Goal: Task Accomplishment & Management: Contribute content

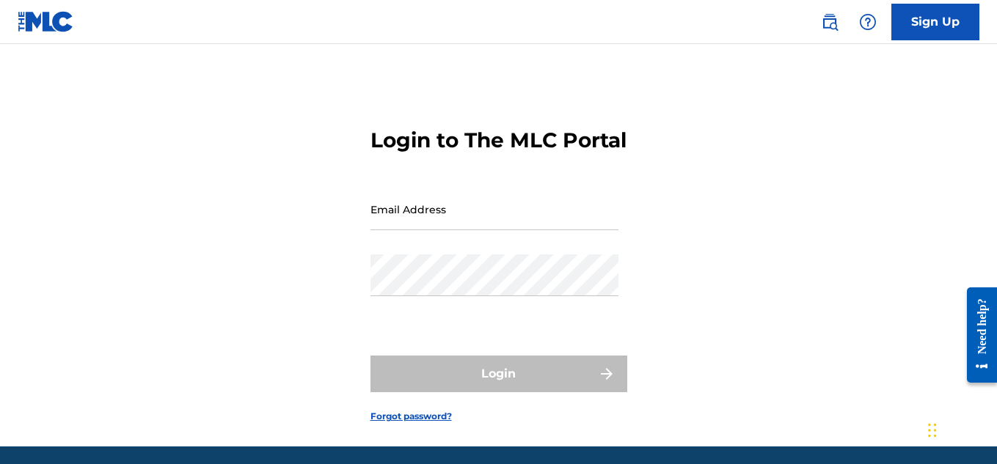
click at [513, 230] on input "Email Address" at bounding box center [494, 209] width 248 height 42
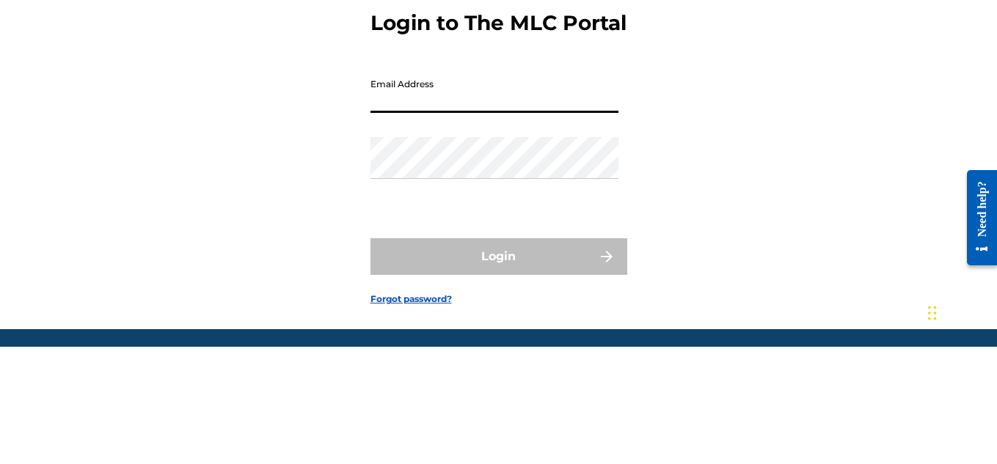
click at [508, 230] on input "Email Address" at bounding box center [494, 209] width 248 height 42
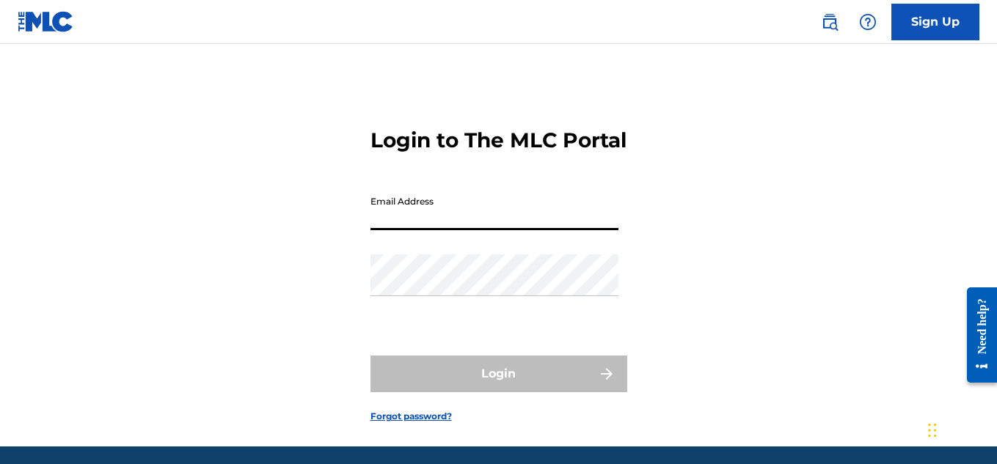
click at [398, 230] on input "Email Address" at bounding box center [494, 209] width 248 height 42
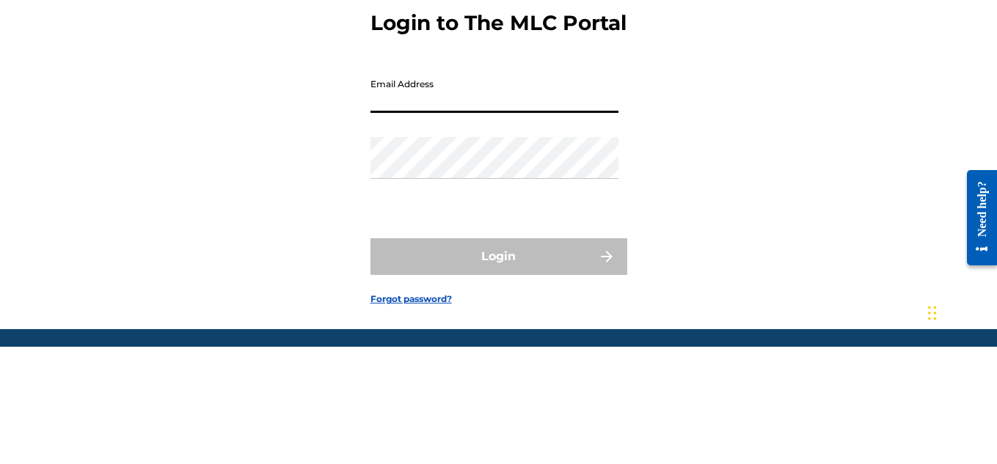
click at [421, 230] on input "Email Address" at bounding box center [494, 209] width 248 height 42
type input "[EMAIL_ADDRESS][DOMAIN_NAME]"
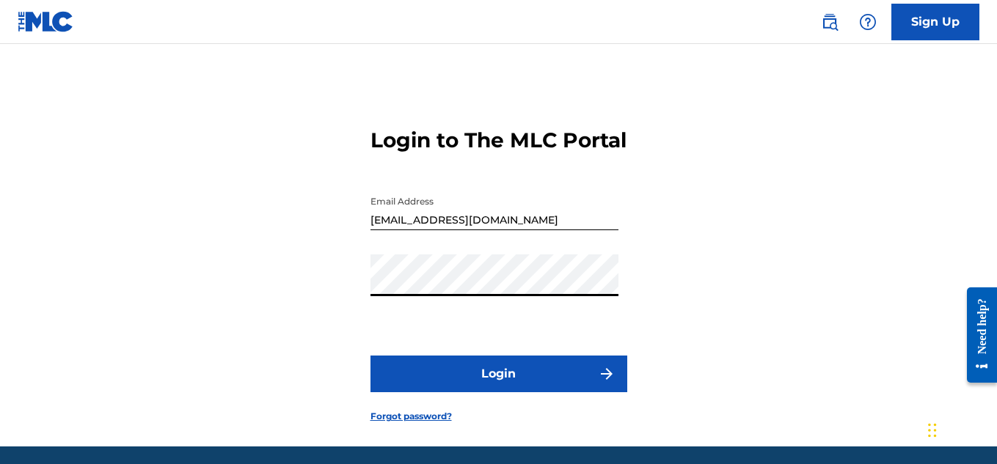
click at [508, 392] on button "Login" at bounding box center [498, 374] width 257 height 37
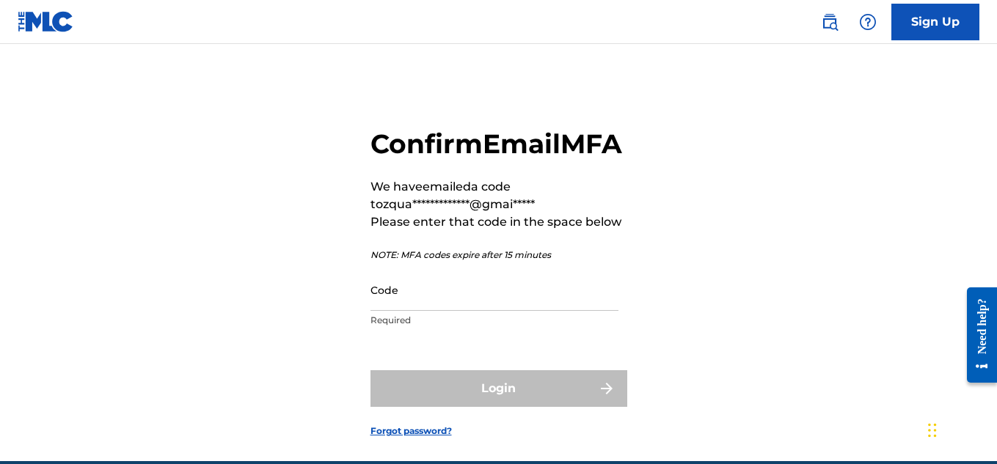
click at [434, 311] on input "Code" at bounding box center [494, 290] width 248 height 42
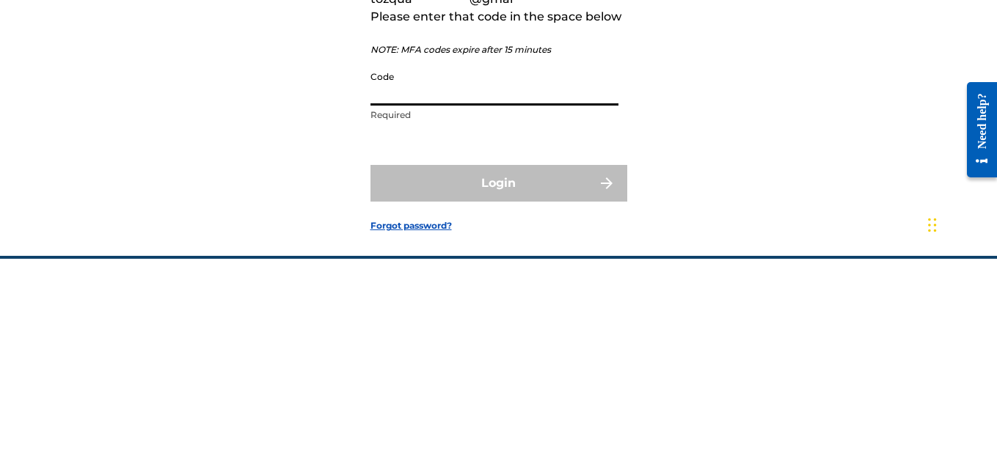
paste input "102746"
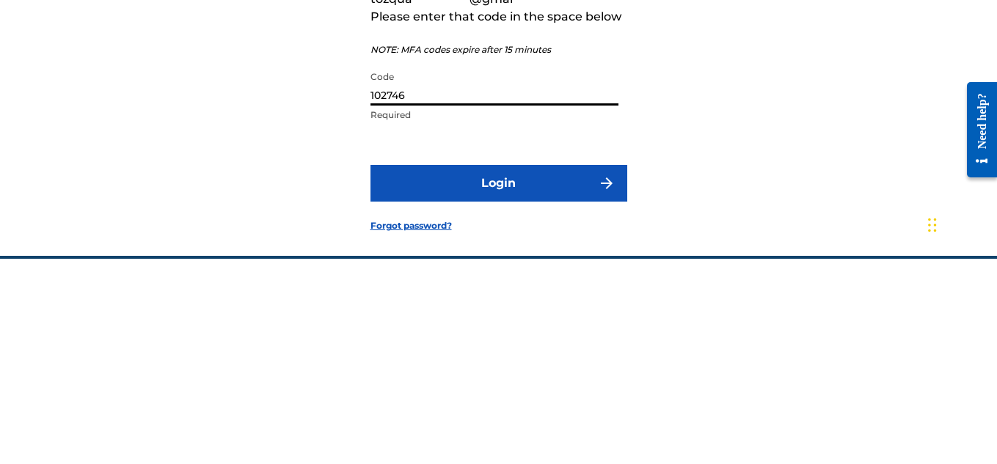
type input "102746"
click at [571, 407] on button "Login" at bounding box center [498, 388] width 257 height 37
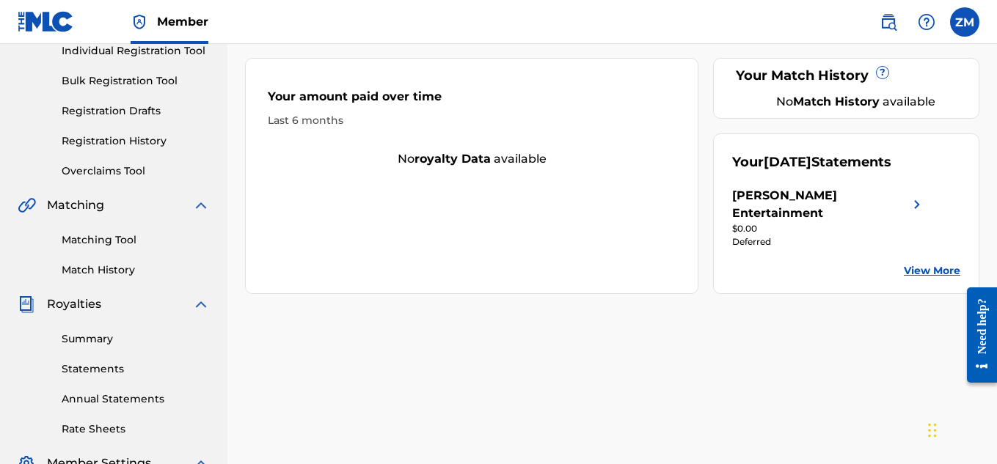
scroll to position [201, 0]
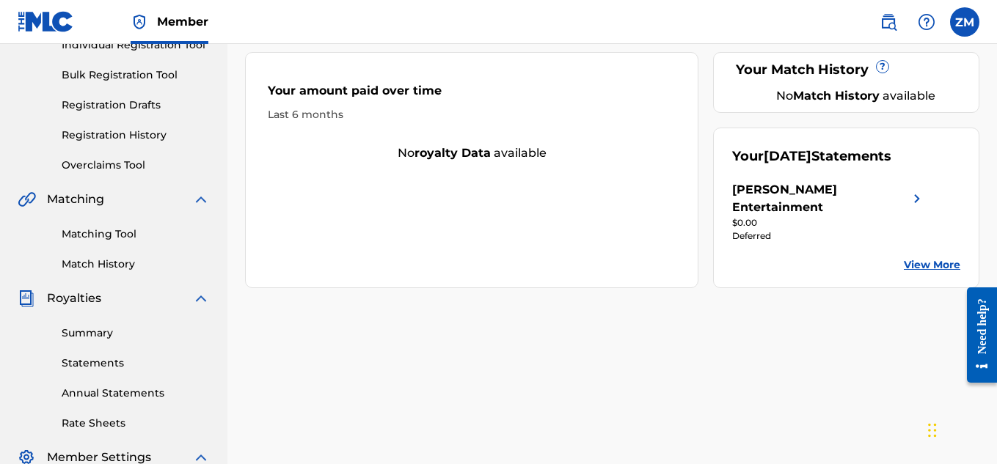
click at [917, 183] on img at bounding box center [917, 198] width 18 height 35
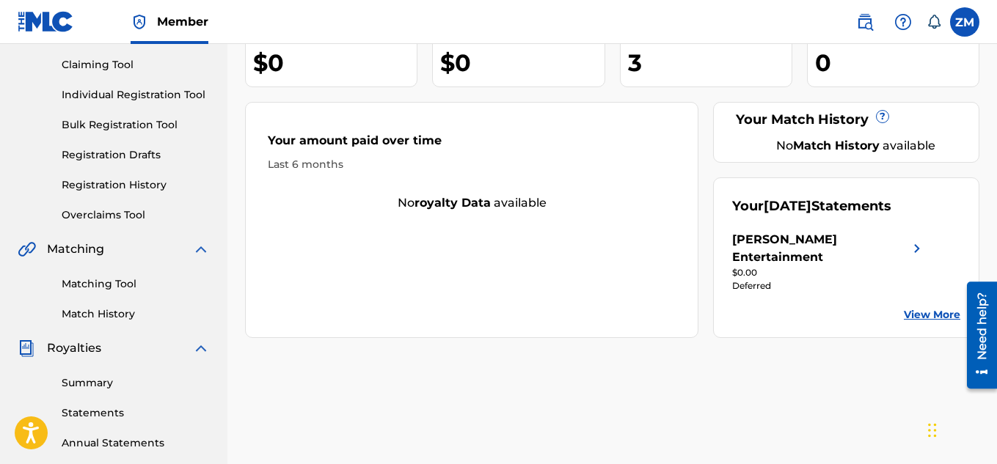
scroll to position [152, 0]
click at [920, 307] on link "View More" at bounding box center [932, 314] width 56 height 15
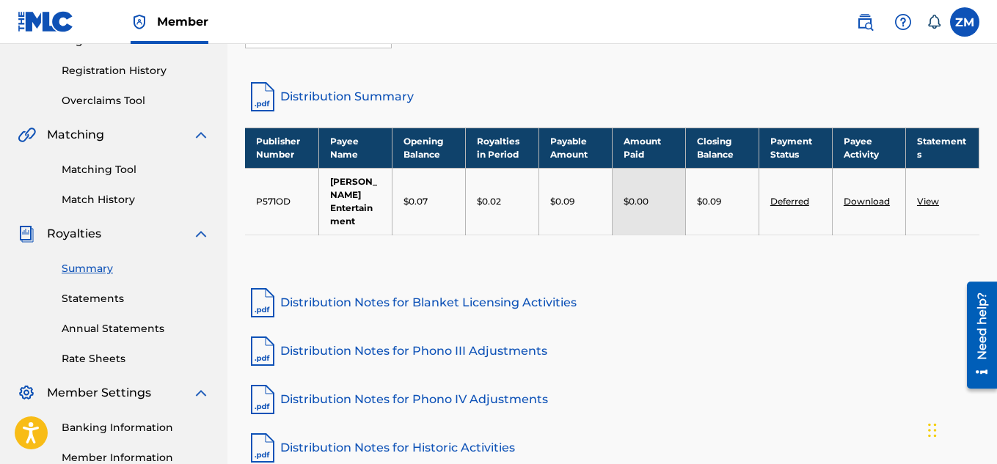
scroll to position [263, 0]
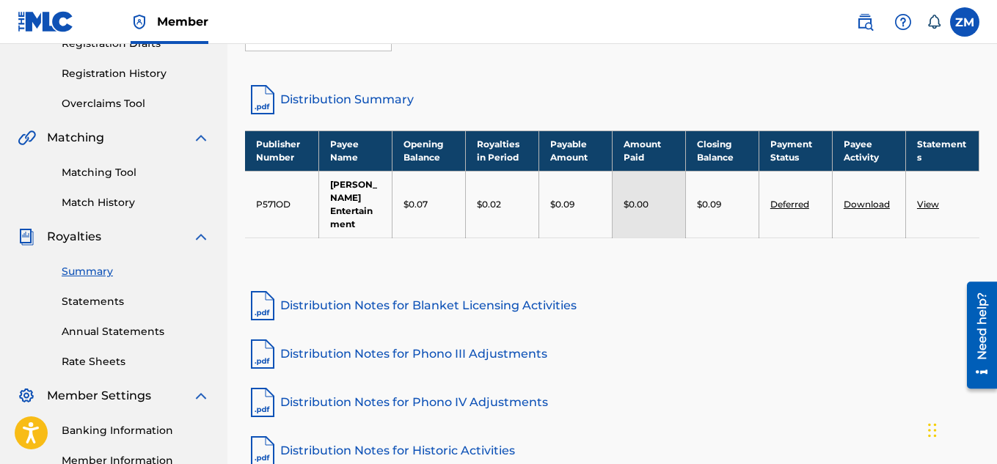
click at [331, 101] on link "Distribution Summary" at bounding box center [612, 99] width 734 height 35
click at [923, 199] on link "View" at bounding box center [928, 204] width 22 height 11
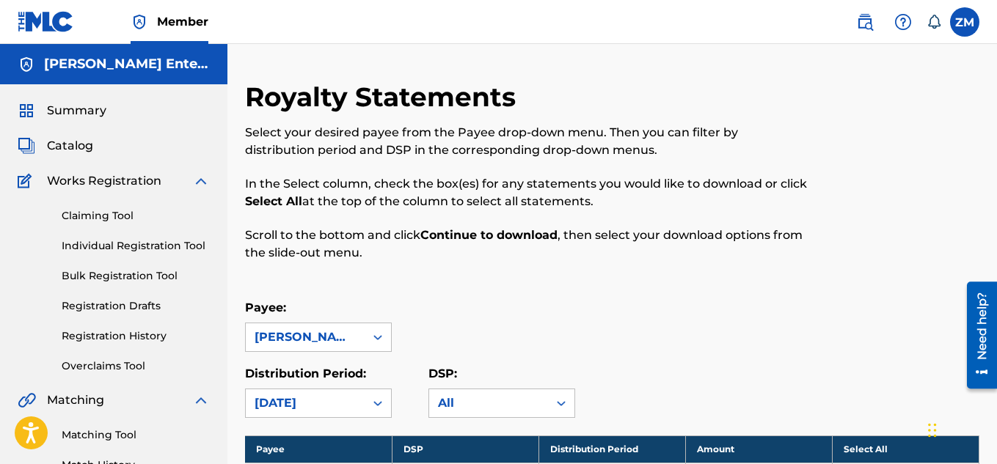
click at [112, 339] on link "Registration History" at bounding box center [136, 336] width 148 height 15
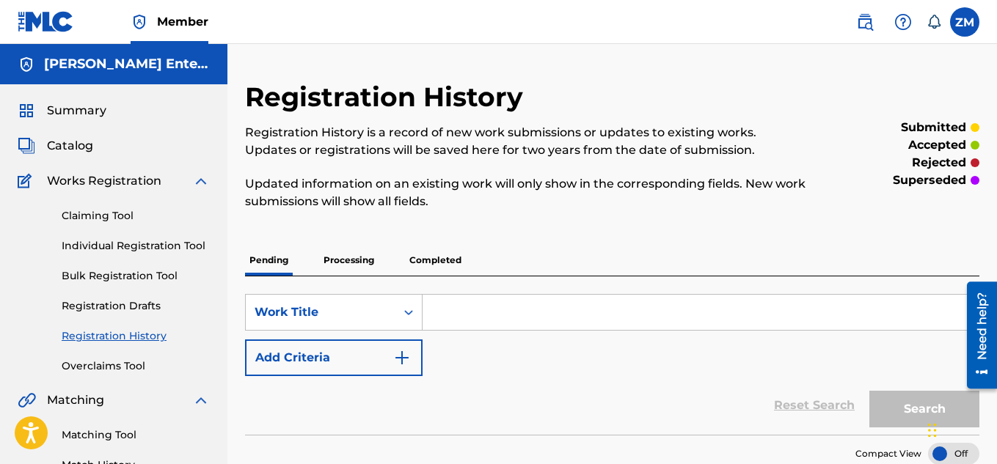
click at [411, 266] on p "Completed" at bounding box center [435, 260] width 61 height 31
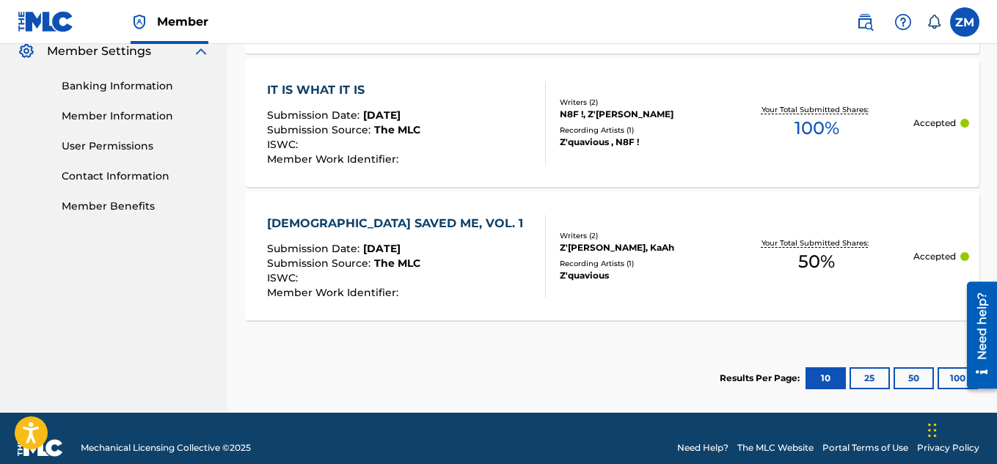
scroll to position [602, 0]
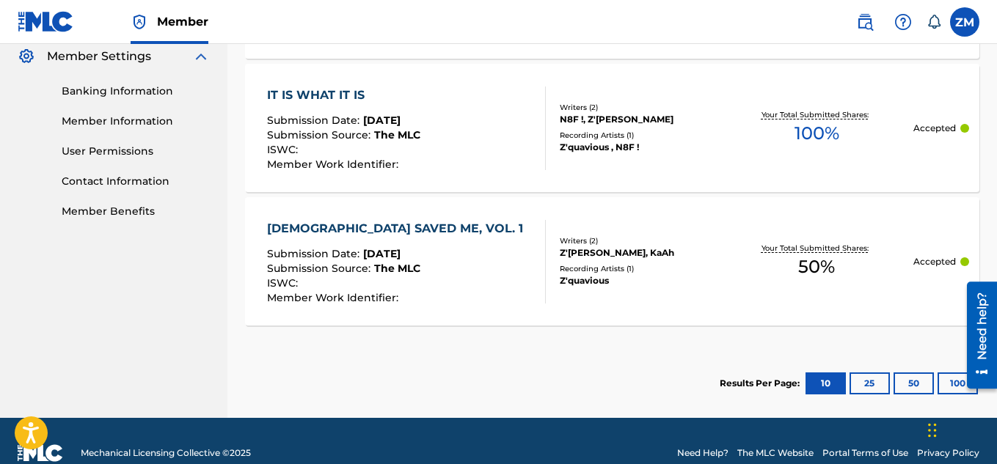
click at [591, 222] on div "JESUS SAVED ME, VOL. 1 Submission Date : May 07, 2025 Submission Source : The M…" at bounding box center [612, 261] width 734 height 128
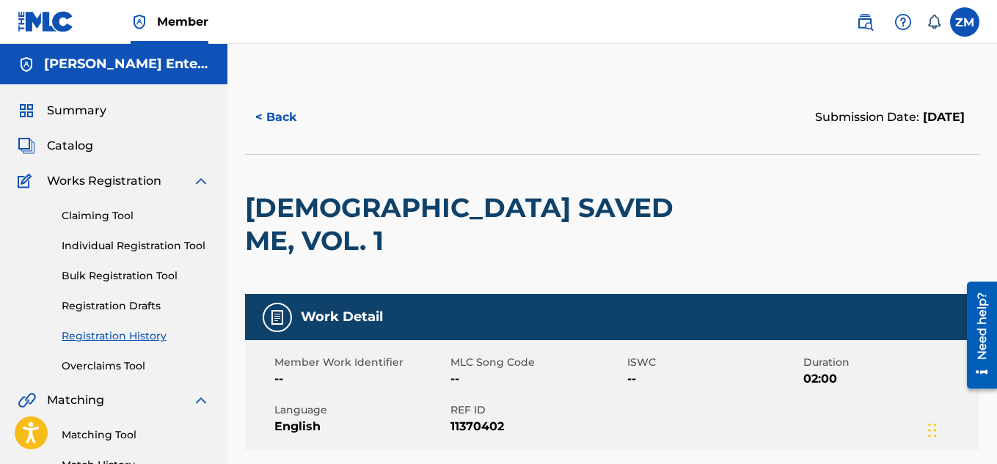
click at [89, 147] on span "Catalog" at bounding box center [70, 146] width 46 height 18
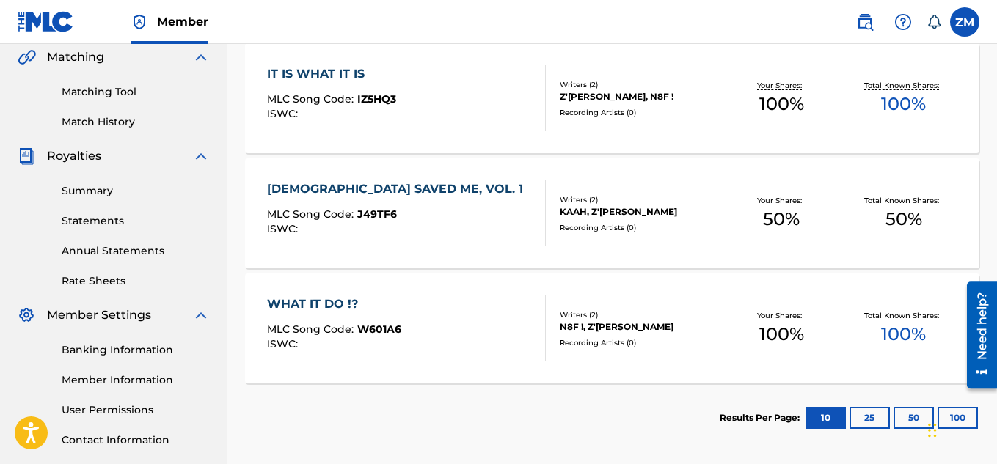
scroll to position [346, 0]
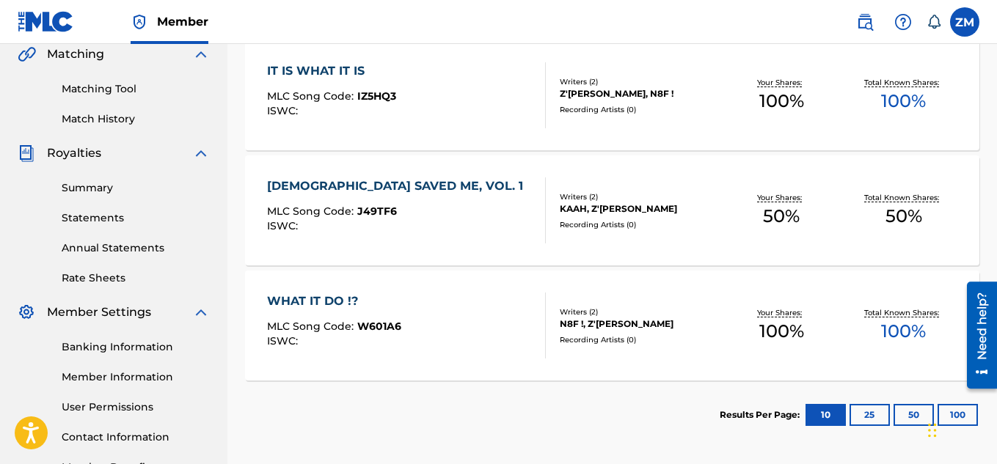
click at [92, 192] on link "Summary" at bounding box center [136, 187] width 148 height 15
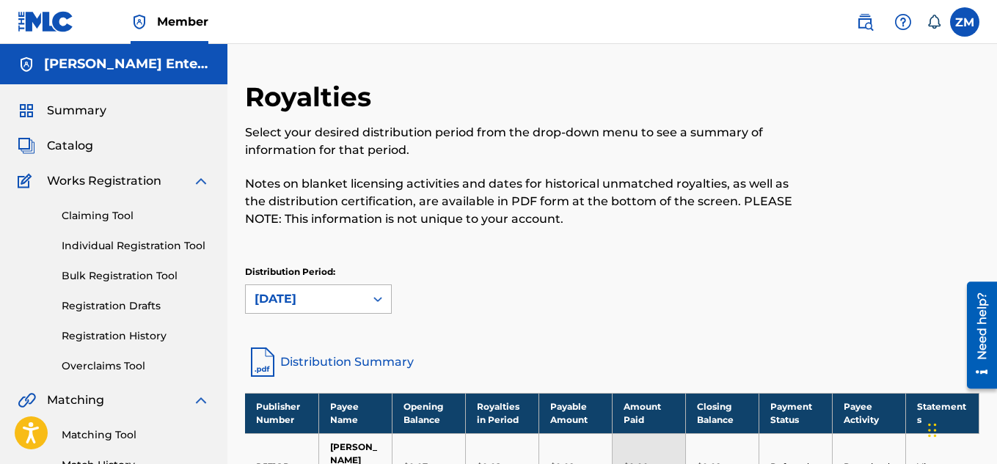
click at [332, 302] on div "[DATE]" at bounding box center [318, 299] width 147 height 29
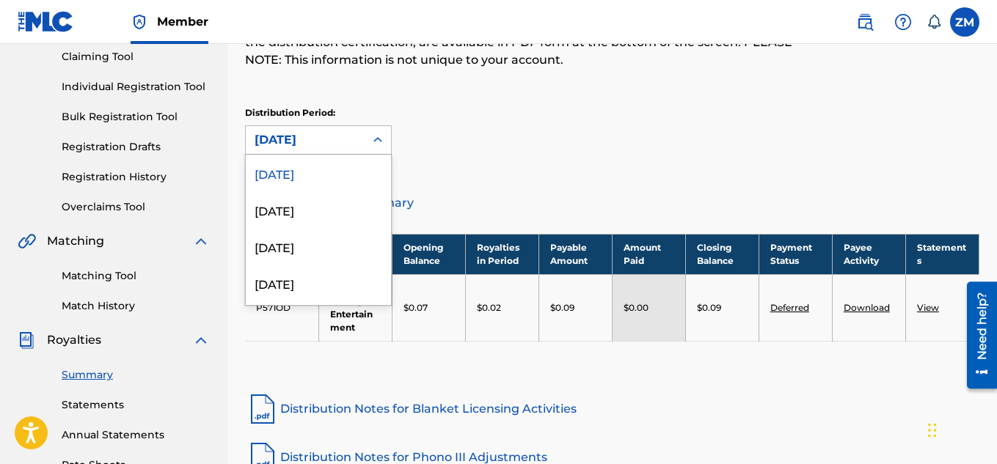
scroll to position [155, 0]
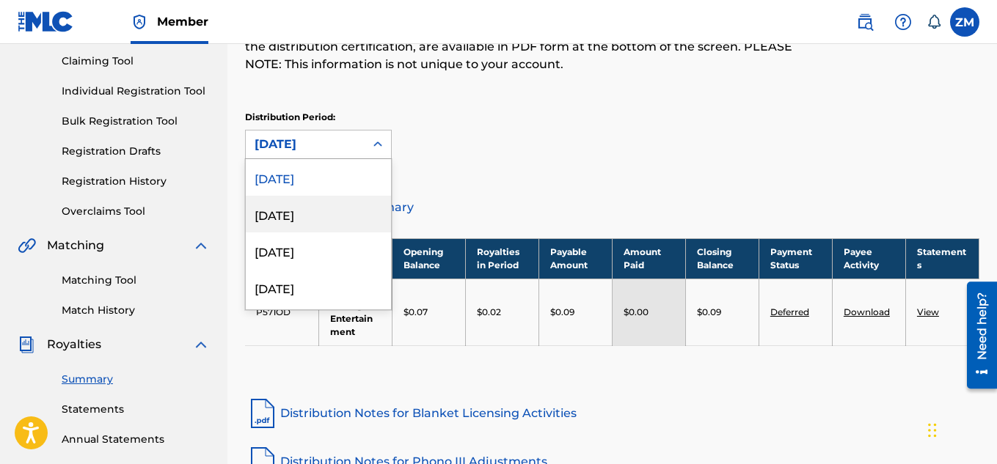
click at [267, 199] on div "July 2025" at bounding box center [318, 214] width 145 height 37
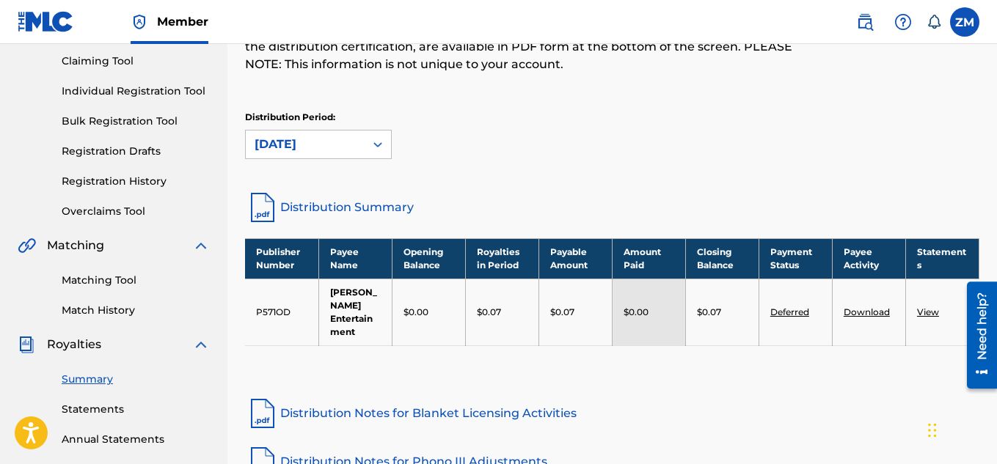
click at [321, 150] on div "July 2025" at bounding box center [305, 145] width 101 height 18
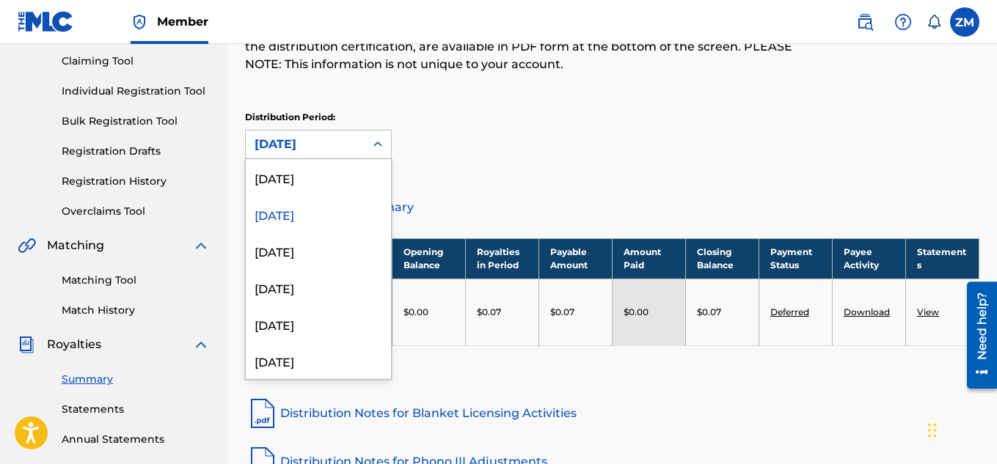
click at [570, 156] on div "Distribution Period: option July 2025, selected. 53 results available. Use Up a…" at bounding box center [612, 135] width 734 height 48
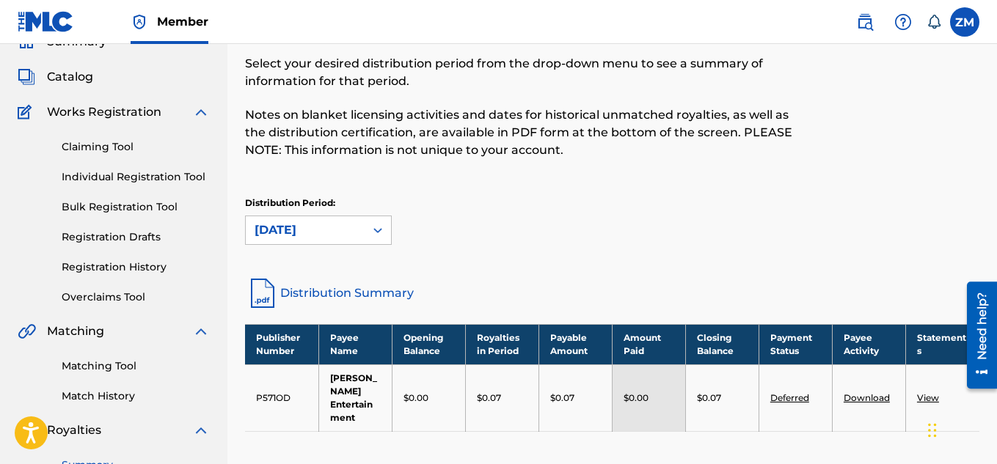
scroll to position [67, 0]
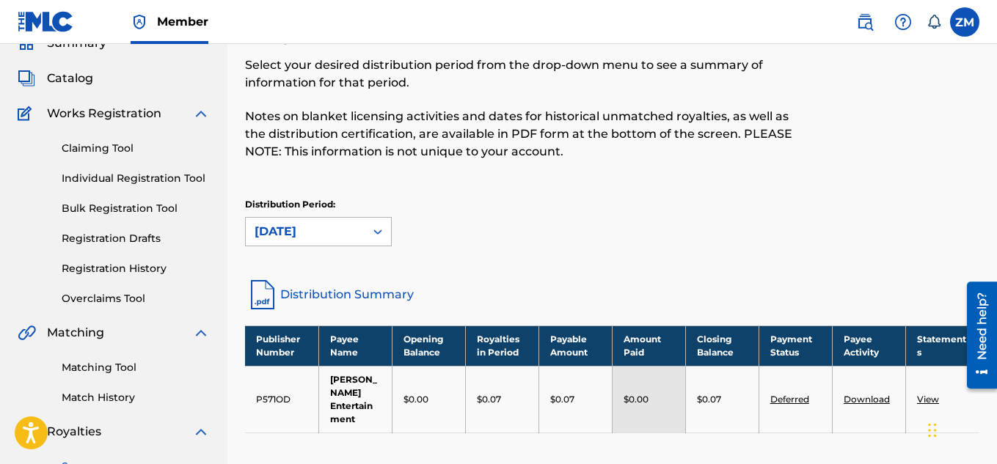
click at [319, 233] on div "July 2025" at bounding box center [305, 232] width 101 height 18
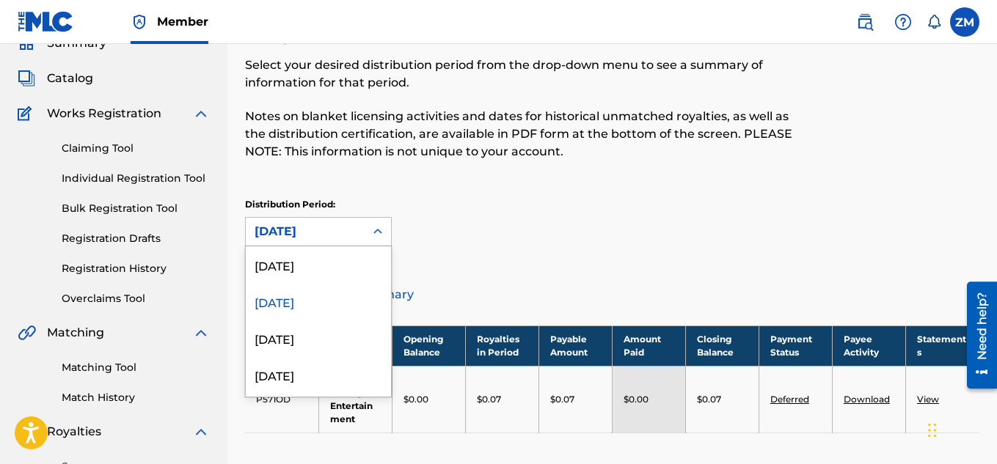
scroll to position [70, 0]
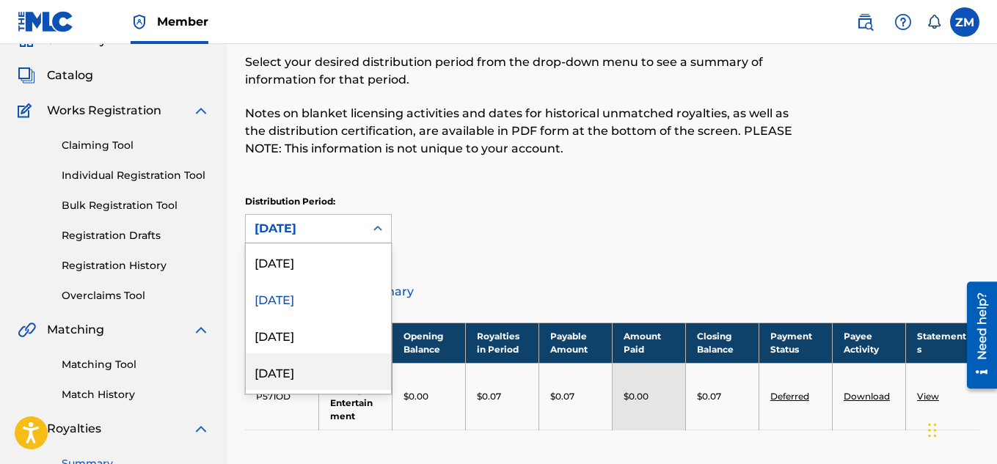
click at [297, 363] on div "May 2025" at bounding box center [318, 372] width 145 height 37
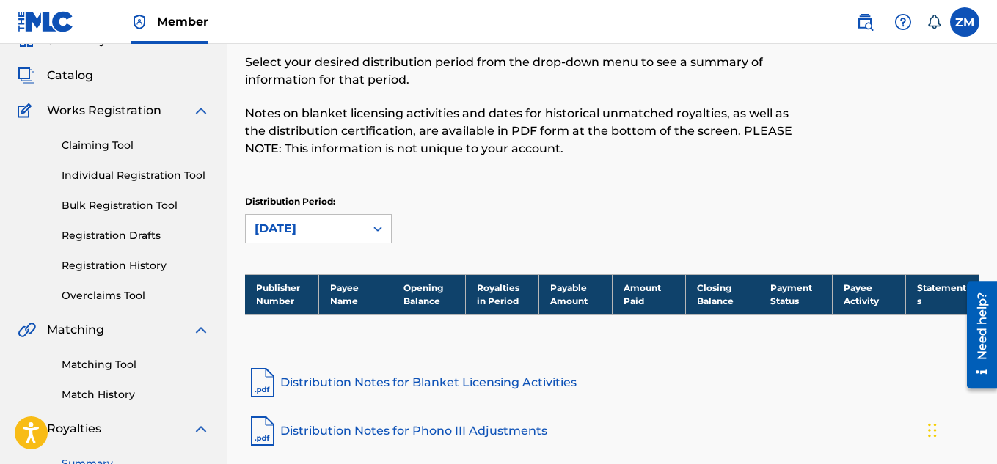
click at [326, 220] on div "May 2025" at bounding box center [305, 229] width 101 height 18
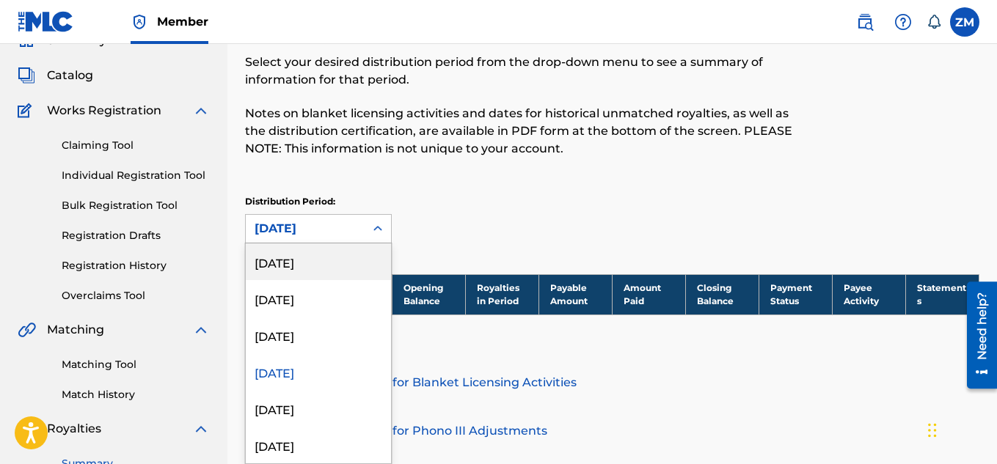
click at [303, 262] on div "[DATE]" at bounding box center [318, 261] width 145 height 37
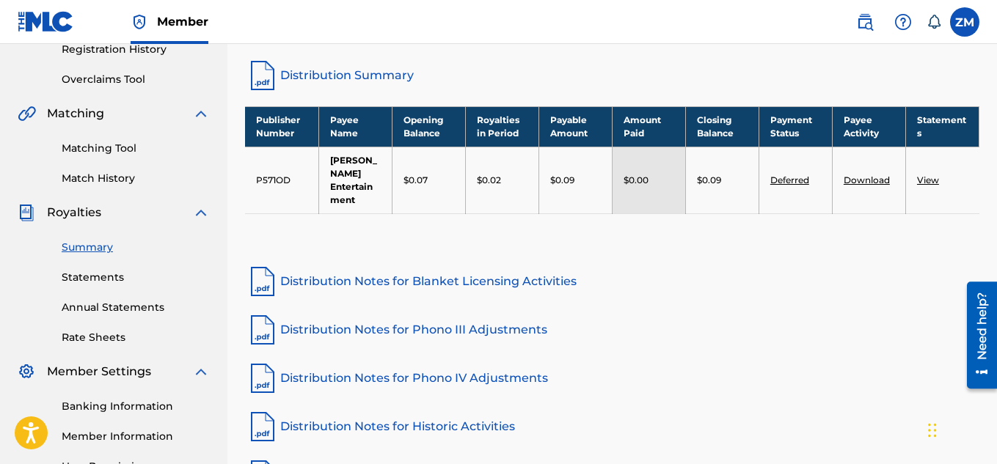
scroll to position [288, 0]
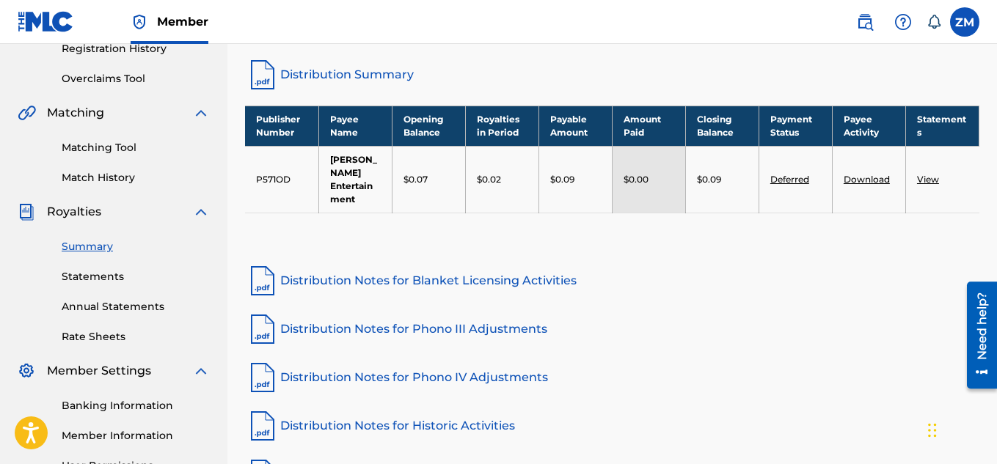
click at [97, 273] on link "Statements" at bounding box center [136, 276] width 148 height 15
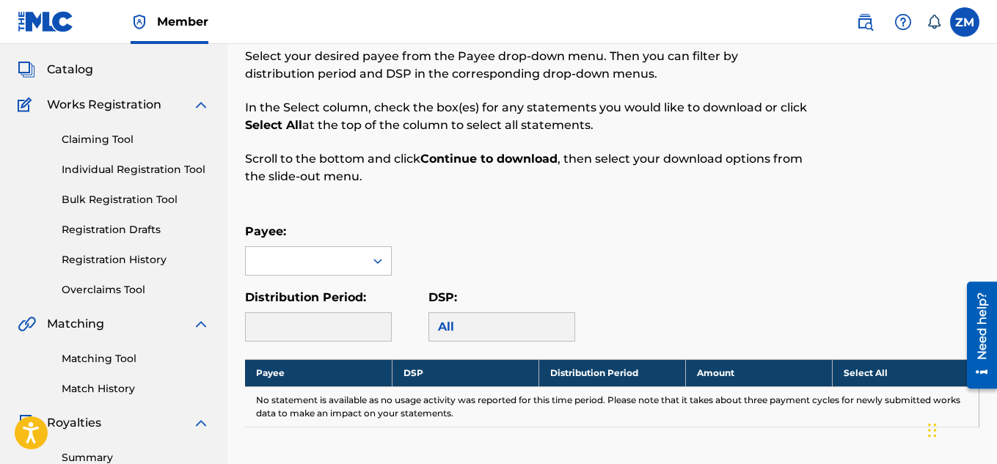
scroll to position [79, 0]
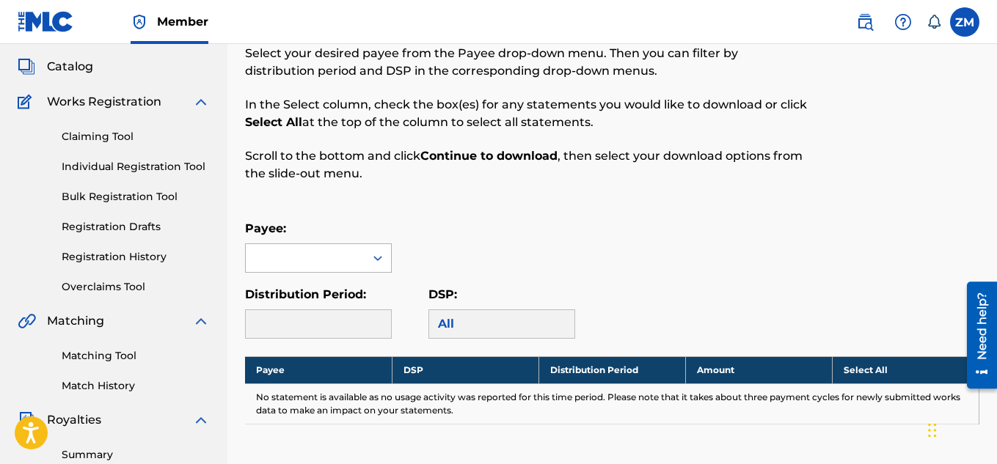
click at [331, 263] on div at bounding box center [305, 258] width 119 height 28
click at [327, 290] on div "[PERSON_NAME] Entertainment" at bounding box center [318, 300] width 145 height 54
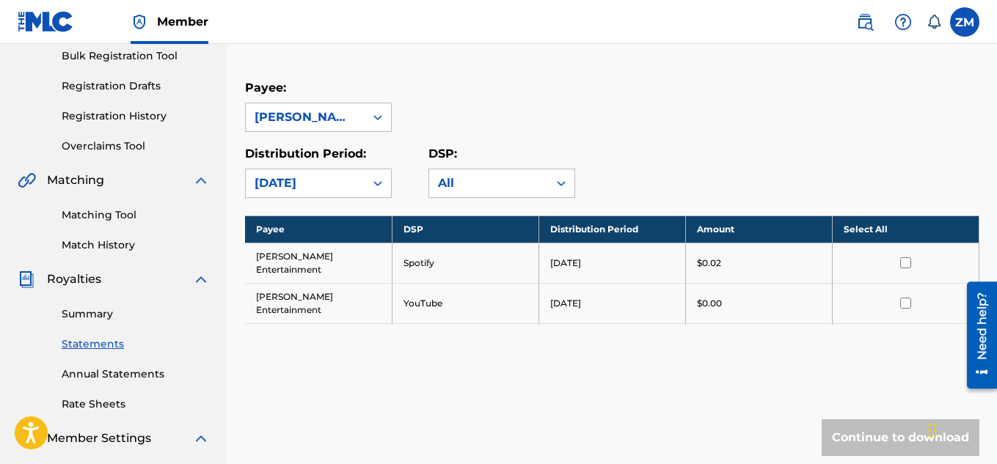
scroll to position [224, 0]
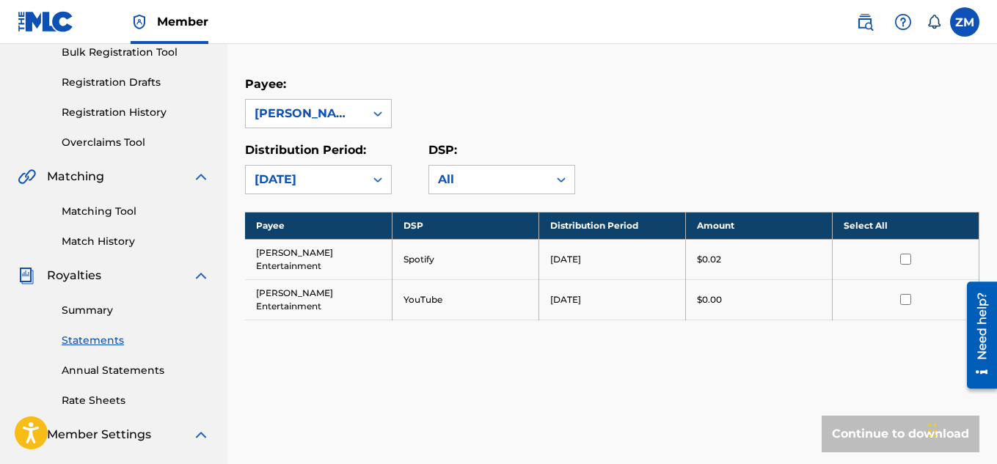
click at [98, 376] on link "Annual Statements" at bounding box center [136, 370] width 148 height 15
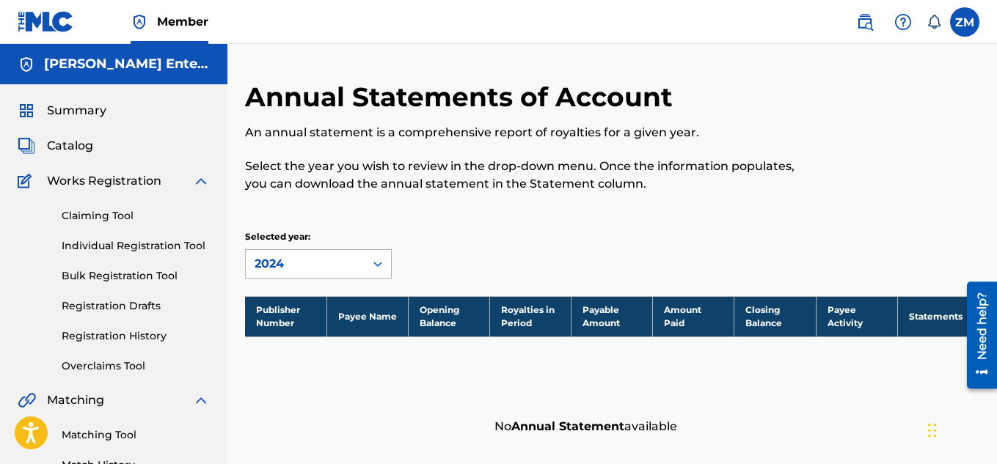
click at [368, 260] on div at bounding box center [378, 264] width 26 height 26
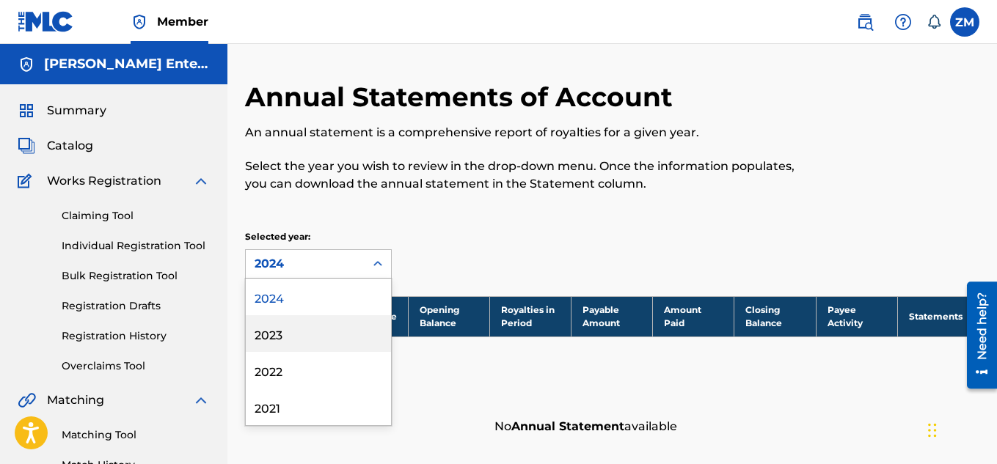
click at [310, 319] on div "2023" at bounding box center [318, 333] width 145 height 37
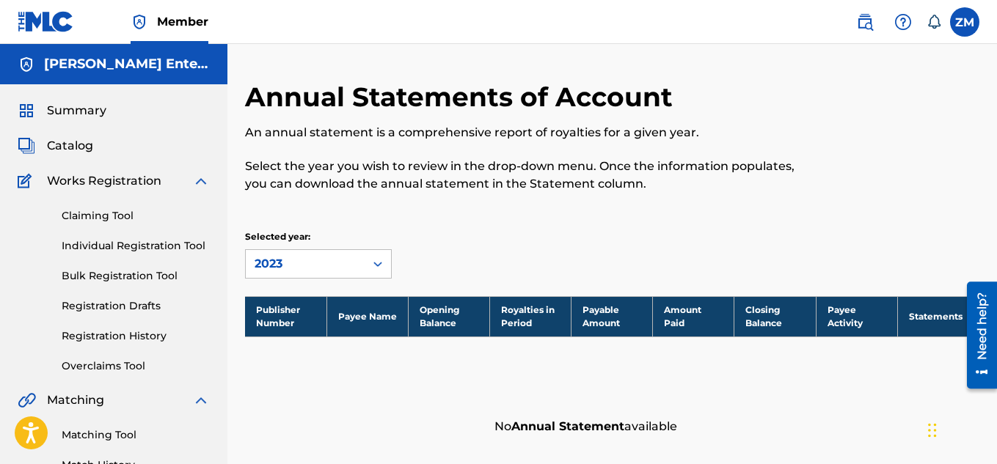
click at [321, 264] on div "2023" at bounding box center [305, 264] width 101 height 18
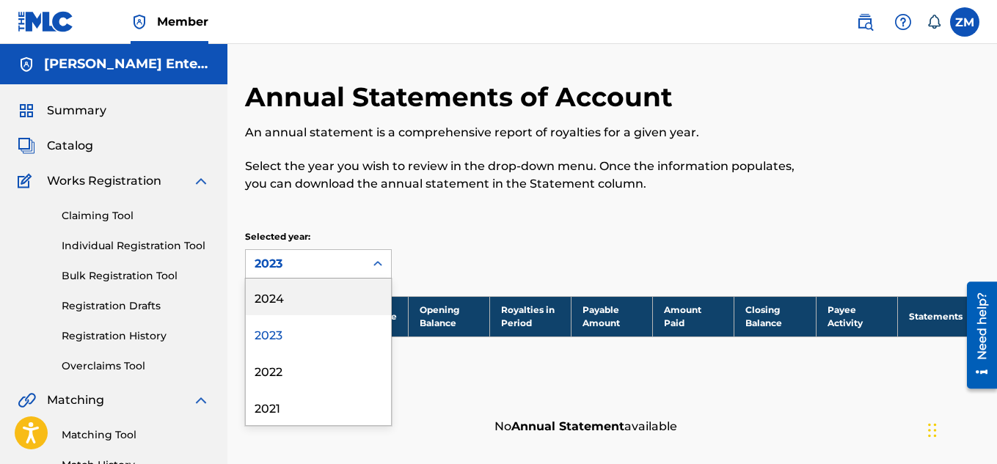
click at [293, 293] on div "2024" at bounding box center [318, 297] width 145 height 37
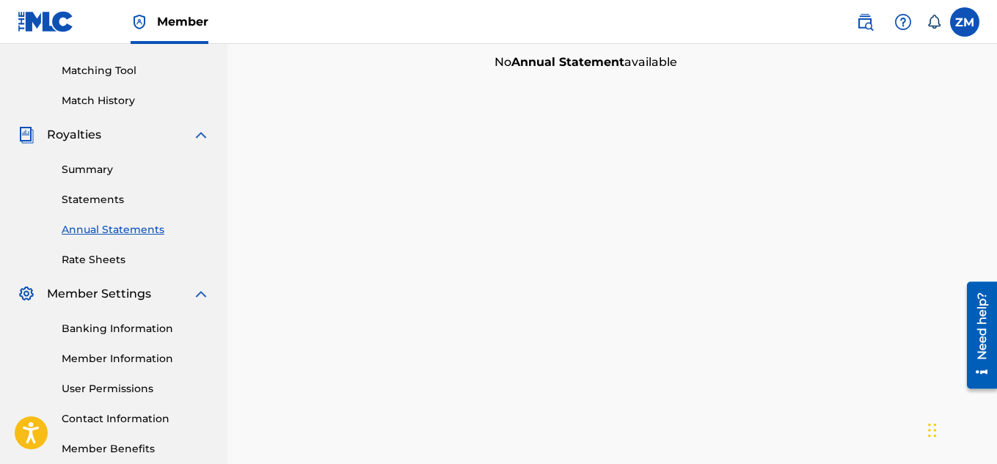
scroll to position [370, 0]
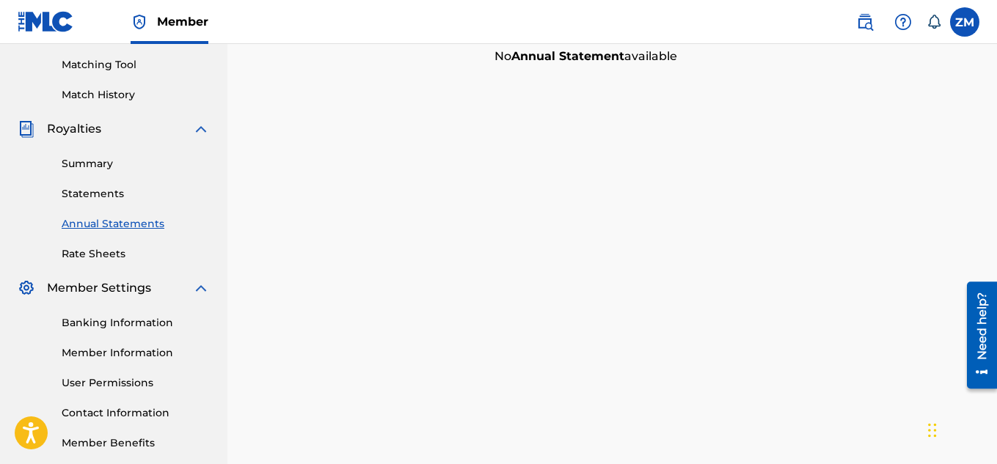
click at [135, 325] on link "Banking Information" at bounding box center [136, 322] width 148 height 15
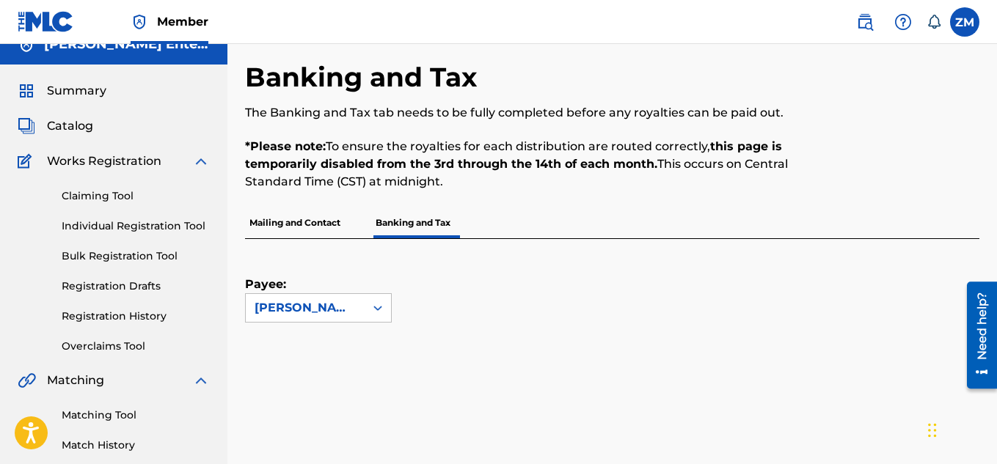
scroll to position [21, 0]
click at [279, 219] on p "Mailing and Contact" at bounding box center [295, 222] width 100 height 31
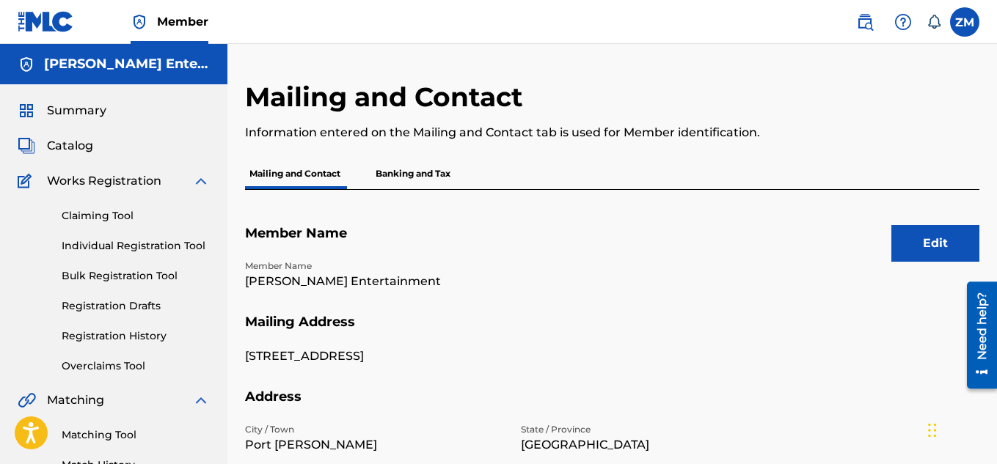
click at [433, 165] on p "Banking and Tax" at bounding box center [413, 173] width 84 height 31
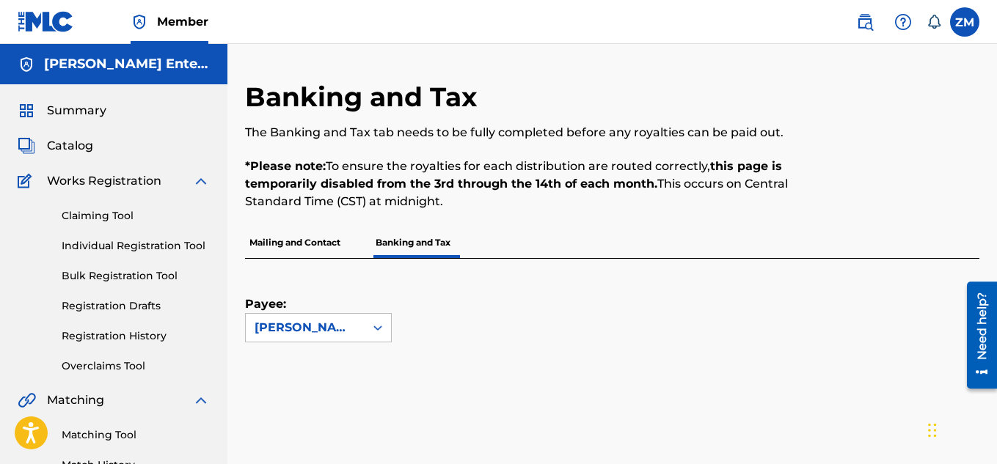
click at [86, 146] on span "Catalog" at bounding box center [70, 146] width 46 height 18
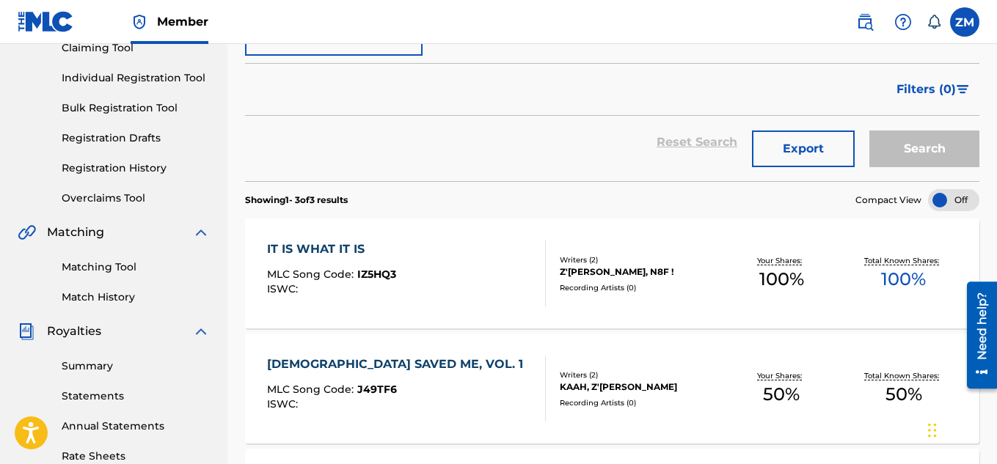
scroll to position [169, 0]
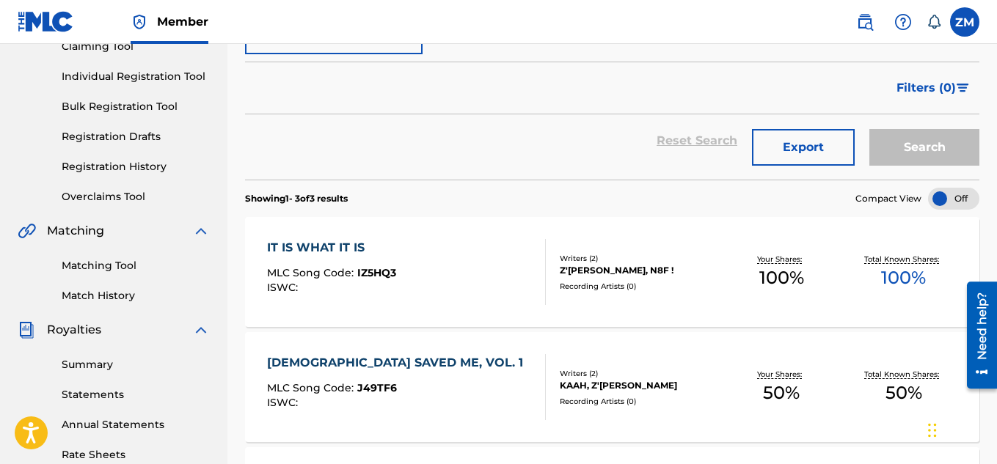
click at [630, 270] on div "Z'[PERSON_NAME], N8F !" at bounding box center [640, 270] width 161 height 13
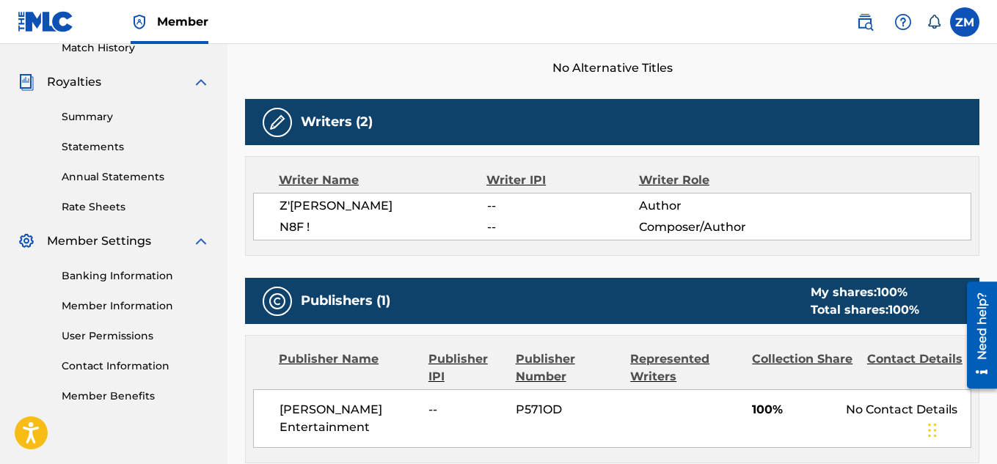
scroll to position [412, 0]
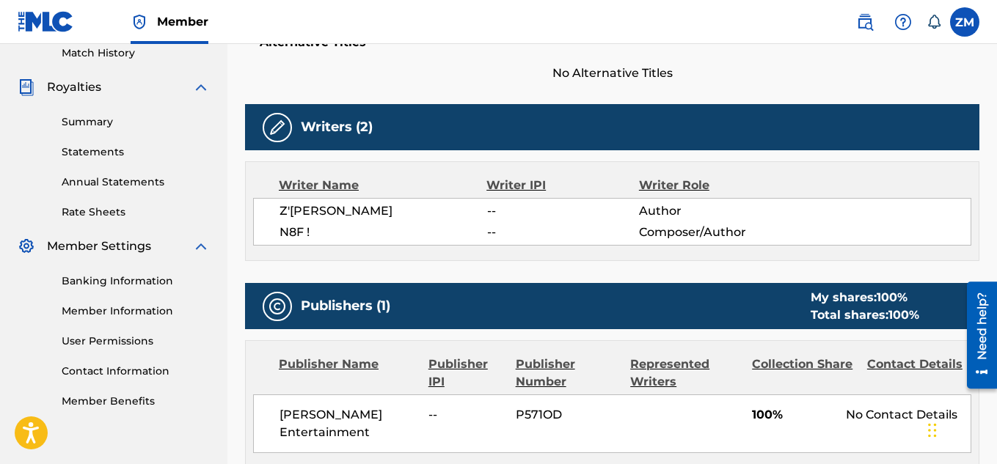
click at [119, 308] on link "Member Information" at bounding box center [136, 311] width 148 height 15
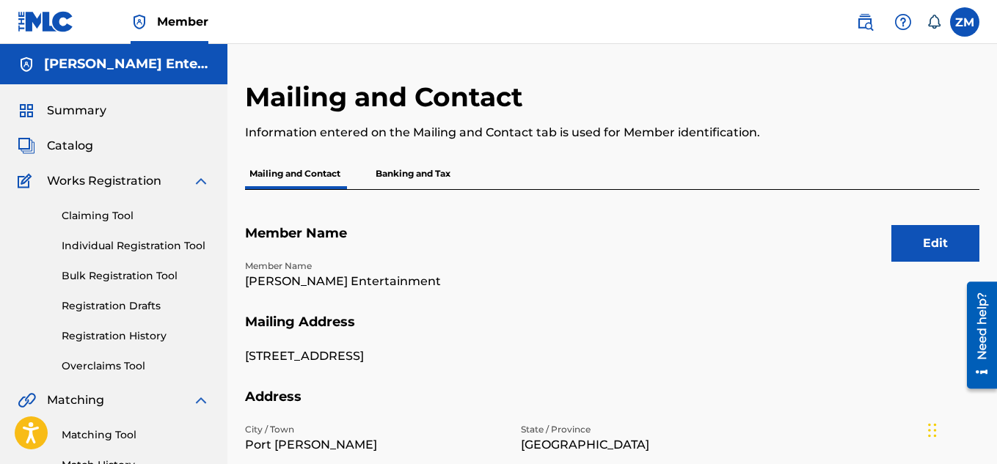
click at [87, 142] on span "Catalog" at bounding box center [70, 146] width 46 height 18
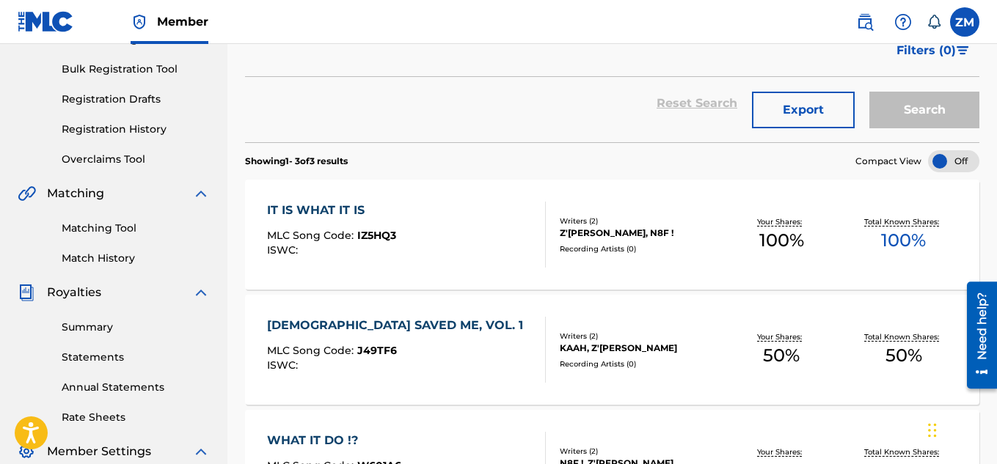
scroll to position [208, 0]
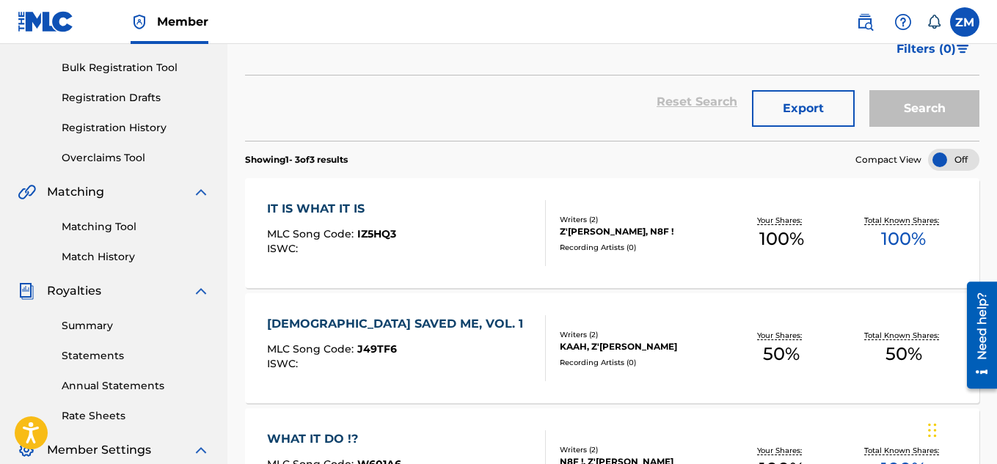
click at [598, 235] on div "Z'[PERSON_NAME], N8F !" at bounding box center [640, 231] width 161 height 13
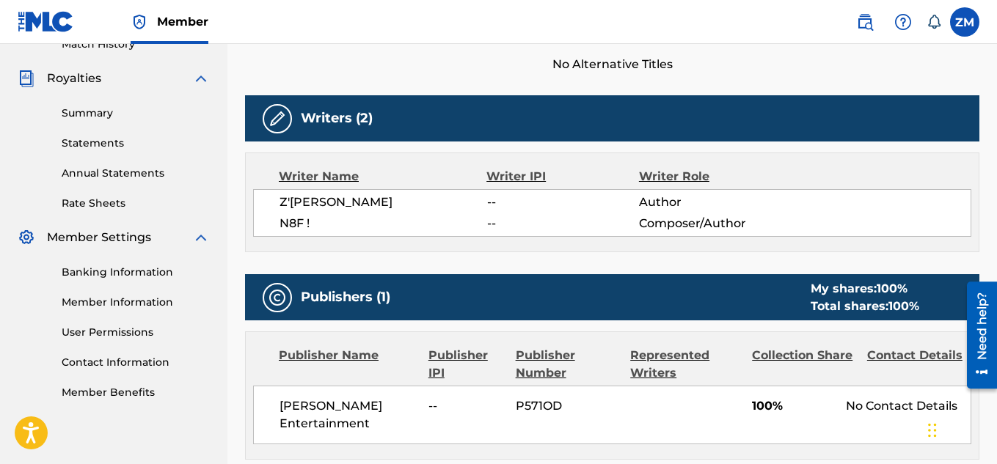
scroll to position [432, 0]
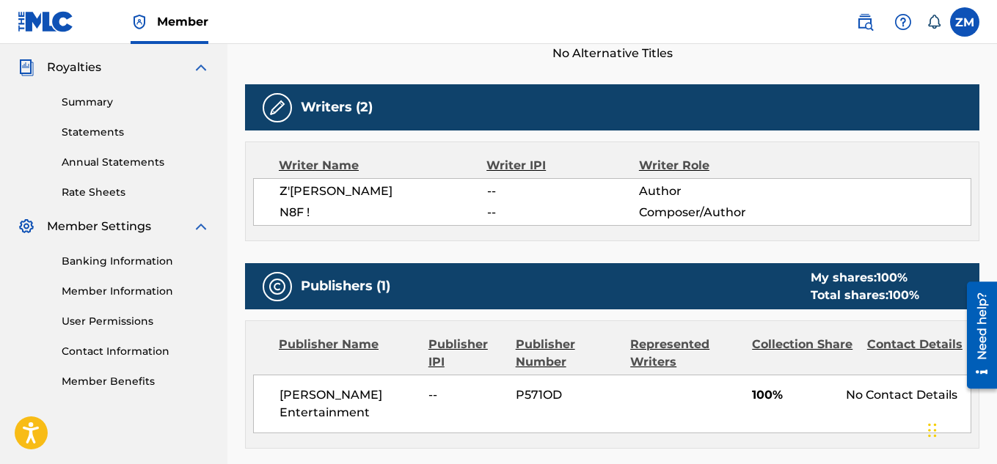
click at [952, 28] on label at bounding box center [964, 21] width 29 height 29
click at [964, 22] on input "ZM Z'[PERSON_NAME] [EMAIL_ADDRESS][DOMAIN_NAME] Notification Preferences Profil…" at bounding box center [964, 22] width 0 height 0
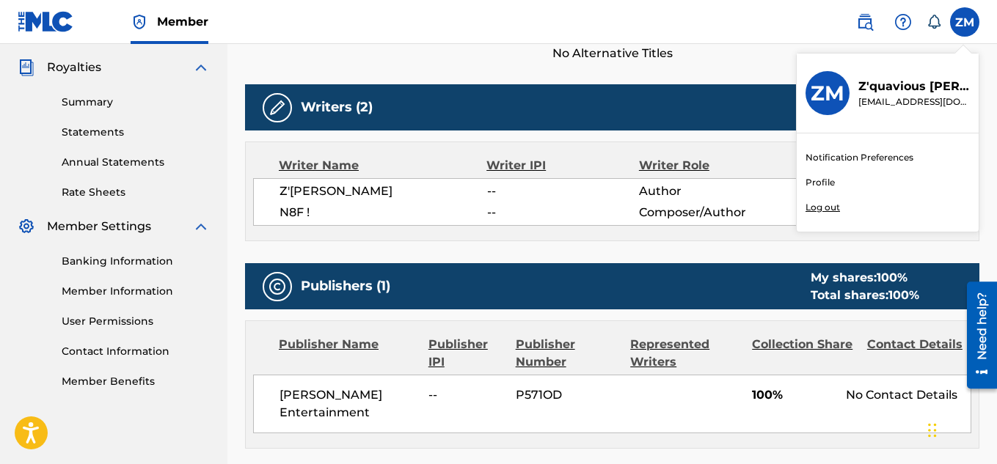
click at [824, 183] on link "Profile" at bounding box center [819, 182] width 29 height 13
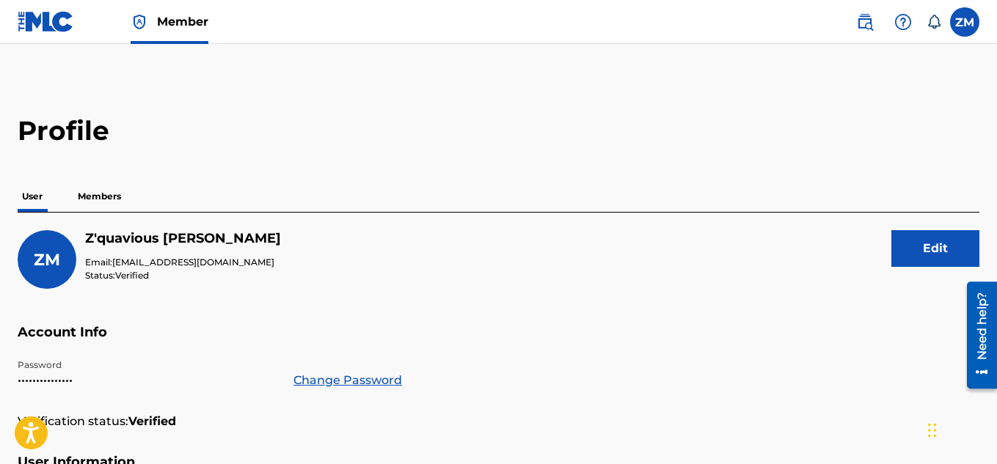
click at [97, 199] on p "Members" at bounding box center [99, 196] width 52 height 31
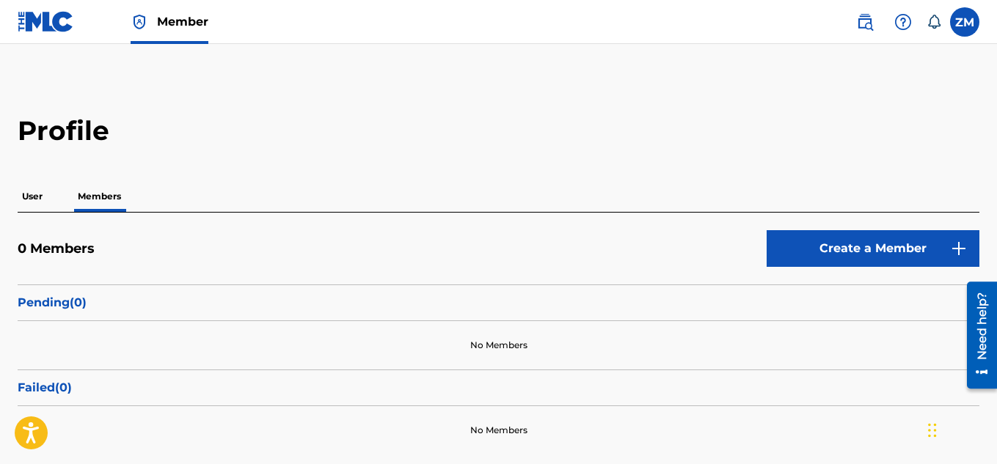
click at [791, 249] on link "Create a Member" at bounding box center [872, 248] width 213 height 37
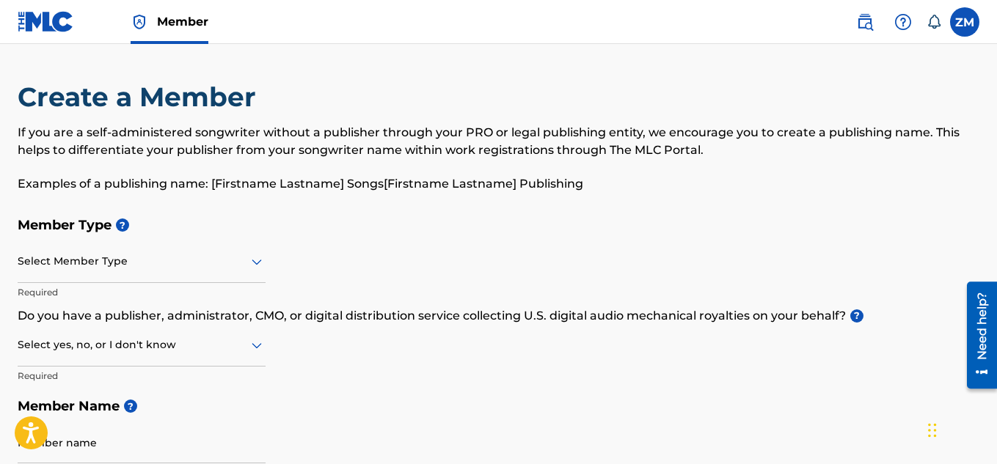
click at [254, 266] on icon at bounding box center [257, 262] width 18 height 18
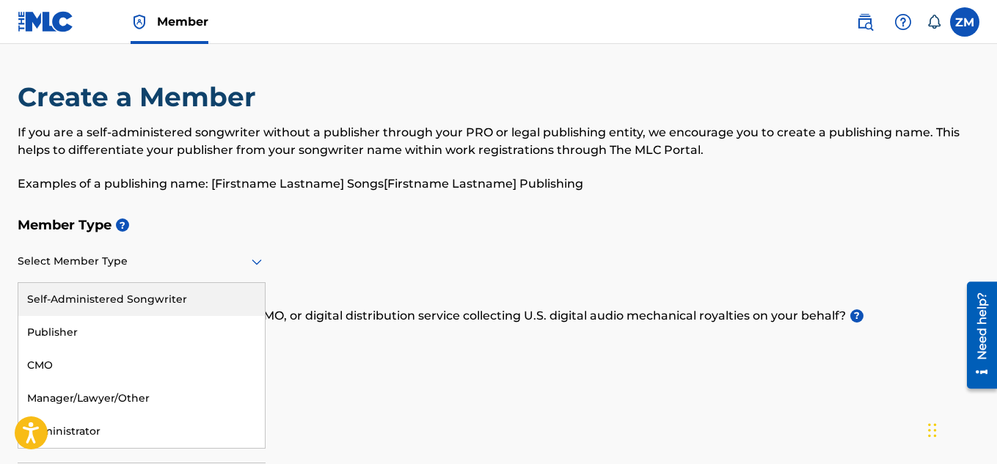
click at [166, 290] on div "Self-Administered Songwriter" at bounding box center [141, 299] width 246 height 33
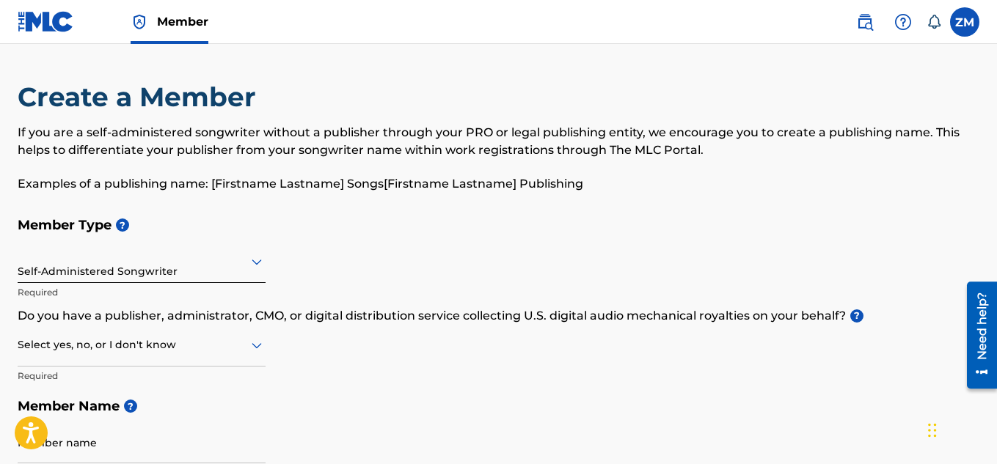
click at [189, 355] on div "Select yes, no, or I don't know" at bounding box center [142, 346] width 248 height 42
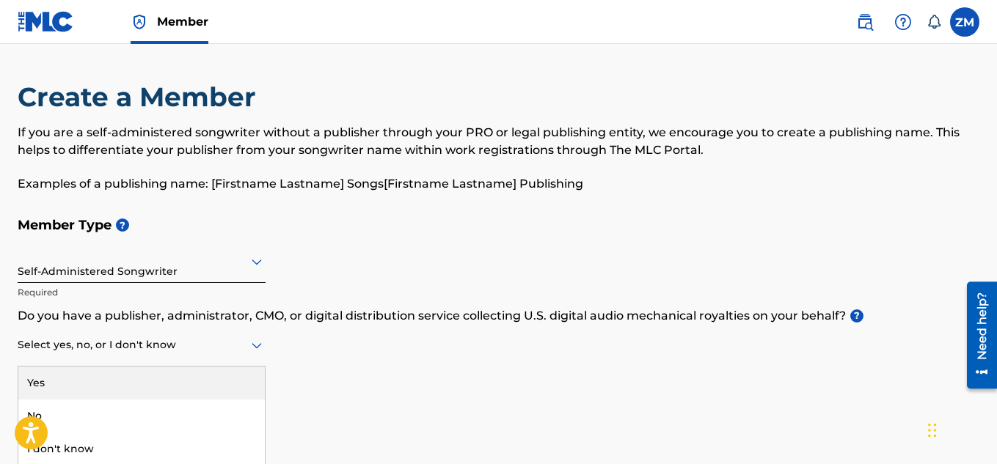
scroll to position [2, 0]
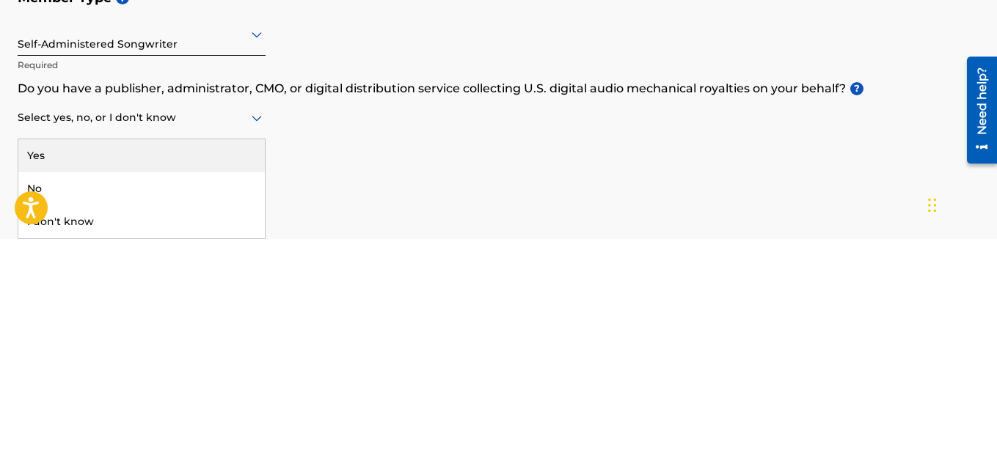
click at [131, 387] on div "Yes" at bounding box center [141, 381] width 246 height 33
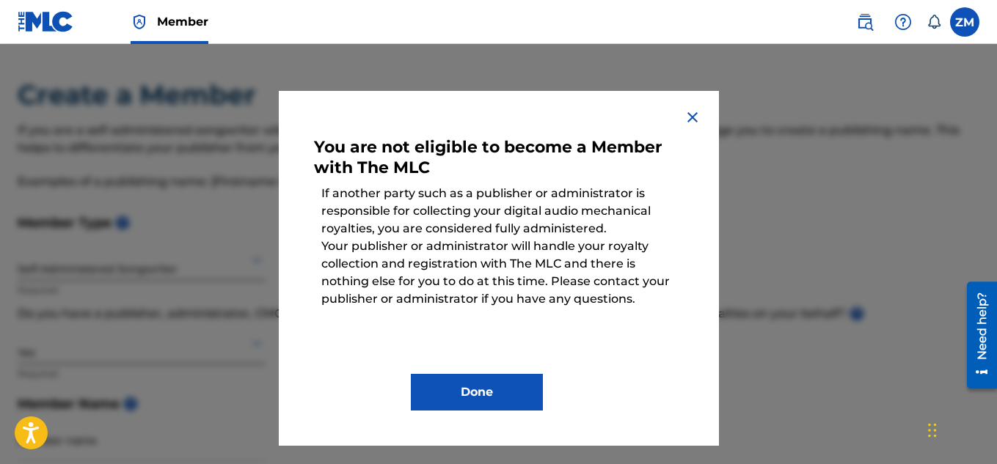
click at [686, 114] on img at bounding box center [693, 118] width 18 height 18
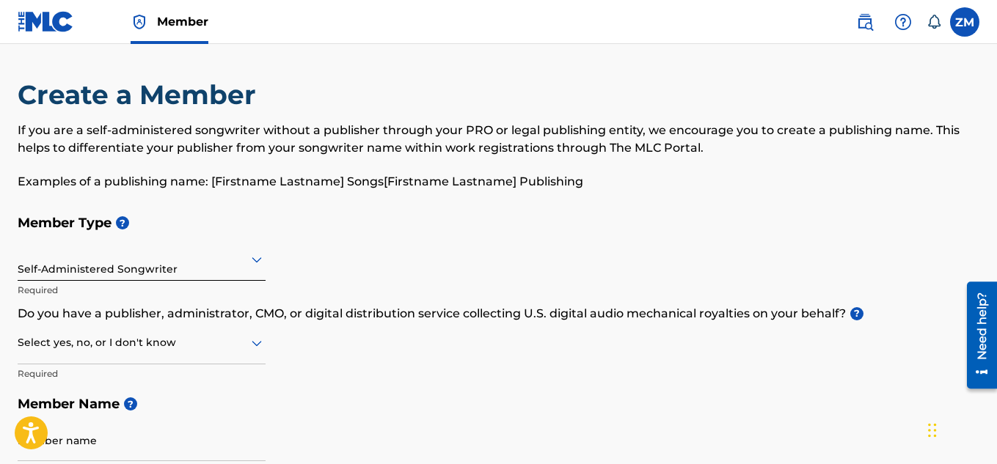
click at [965, 31] on label at bounding box center [964, 21] width 29 height 29
click at [964, 22] on input "ZM Z'[PERSON_NAME] [EMAIL_ADDRESS][DOMAIN_NAME] Notification Preferences Profil…" at bounding box center [964, 22] width 0 height 0
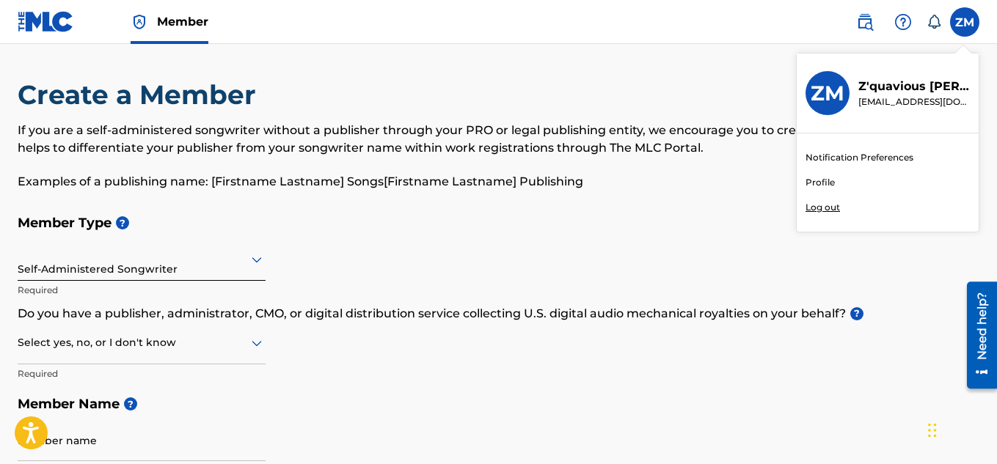
click at [810, 180] on link "Profile" at bounding box center [819, 182] width 29 height 13
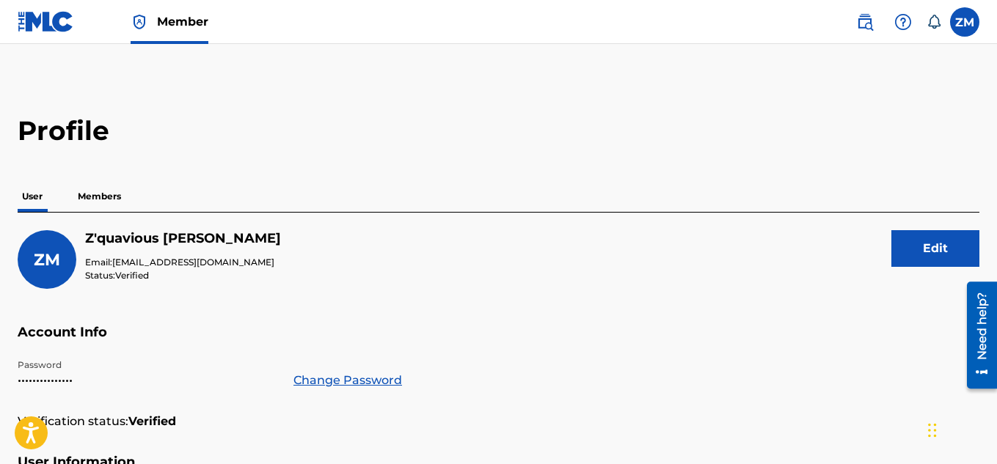
click at [965, 24] on label at bounding box center [964, 21] width 29 height 29
click at [964, 22] on input "ZM Z'[PERSON_NAME] [EMAIL_ADDRESS][DOMAIN_NAME] Notification Preferences Profil…" at bounding box center [964, 22] width 0 height 0
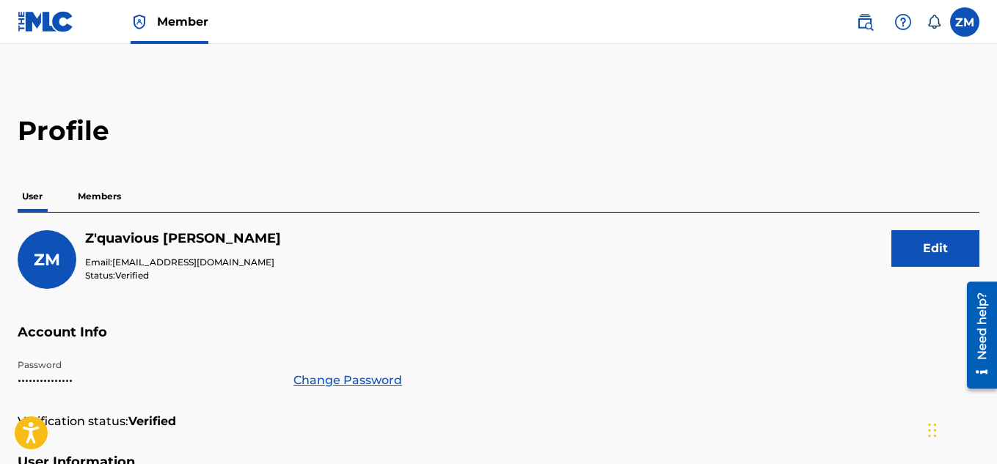
click at [65, 19] on img at bounding box center [46, 21] width 56 height 21
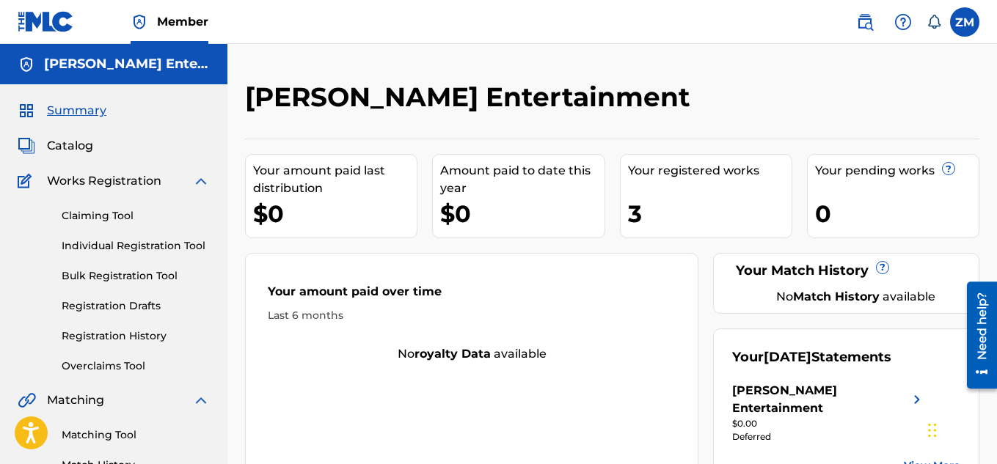
click at [223, 308] on div "Summary Catalog Works Registration Claiming Tool Individual Registration Tool B…" at bounding box center [113, 461] width 227 height 755
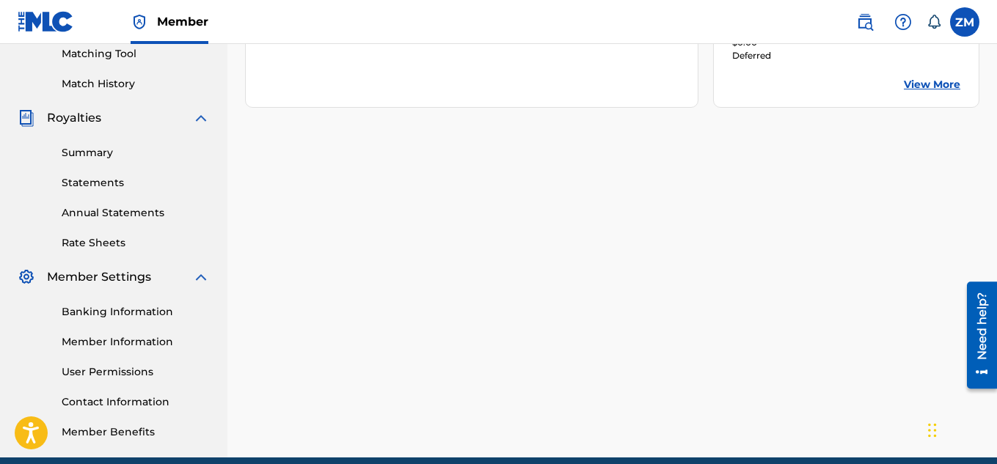
scroll to position [411, 0]
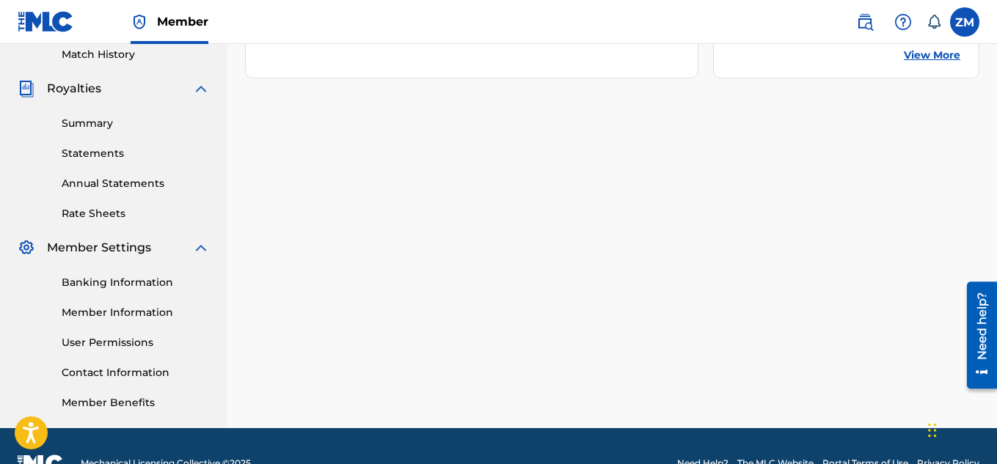
click at [92, 159] on link "Statements" at bounding box center [136, 153] width 148 height 15
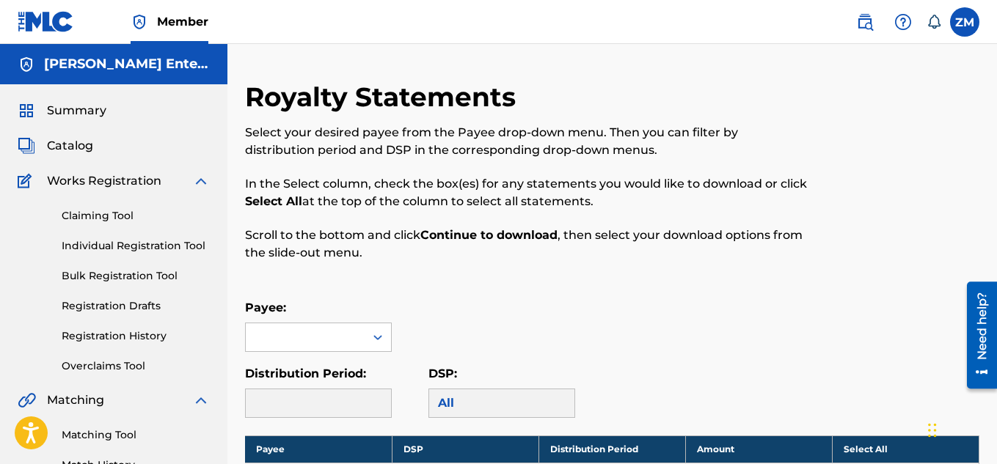
click at [61, 111] on span "Summary" at bounding box center [76, 111] width 59 height 18
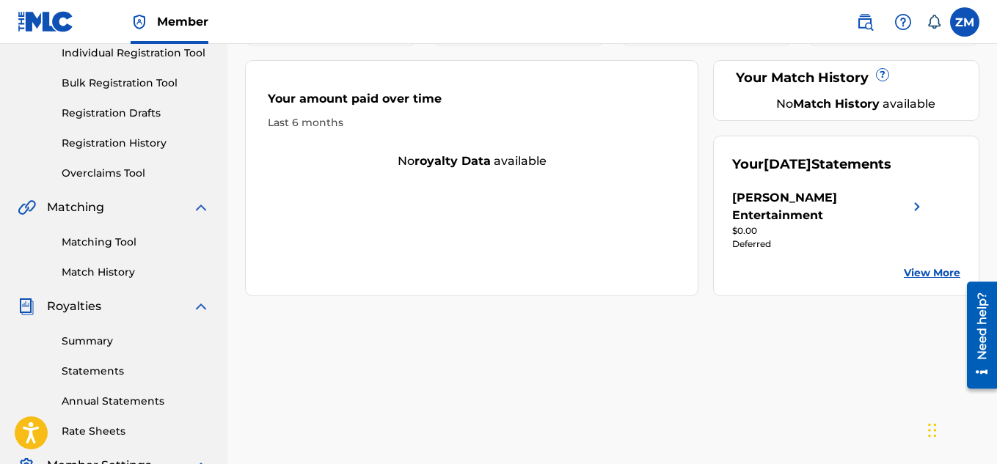
scroll to position [210, 0]
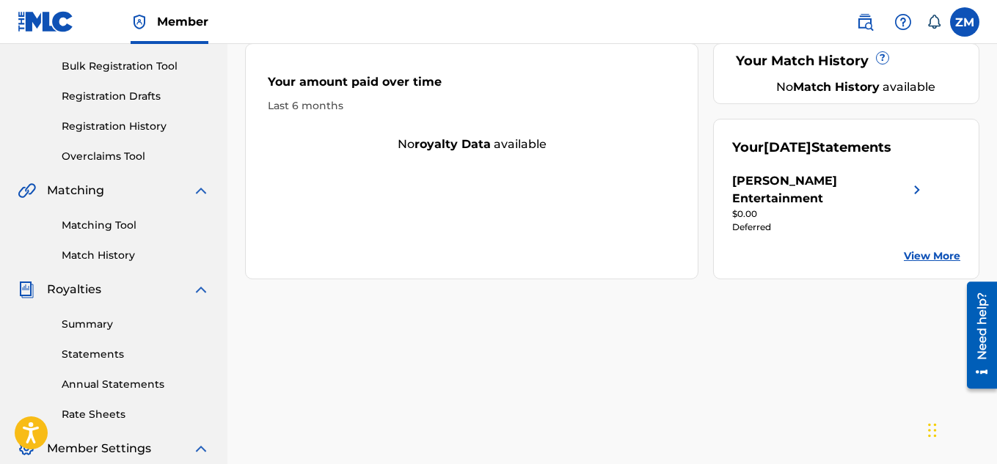
click at [907, 177] on div "[PERSON_NAME] Entertainment" at bounding box center [829, 189] width 194 height 35
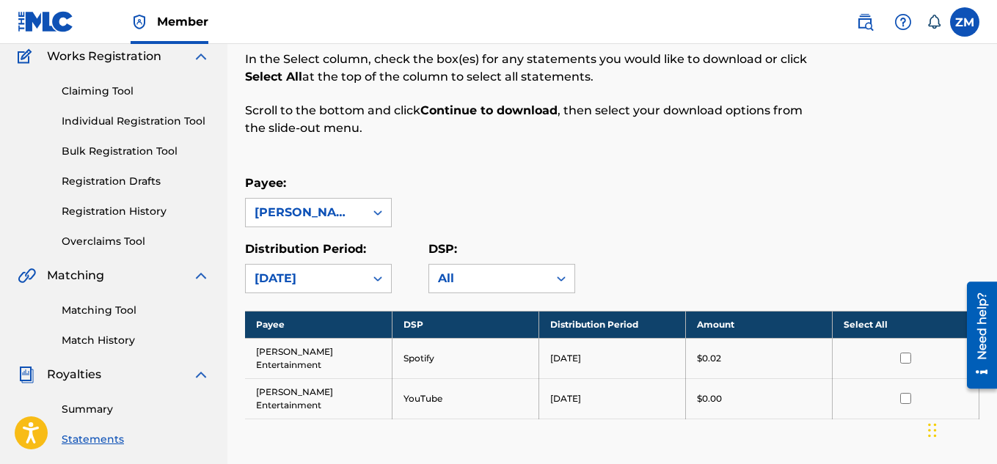
scroll to position [139, 0]
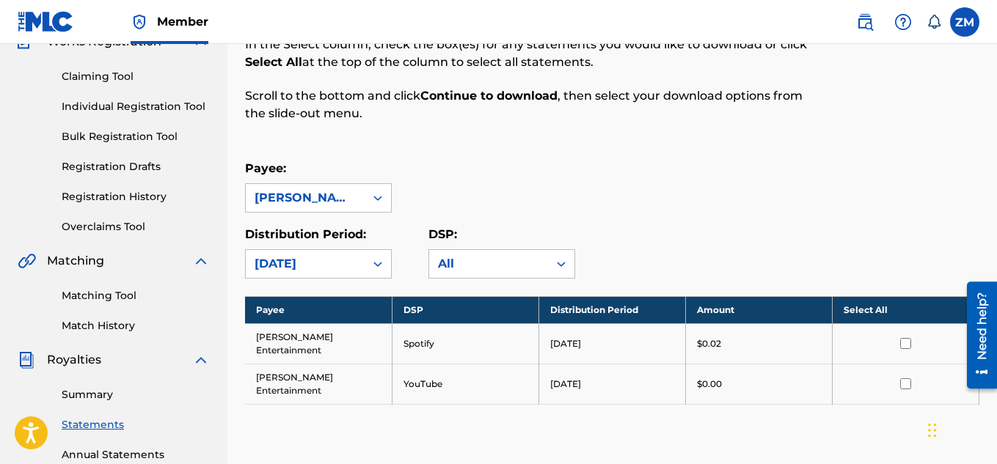
drag, startPoint x: 1001, startPoint y: 134, endPoint x: 1001, endPoint y: 215, distance: 80.7
click at [996, 215] on html "Press Alt+1 for screen-reader mode, Alt+0 to cancel Accessibility Screen-Reader…" at bounding box center [498, 93] width 997 height 464
click at [340, 341] on td "[PERSON_NAME] Entertainment" at bounding box center [318, 343] width 147 height 40
click at [291, 190] on div "[PERSON_NAME] Entertainment" at bounding box center [305, 198] width 101 height 18
click at [293, 233] on div "[PERSON_NAME] Entertainment" at bounding box center [318, 240] width 145 height 54
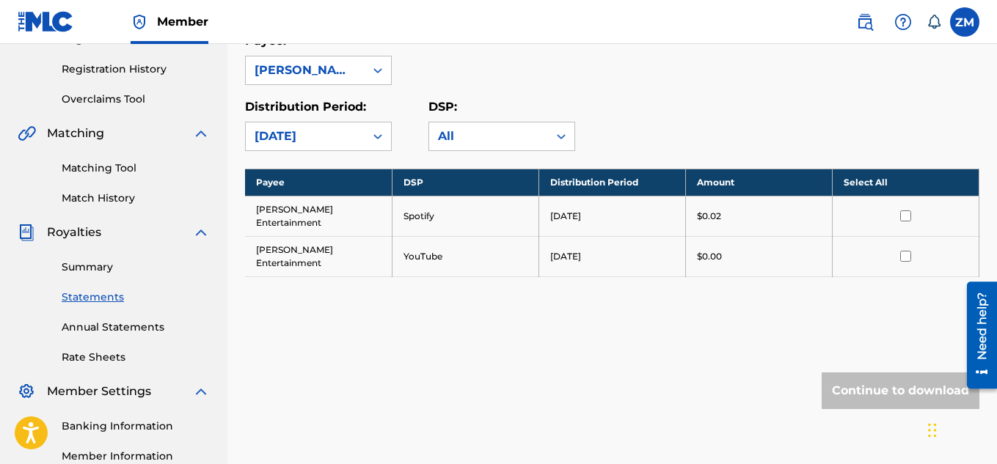
scroll to position [268, 0]
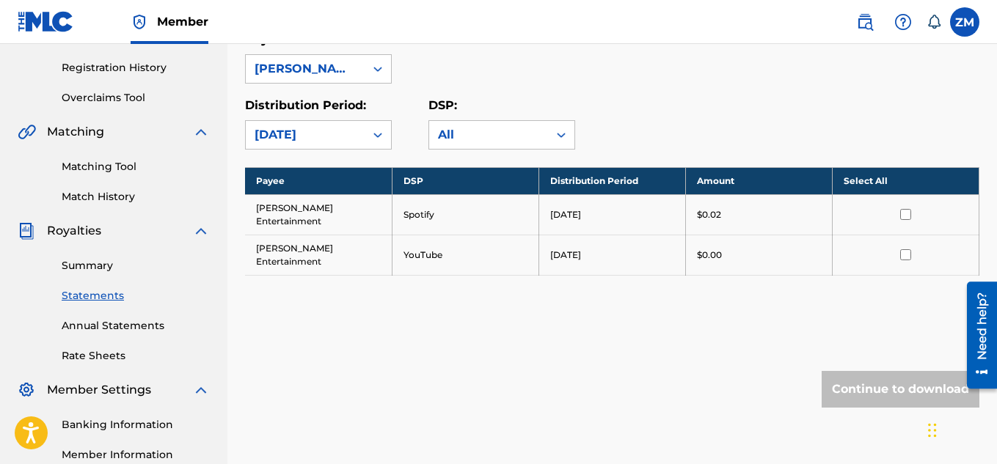
click at [121, 322] on link "Annual Statements" at bounding box center [136, 325] width 148 height 15
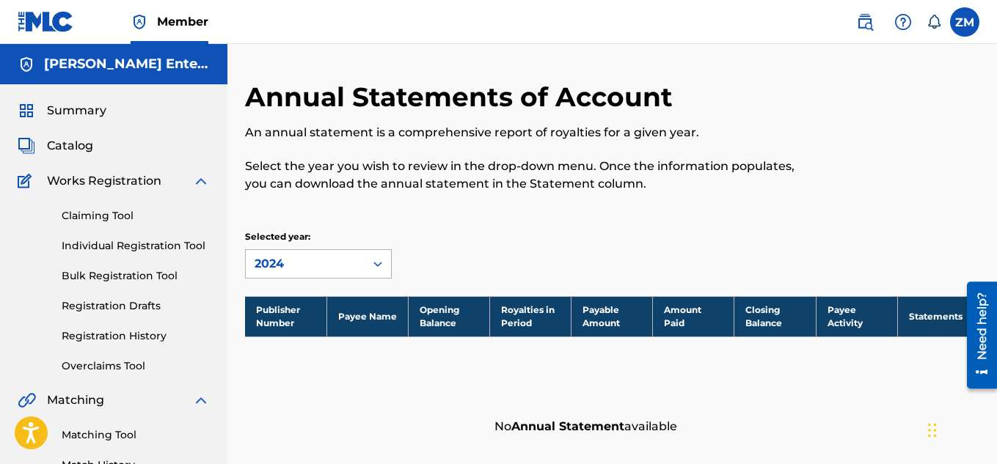
click at [323, 250] on div "2024" at bounding box center [305, 264] width 119 height 28
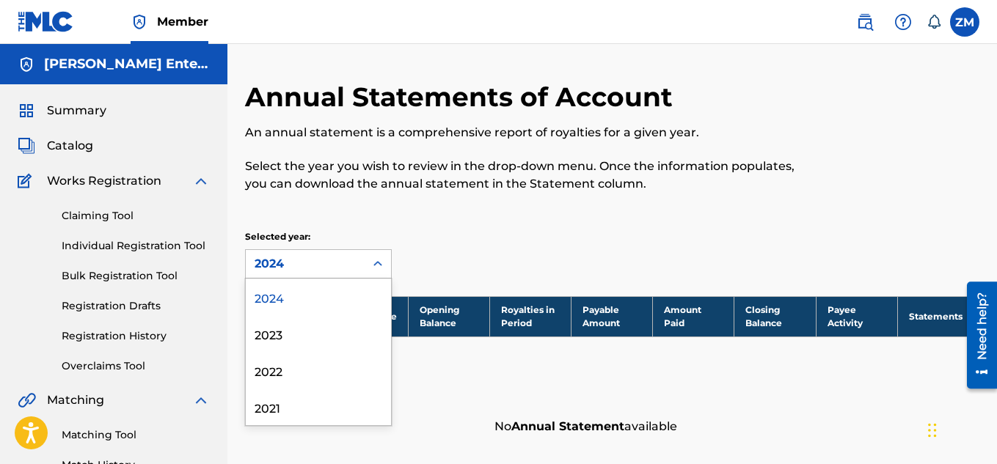
click at [585, 188] on p "Select the year you wish to review in the drop-down menu. Once the information …" at bounding box center [527, 175] width 565 height 35
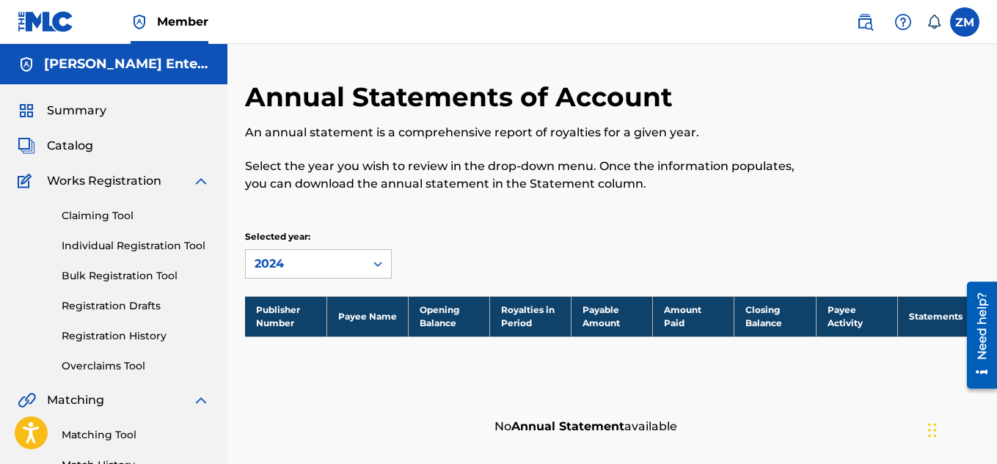
click at [73, 109] on span "Summary" at bounding box center [76, 111] width 59 height 18
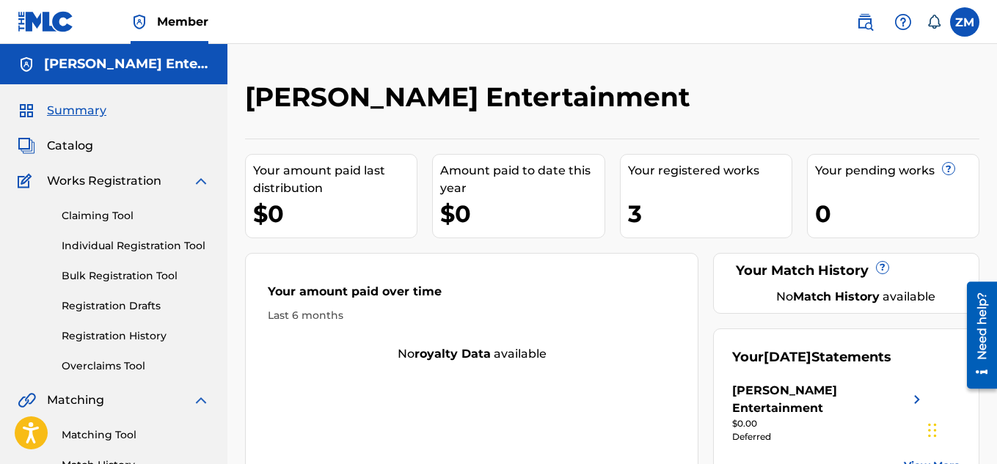
click at [912, 18] on div at bounding box center [902, 21] width 29 height 29
click at [933, 92] on p "View portal intro" at bounding box center [903, 96] width 125 height 35
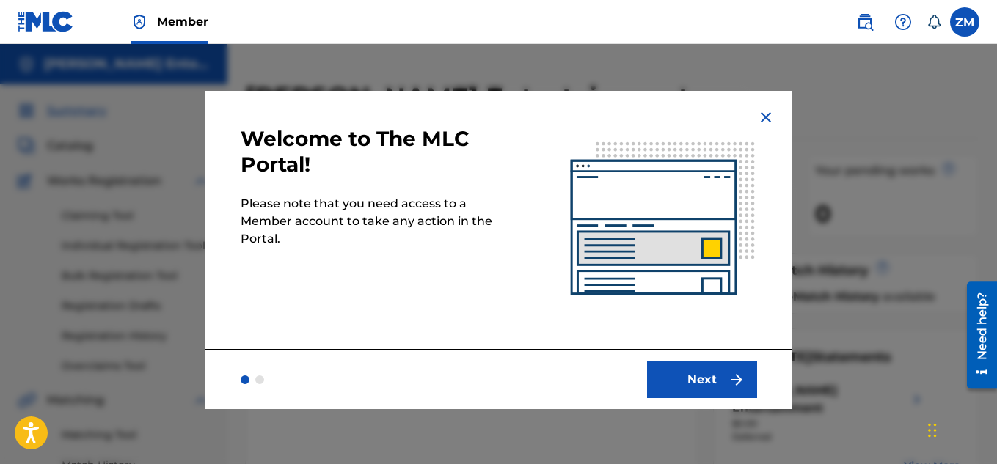
click at [697, 357] on div "Next" at bounding box center [498, 379] width 587 height 60
click at [699, 368] on button "Next" at bounding box center [702, 380] width 110 height 37
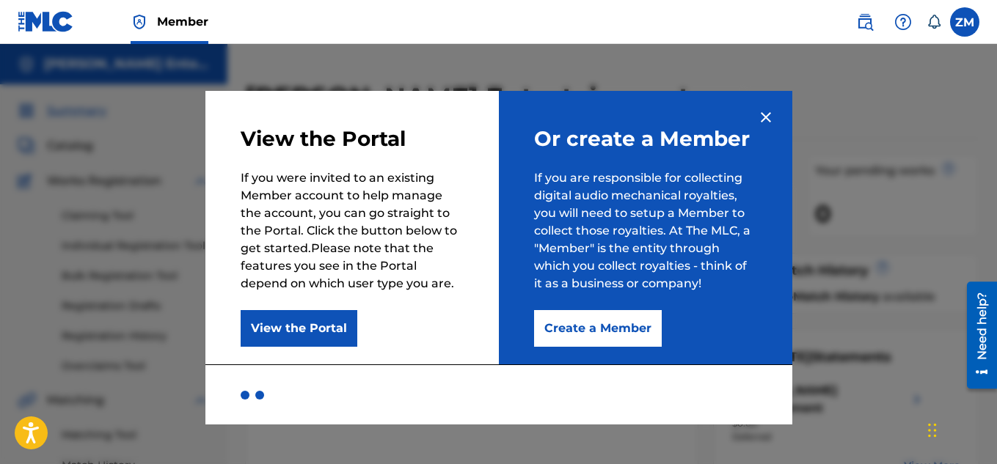
click at [766, 122] on img at bounding box center [766, 118] width 18 height 18
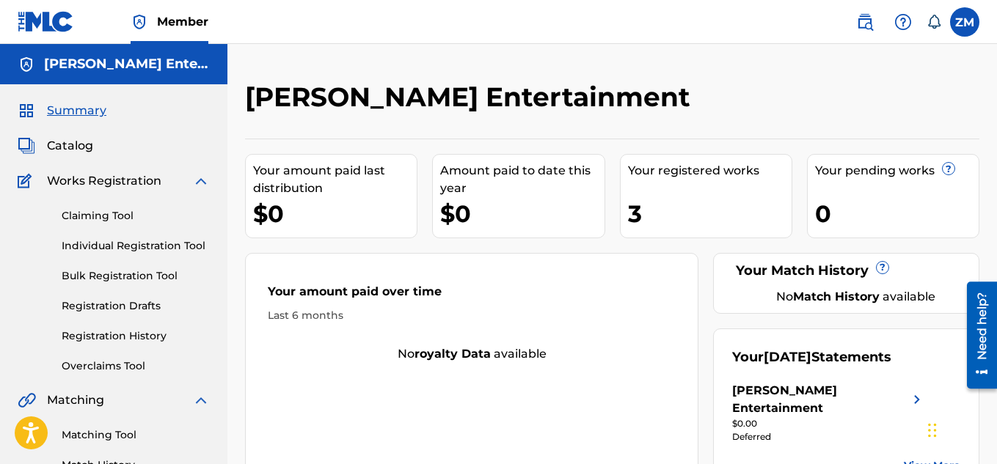
click at [952, 15] on label at bounding box center [964, 21] width 29 height 29
click at [964, 22] on input "ZM Z'[PERSON_NAME] [EMAIL_ADDRESS][DOMAIN_NAME] Notification Preferences Profil…" at bounding box center [964, 22] width 0 height 0
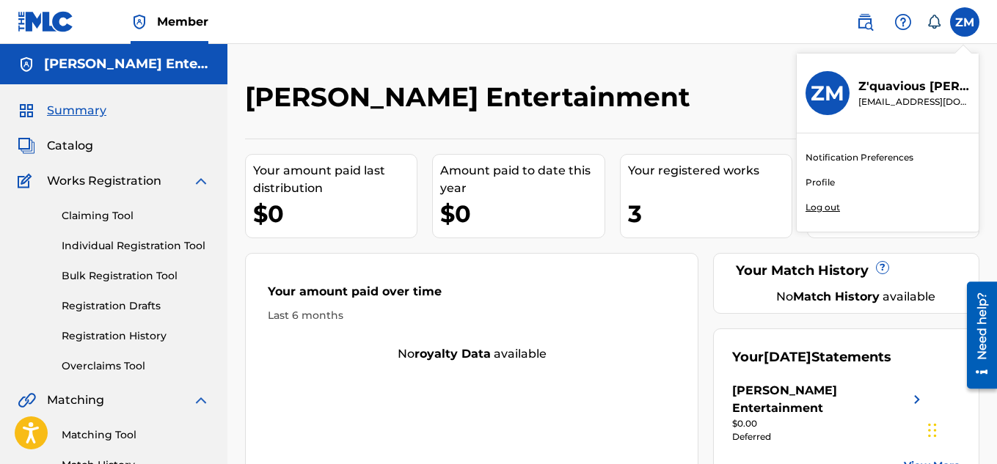
click at [733, 117] on div "[PERSON_NAME] Entertainment" at bounding box center [527, 102] width 565 height 43
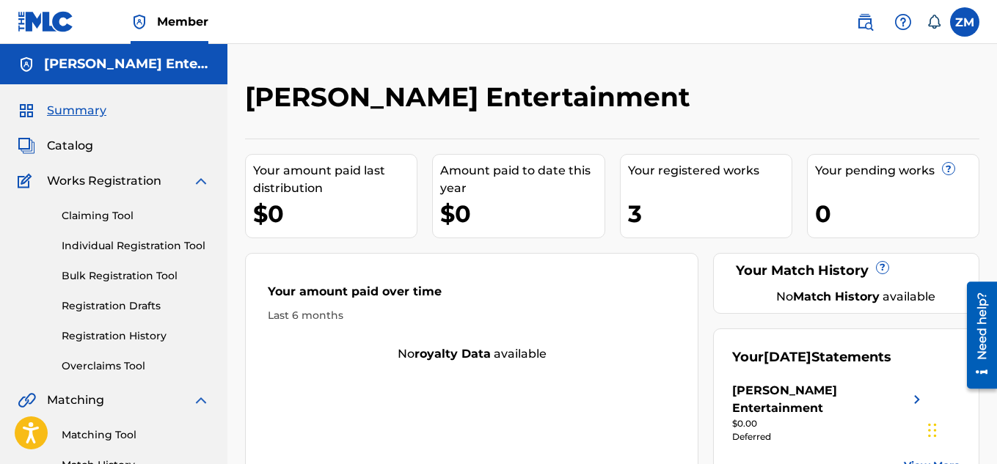
click at [933, 18] on icon at bounding box center [933, 22] width 15 height 15
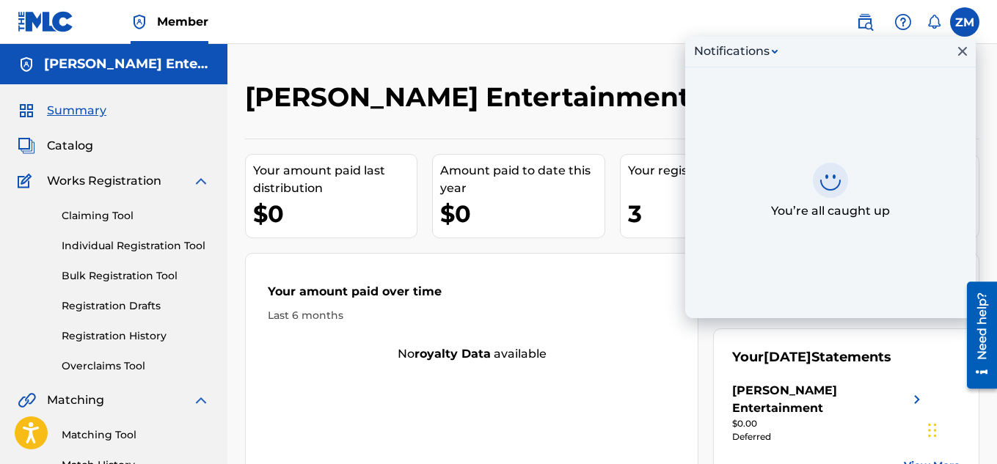
click at [901, 20] on img at bounding box center [903, 22] width 18 height 18
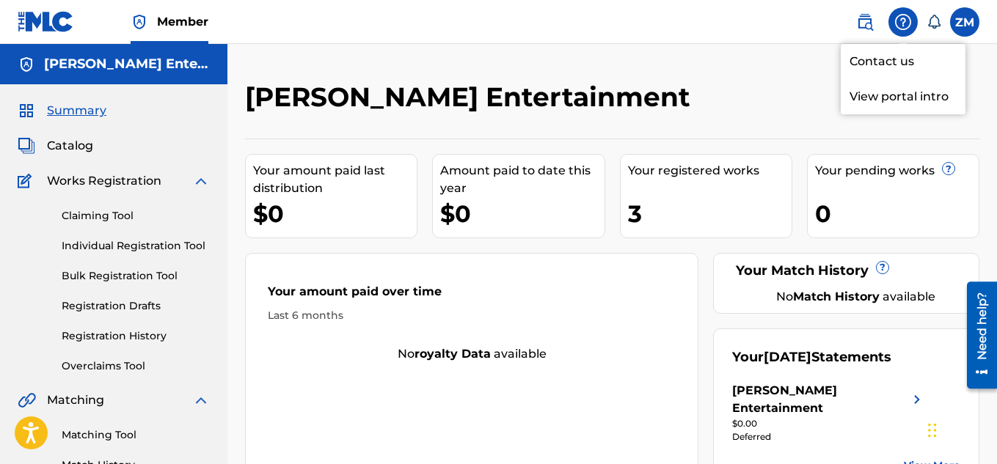
click at [857, 30] on link at bounding box center [864, 21] width 29 height 29
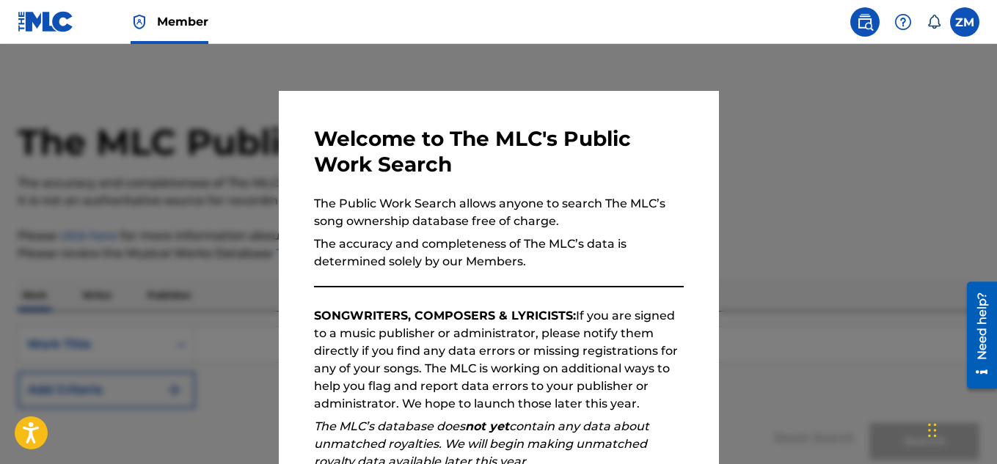
click at [681, 225] on p "The Public Work Search allows anyone to search The MLC’s song ownership databas…" at bounding box center [499, 212] width 370 height 35
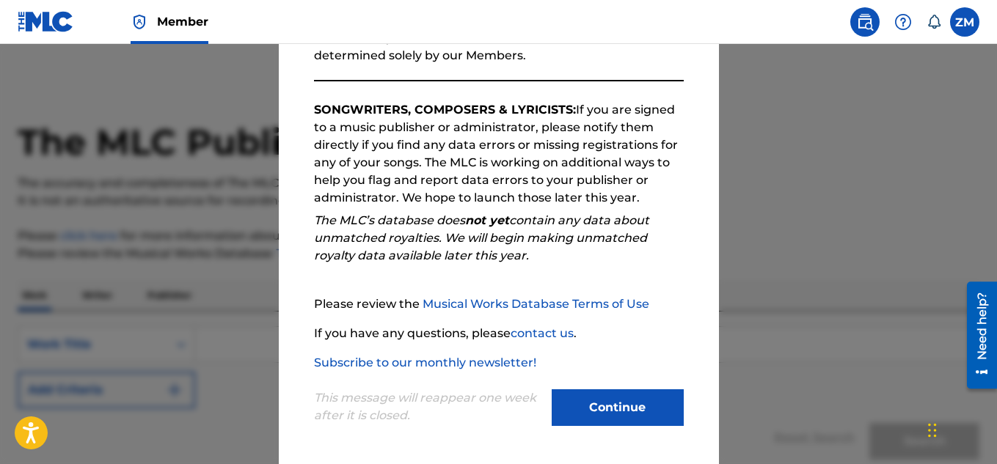
scroll to position [207, 0]
click at [681, 225] on div "Welcome to The MLC's Public Work Search The Public Work Search allows anyone to…" at bounding box center [499, 174] width 370 height 510
click at [819, 181] on div at bounding box center [498, 276] width 997 height 464
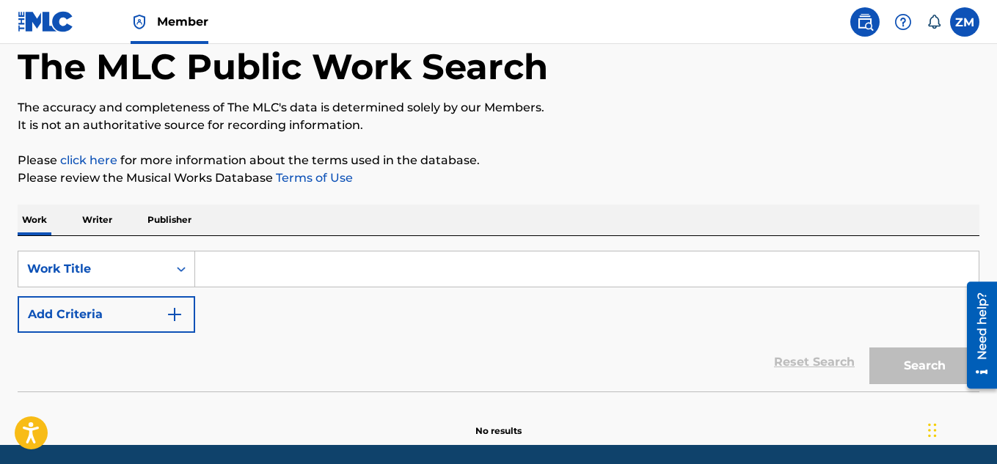
scroll to position [73, 0]
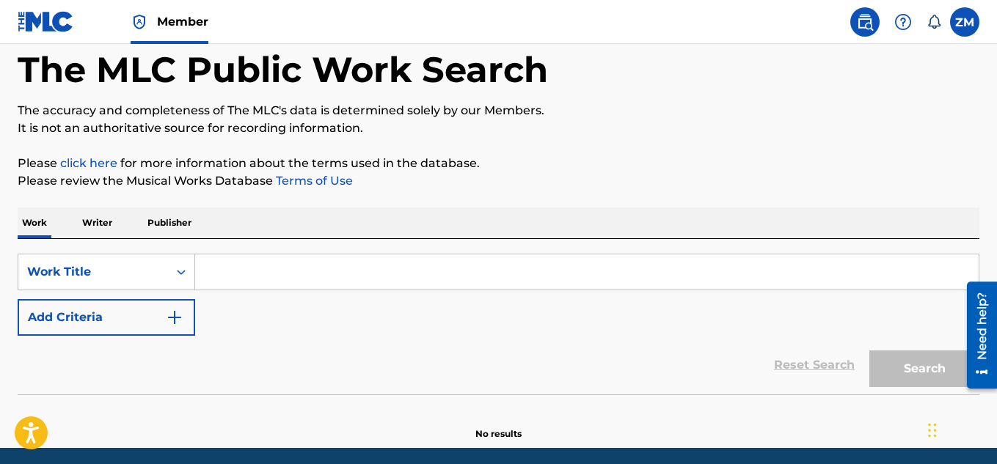
click at [176, 221] on p "Publisher" at bounding box center [169, 223] width 53 height 31
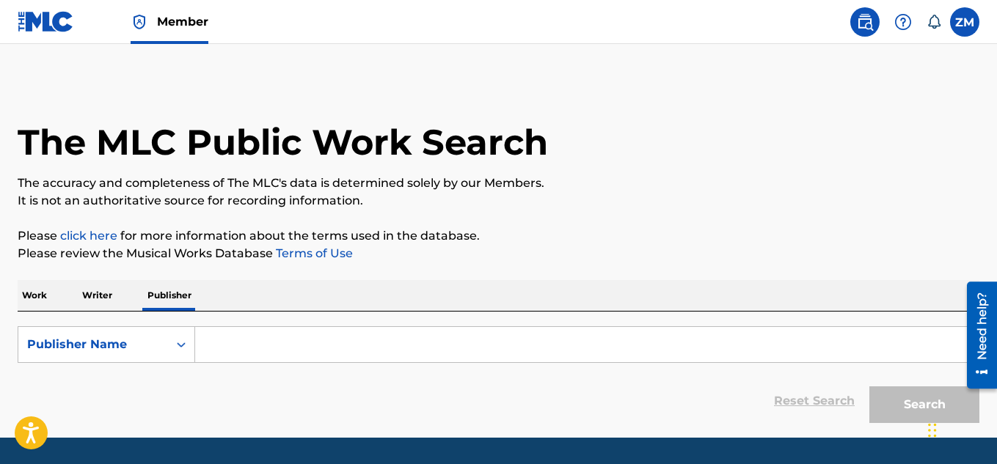
click at [260, 337] on input "Search Form" at bounding box center [586, 344] width 783 height 35
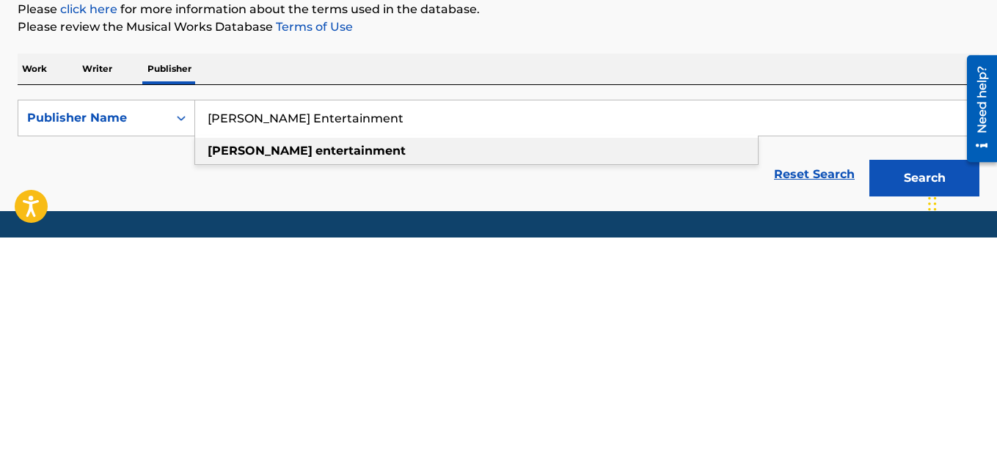
click at [596, 381] on div "mcintosh entertainment" at bounding box center [476, 378] width 563 height 26
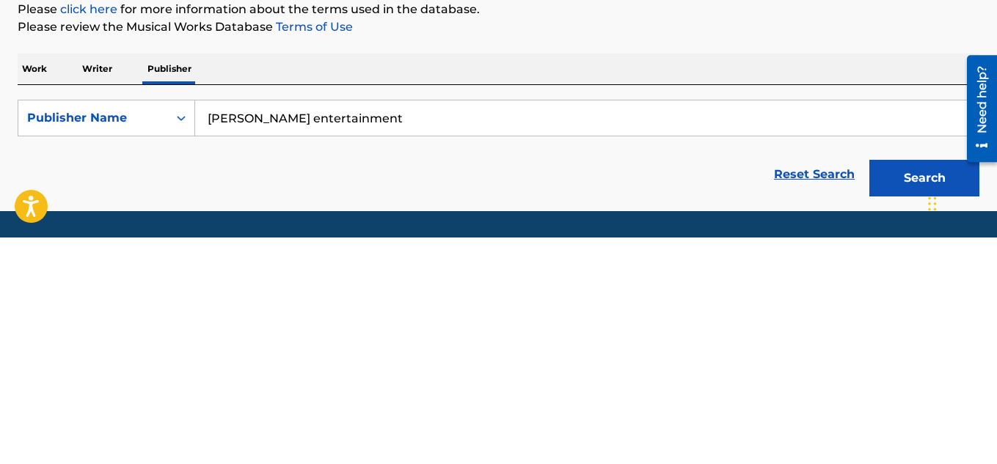
click at [887, 411] on button "Search" at bounding box center [924, 405] width 110 height 37
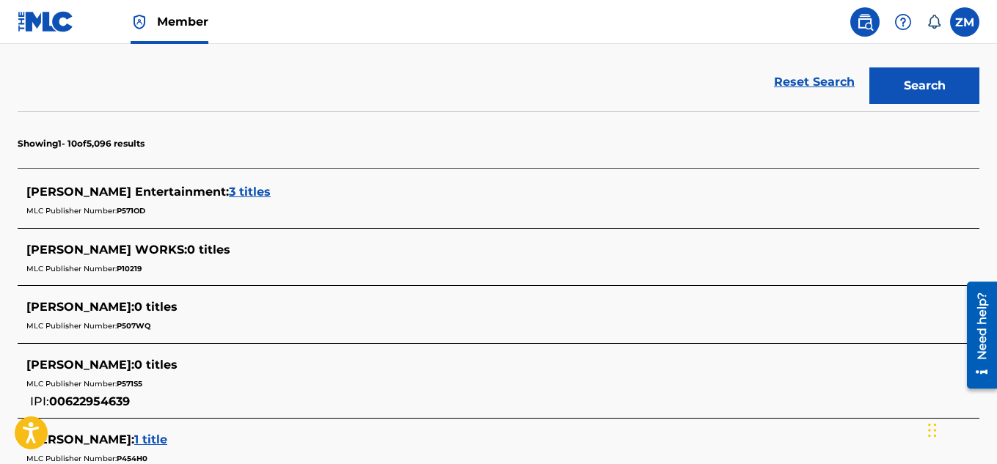
scroll to position [311, 0]
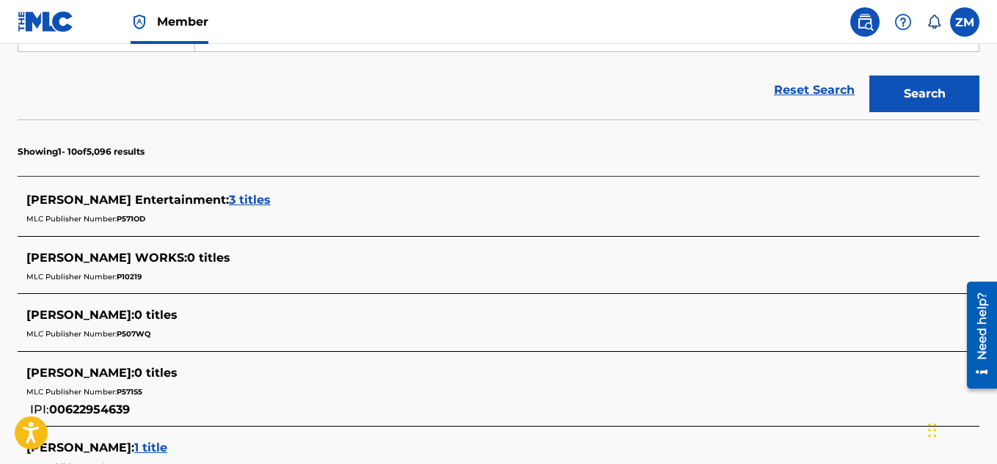
click at [96, 201] on span "McIntosh Entertainment :" at bounding box center [127, 200] width 202 height 14
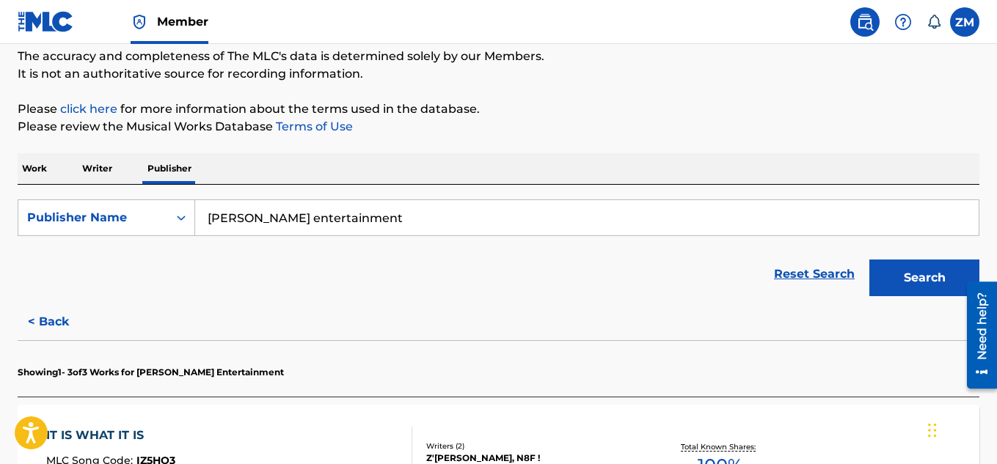
scroll to position [128, 0]
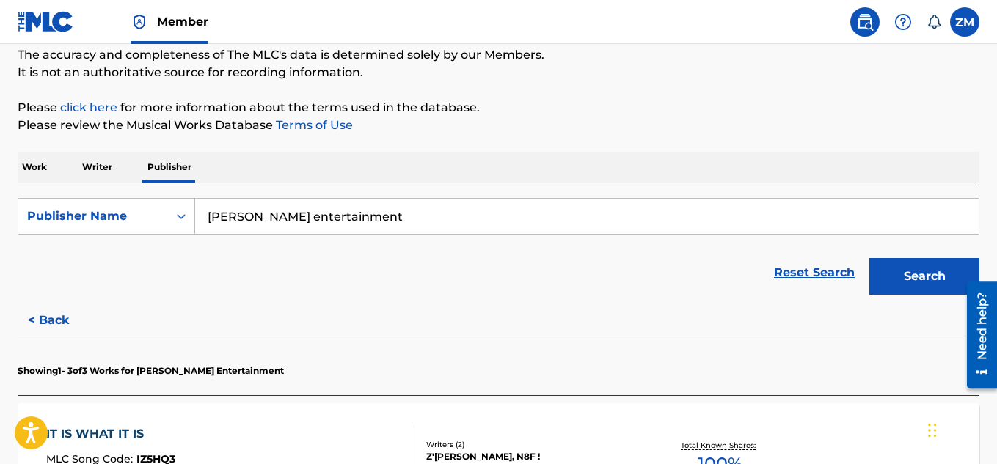
click at [54, 328] on button "< Back" at bounding box center [62, 320] width 88 height 37
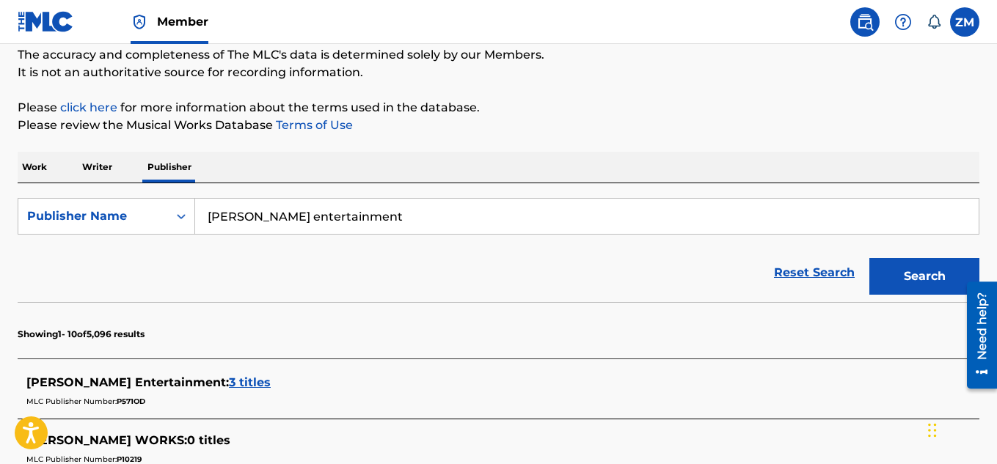
click at [760, 211] on input "mcintosh entertainment" at bounding box center [586, 216] width 783 height 35
type input "[PERSON_NAME]"
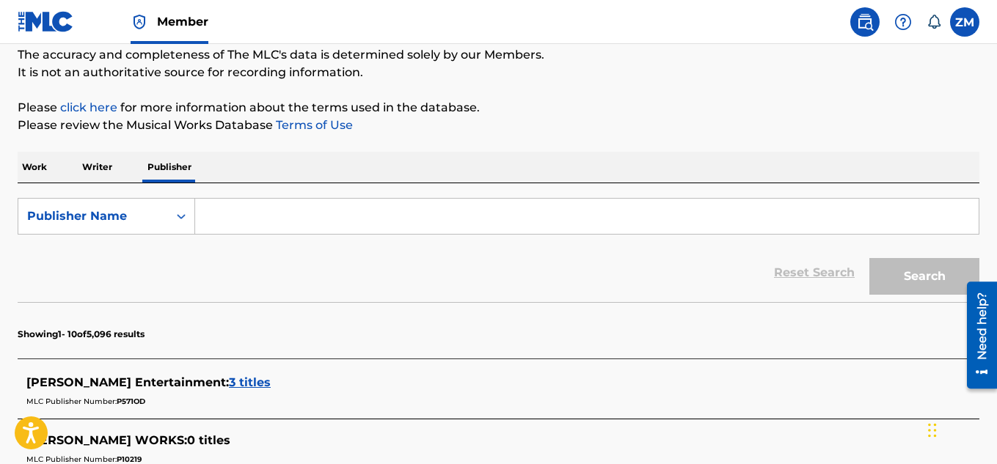
click at [93, 161] on p "Writer" at bounding box center [97, 167] width 39 height 31
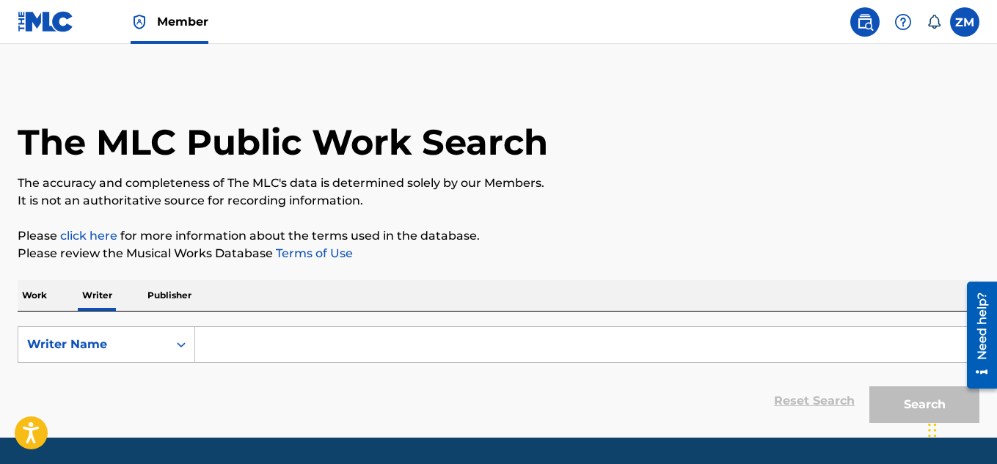
click at [297, 356] on input "Search Form" at bounding box center [586, 344] width 783 height 35
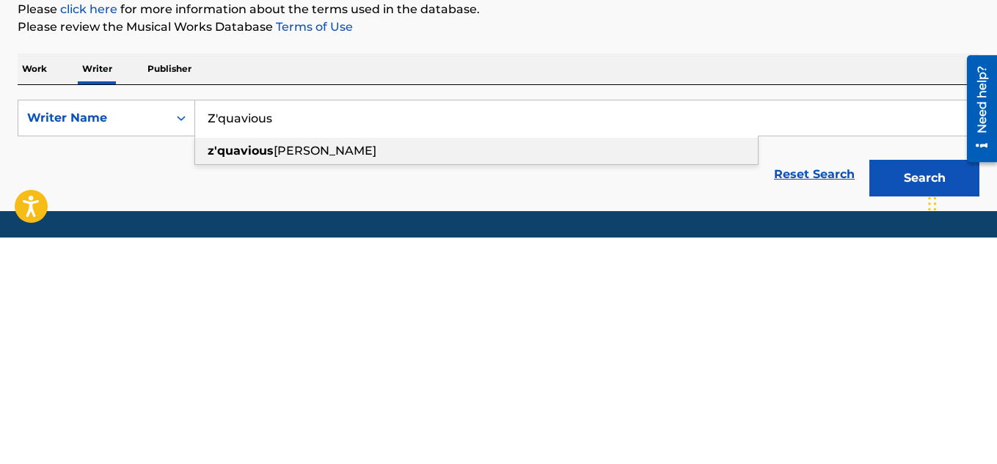
click at [366, 381] on div "z'quavious mcintosh" at bounding box center [476, 378] width 563 height 26
type input "z'[PERSON_NAME]"
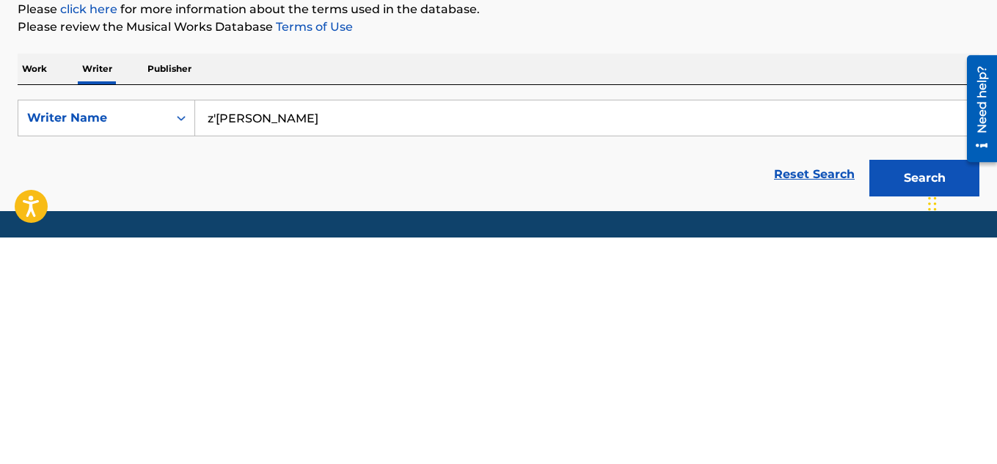
click at [920, 405] on button "Search" at bounding box center [924, 405] width 110 height 37
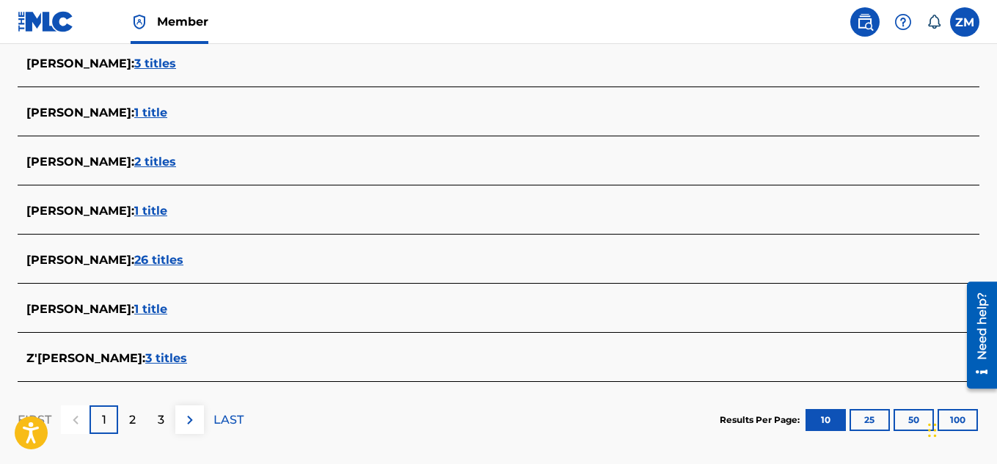
scroll to position [576, 0]
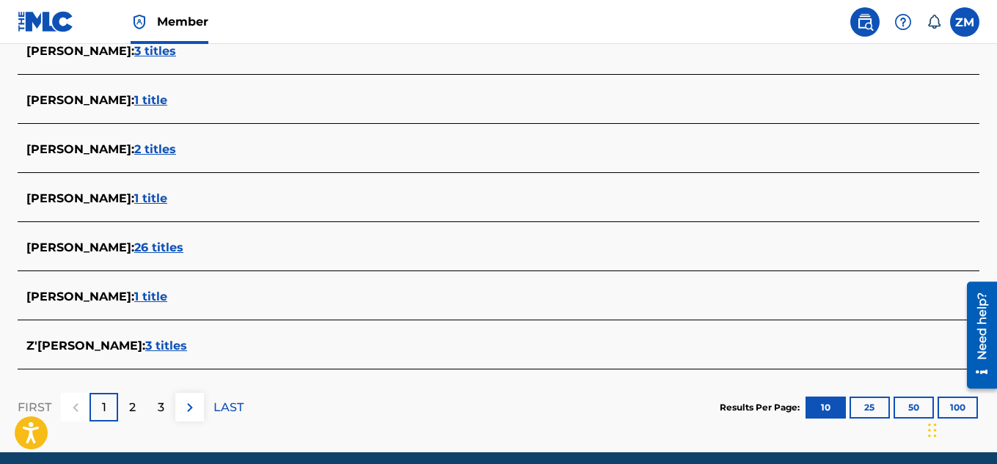
click at [144, 344] on span "Z'QUAVIOUS MCINTOSH :" at bounding box center [85, 346] width 119 height 14
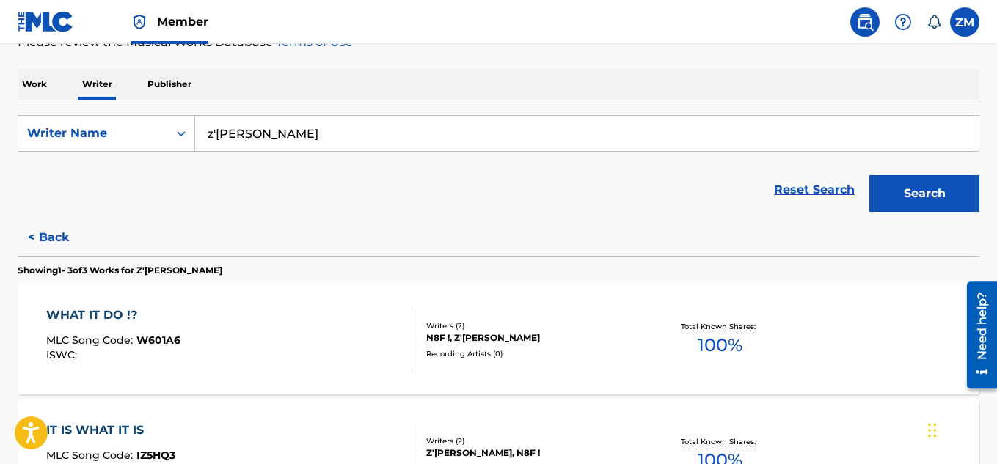
scroll to position [208, 0]
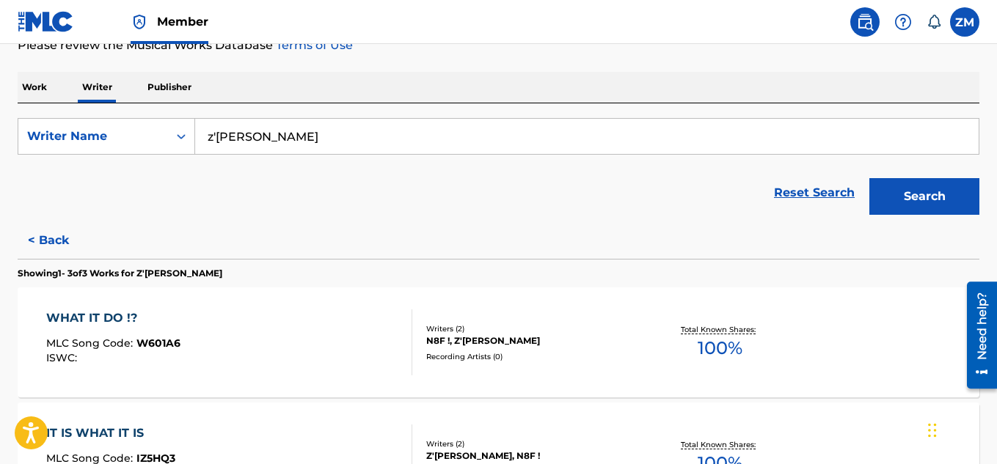
click at [56, 246] on button "< Back" at bounding box center [62, 240] width 88 height 37
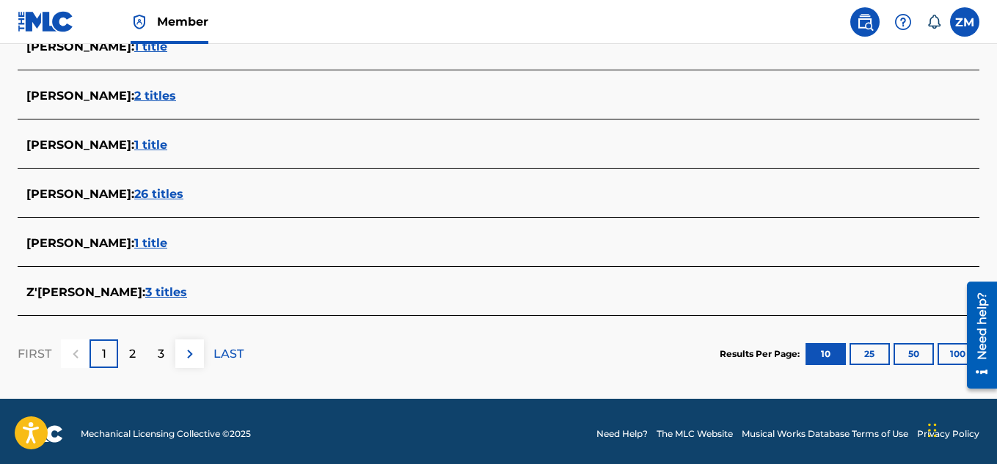
scroll to position [634, 0]
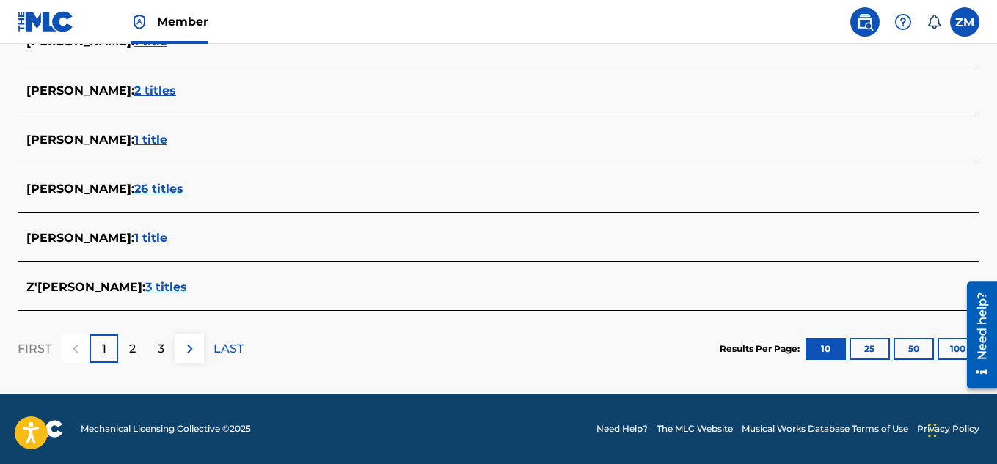
click at [137, 283] on span "Z'QUAVIOUS MCINTOSH :" at bounding box center [85, 287] width 119 height 14
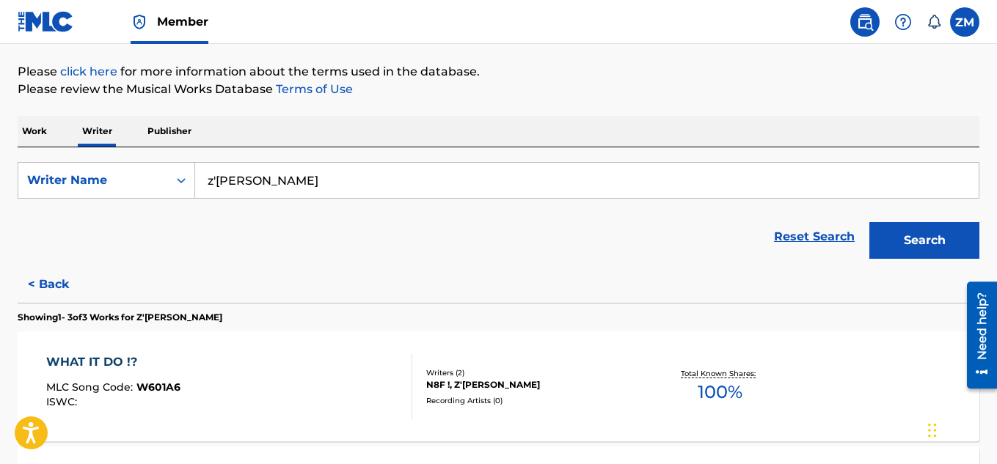
scroll to position [161, 0]
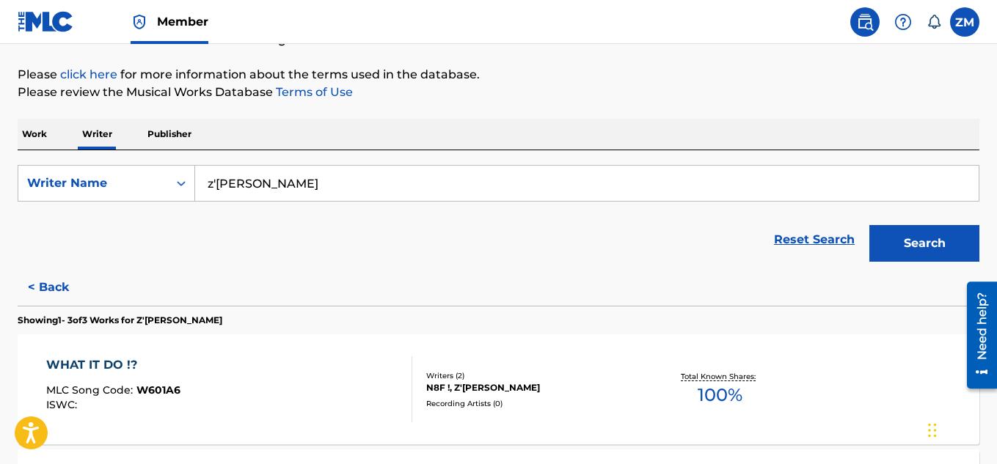
click at [56, 278] on button "< Back" at bounding box center [62, 287] width 88 height 37
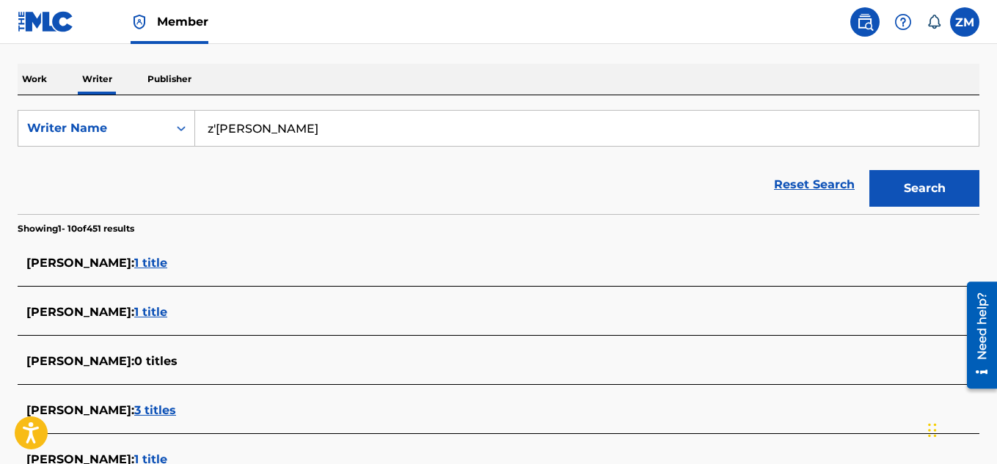
scroll to position [212, 0]
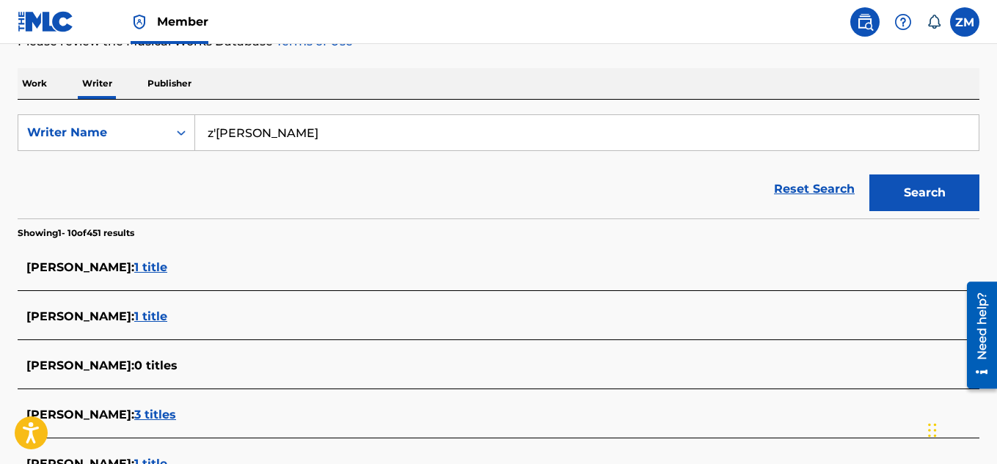
click at [183, 85] on p "Publisher" at bounding box center [169, 83] width 53 height 31
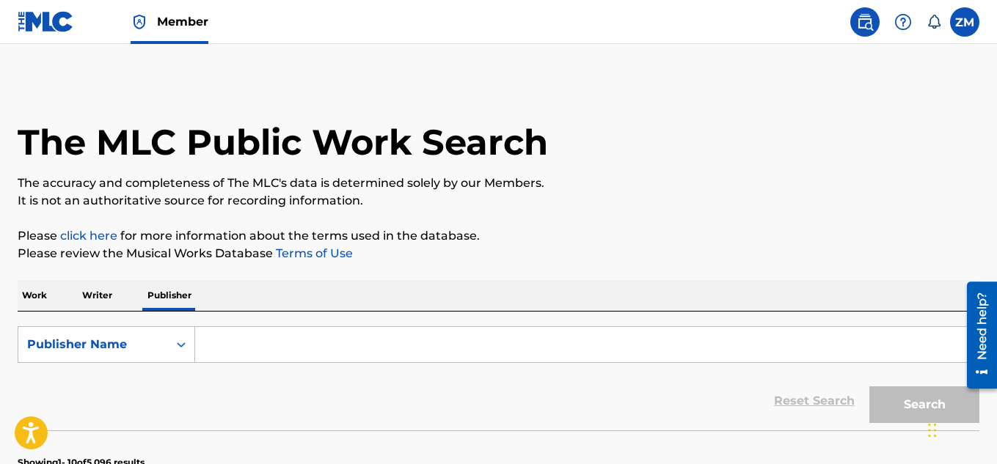
click at [285, 347] on input "Search Form" at bounding box center [586, 344] width 783 height 35
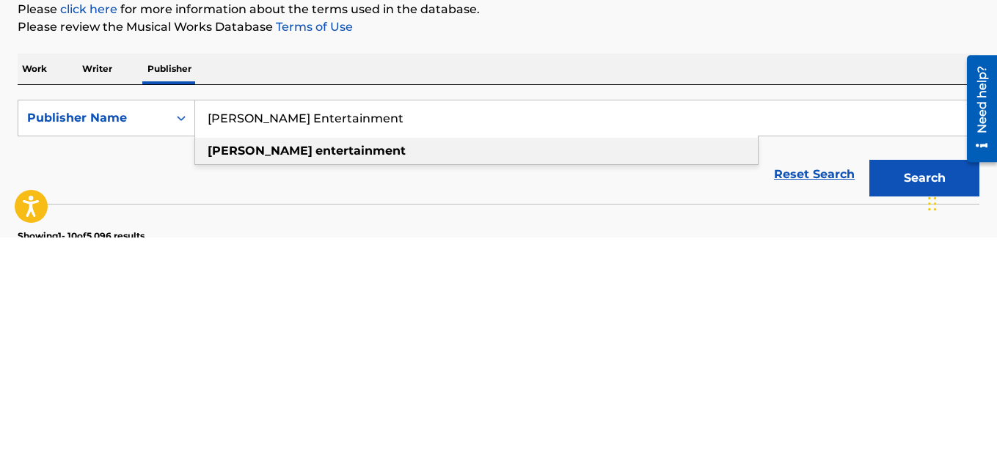
click at [383, 376] on div "mcintosh entertainment" at bounding box center [476, 378] width 563 height 26
type input "mcintosh entertainment"
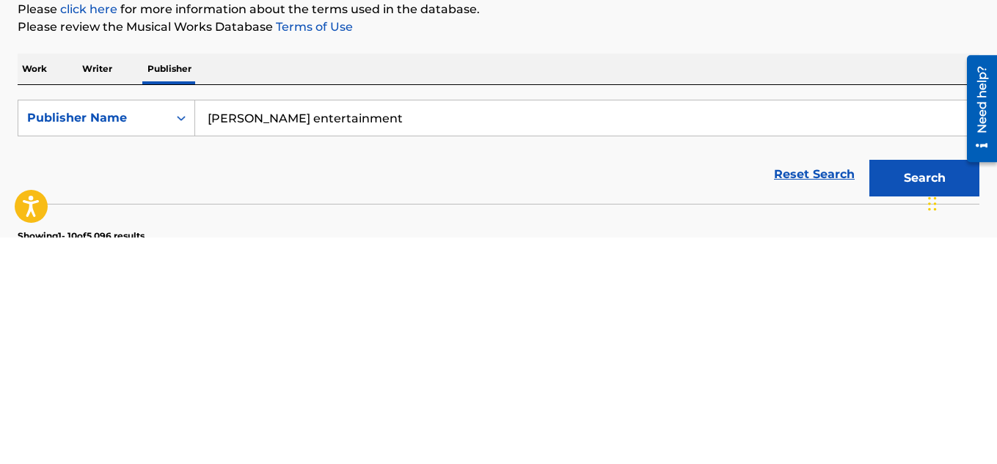
click at [890, 399] on button "Search" at bounding box center [924, 405] width 110 height 37
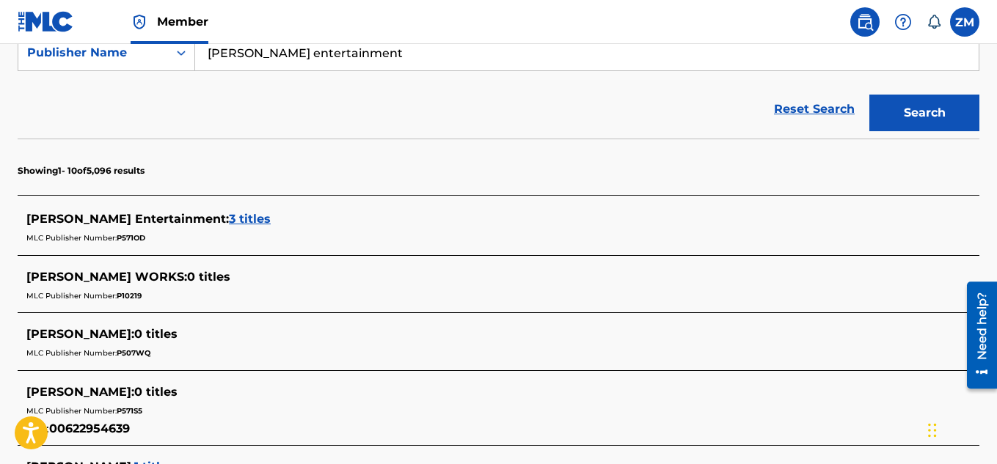
scroll to position [293, 0]
click at [116, 224] on span "McIntosh Entertainment :" at bounding box center [127, 218] width 202 height 14
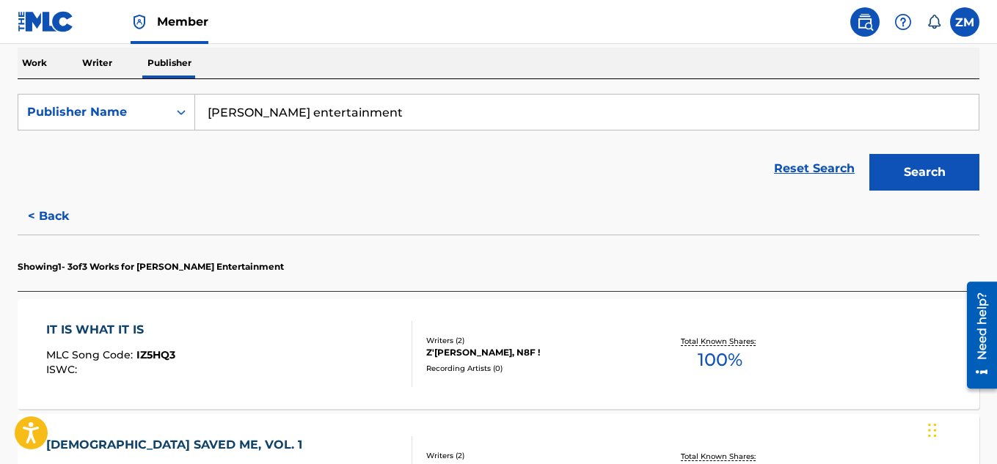
scroll to position [0, 0]
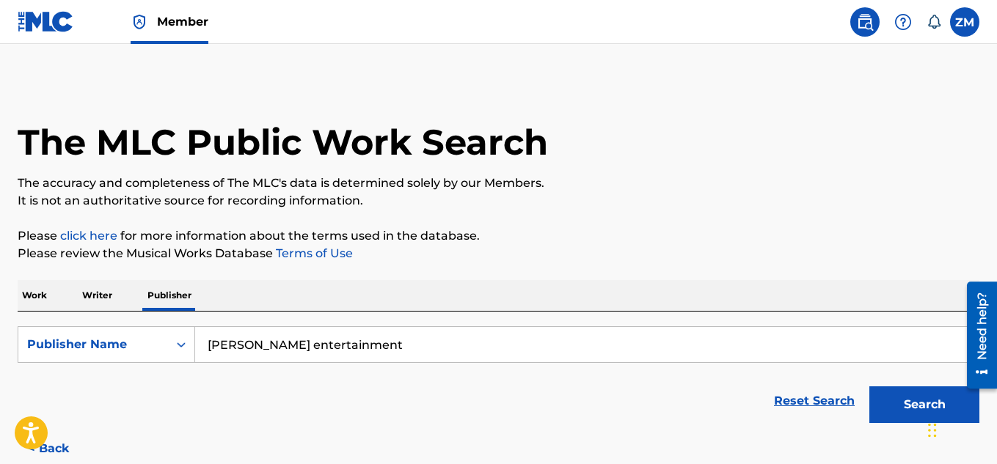
click at [965, 34] on label at bounding box center [964, 21] width 29 height 29
click at [964, 22] on input "ZM Z'[PERSON_NAME] [EMAIL_ADDRESS][DOMAIN_NAME] Notification Preferences Profil…" at bounding box center [964, 22] width 0 height 0
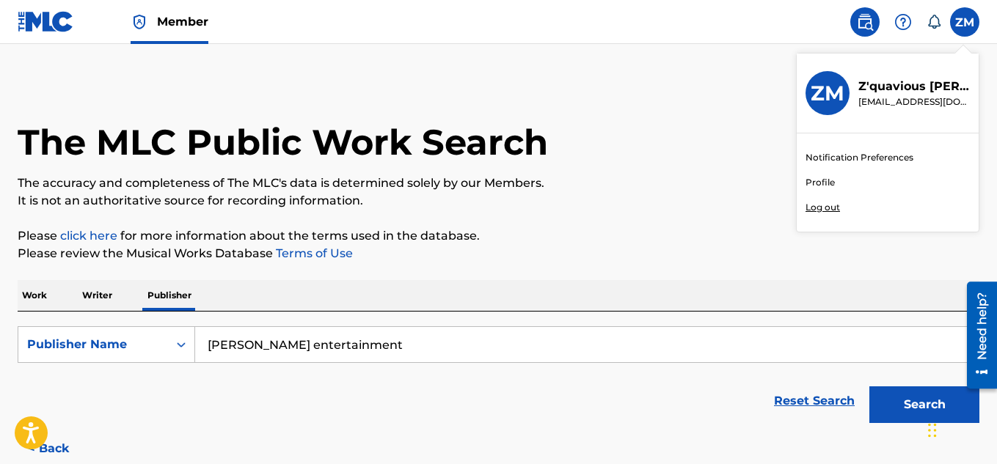
click at [603, 124] on div "The MLC Public Work Search" at bounding box center [499, 134] width 962 height 107
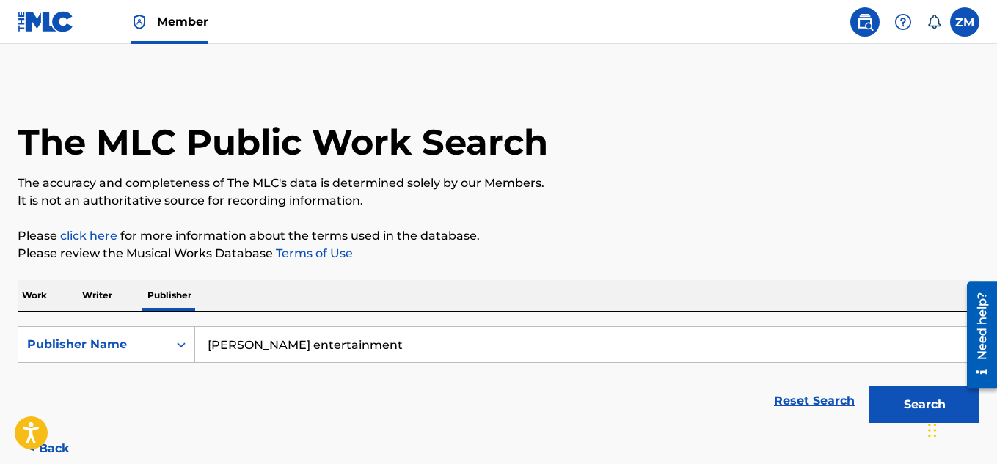
click at [59, 27] on img at bounding box center [46, 21] width 56 height 21
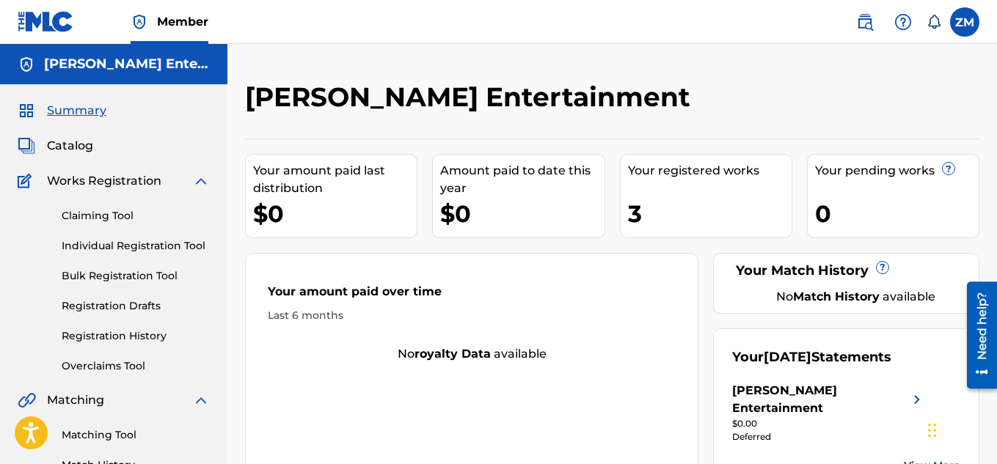
click at [78, 147] on span "Catalog" at bounding box center [70, 146] width 46 height 18
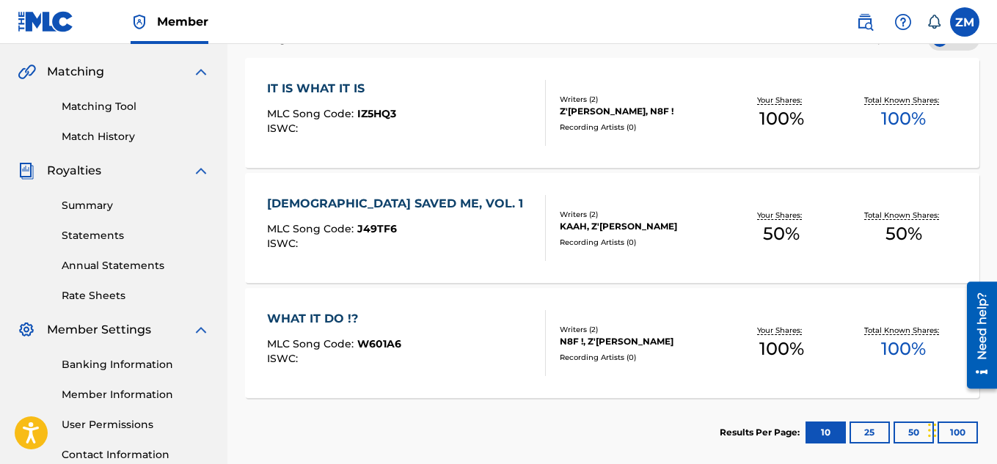
scroll to position [325, 0]
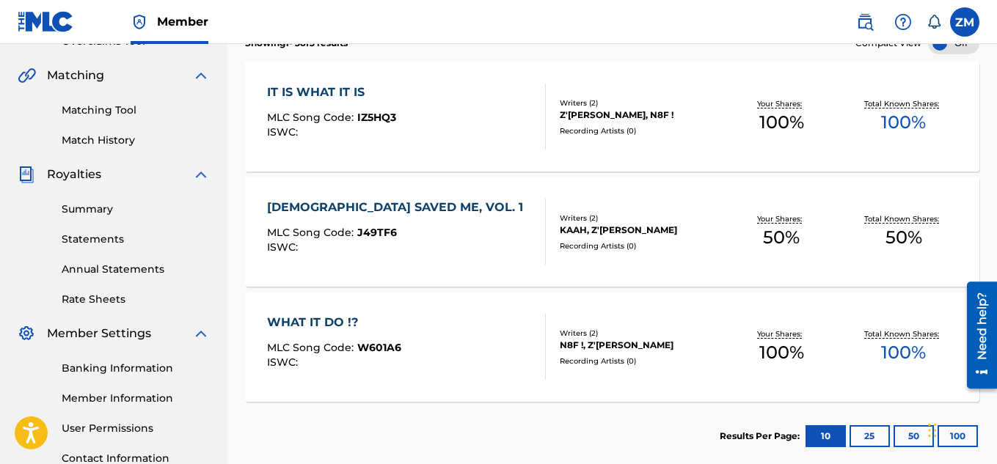
click at [518, 217] on div "JESUS SAVED ME, VOL. 1 MLC Song Code : J49TF6 ISWC :" at bounding box center [406, 232] width 279 height 66
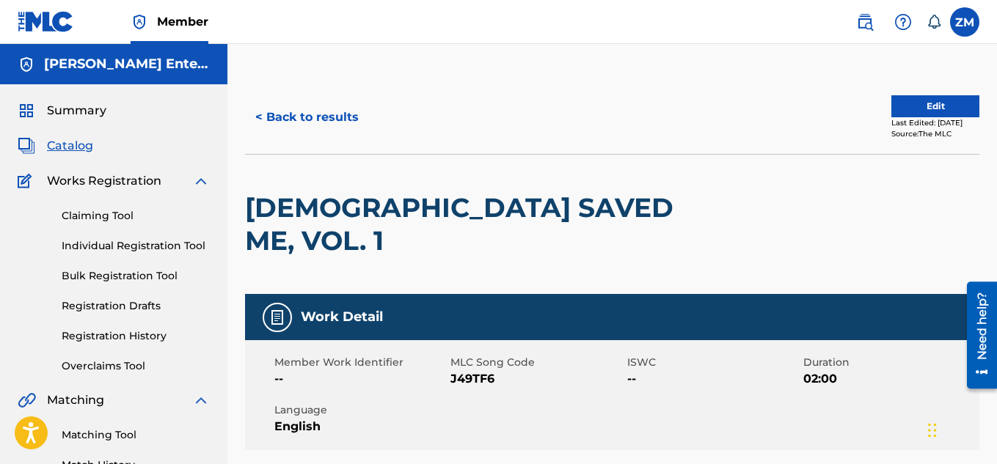
click at [959, 111] on button "Edit" at bounding box center [935, 106] width 88 height 22
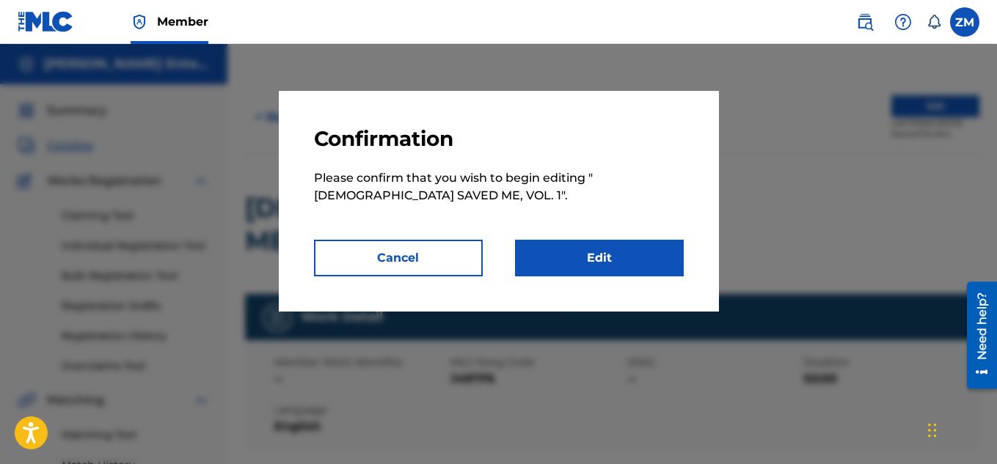
click at [615, 251] on link "Edit" at bounding box center [599, 258] width 169 height 37
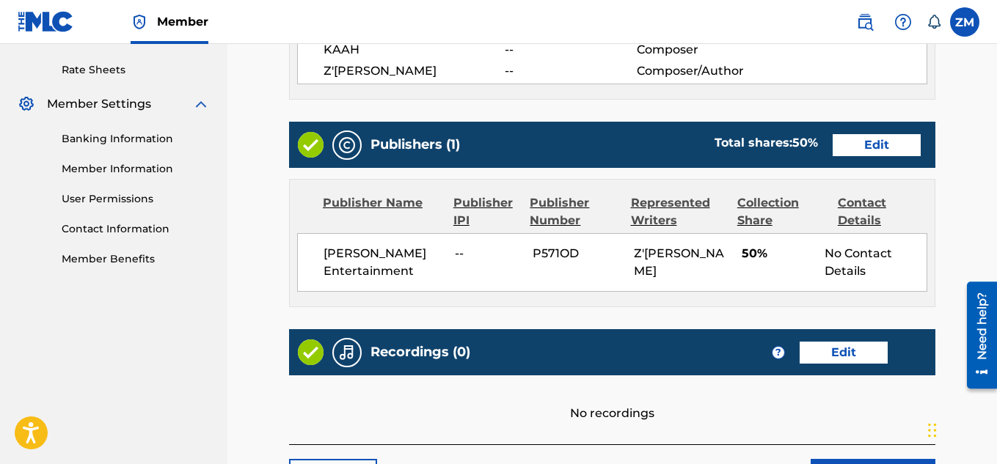
scroll to position [556, 0]
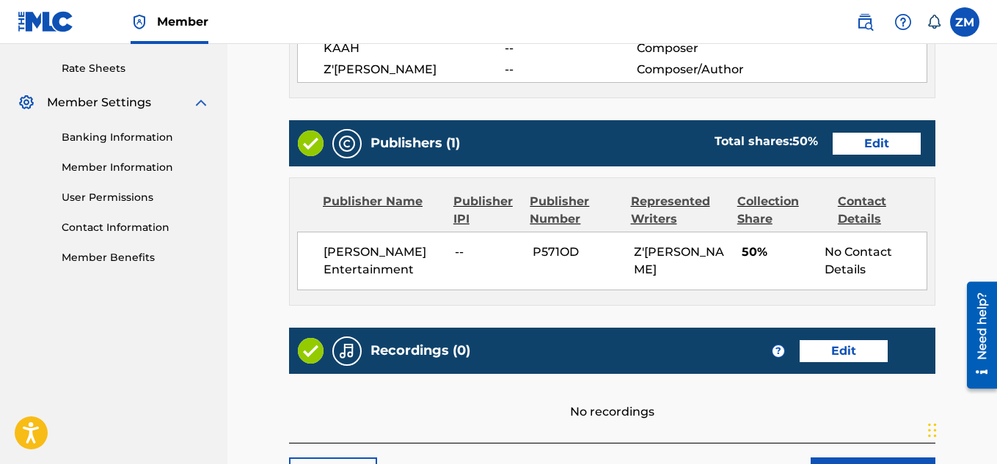
click at [854, 133] on link "Edit" at bounding box center [876, 144] width 88 height 22
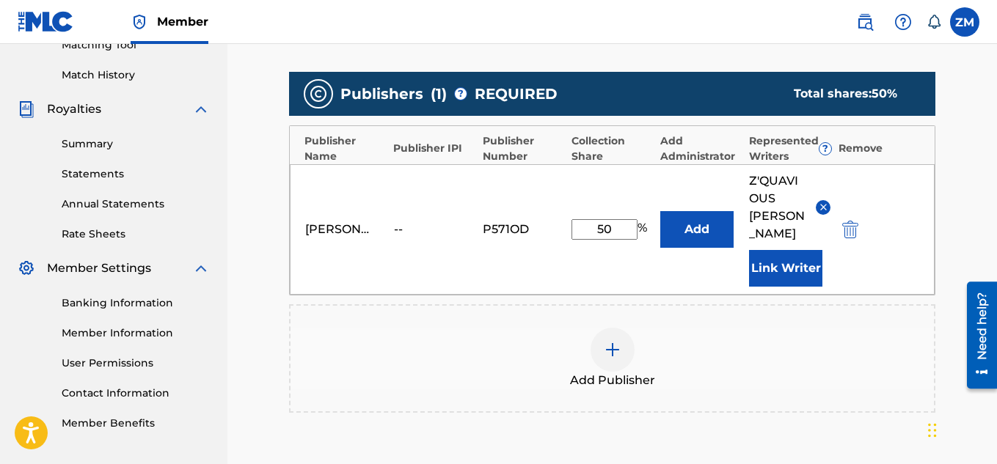
scroll to position [391, 0]
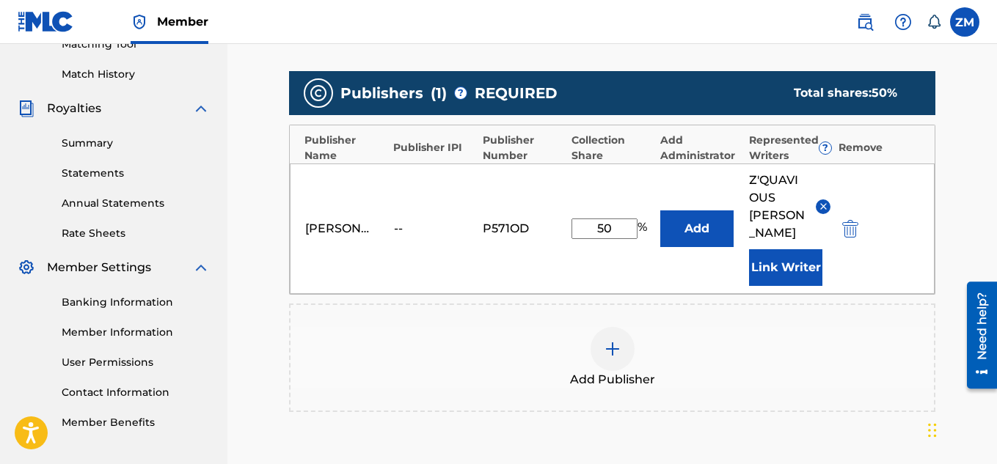
click at [673, 210] on button "Add" at bounding box center [696, 228] width 73 height 37
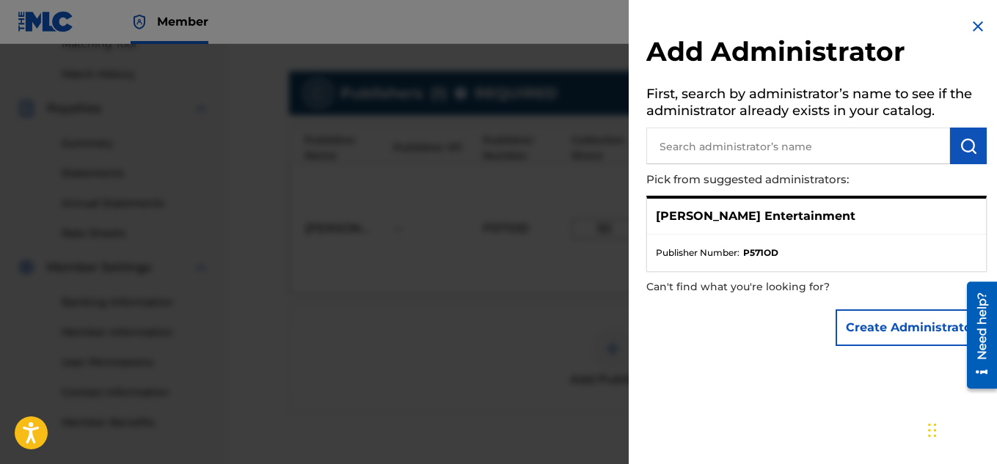
click at [736, 154] on input "text" at bounding box center [798, 146] width 304 height 37
type input "Z'quavious"
click at [950, 146] on button "submit" at bounding box center [968, 146] width 37 height 37
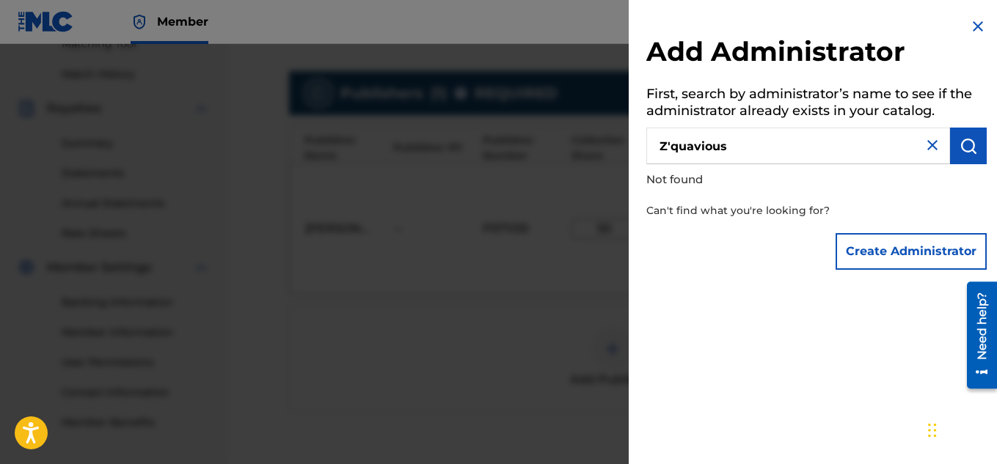
click at [923, 144] on img at bounding box center [932, 145] width 18 height 18
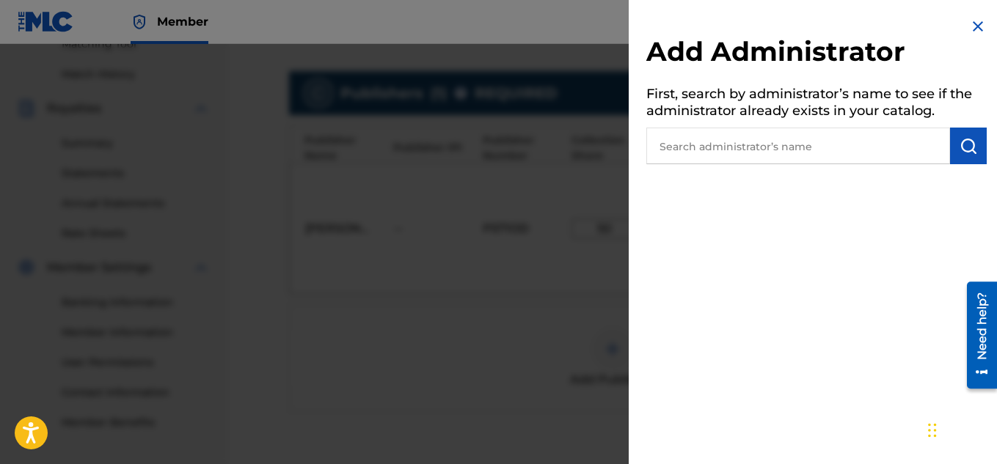
click at [969, 27] on img at bounding box center [978, 27] width 18 height 18
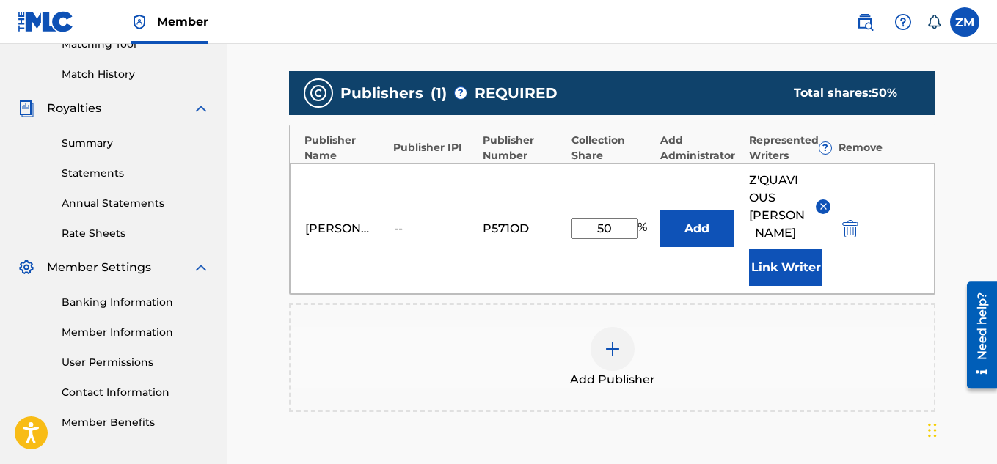
scroll to position [431, 0]
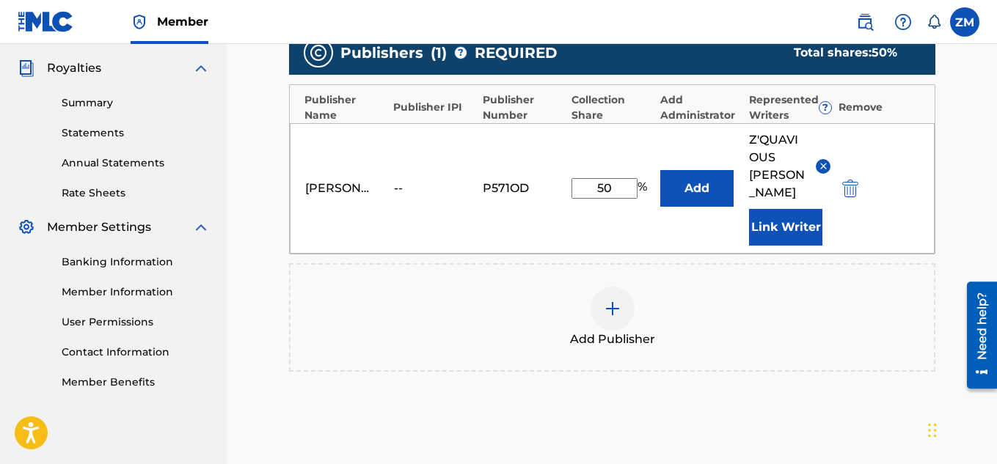
click at [765, 209] on button "Link Writer" at bounding box center [785, 227] width 73 height 37
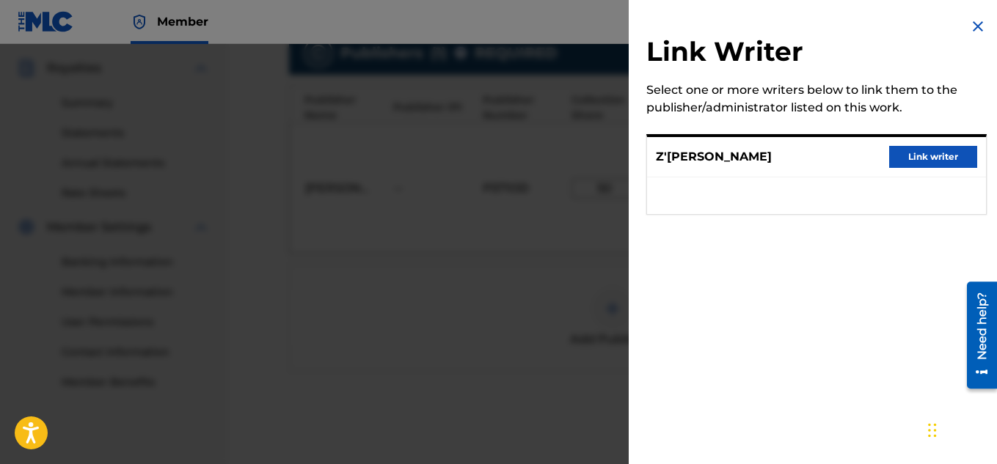
click at [901, 155] on button "Link writer" at bounding box center [933, 157] width 88 height 22
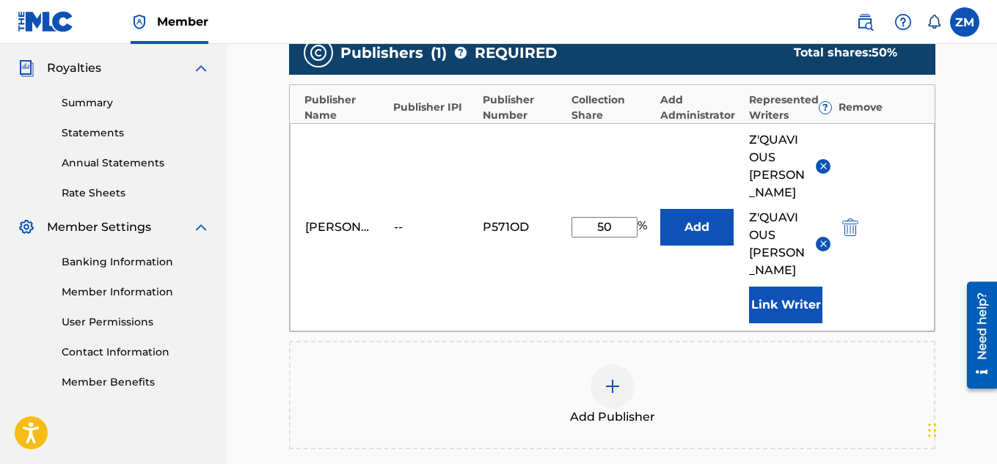
click at [824, 238] on img at bounding box center [823, 243] width 11 height 11
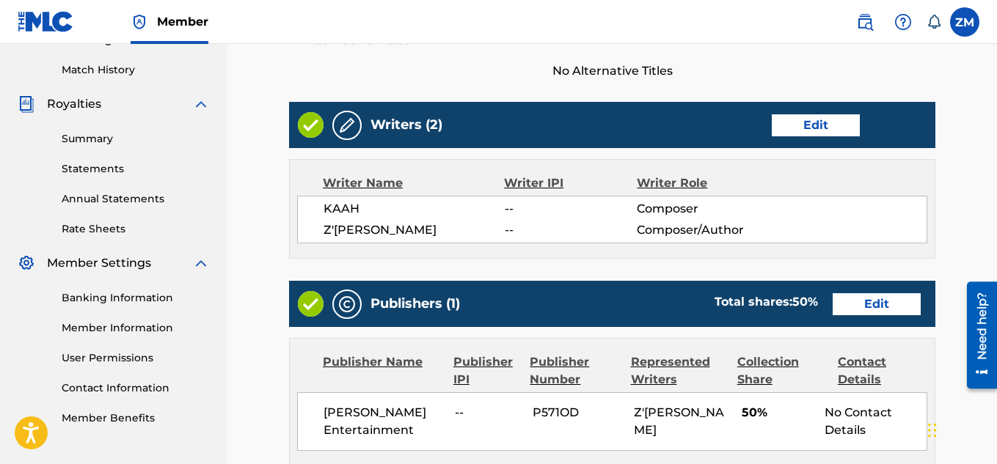
scroll to position [392, 0]
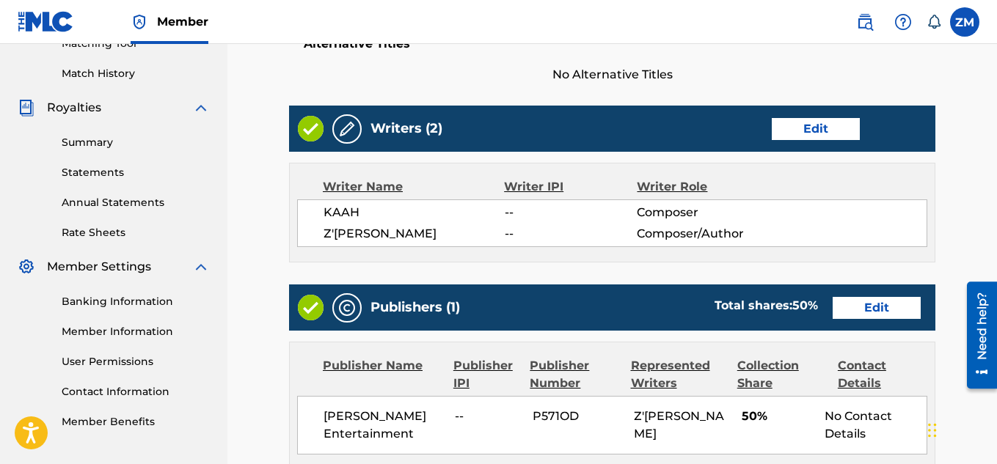
click at [808, 118] on link "Edit" at bounding box center [816, 129] width 88 height 22
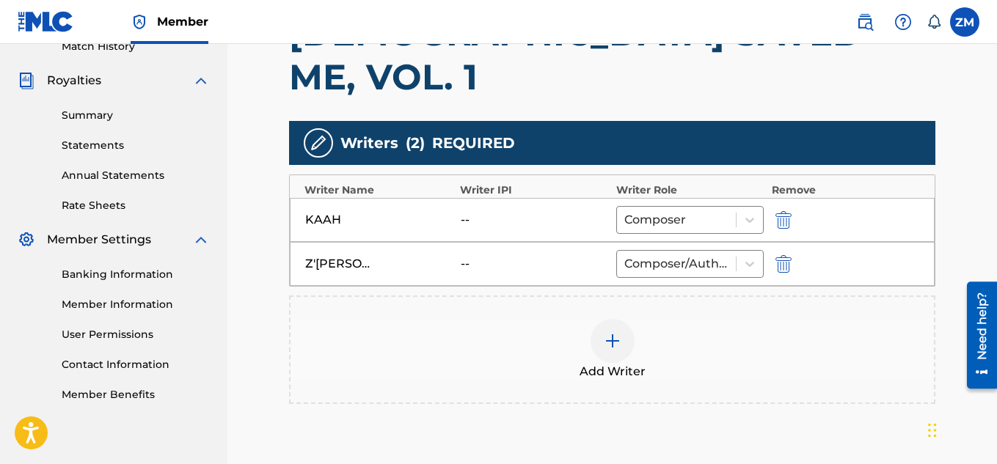
scroll to position [422, 0]
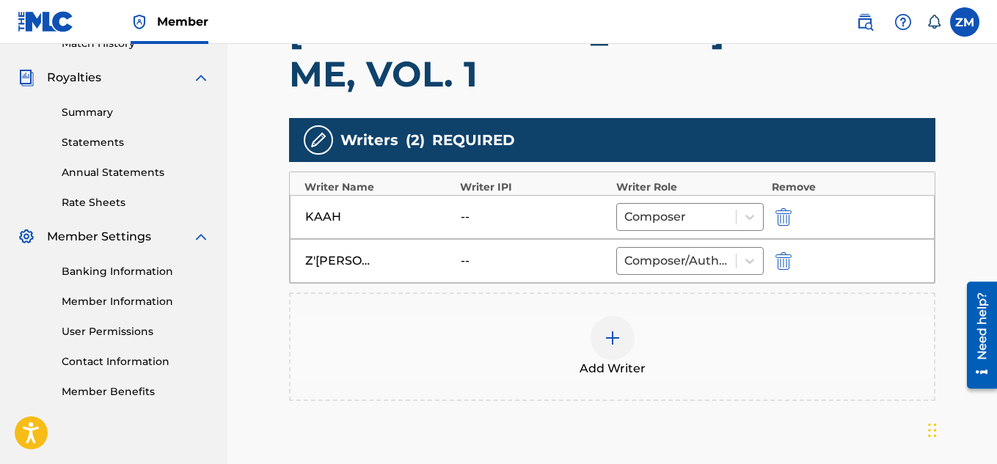
click at [568, 316] on div "Add Writer" at bounding box center [611, 347] width 643 height 62
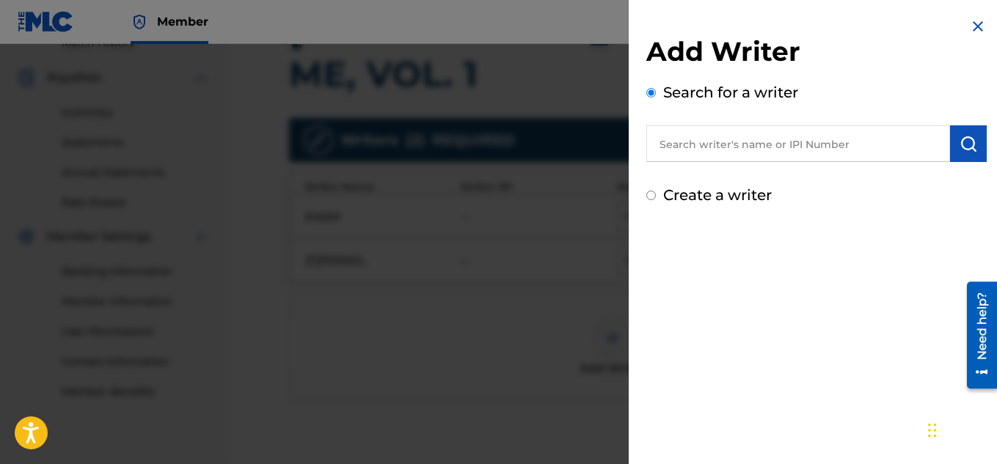
click at [700, 147] on input "text" at bounding box center [798, 143] width 304 height 37
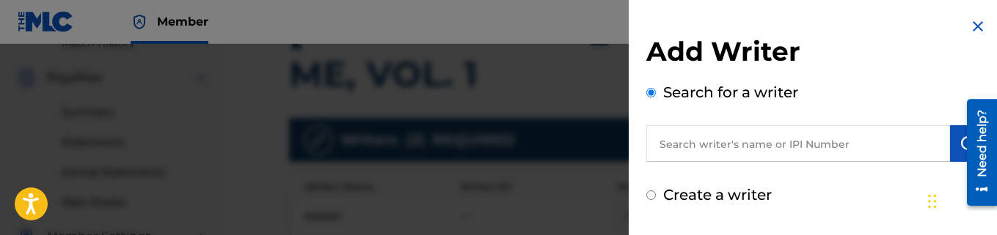
paste input "1244548746"
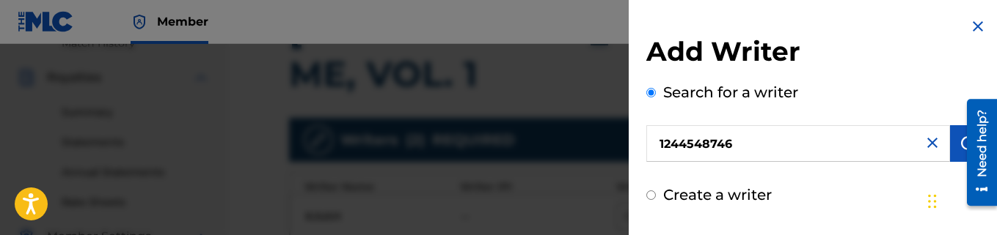
type input "1244548746"
click at [957, 147] on div at bounding box center [976, 152] width 41 height 118
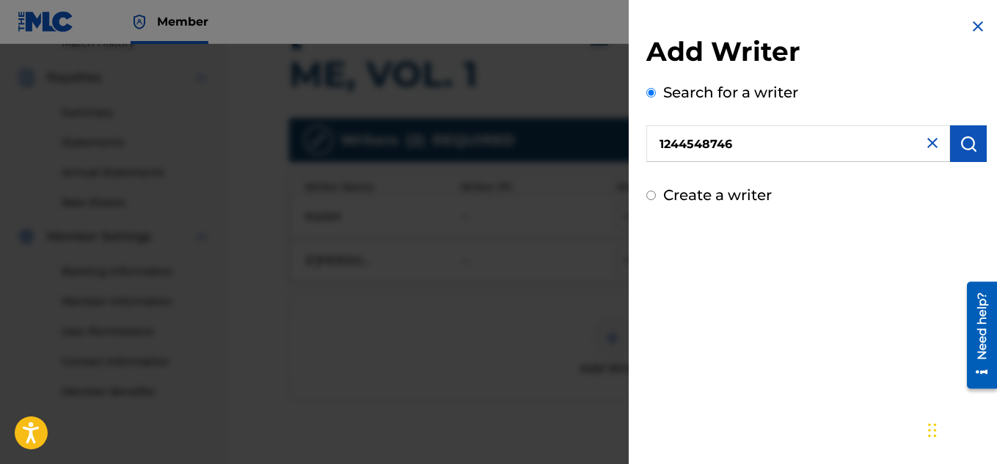
click at [959, 142] on img "submit" at bounding box center [968, 144] width 18 height 18
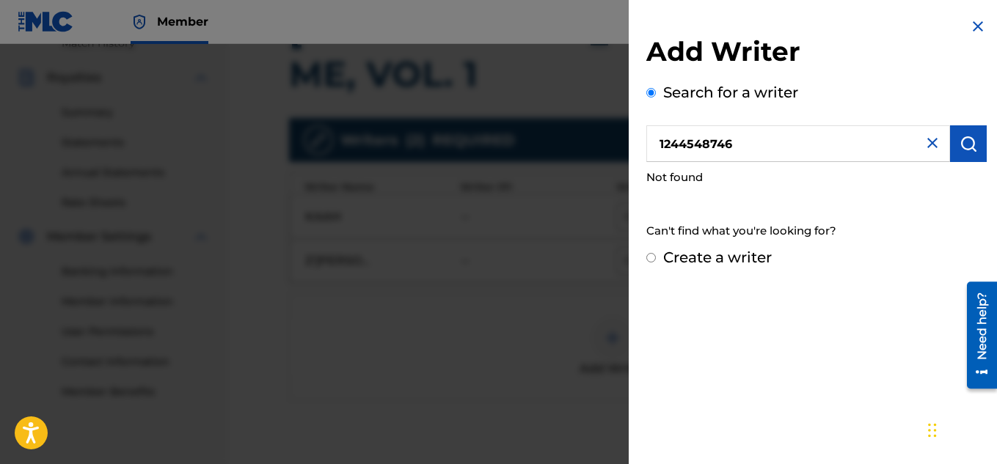
click at [969, 22] on img at bounding box center [978, 27] width 18 height 18
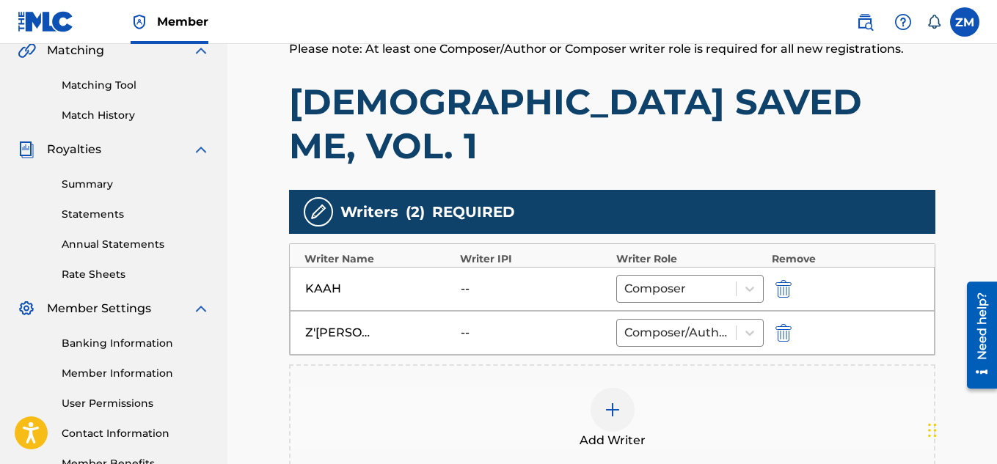
scroll to position [347, 0]
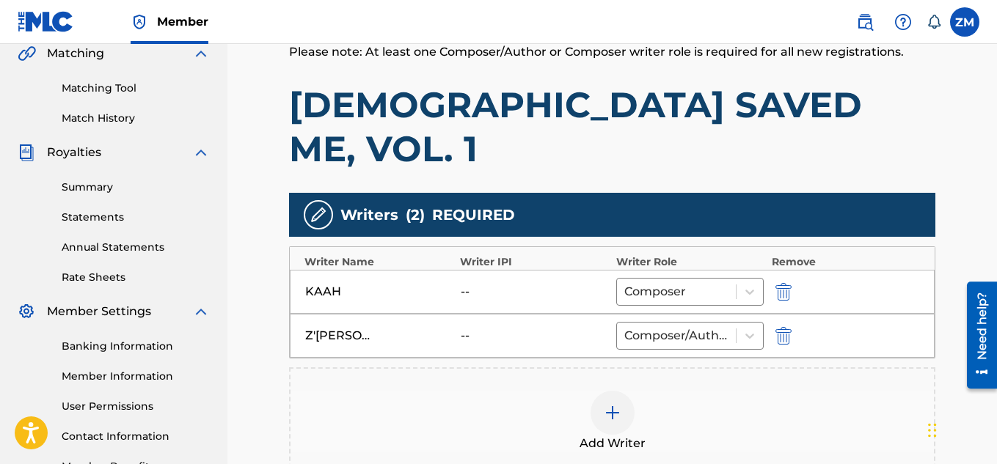
click at [158, 404] on link "User Permissions" at bounding box center [136, 406] width 148 height 15
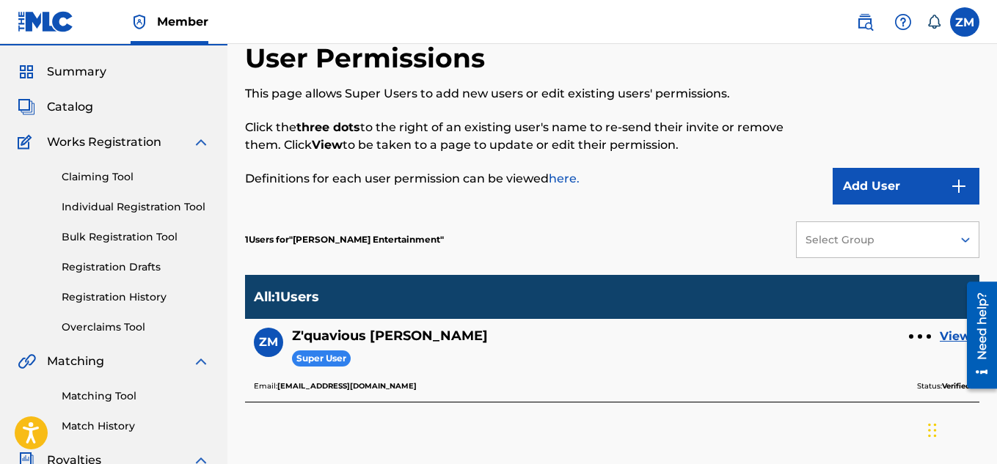
scroll to position [33, 0]
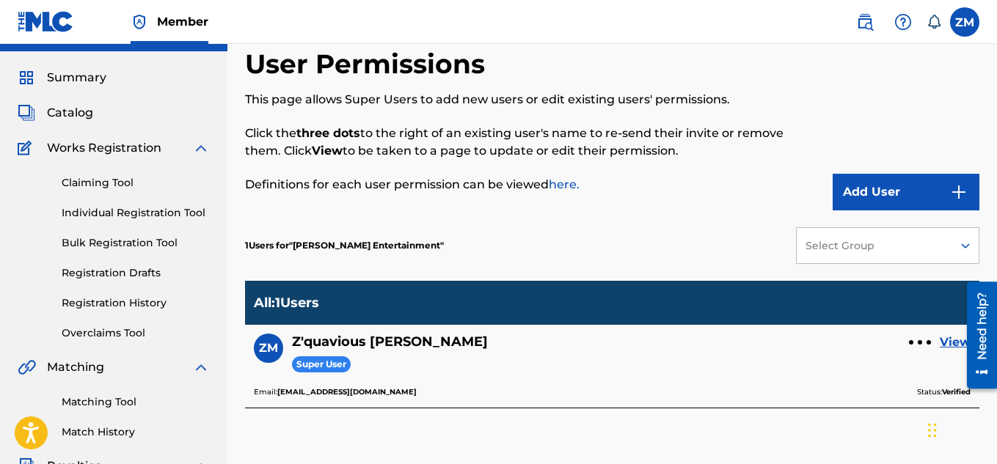
click at [925, 340] on div at bounding box center [920, 342] width 22 height 9
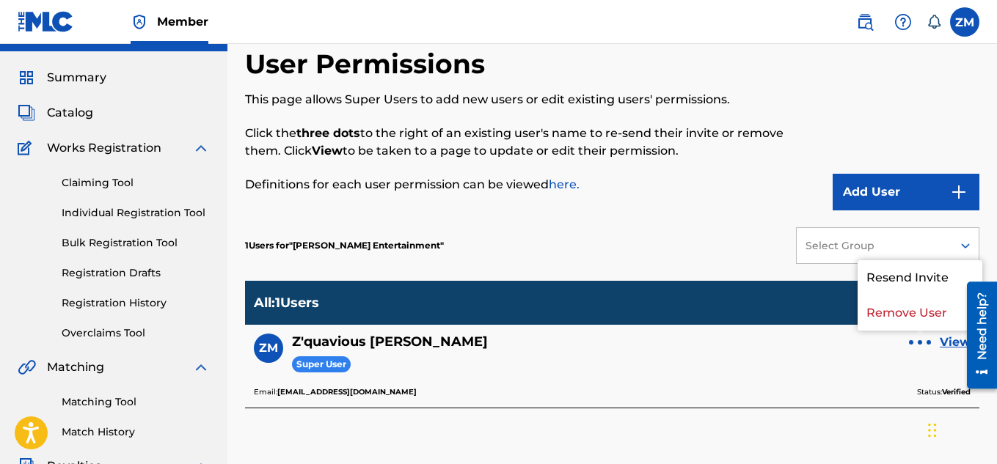
click at [695, 205] on div "User Permissions This page allows Super Users to add new users or edit existing…" at bounding box center [527, 129] width 565 height 163
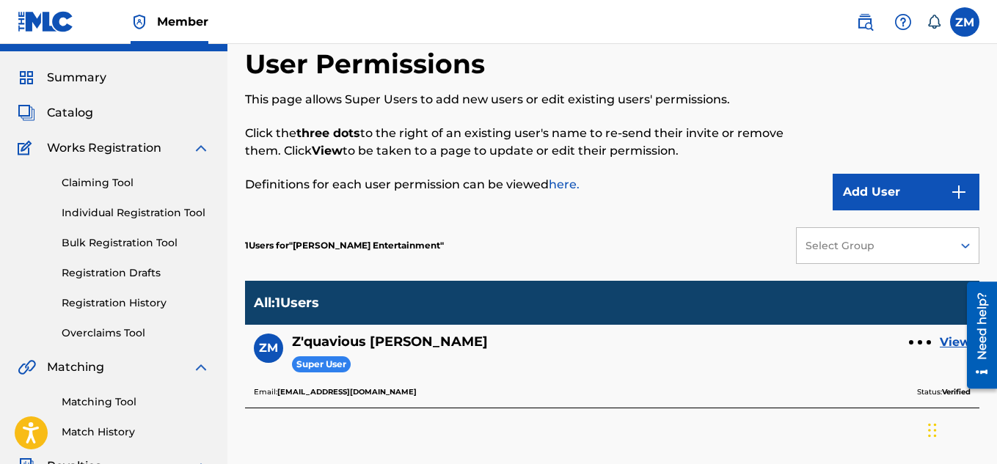
click at [569, 186] on link "here." at bounding box center [564, 184] width 31 height 14
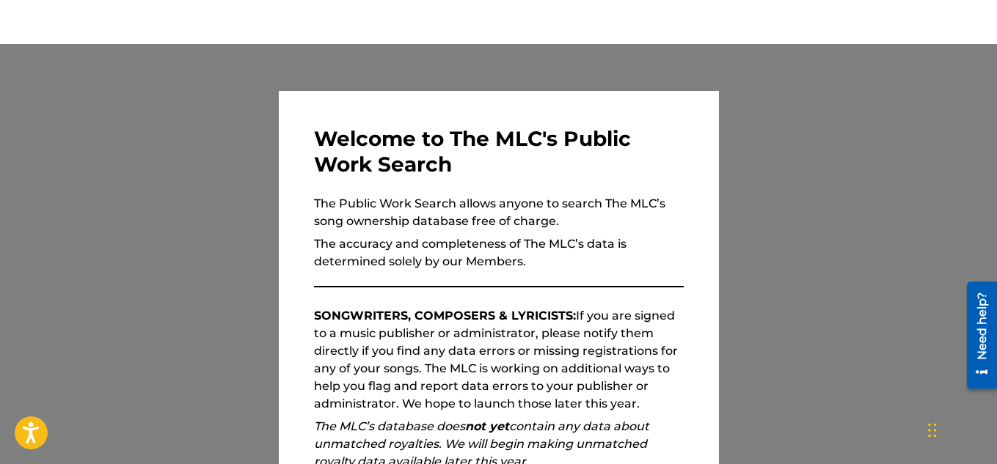
scroll to position [80, 0]
click at [938, 198] on div at bounding box center [498, 276] width 997 height 464
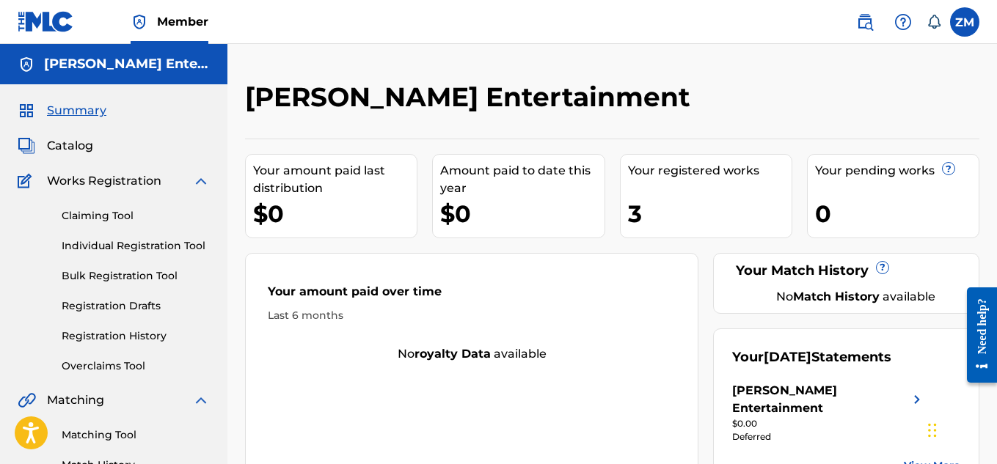
click at [957, 20] on label at bounding box center [964, 21] width 29 height 29
click at [964, 22] on input "ZM Z'[PERSON_NAME] [EMAIL_ADDRESS][DOMAIN_NAME] Notification Preferences Profil…" at bounding box center [964, 22] width 0 height 0
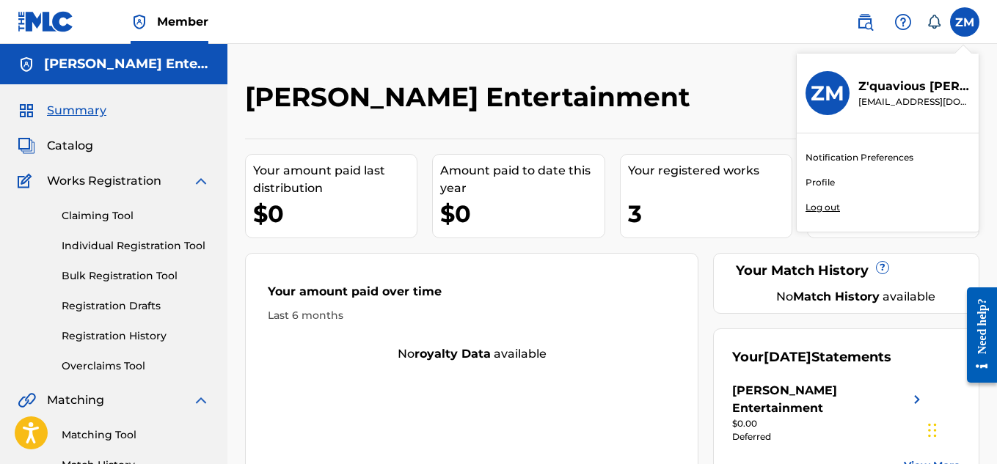
click at [757, 101] on div "[PERSON_NAME] Entertainment" at bounding box center [527, 102] width 565 height 43
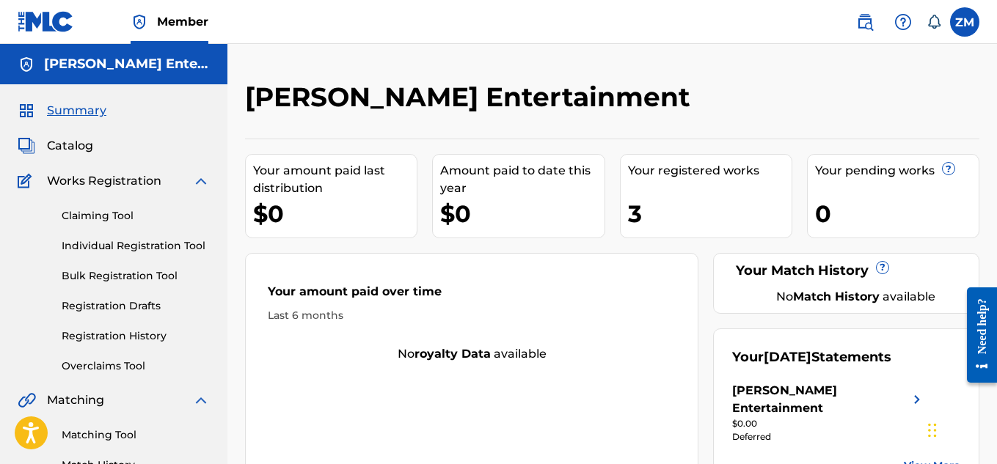
click at [852, 25] on link at bounding box center [864, 21] width 29 height 29
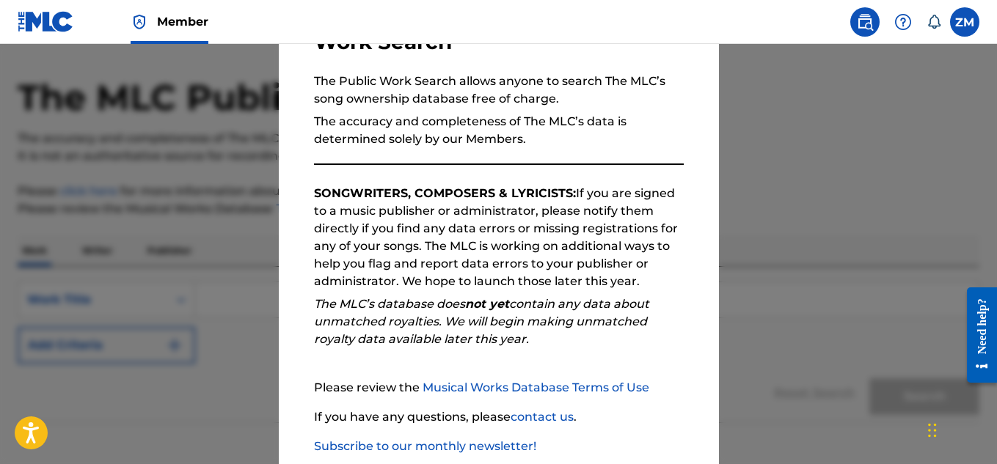
scroll to position [207, 0]
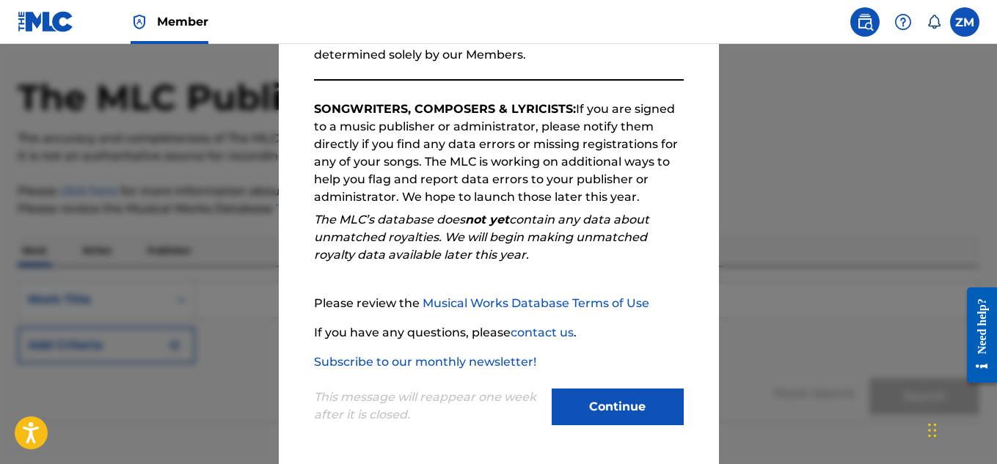
click at [589, 407] on button "Continue" at bounding box center [618, 407] width 132 height 37
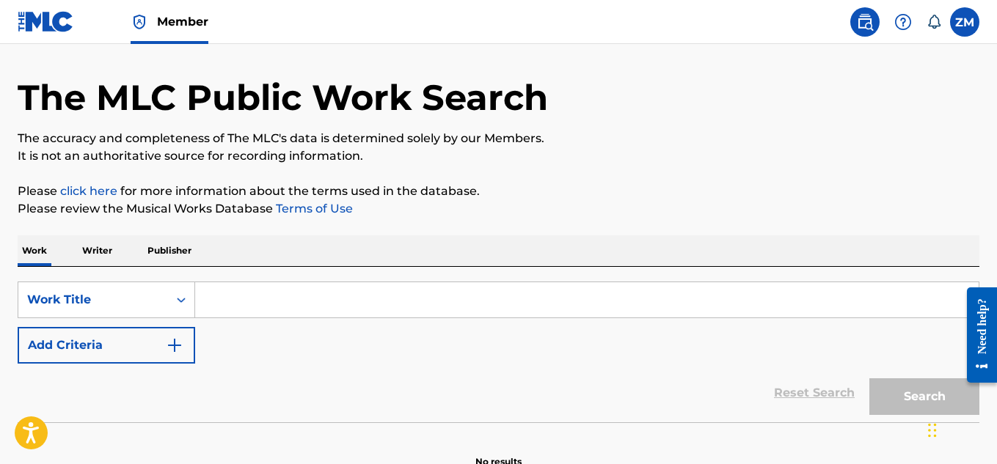
click at [106, 241] on p "Writer" at bounding box center [97, 250] width 39 height 31
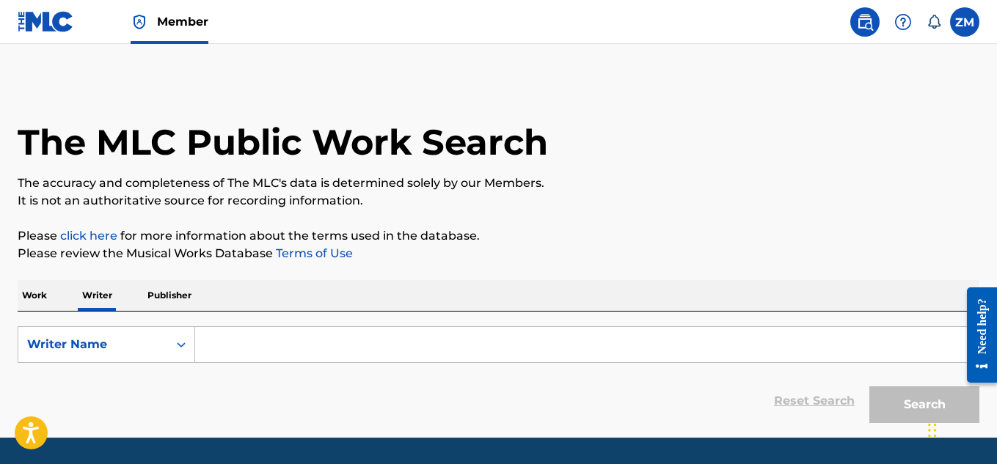
click at [176, 298] on p "Publisher" at bounding box center [169, 295] width 53 height 31
click at [898, 18] on img at bounding box center [903, 22] width 18 height 18
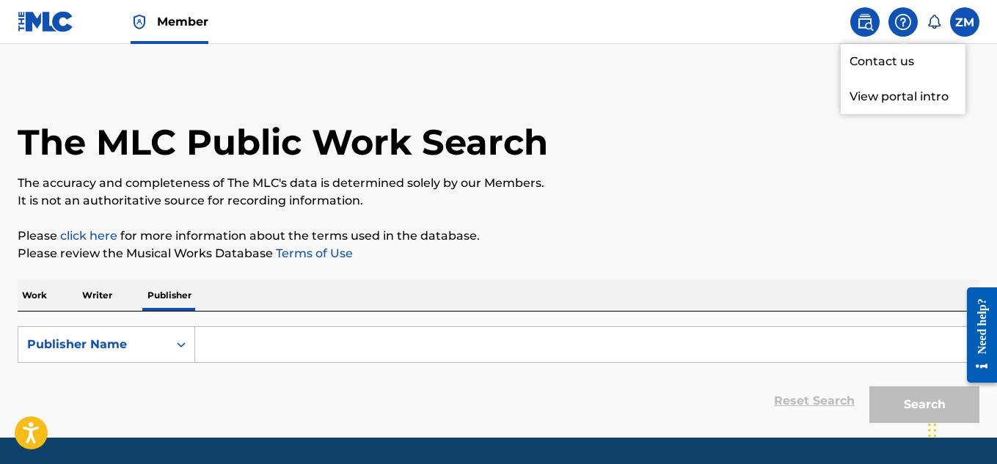
click at [893, 89] on p "View portal intro" at bounding box center [903, 96] width 125 height 35
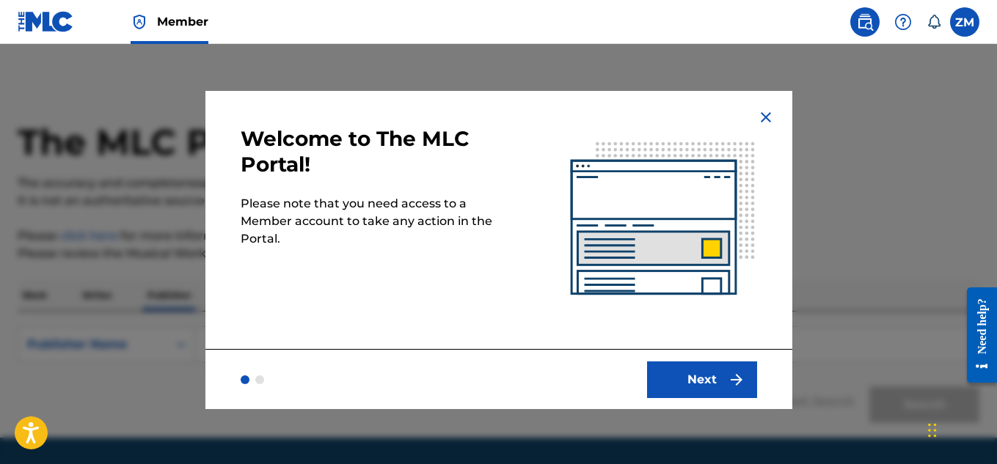
click at [668, 392] on button "Next" at bounding box center [702, 380] width 110 height 37
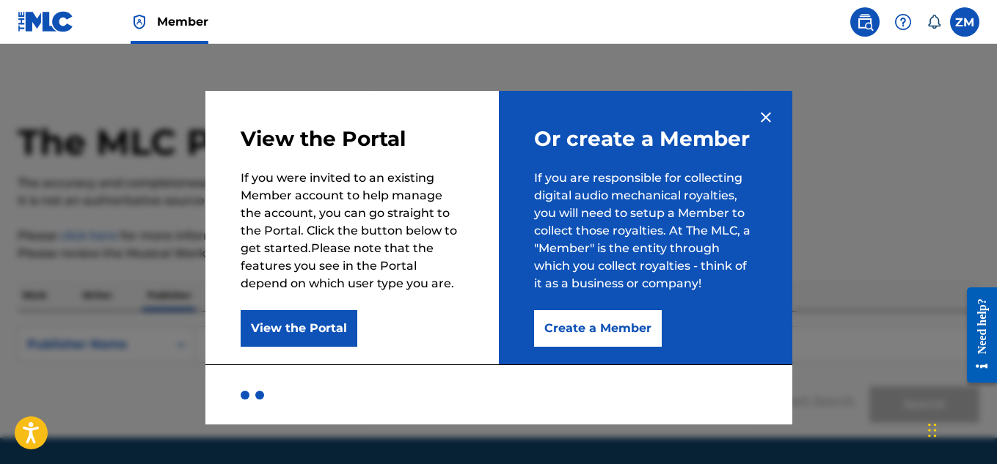
click at [766, 115] on img at bounding box center [766, 118] width 18 height 18
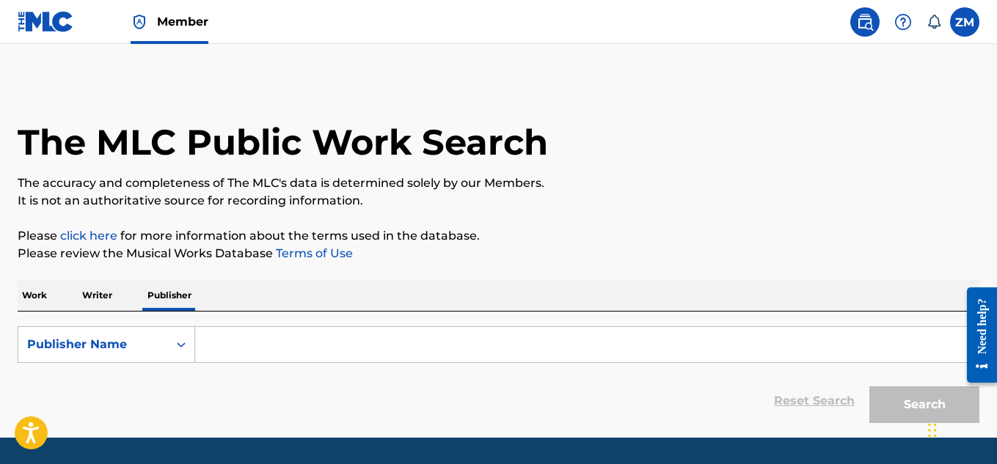
click at [957, 31] on label at bounding box center [964, 21] width 29 height 29
click at [964, 22] on input "ZM Z'[PERSON_NAME] [EMAIL_ADDRESS][DOMAIN_NAME] Notification Preferences Profil…" at bounding box center [964, 22] width 0 height 0
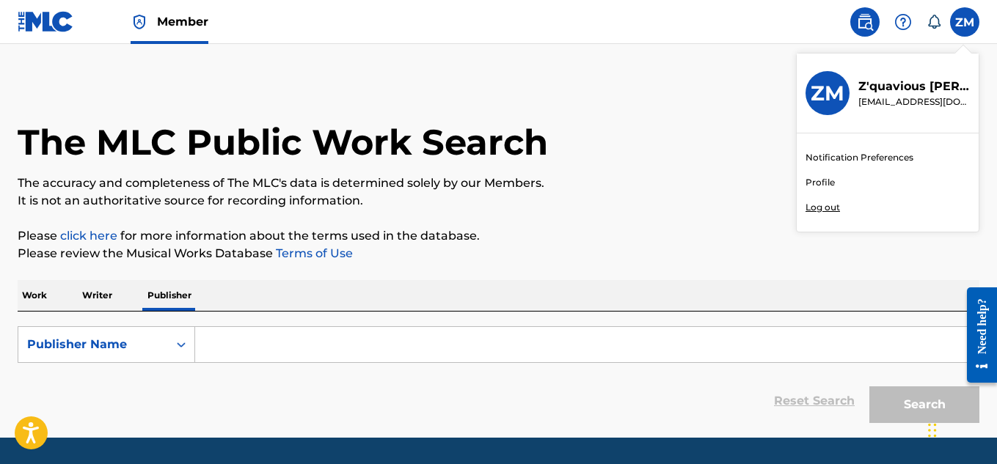
click at [54, 18] on img at bounding box center [46, 21] width 56 height 21
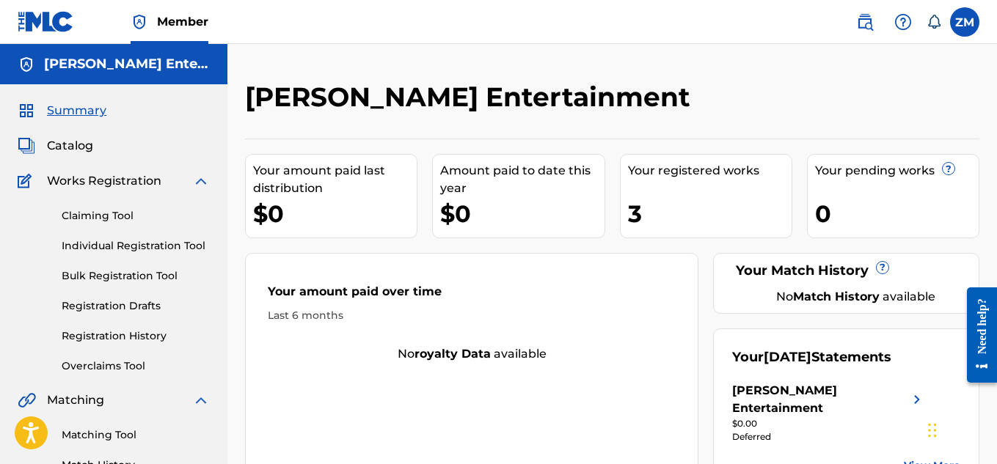
click at [69, 149] on span "Catalog" at bounding box center [70, 146] width 46 height 18
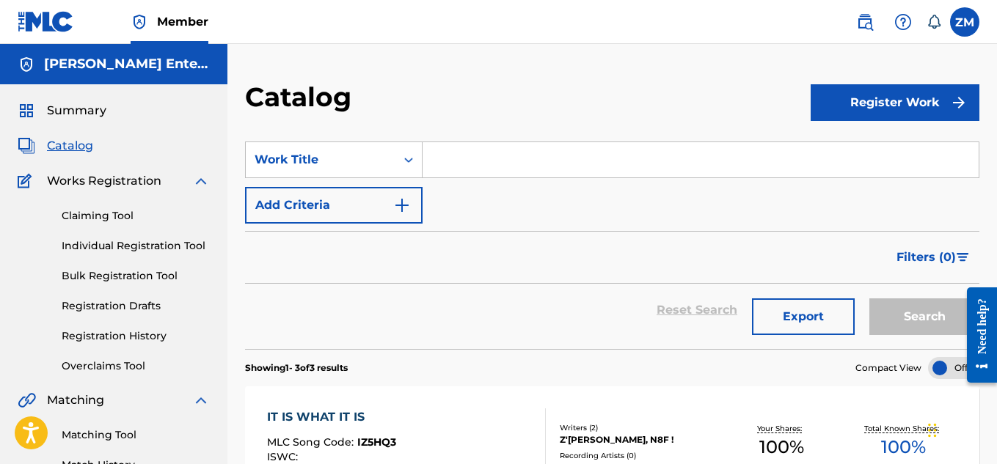
click at [833, 99] on button "Register Work" at bounding box center [894, 102] width 169 height 37
click at [839, 150] on link "Individual" at bounding box center [894, 150] width 169 height 35
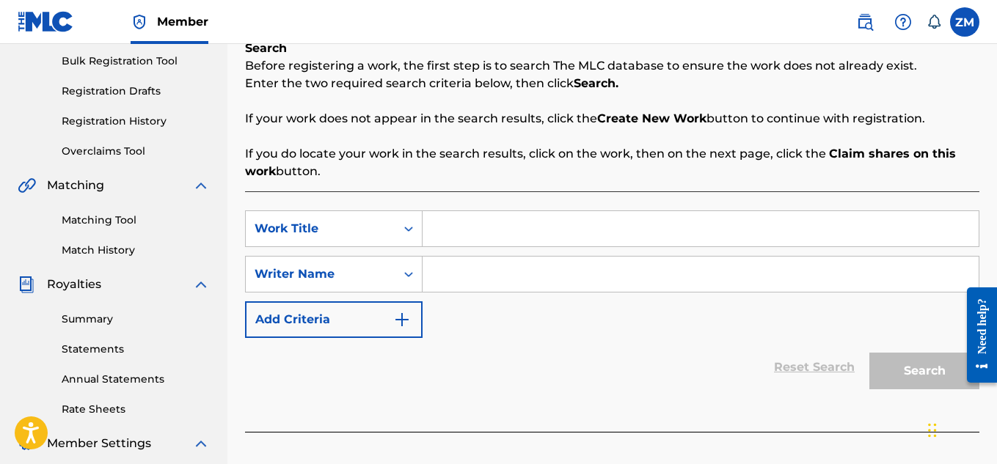
scroll to position [216, 0]
click at [446, 279] on input "Search Form" at bounding box center [700, 273] width 556 height 35
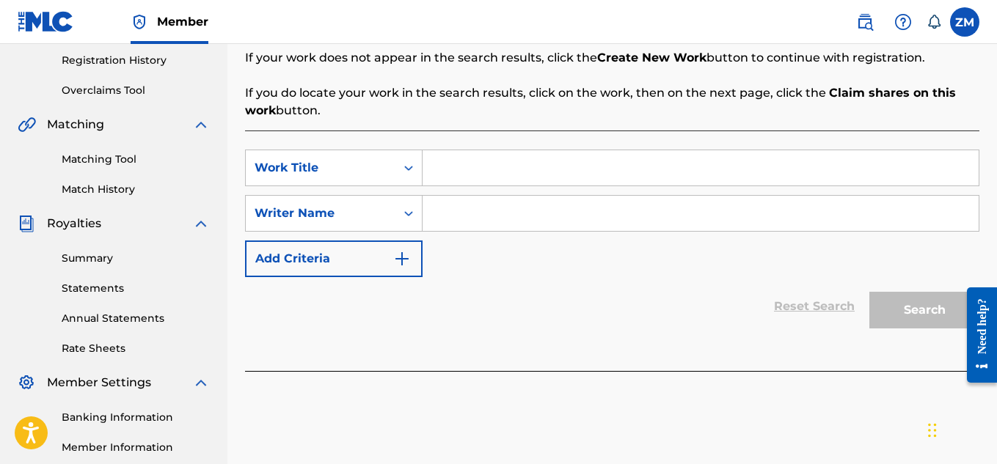
scroll to position [279, 0]
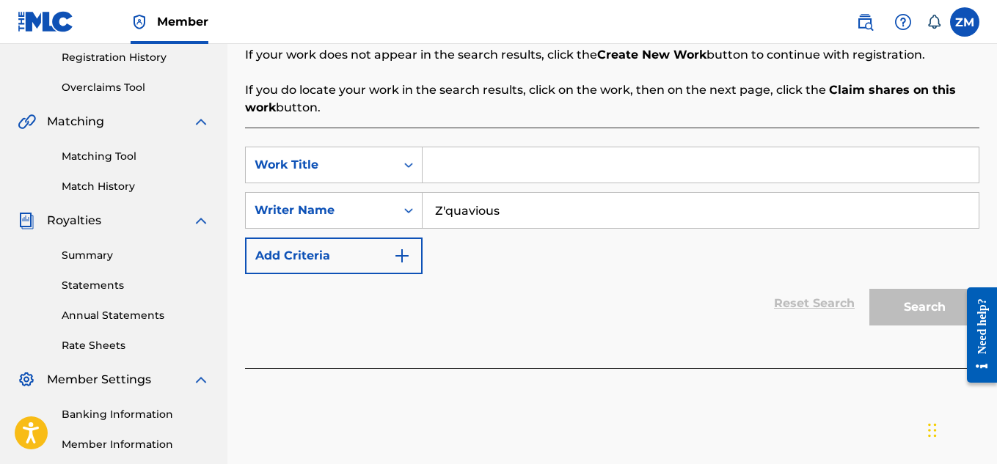
type input "Z'quavious"
click at [509, 163] on input "Search Form" at bounding box center [700, 164] width 556 height 35
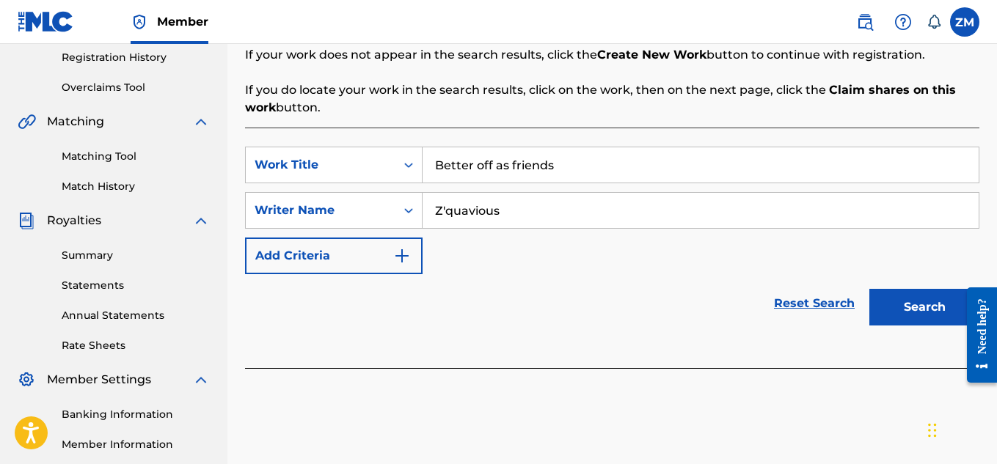
type input "Better off as friends"
click at [893, 295] on button "Search" at bounding box center [924, 307] width 110 height 37
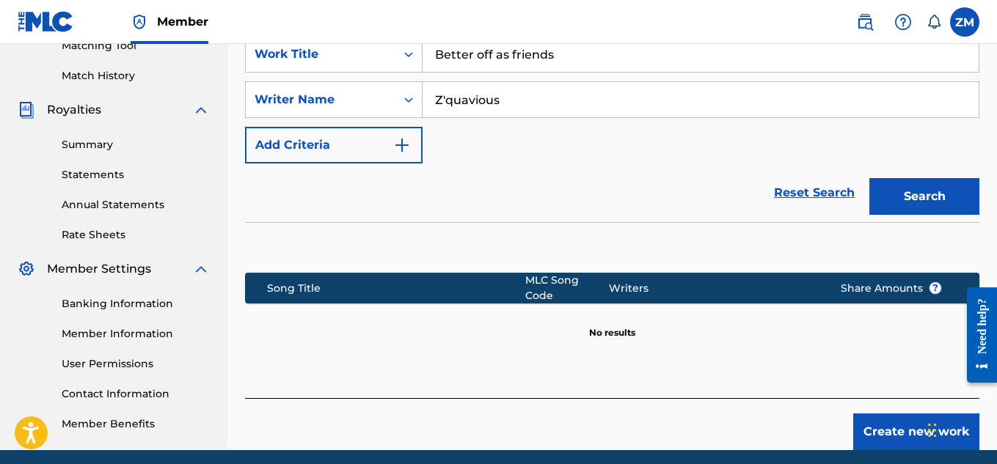
scroll to position [430, 0]
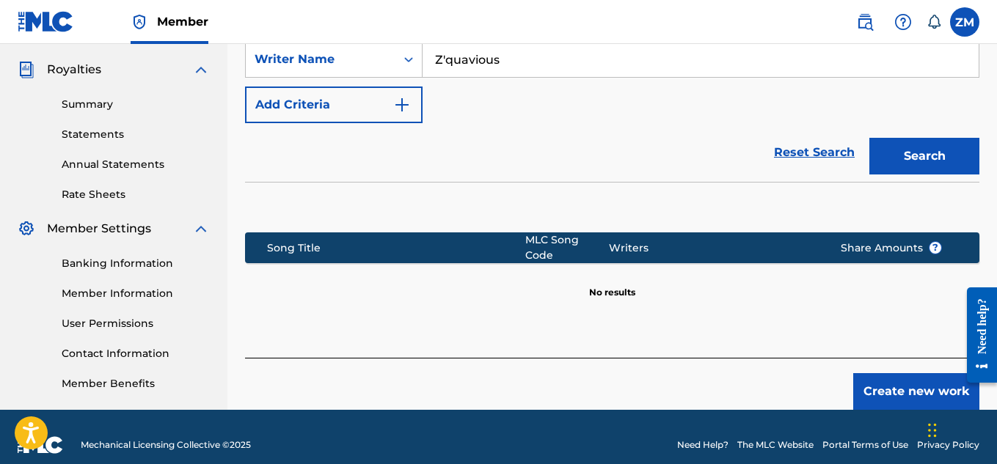
click at [889, 378] on button "Create new work" at bounding box center [916, 391] width 126 height 37
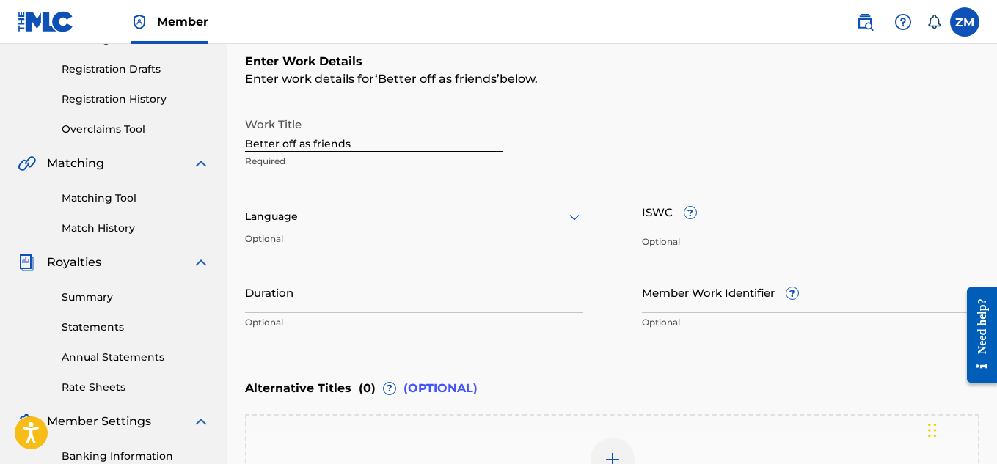
scroll to position [244, 0]
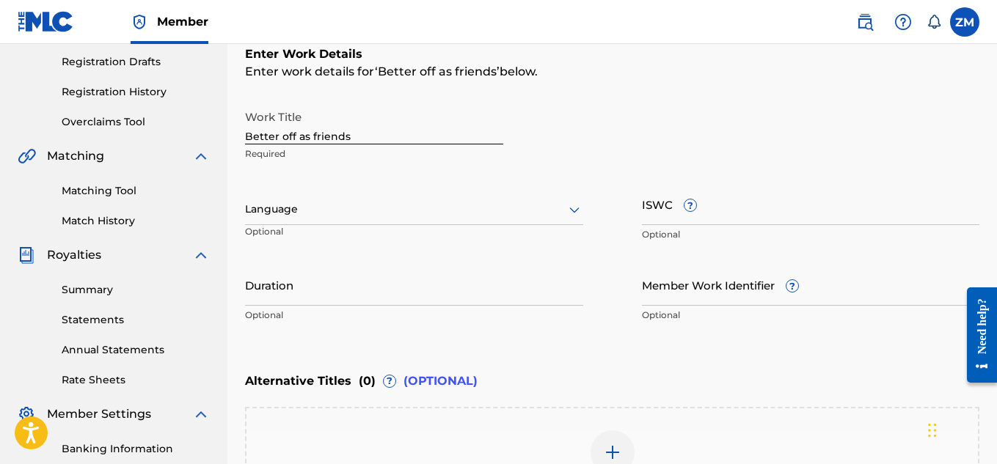
click at [519, 217] on div at bounding box center [414, 209] width 338 height 18
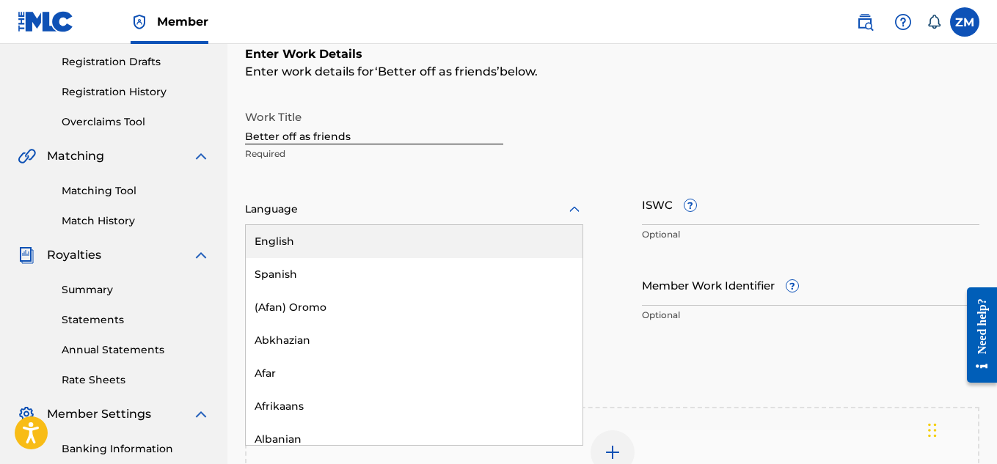
click at [352, 230] on div "English" at bounding box center [414, 241] width 337 height 33
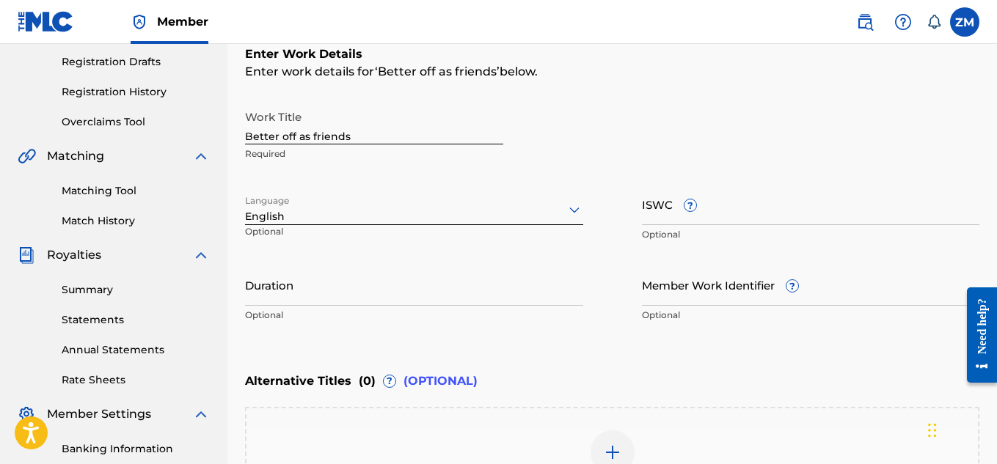
click at [730, 203] on input "ISWC ?" at bounding box center [811, 204] width 338 height 42
click at [708, 294] on input "Member Work Identifier ?" at bounding box center [811, 285] width 338 height 42
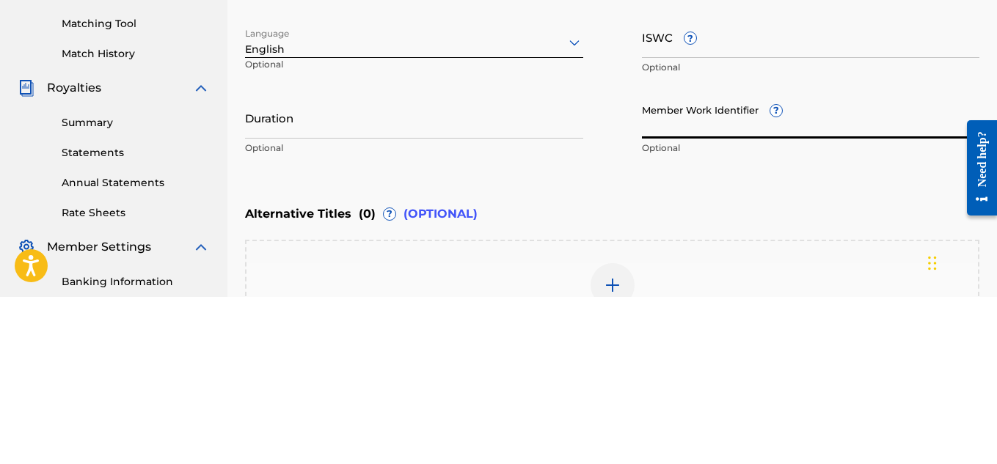
paste input "930687823"
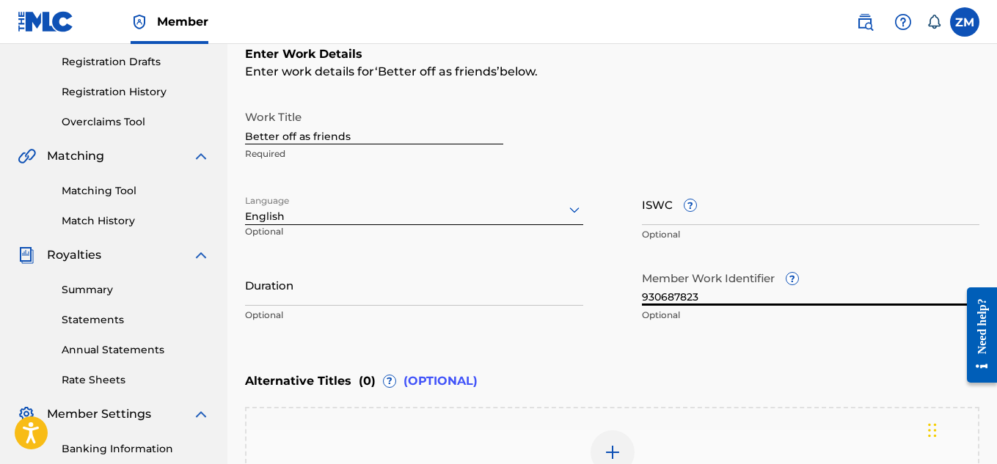
type input "930687823"
click at [746, 208] on input "ISWC ?" at bounding box center [811, 204] width 338 height 42
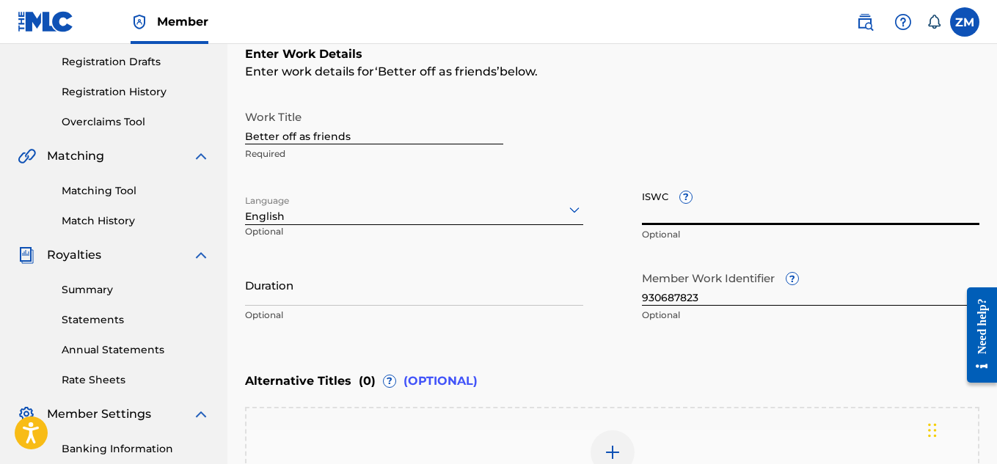
paste input "T3332187636"
type input "T3332187636"
click at [326, 291] on input "Duration" at bounding box center [414, 285] width 338 height 42
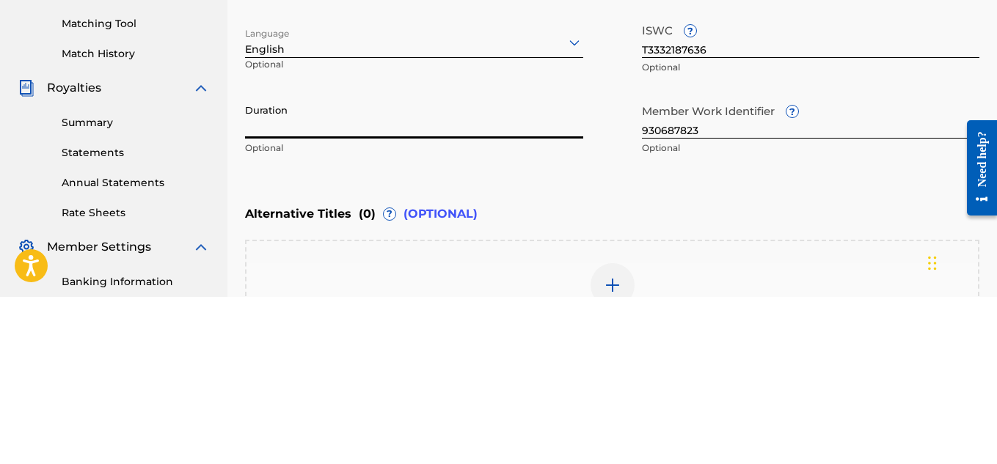
click at [302, 298] on input "Duration" at bounding box center [414, 285] width 338 height 42
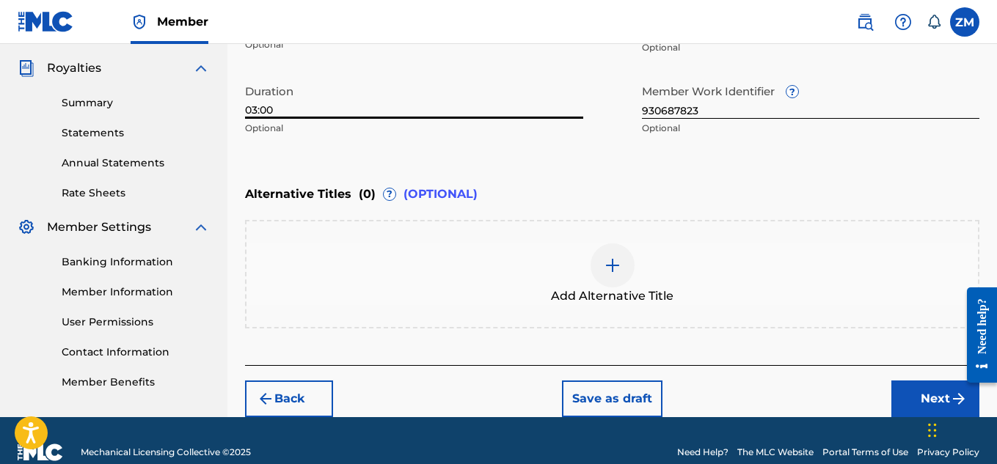
scroll to position [455, 0]
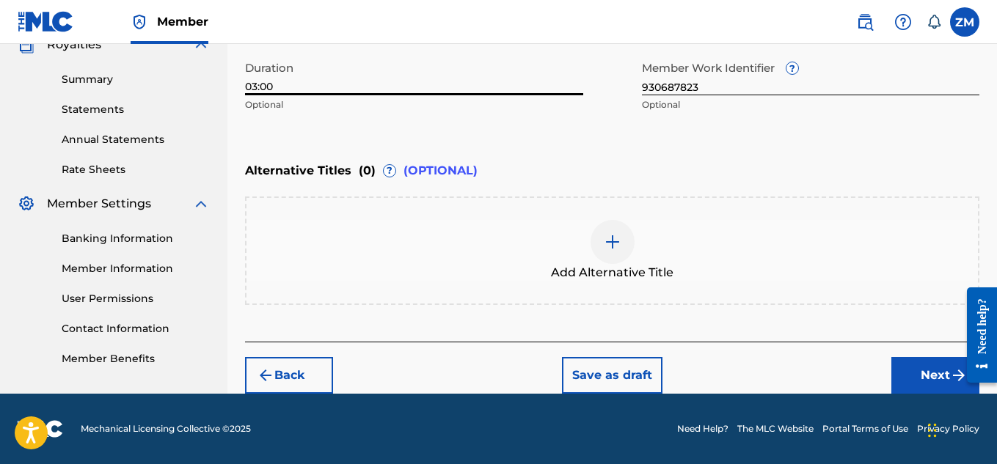
type input "03:00"
click at [753, 116] on div "Member Work Identifier ? 930687823 Optional" at bounding box center [811, 87] width 338 height 66
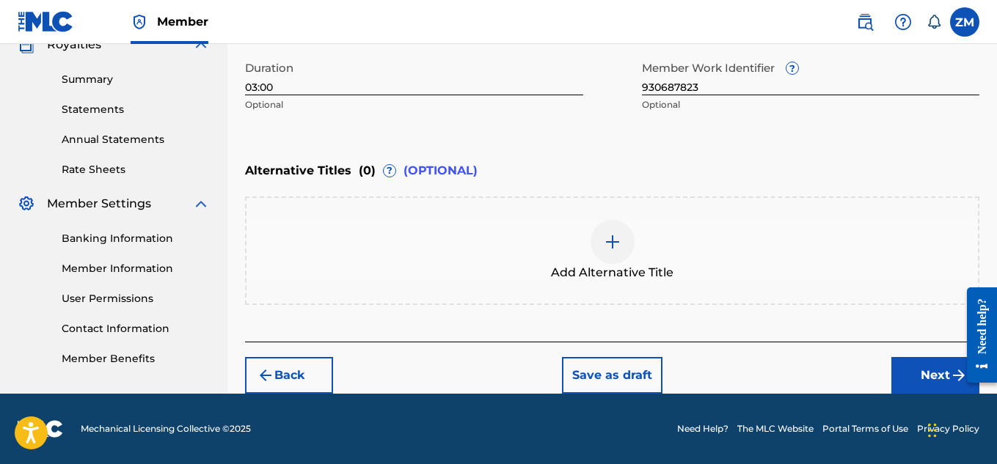
click at [903, 378] on button "Next" at bounding box center [935, 375] width 88 height 37
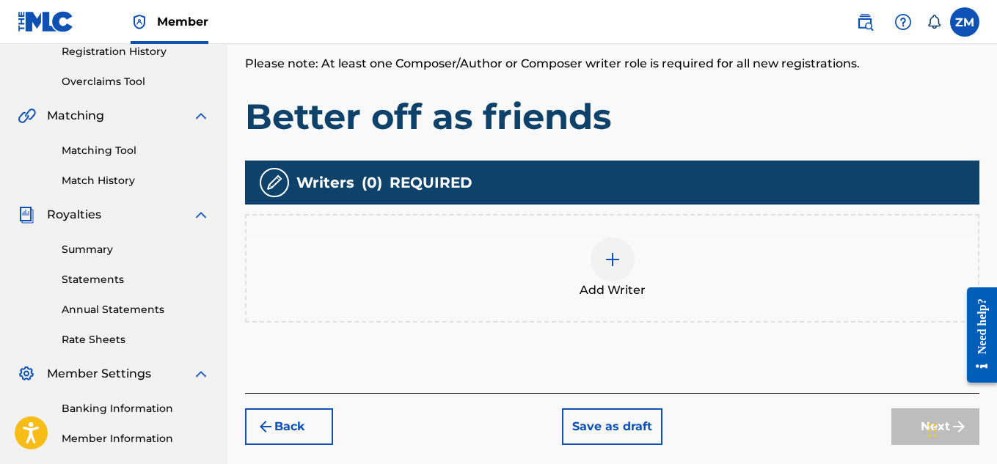
scroll to position [286, 0]
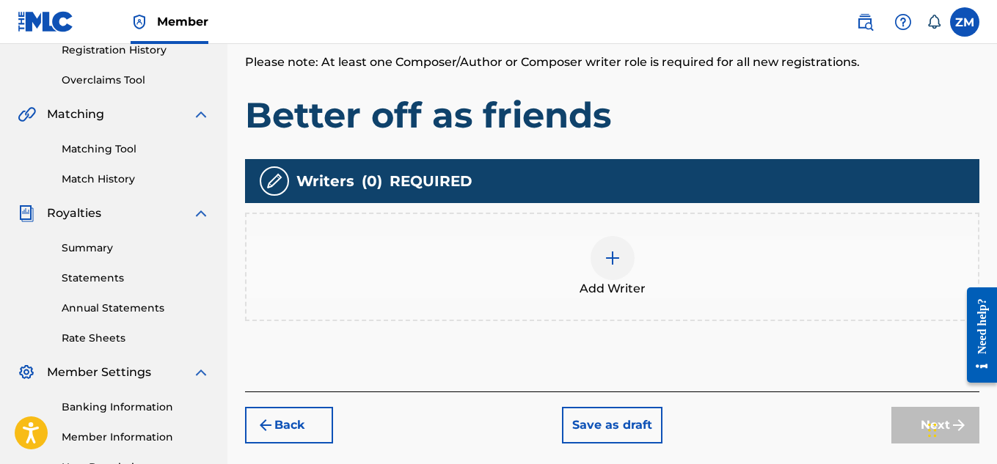
click at [616, 245] on div at bounding box center [612, 258] width 44 height 44
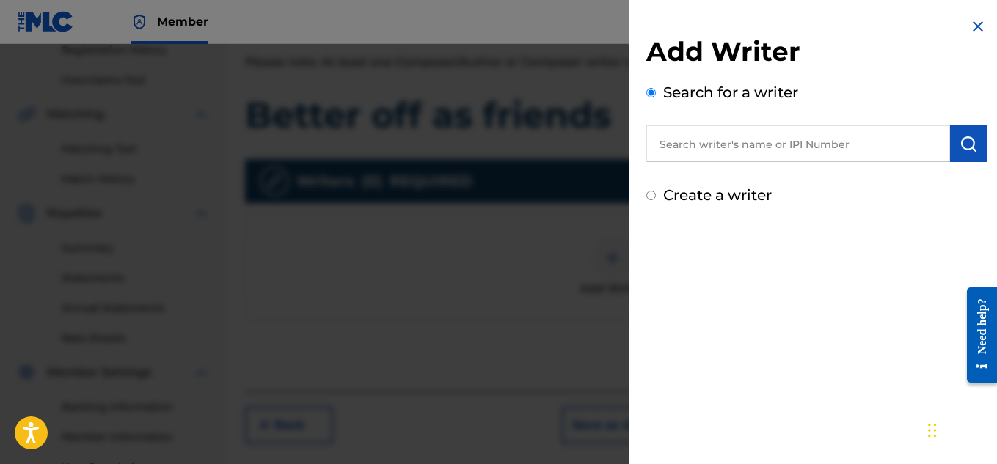
click at [711, 144] on input "text" at bounding box center [798, 143] width 304 height 37
paste input "1244548746"
type input "1244548746"
click at [952, 153] on button "submit" at bounding box center [968, 143] width 37 height 37
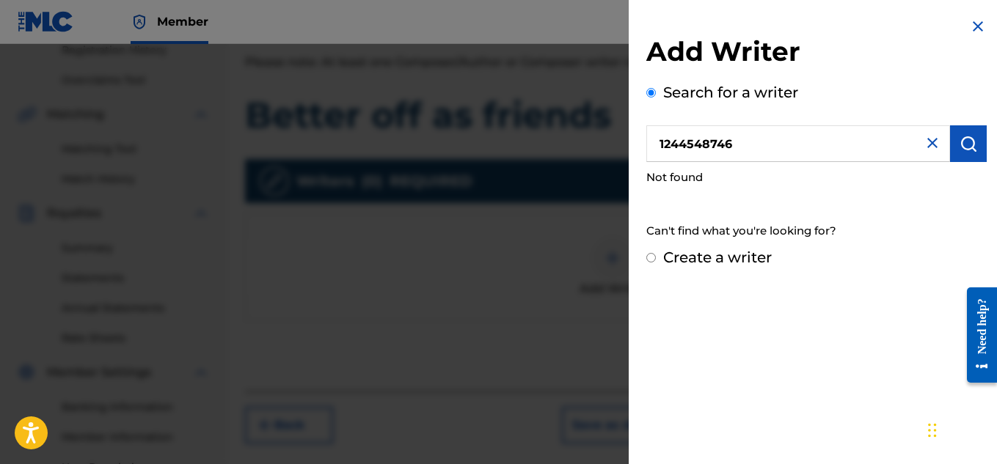
click at [928, 137] on img at bounding box center [932, 143] width 18 height 18
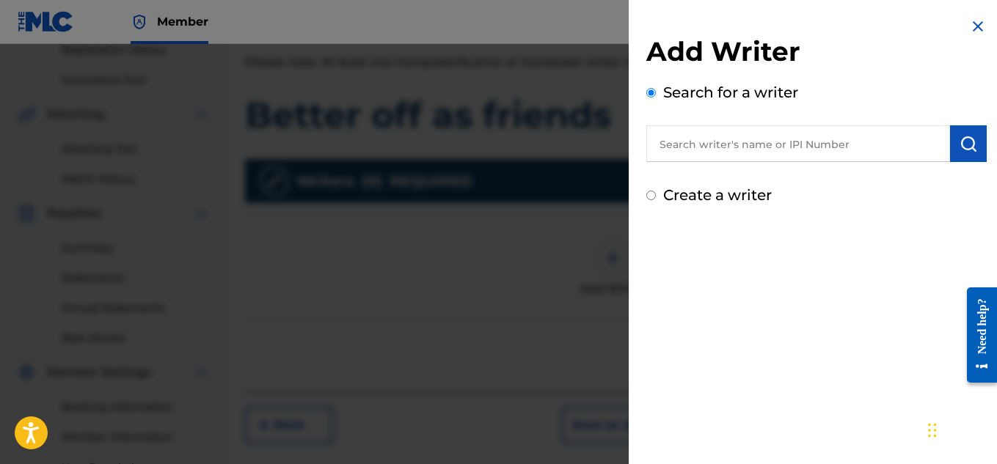
click at [809, 150] on input "text" at bounding box center [798, 143] width 304 height 37
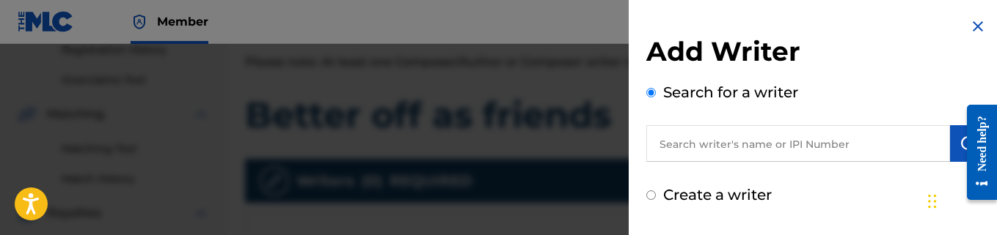
paste input "7469877"
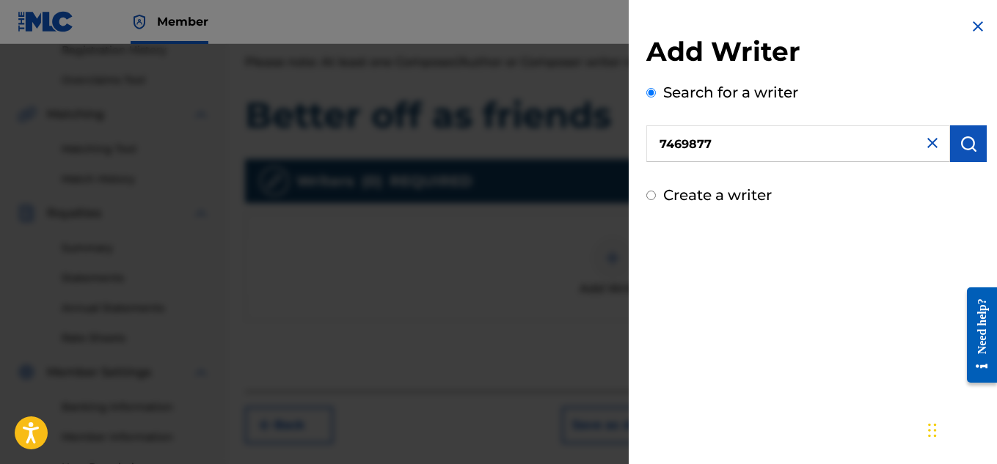
type input "7469877"
click at [966, 145] on img "submit" at bounding box center [968, 144] width 18 height 18
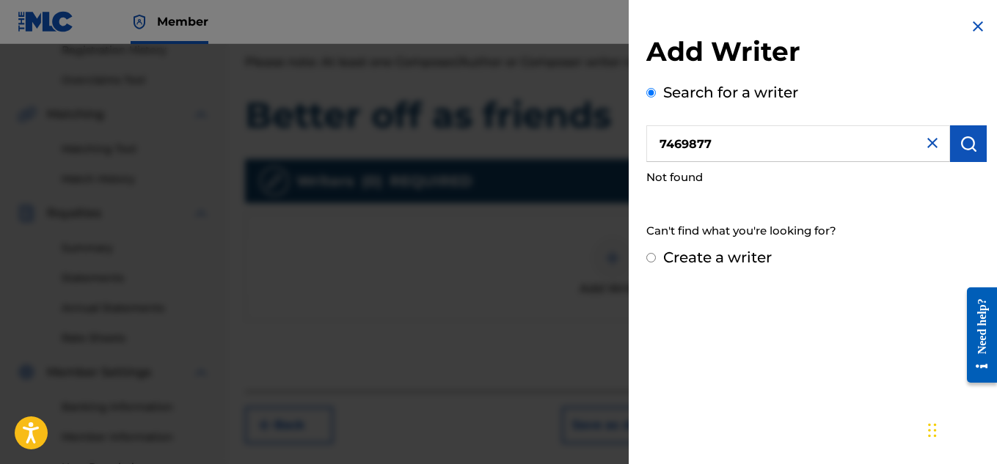
click at [977, 21] on img at bounding box center [978, 27] width 18 height 18
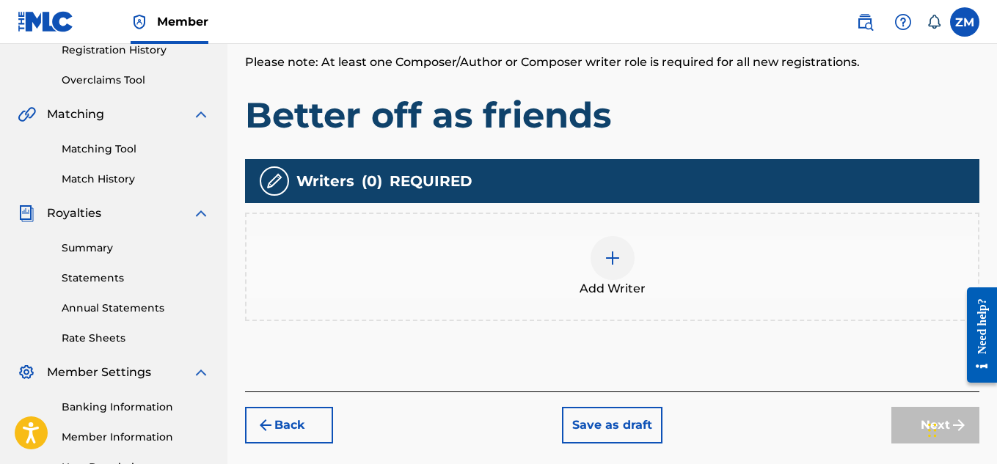
click at [596, 263] on div at bounding box center [612, 258] width 44 height 44
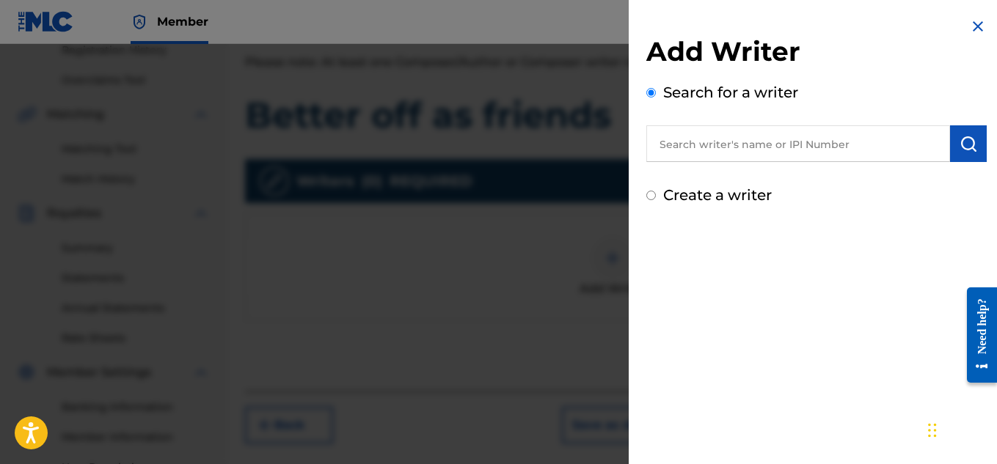
click at [726, 146] on input "text" at bounding box center [798, 143] width 304 height 37
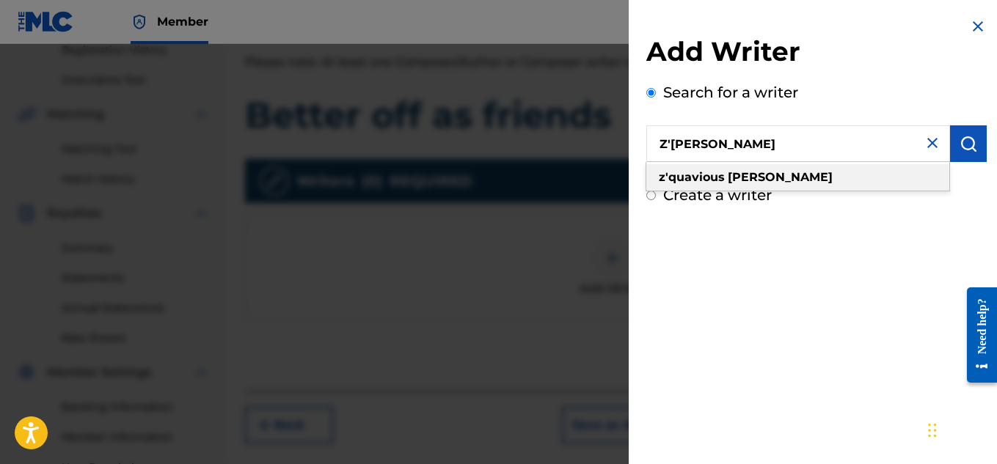
click at [732, 177] on strong "[PERSON_NAME]" at bounding box center [780, 177] width 105 height 14
type input "z'[PERSON_NAME]"
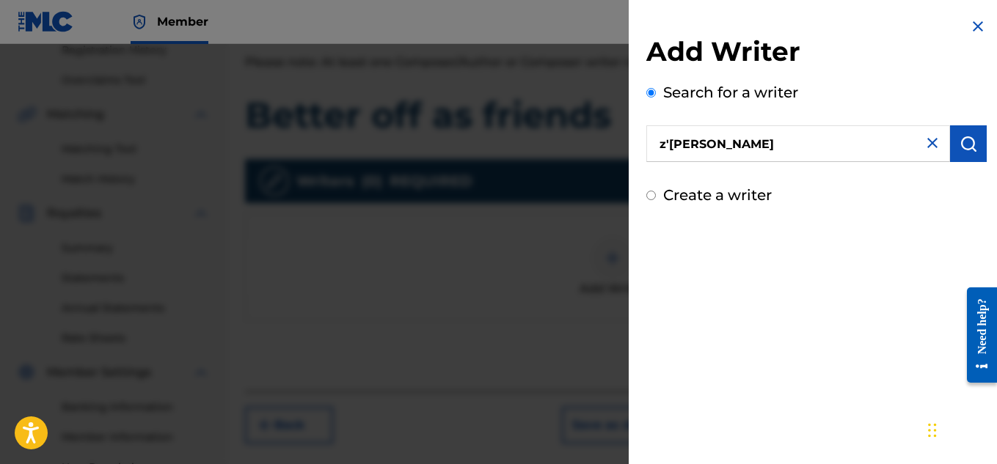
click at [959, 137] on img "submit" at bounding box center [968, 144] width 18 height 18
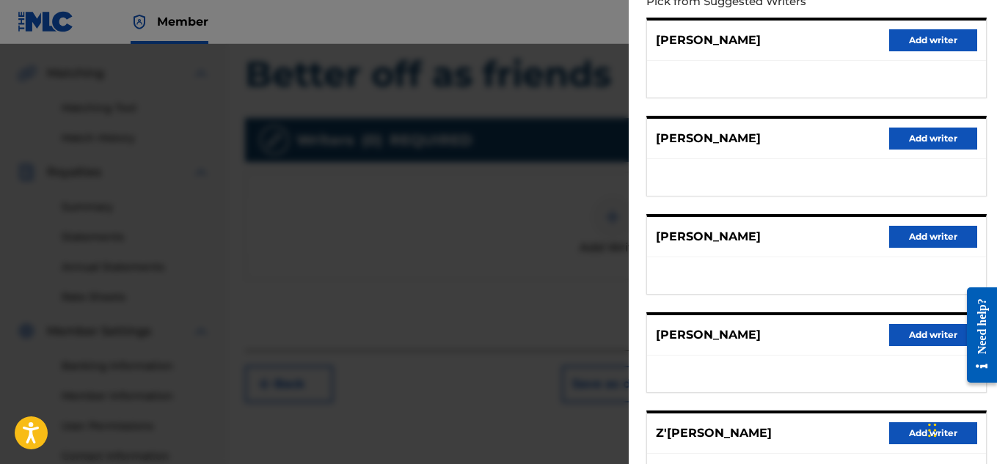
scroll to position [205, 0]
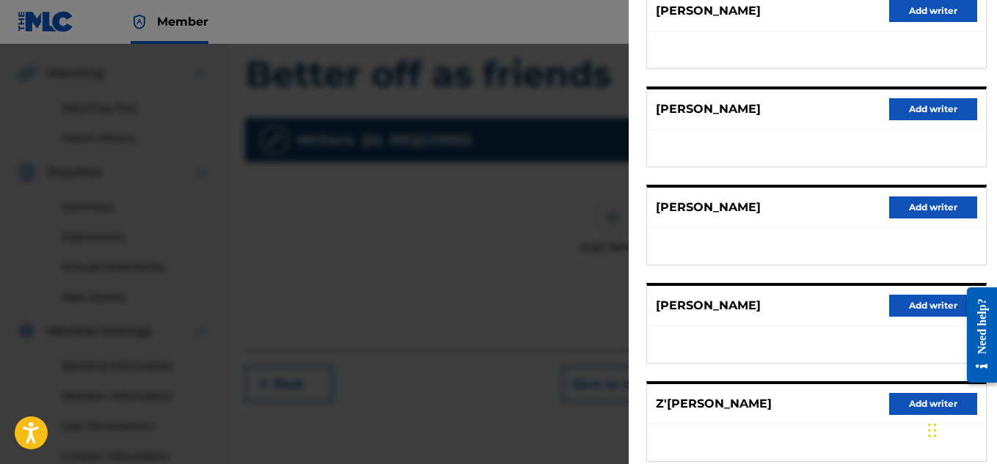
click at [904, 400] on button "Add writer" at bounding box center [933, 404] width 88 height 22
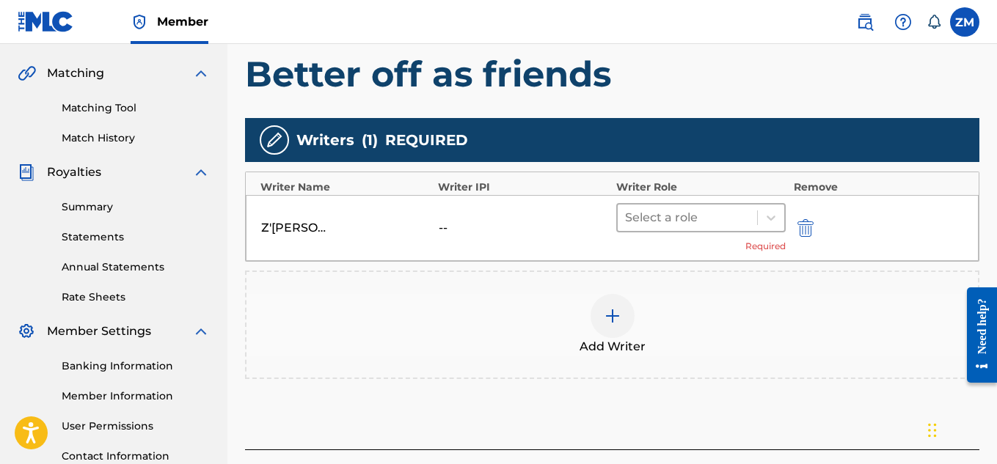
click at [697, 225] on div at bounding box center [687, 218] width 125 height 21
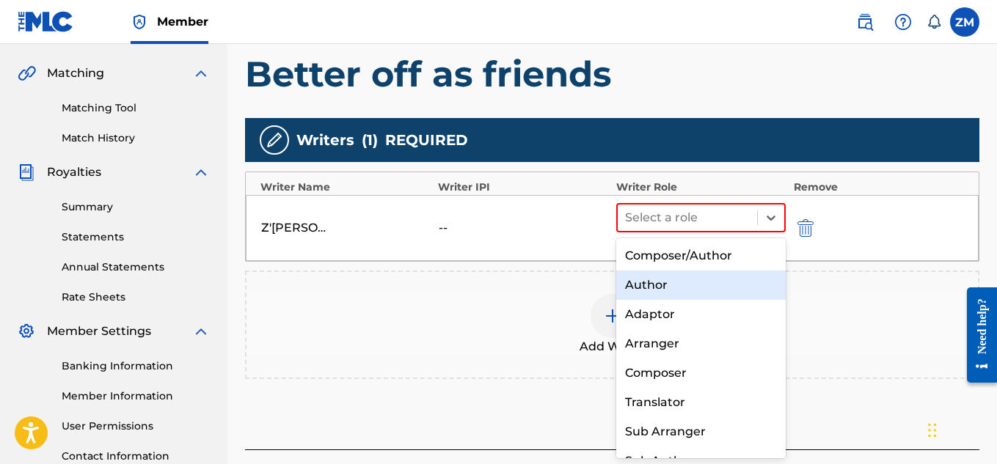
click at [664, 275] on div "Author" at bounding box center [701, 285] width 170 height 29
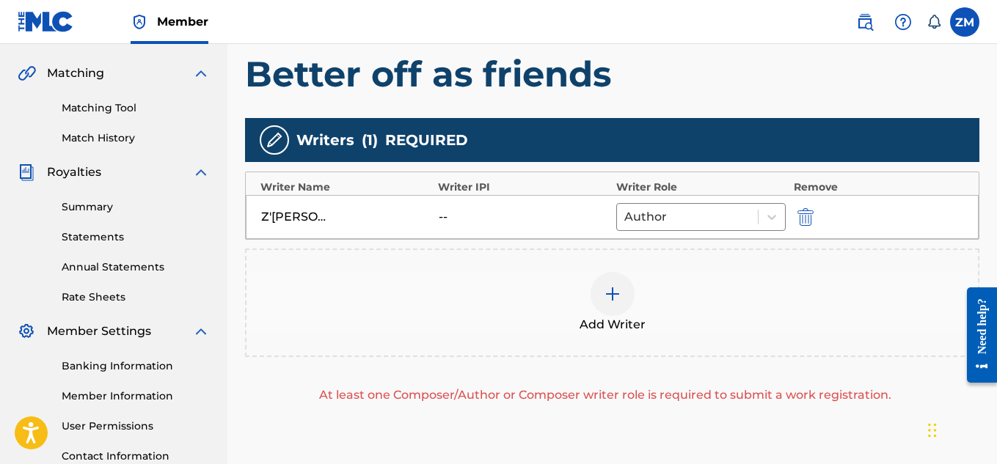
click at [622, 287] on div at bounding box center [612, 294] width 44 height 44
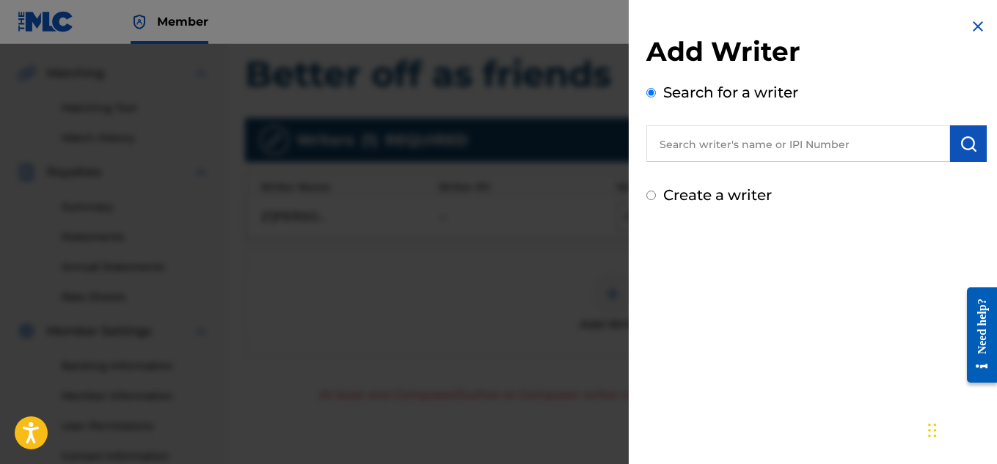
click at [766, 146] on input "text" at bounding box center [798, 143] width 304 height 37
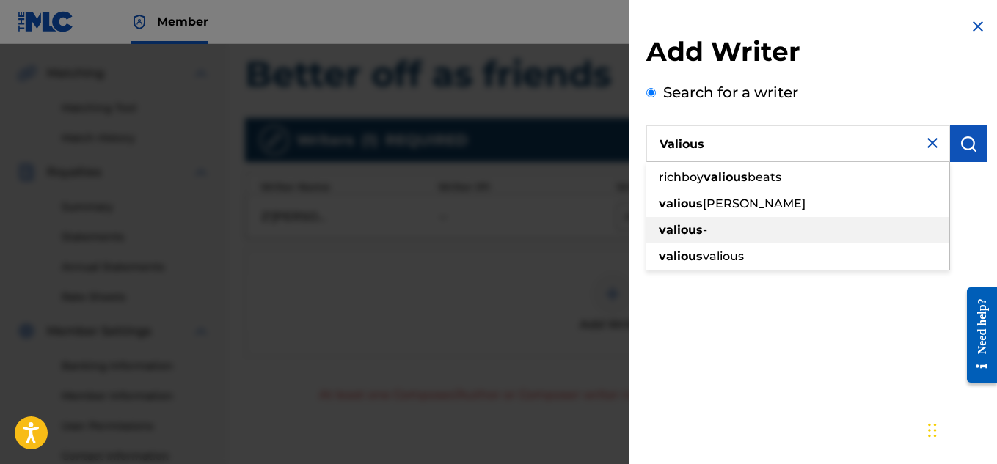
click at [735, 228] on div "valious -" at bounding box center [797, 230] width 303 height 26
type input "valious -"
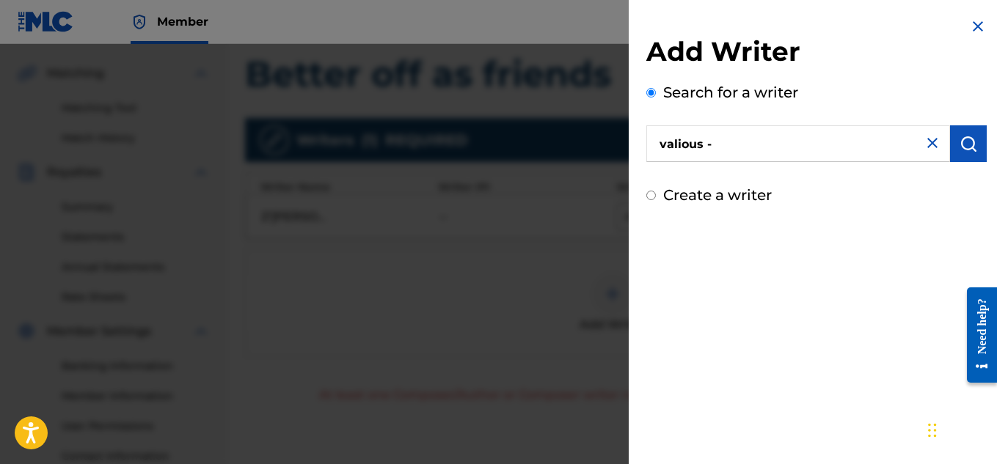
click at [950, 147] on button "submit" at bounding box center [968, 143] width 37 height 37
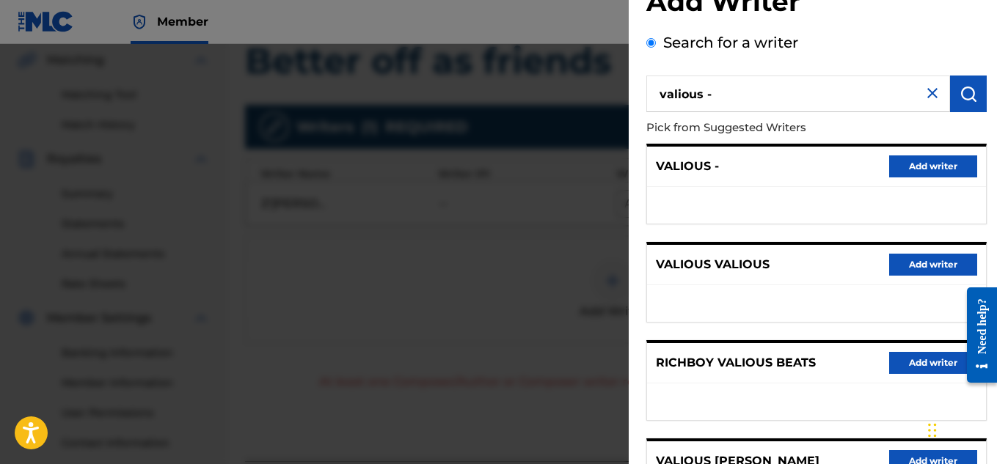
scroll to position [29, 0]
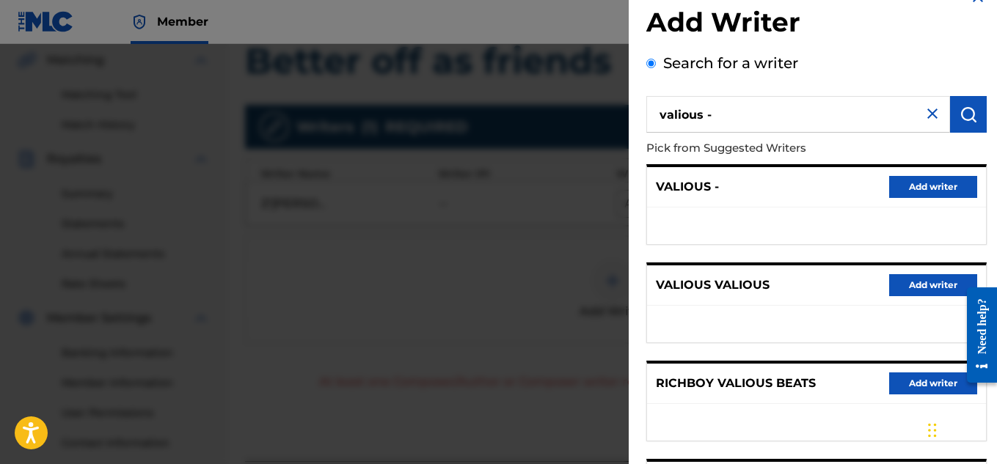
click at [989, 224] on div "Add Writer Search for a writer valious - Pick from Suggested Writers VALIOUS - …" at bounding box center [817, 302] width 376 height 662
click at [901, 190] on button "Add writer" at bounding box center [933, 187] width 88 height 22
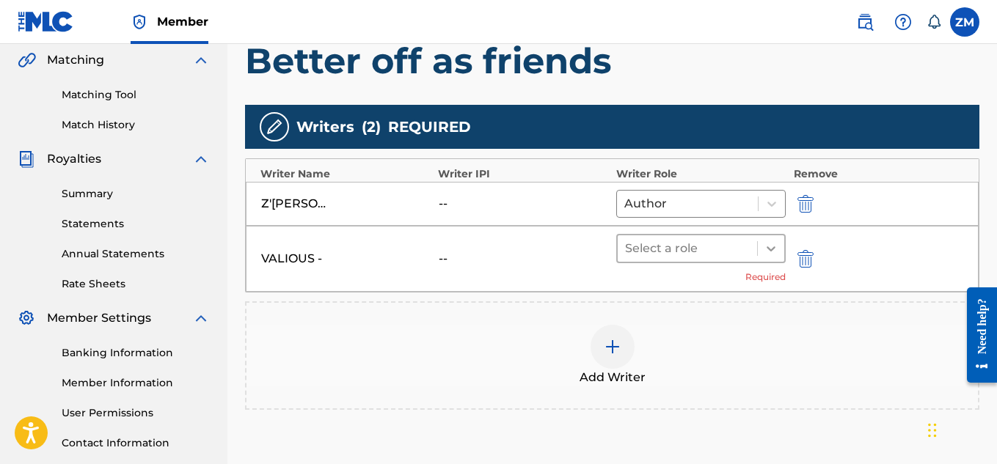
click at [763, 254] on div at bounding box center [771, 248] width 26 height 26
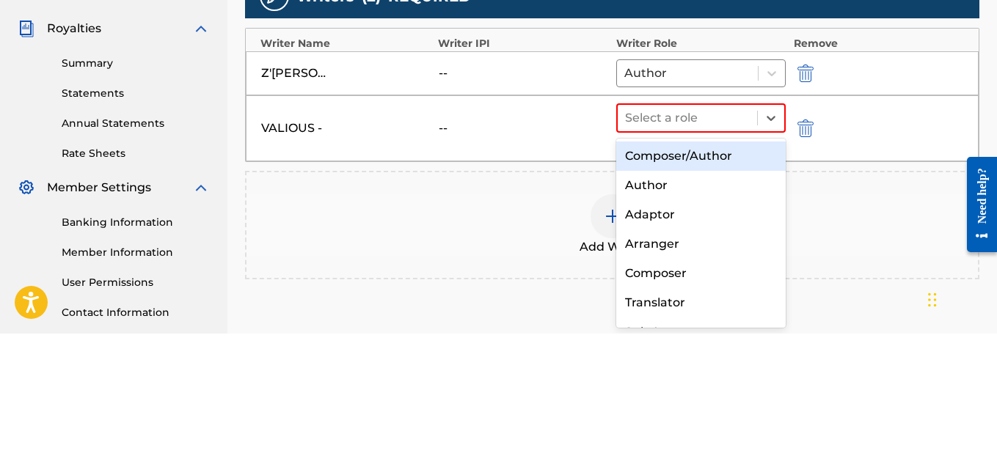
click at [694, 292] on div "Composer/Author" at bounding box center [701, 286] width 170 height 29
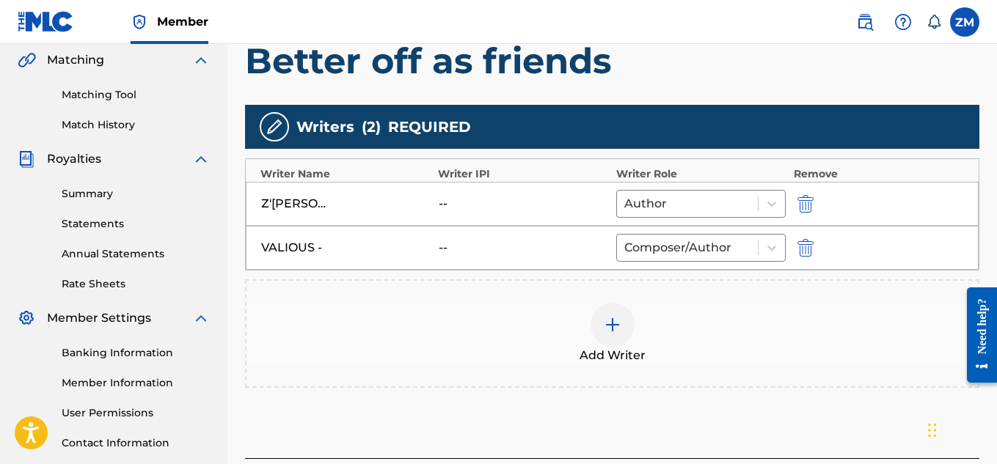
click at [618, 335] on div at bounding box center [612, 325] width 44 height 44
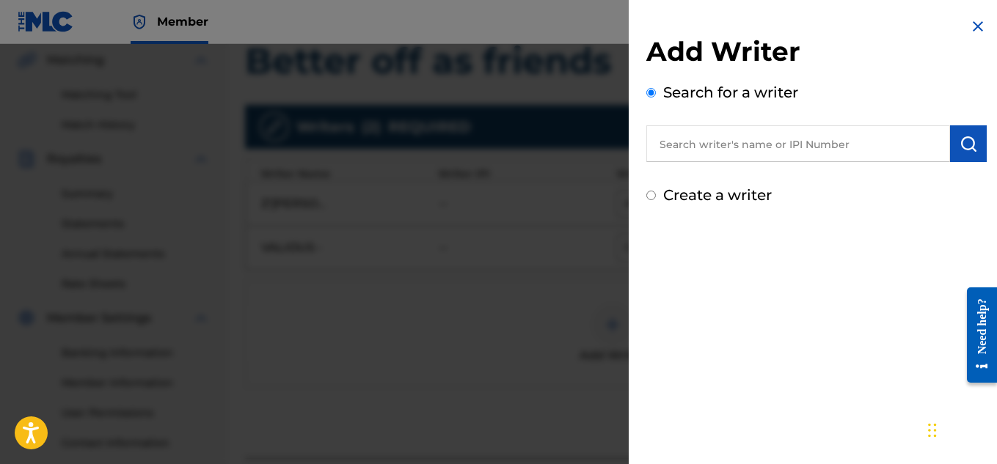
click at [741, 150] on input "text" at bounding box center [798, 143] width 304 height 37
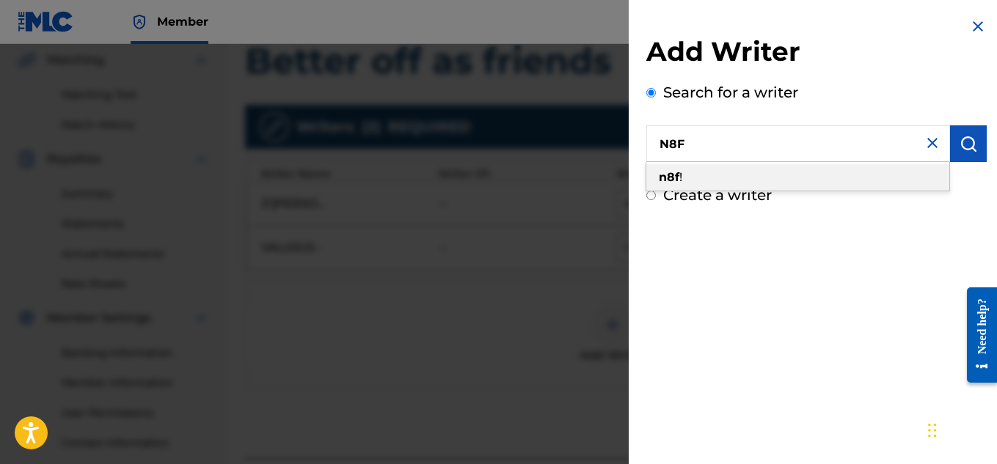
click at [812, 180] on div "n8f !" at bounding box center [797, 177] width 303 height 26
type input "n8f !"
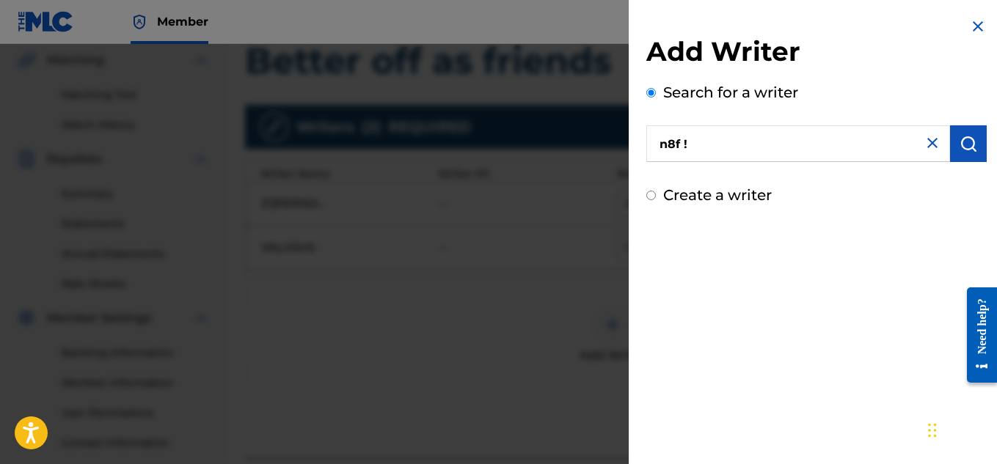
click at [959, 139] on img "submit" at bounding box center [968, 144] width 18 height 18
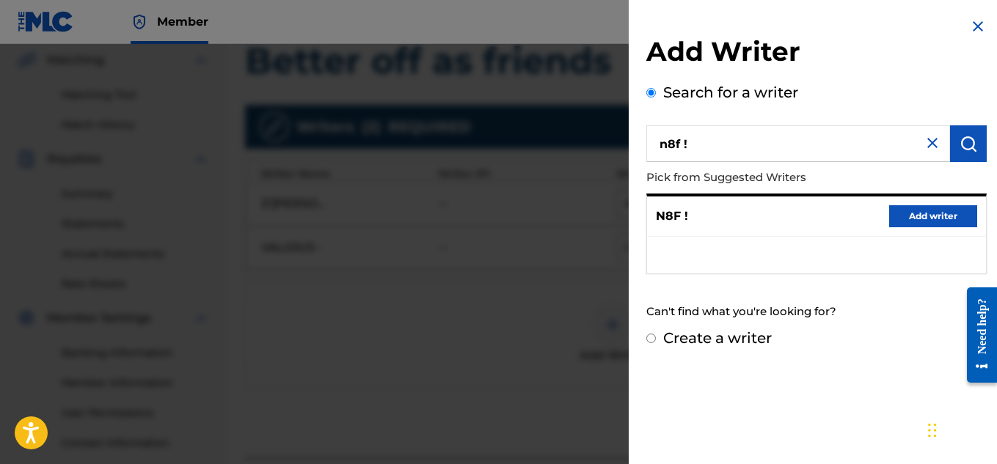
click at [915, 220] on button "Add writer" at bounding box center [933, 216] width 88 height 22
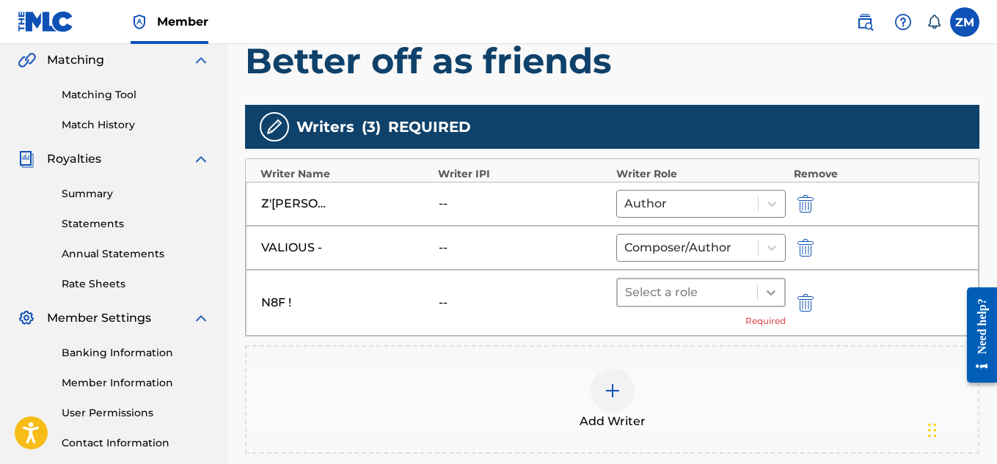
click at [759, 289] on div at bounding box center [771, 292] width 26 height 26
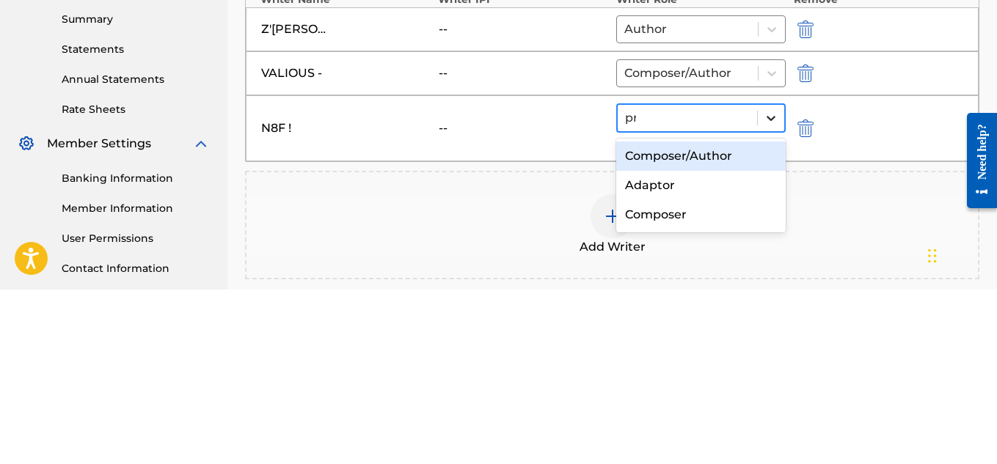
scroll to position [0, 0]
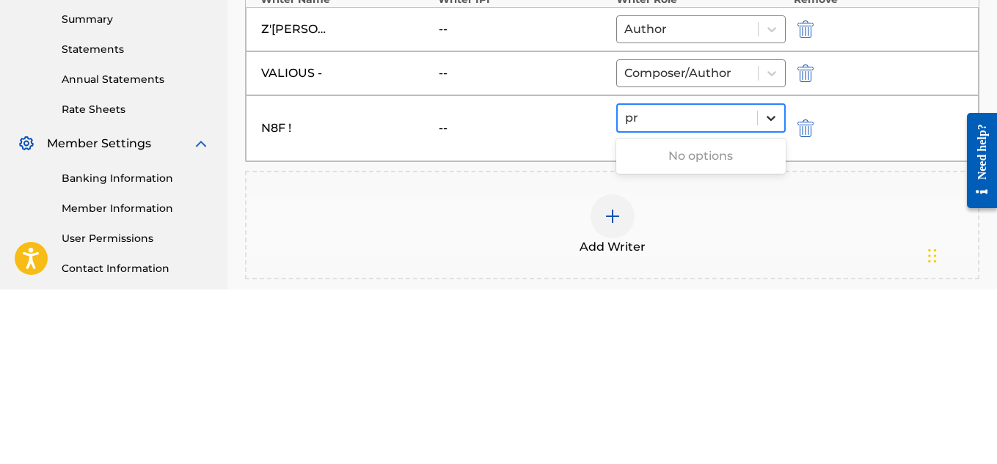
type input "p"
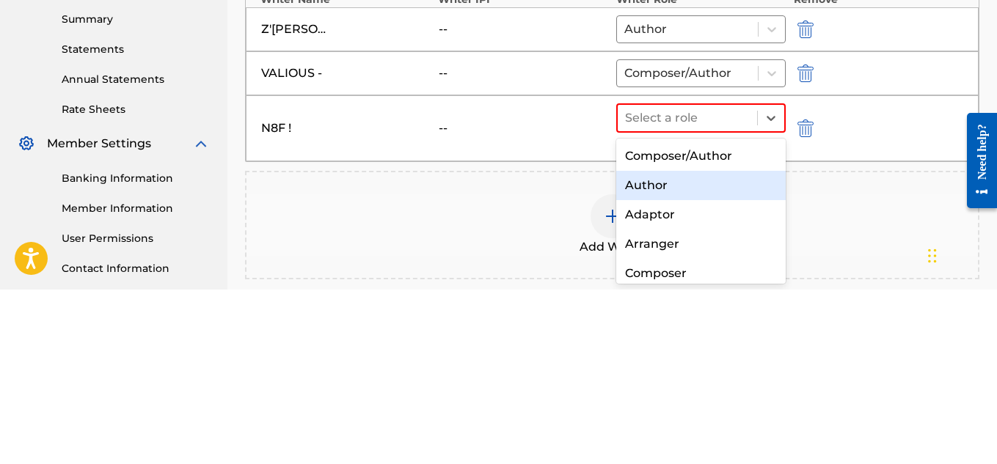
click at [661, 368] on div "Author" at bounding box center [701, 359] width 170 height 29
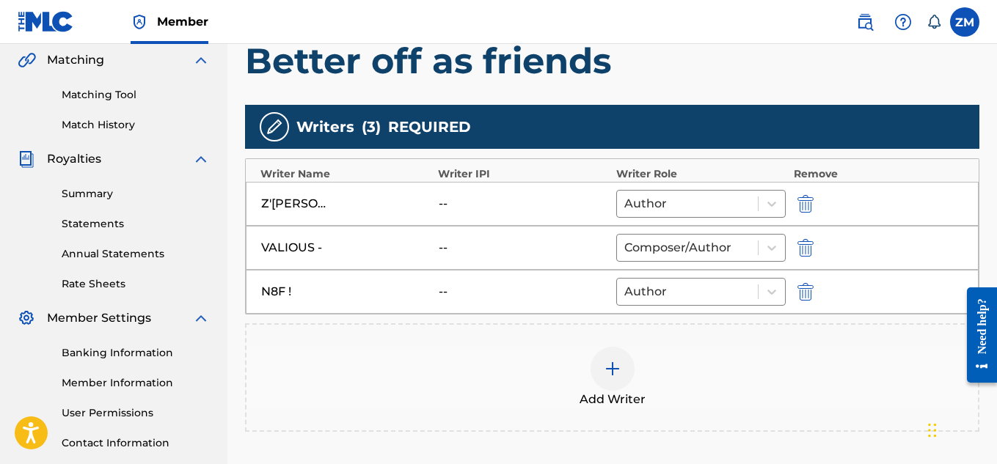
click at [593, 381] on div "Add Writer" at bounding box center [611, 378] width 731 height 62
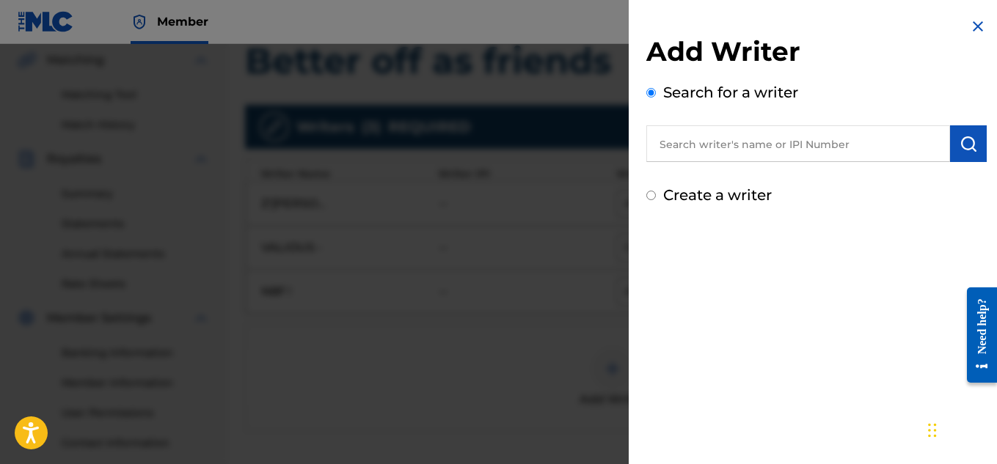
click at [747, 139] on input "text" at bounding box center [798, 143] width 304 height 37
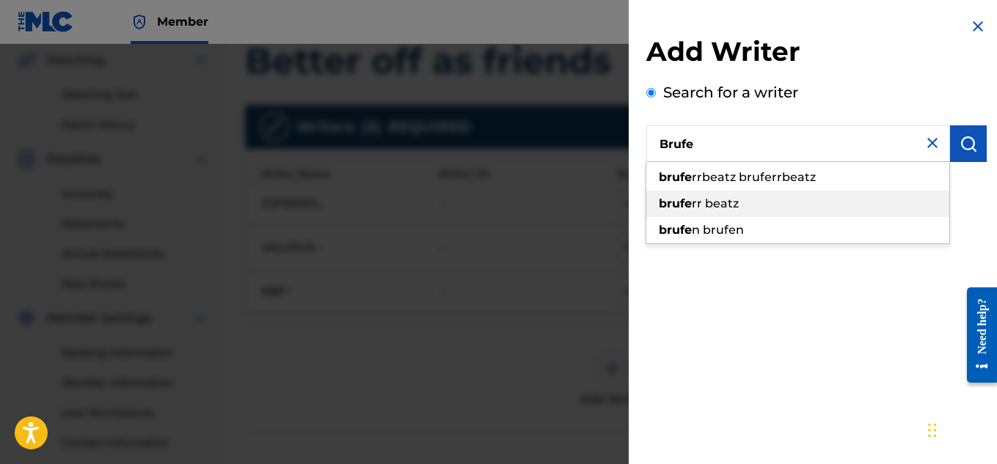
click at [747, 197] on div "brufe rr beatz" at bounding box center [797, 204] width 303 height 26
type input "bruferr beatz"
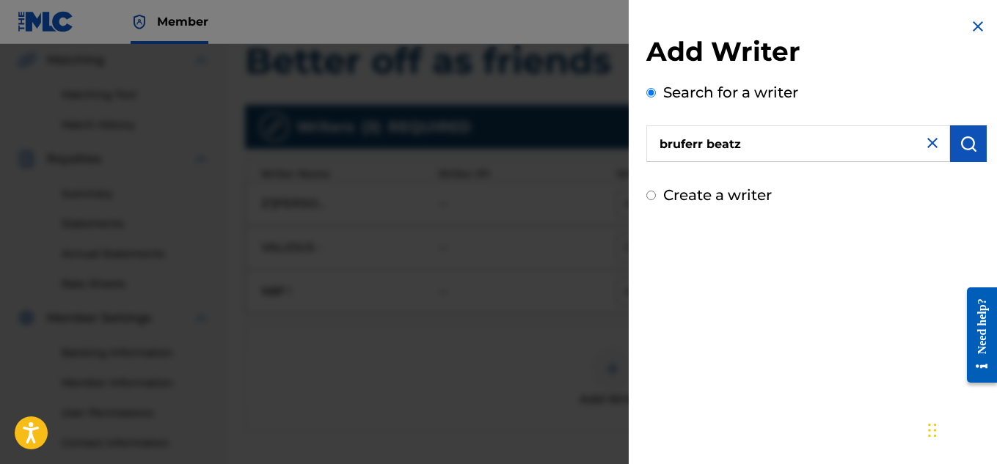
click at [964, 136] on img "submit" at bounding box center [968, 144] width 18 height 18
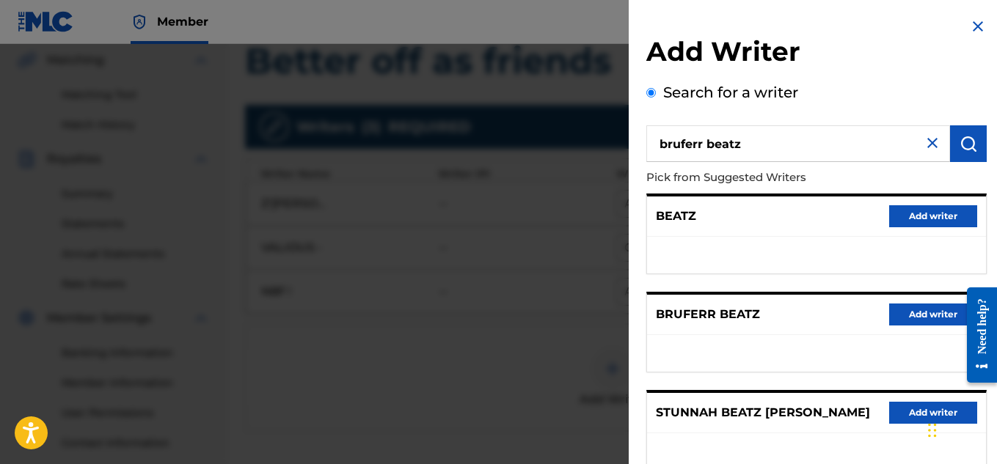
click at [900, 310] on button "Add writer" at bounding box center [933, 315] width 88 height 22
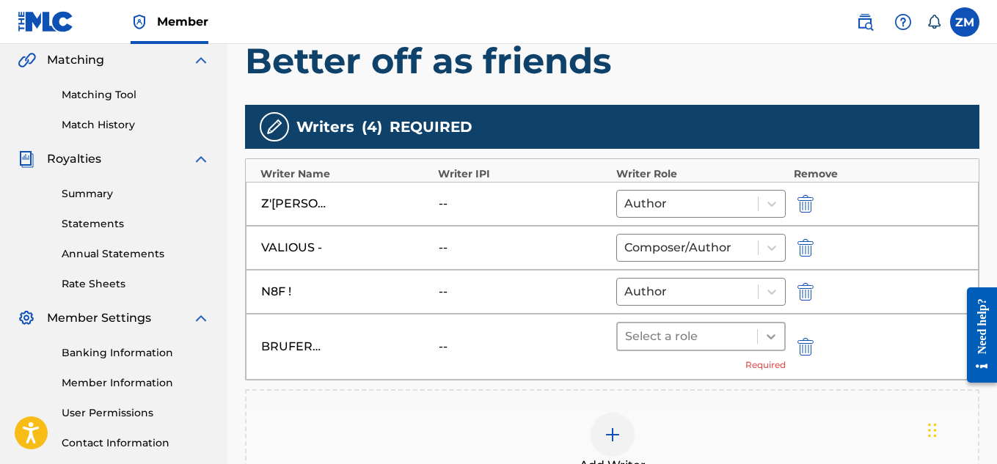
click at [769, 340] on icon at bounding box center [771, 336] width 15 height 15
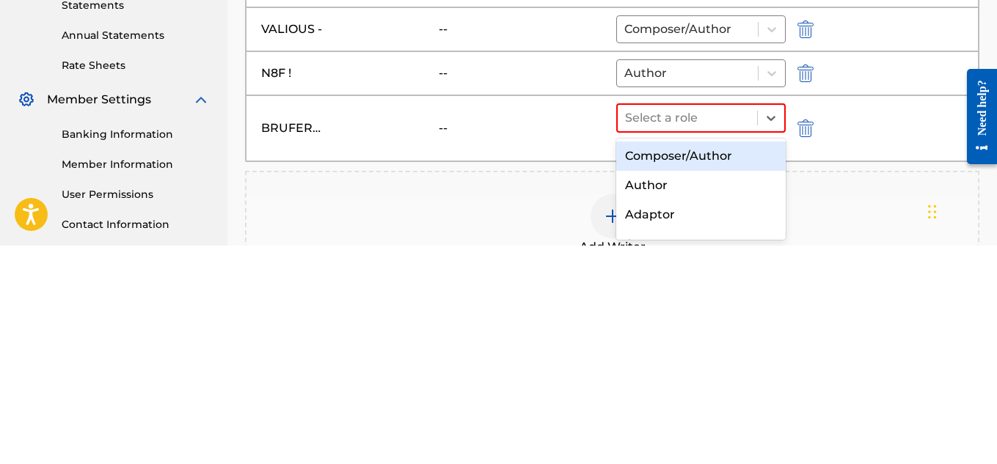
scroll to position [28, 0]
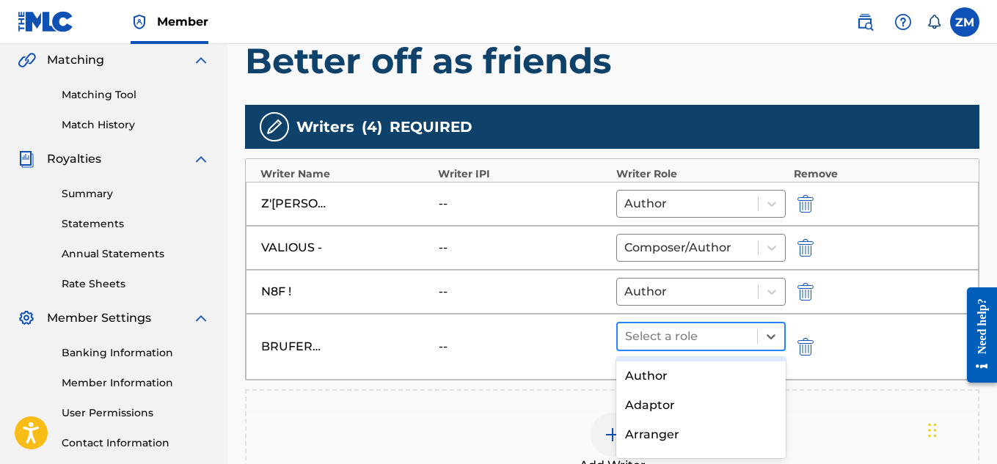
click at [675, 337] on div at bounding box center [687, 336] width 125 height 21
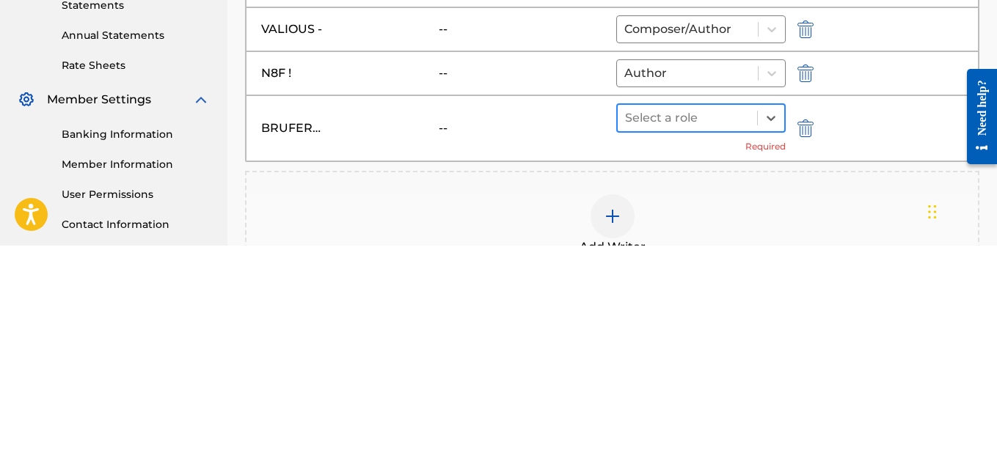
type input "c"
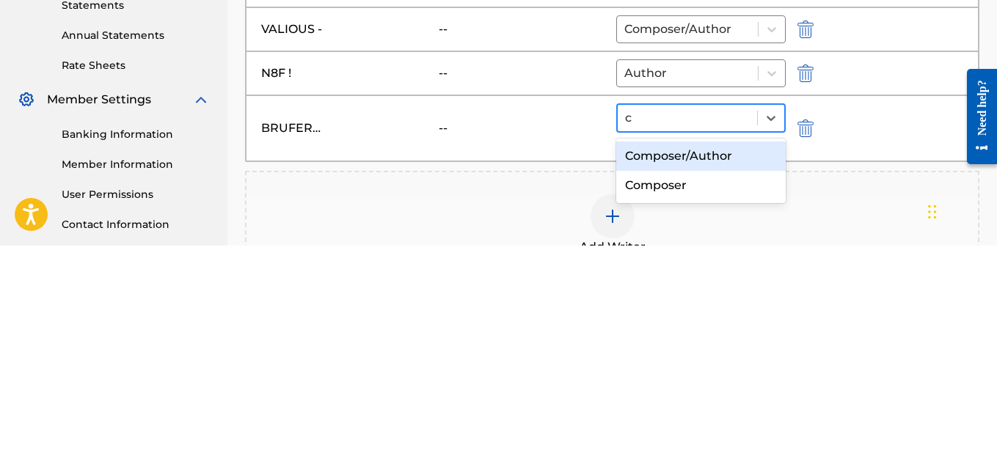
scroll to position [0, 0]
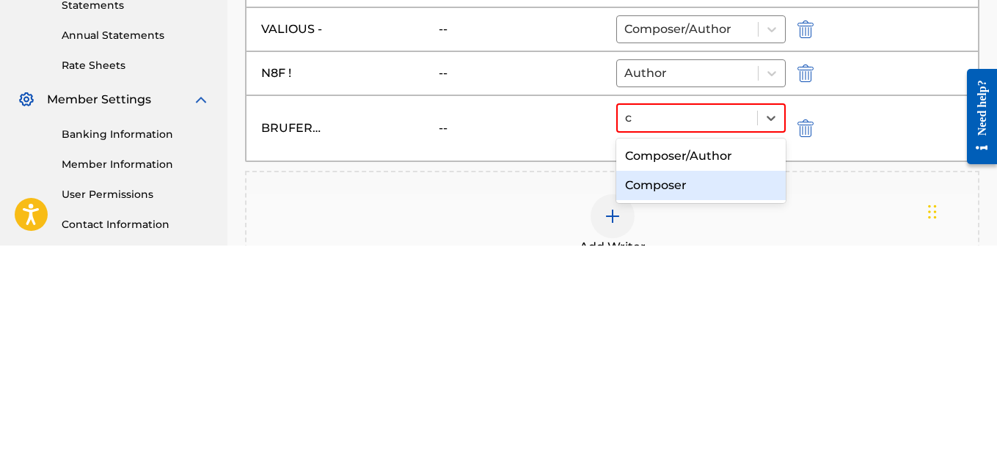
click at [664, 411] on div "Composer" at bounding box center [701, 403] width 170 height 29
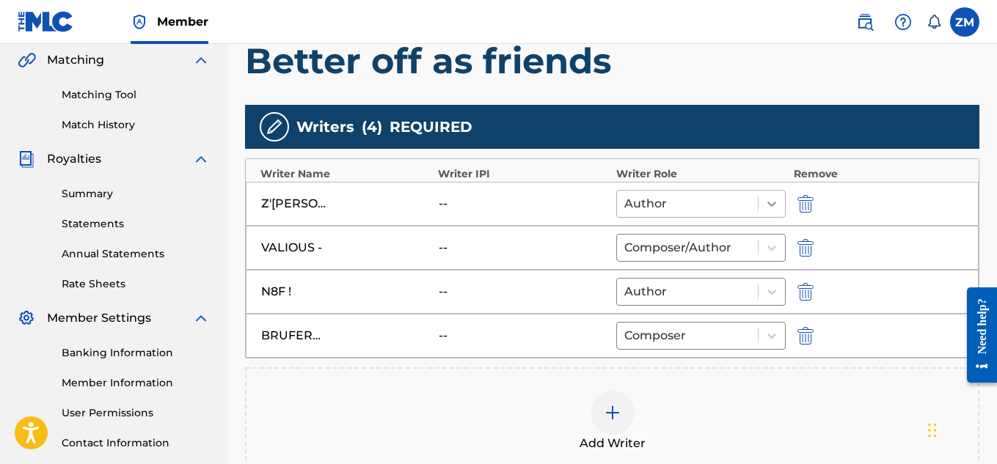
click at [767, 202] on icon at bounding box center [771, 204] width 9 height 5
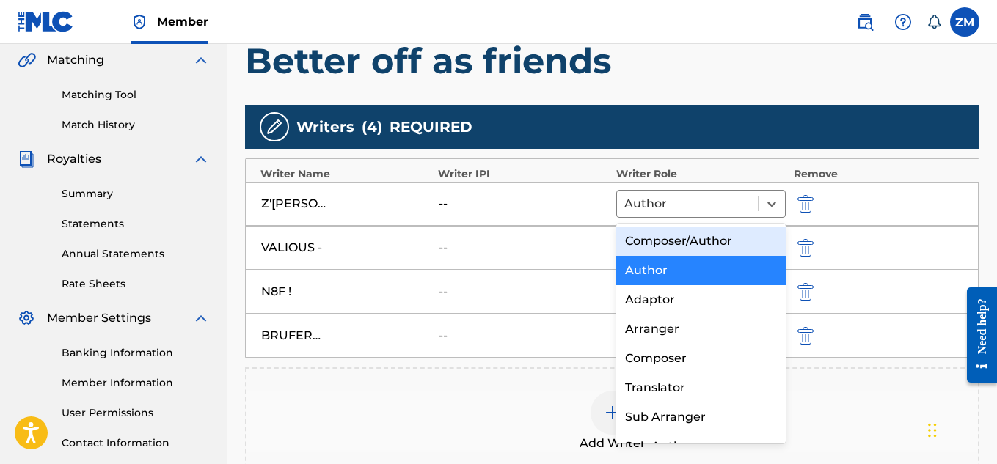
type input "C"
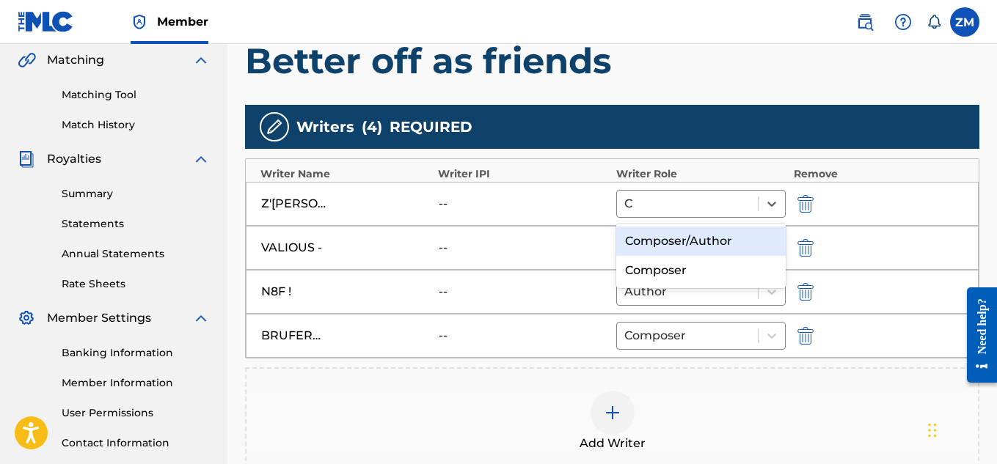
click at [681, 244] on div "Composer/Author" at bounding box center [701, 241] width 170 height 29
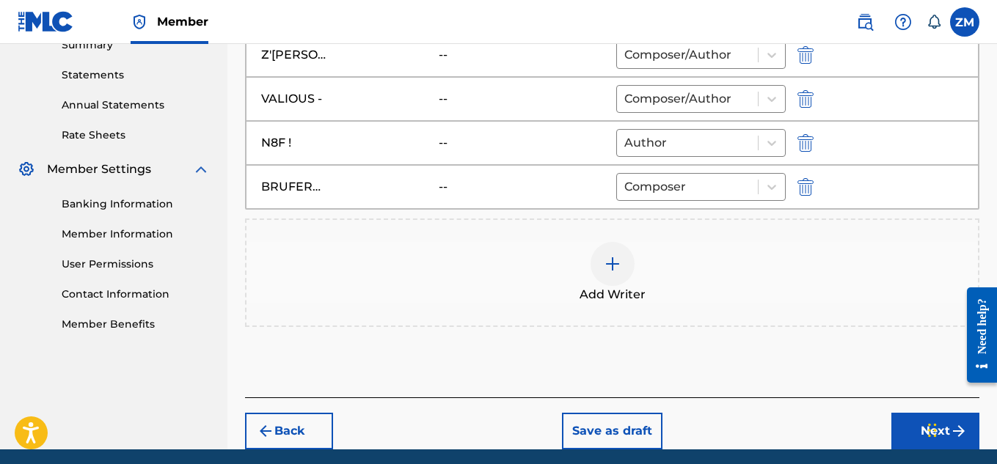
scroll to position [545, 0]
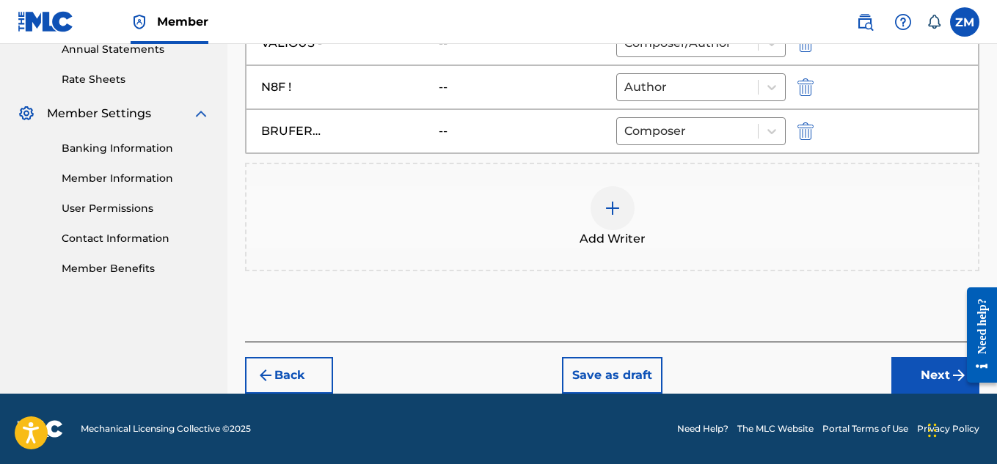
click at [915, 383] on button "Next" at bounding box center [935, 375] width 88 height 37
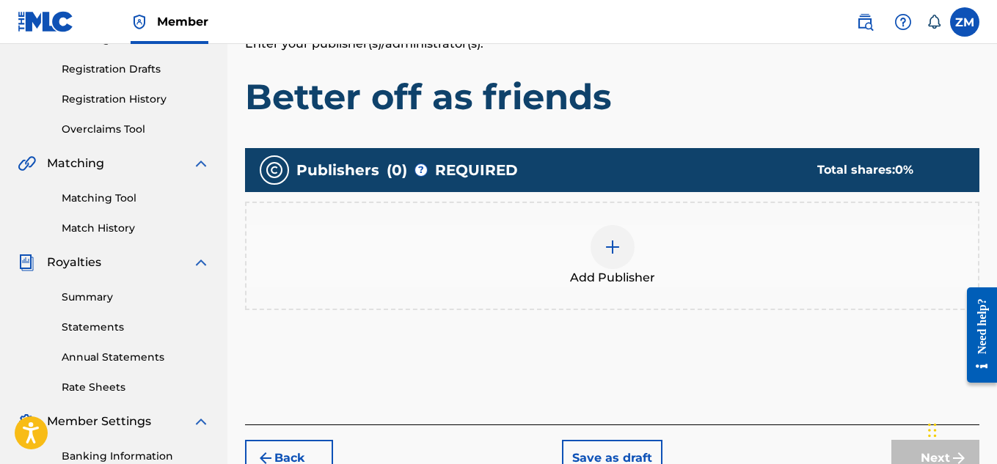
scroll to position [243, 0]
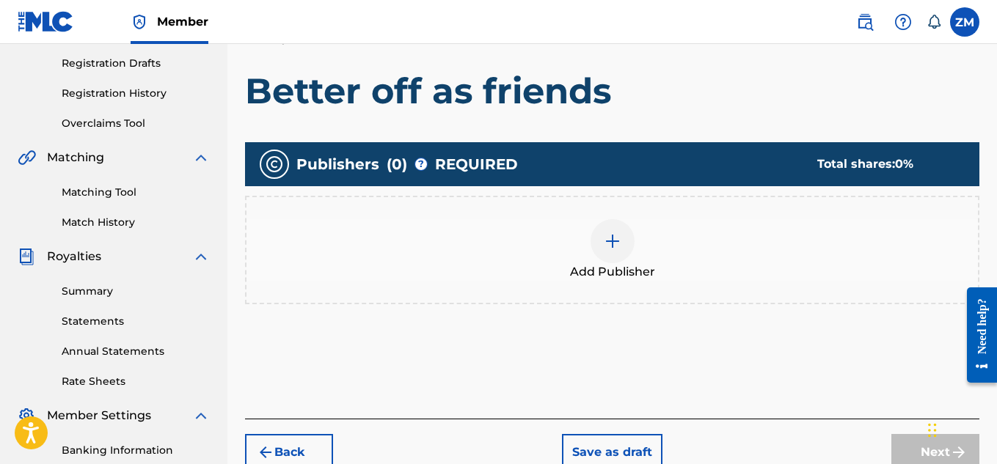
click at [583, 256] on div "Add Publisher" at bounding box center [611, 250] width 731 height 62
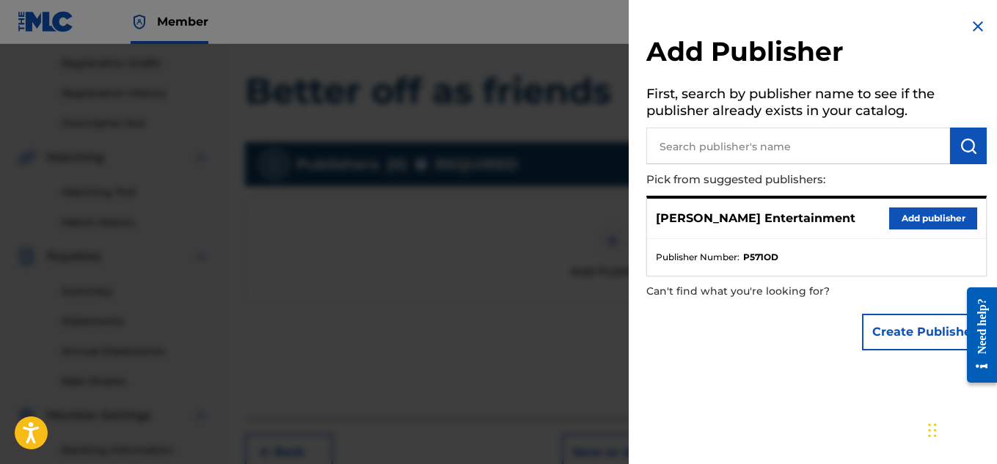
click at [904, 220] on button "Add publisher" at bounding box center [933, 219] width 88 height 22
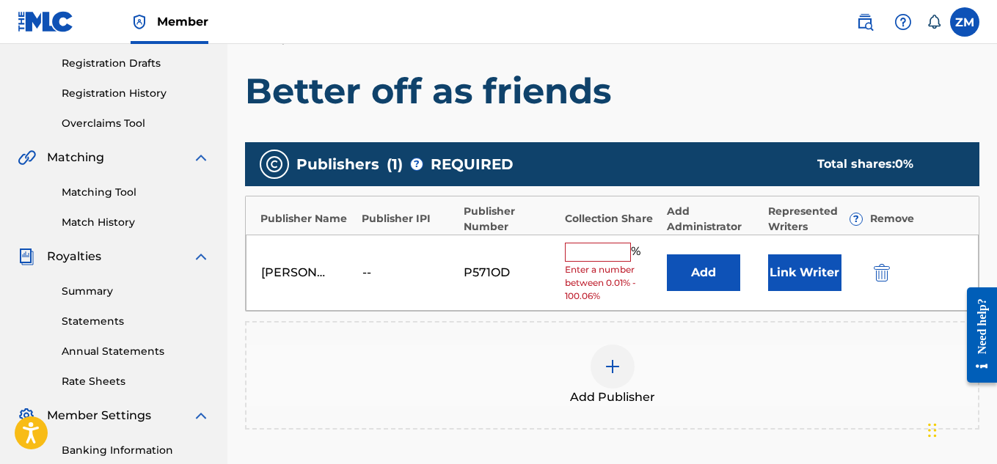
click at [876, 268] on img "submit" at bounding box center [882, 273] width 16 height 18
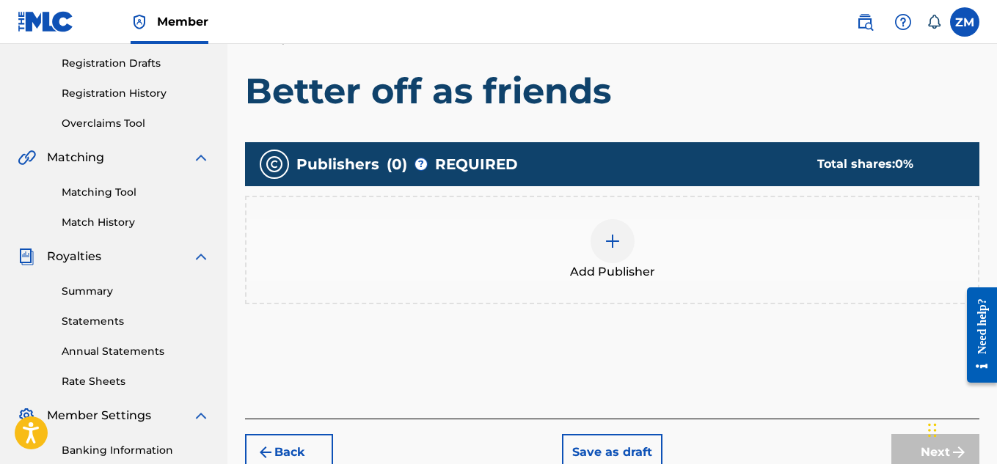
click at [609, 246] on img at bounding box center [613, 241] width 18 height 18
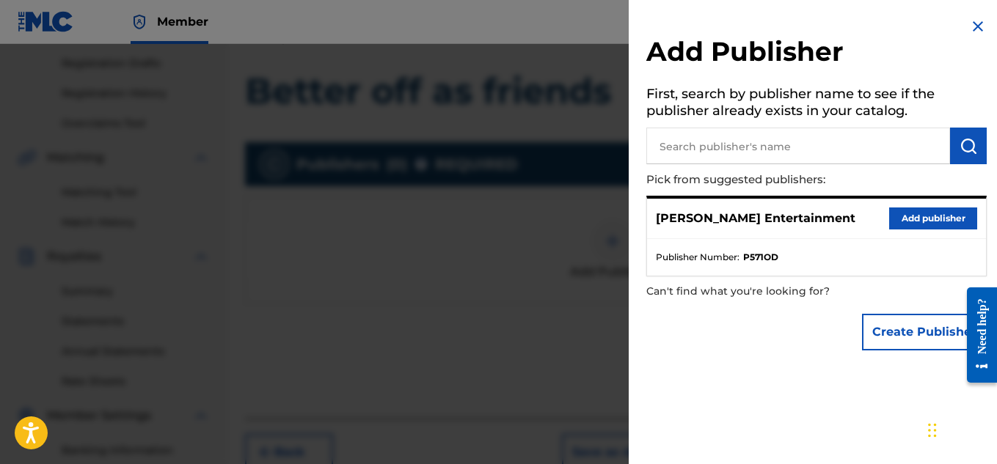
click at [736, 142] on input "text" at bounding box center [798, 146] width 304 height 37
type input "[PERSON_NAME] Entertainment"
click at [961, 133] on button "submit" at bounding box center [968, 146] width 37 height 37
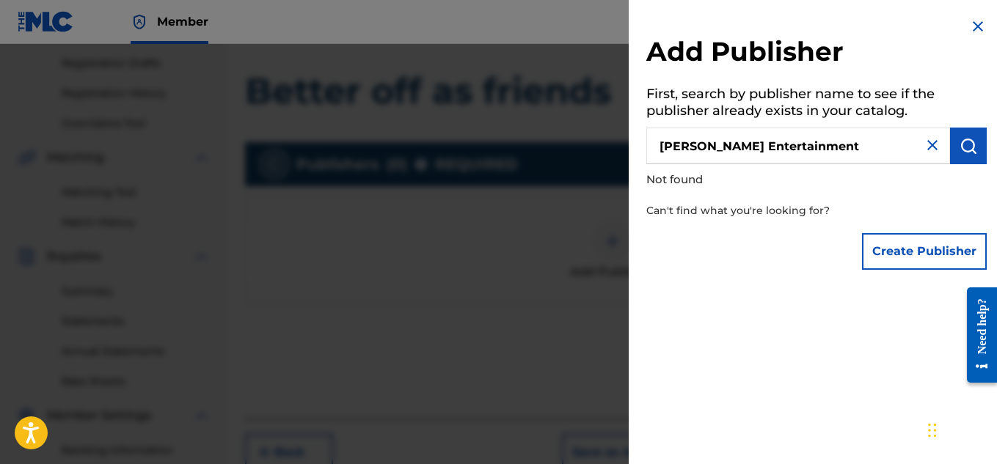
click at [926, 150] on img at bounding box center [932, 145] width 18 height 18
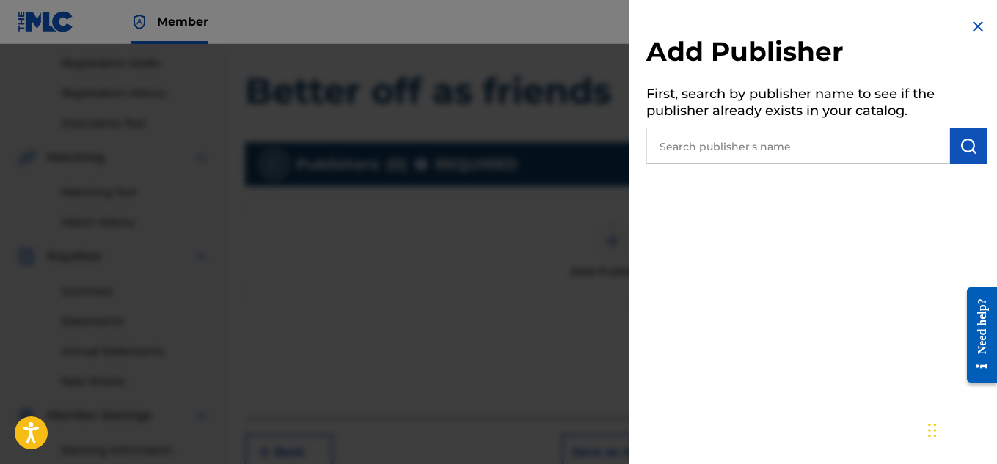
click at [846, 154] on input "text" at bounding box center [798, 146] width 304 height 37
type input "[PERSON_NAME] Entertainment"
click at [968, 155] on button "submit" at bounding box center [968, 146] width 37 height 37
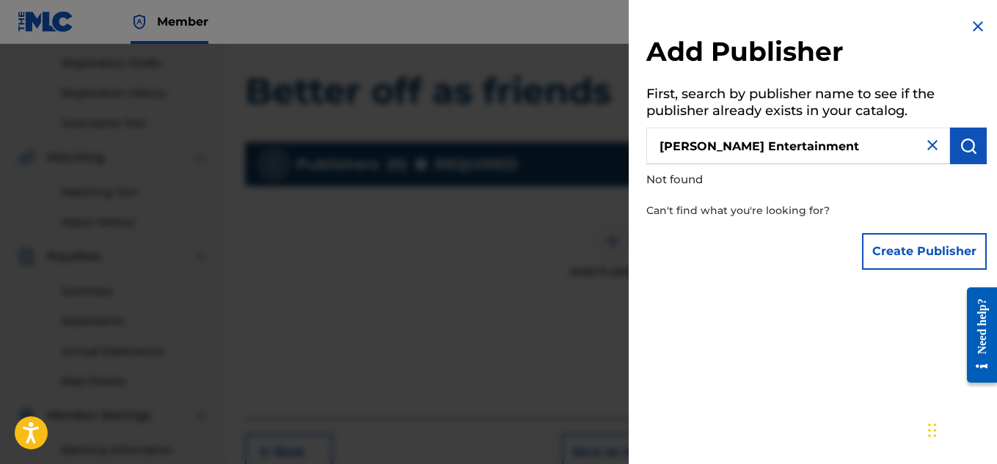
click at [975, 29] on img at bounding box center [978, 27] width 18 height 18
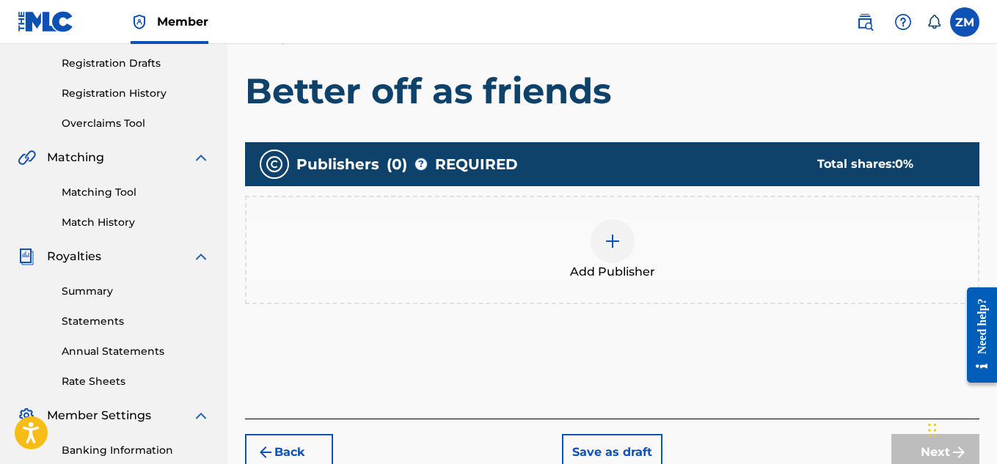
click at [608, 267] on span "Add Publisher" at bounding box center [612, 272] width 85 height 18
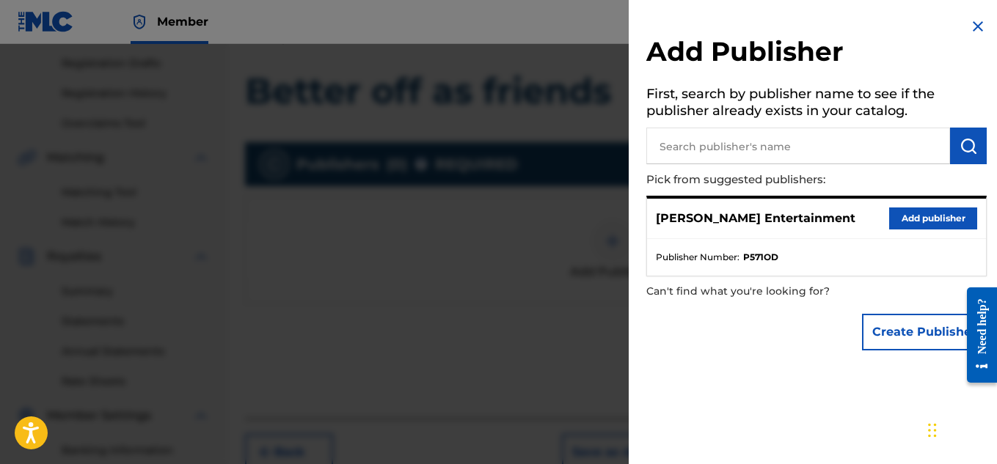
click at [893, 216] on button "Add publisher" at bounding box center [933, 219] width 88 height 22
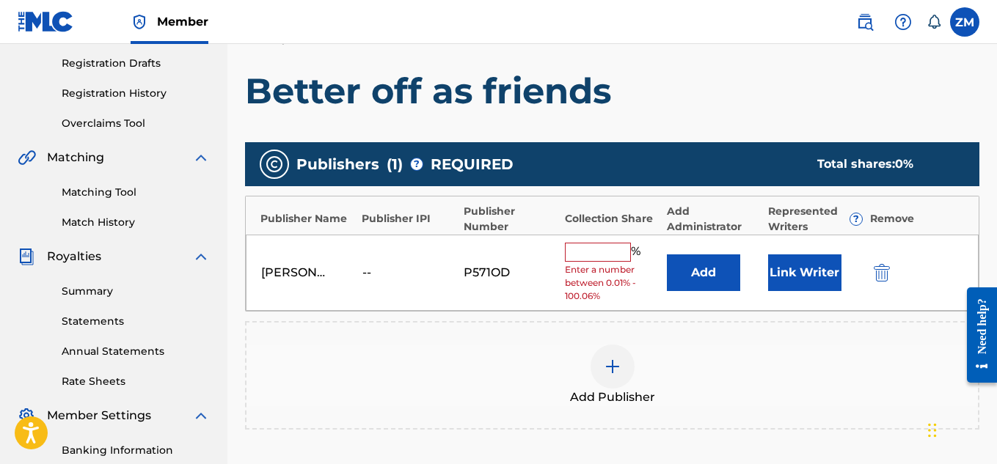
click at [608, 255] on input "text" at bounding box center [598, 252] width 66 height 19
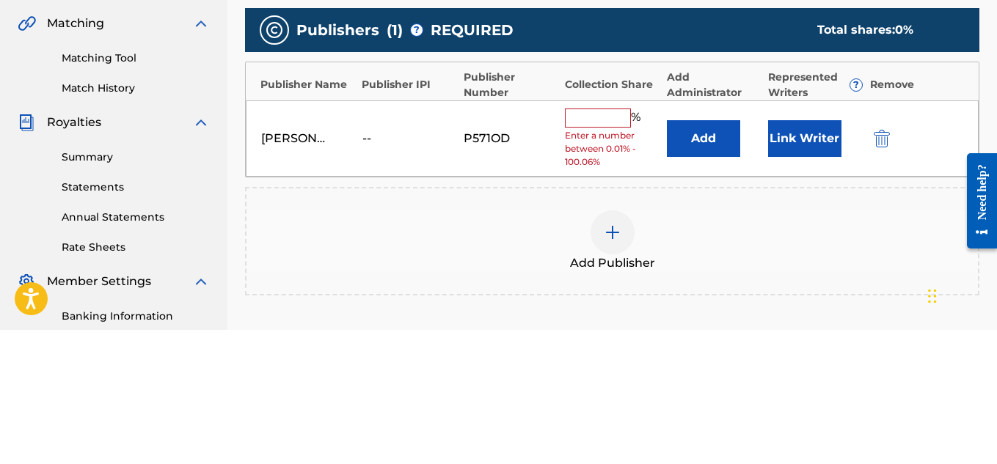
click at [604, 252] on input "text" at bounding box center [598, 252] width 66 height 19
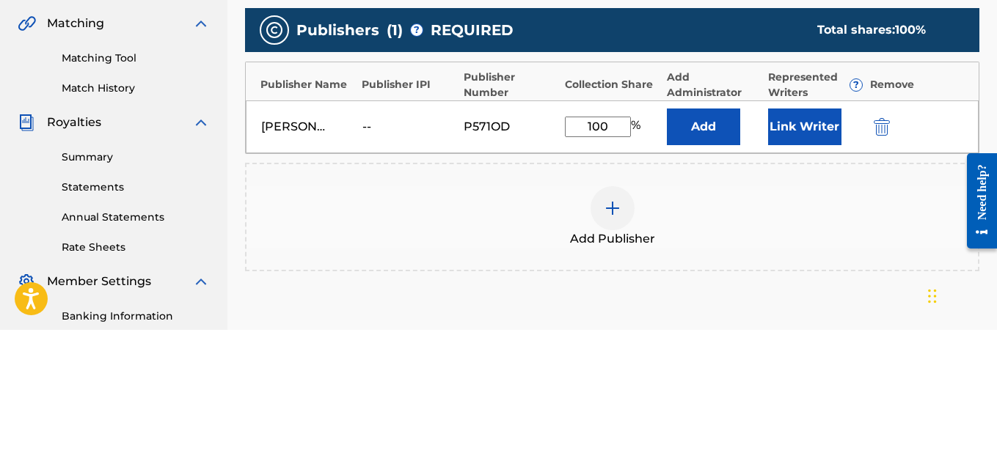
click at [780, 268] on button "Link Writer" at bounding box center [804, 261] width 73 height 37
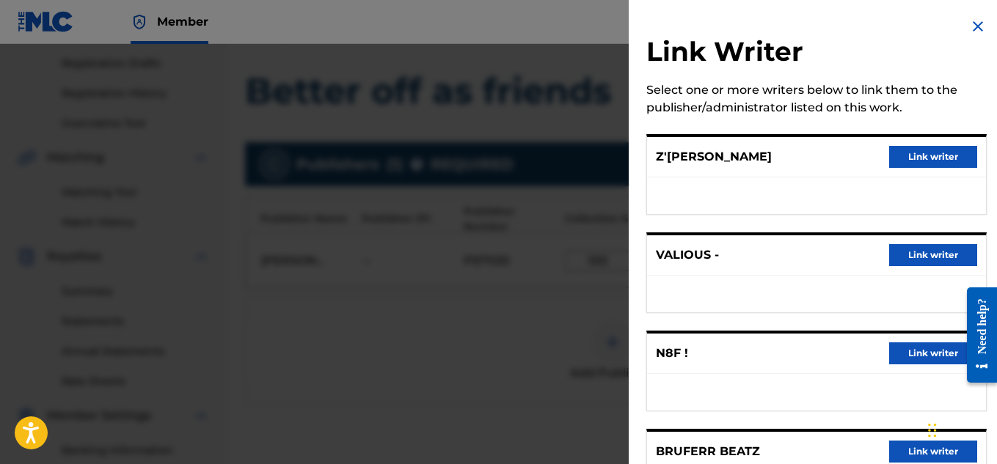
click at [915, 153] on button "Link writer" at bounding box center [933, 157] width 88 height 22
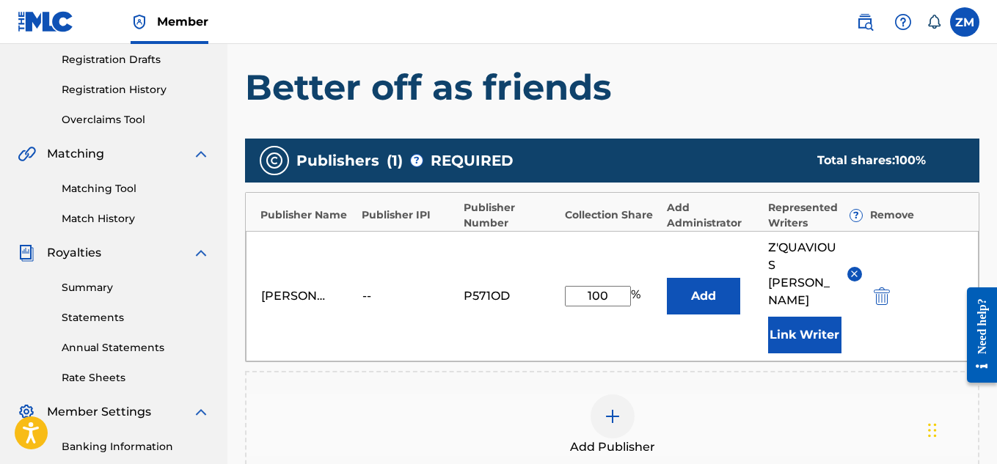
scroll to position [249, 0]
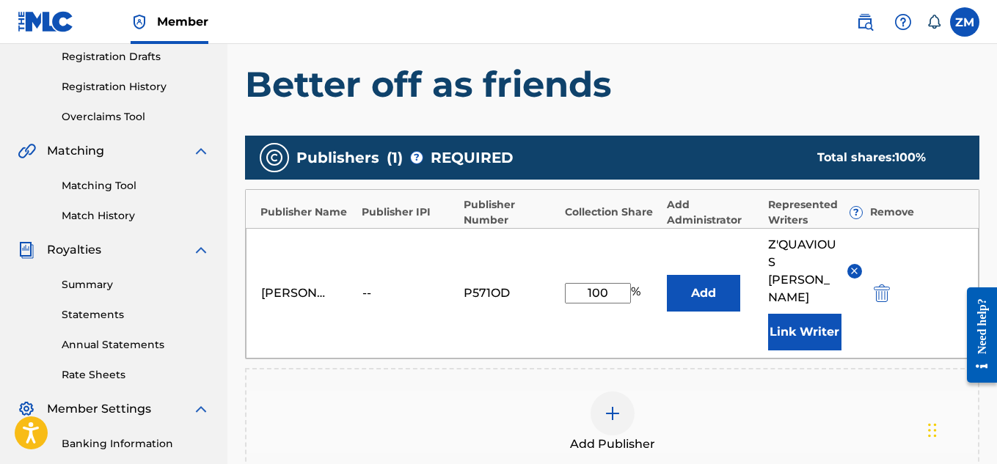
click at [609, 283] on input "100" at bounding box center [598, 293] width 66 height 21
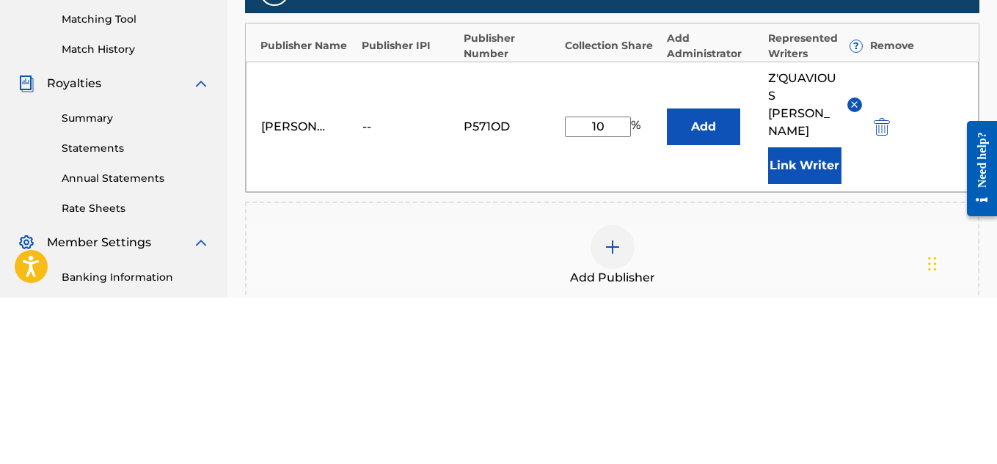
type input "1"
type input "50"
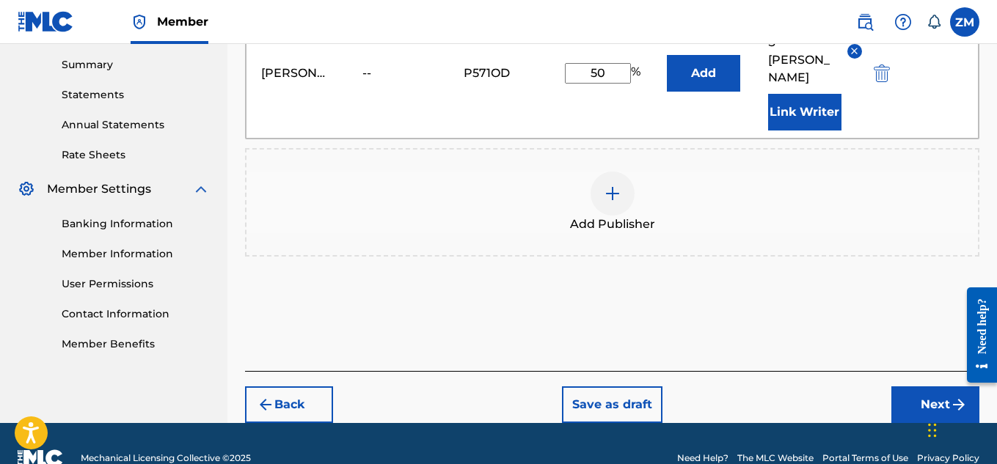
scroll to position [481, 0]
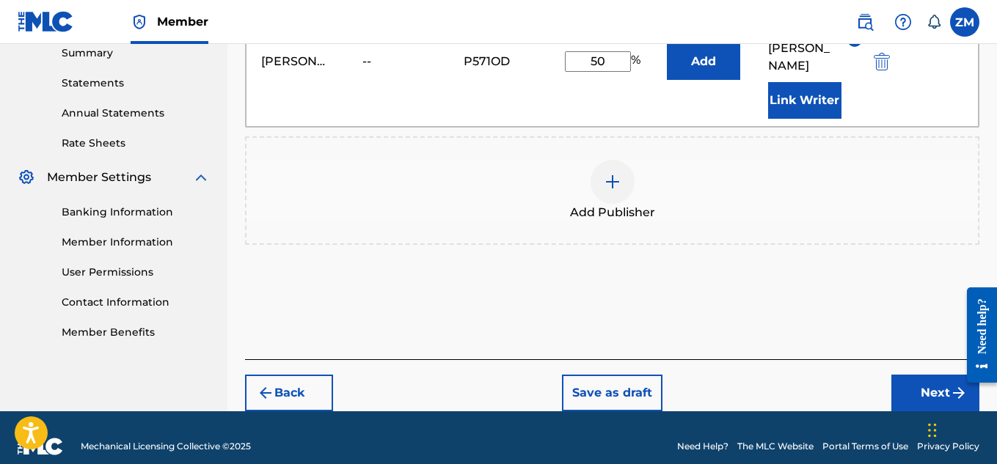
click at [991, 181] on div "Register Work Search Enter Work Details Add Writers Add Publishers & Shares Add…" at bounding box center [611, 6] width 769 height 812
click at [897, 378] on button "Next" at bounding box center [935, 393] width 88 height 37
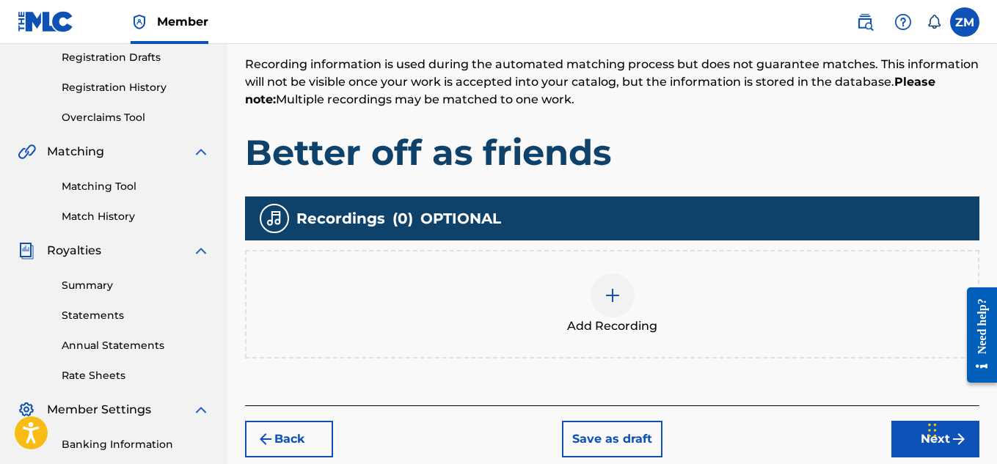
scroll to position [250, 0]
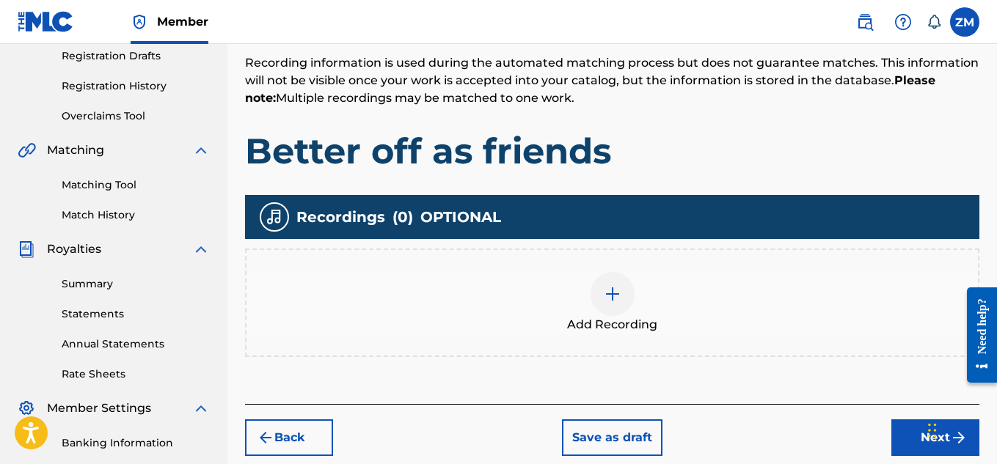
click at [633, 303] on div "Add Recording" at bounding box center [611, 303] width 731 height 62
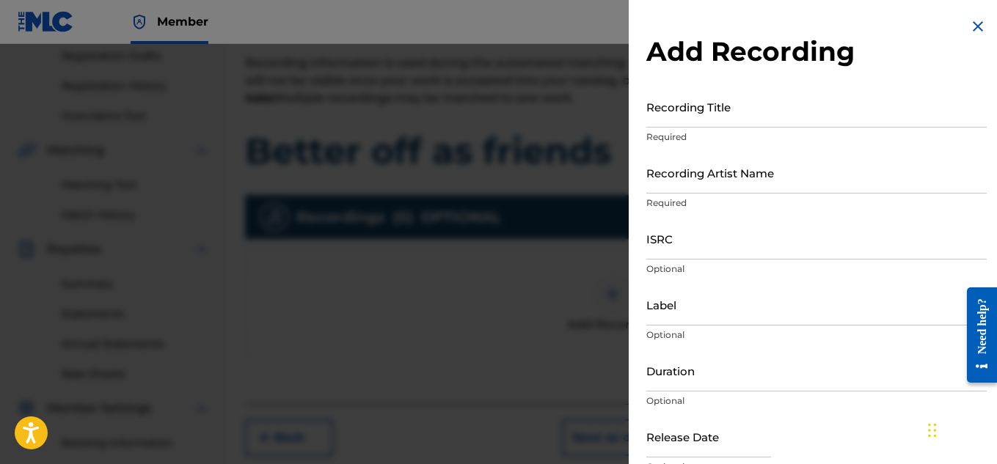
click at [725, 102] on input "Recording Title" at bounding box center [816, 107] width 340 height 42
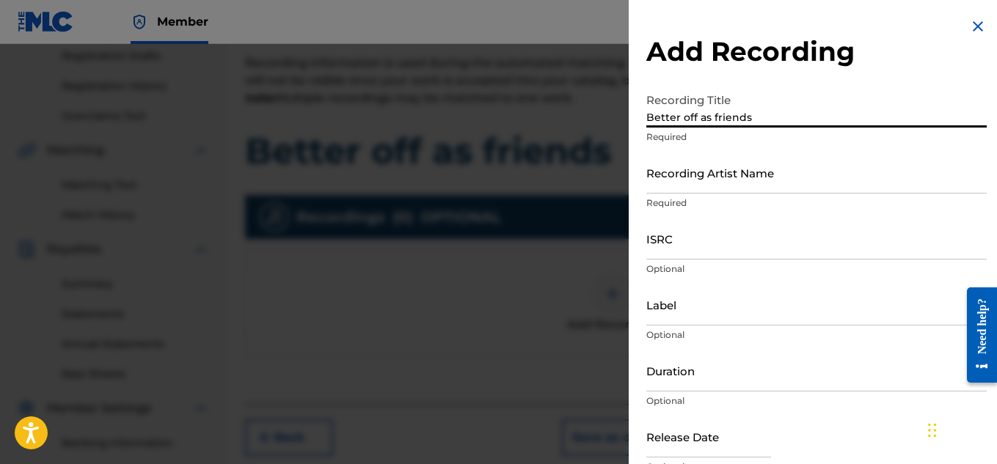
type input "Better off as friends"
click at [678, 182] on input "Recording Artist Name" at bounding box center [816, 173] width 340 height 42
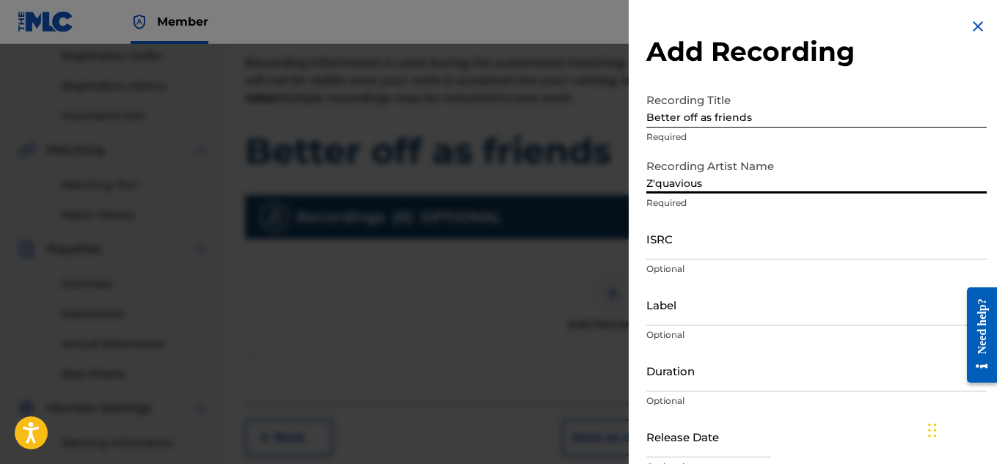
click at [706, 183] on input "Z'quavious" at bounding box center [816, 173] width 340 height 42
click at [708, 181] on input "Z'quavious, Valious" at bounding box center [816, 173] width 340 height 42
click at [746, 188] on input "Z'quavious,Valious" at bounding box center [816, 173] width 340 height 42
type input "Z'quavious,Valious, N8F"
click at [790, 241] on input "ISRC" at bounding box center [816, 239] width 340 height 42
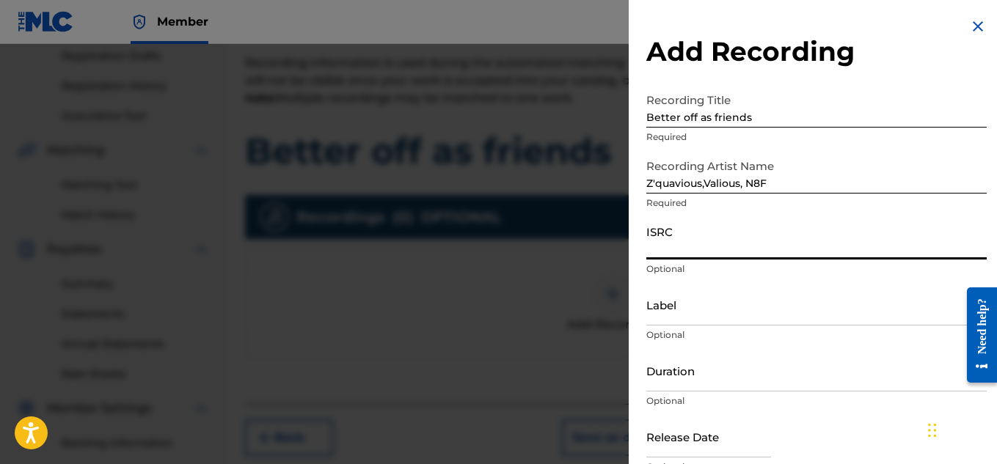
click at [679, 232] on input "ISRC" at bounding box center [816, 239] width 340 height 42
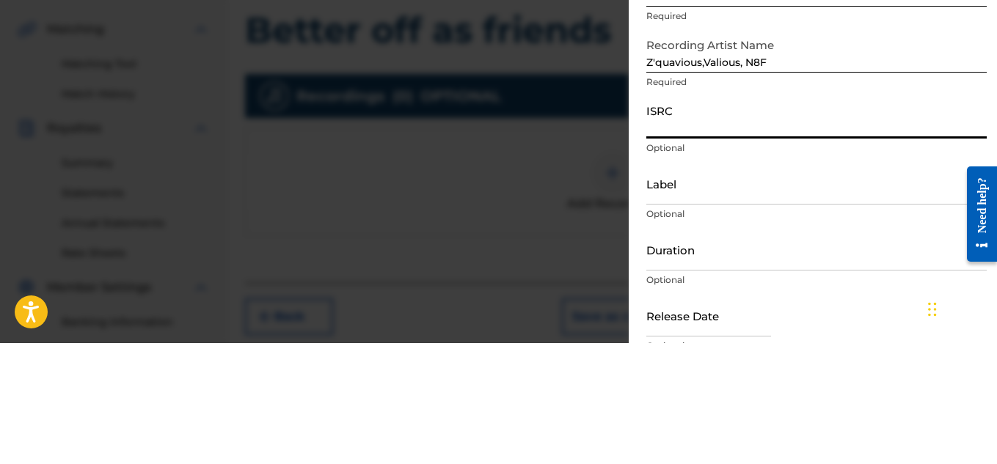
click at [673, 240] on input "ISRC" at bounding box center [816, 239] width 340 height 42
type input "QZ5FN2549716"
click at [750, 314] on input "Label" at bounding box center [816, 305] width 340 height 42
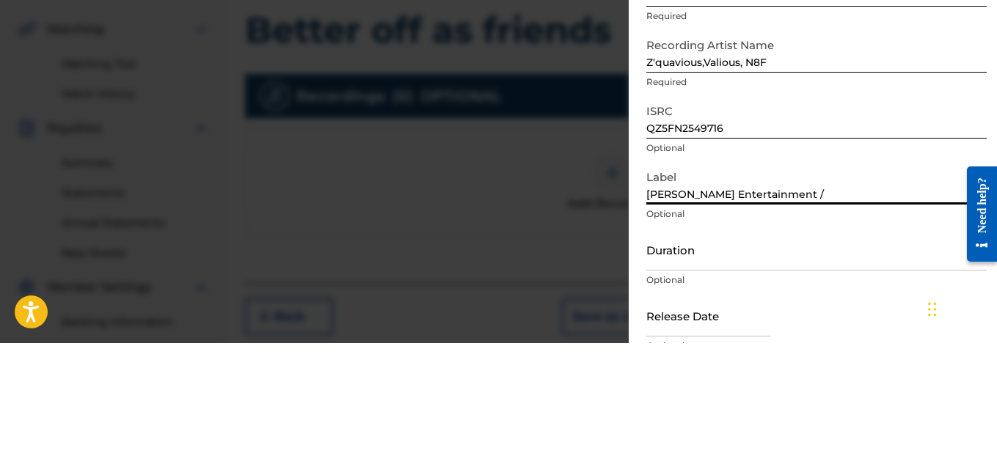
type input "[PERSON_NAME] Entertainment"
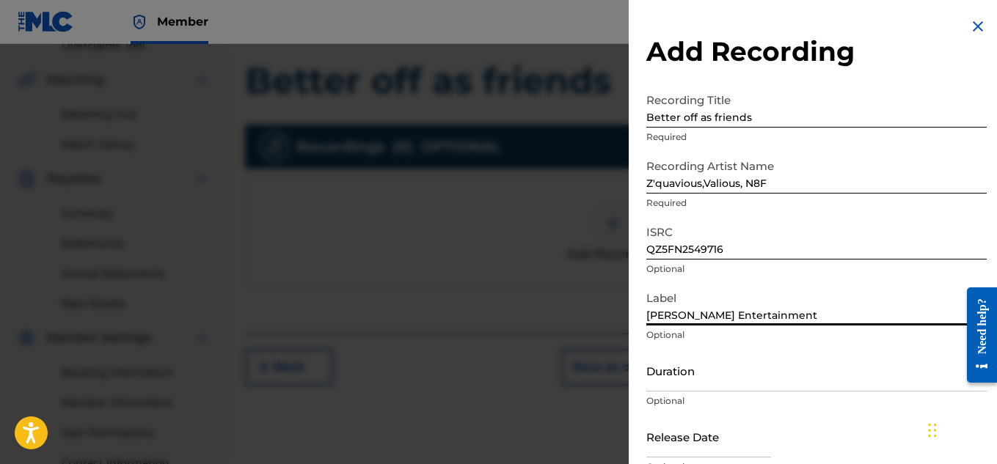
scroll to position [323, 0]
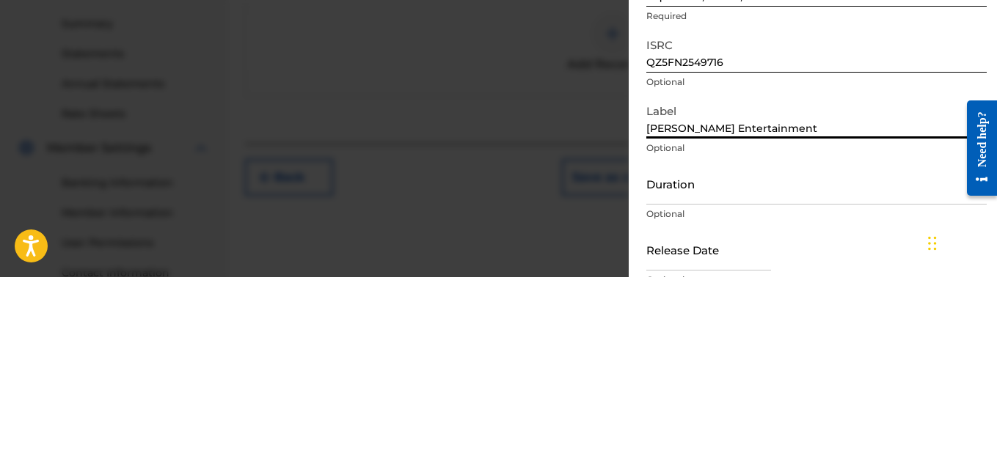
click at [780, 378] on input "Duration" at bounding box center [816, 371] width 340 height 42
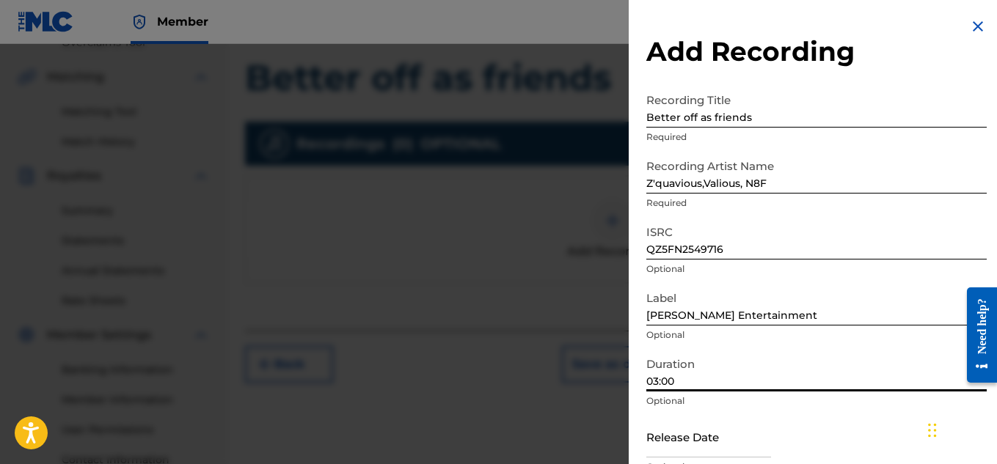
type input "03:00"
click at [686, 450] on input "text" at bounding box center [708, 437] width 125 height 42
select select "7"
select select "2025"
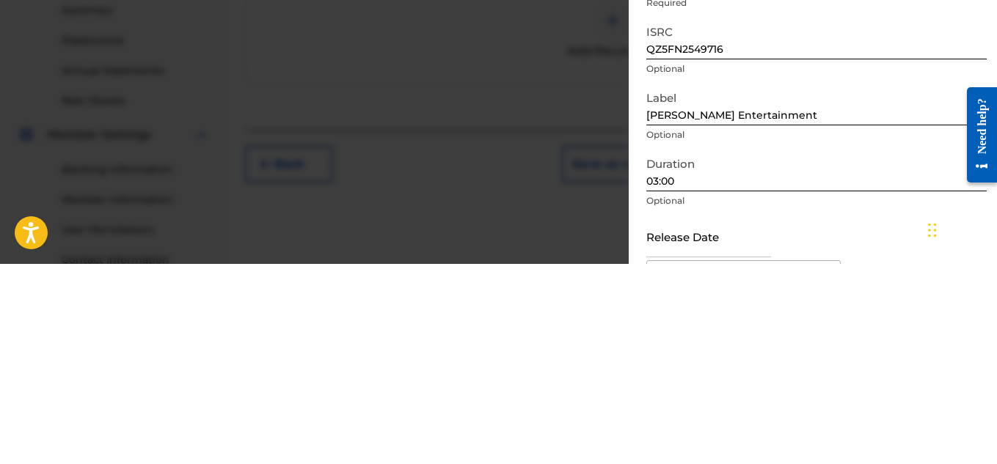
scroll to position [414, 0]
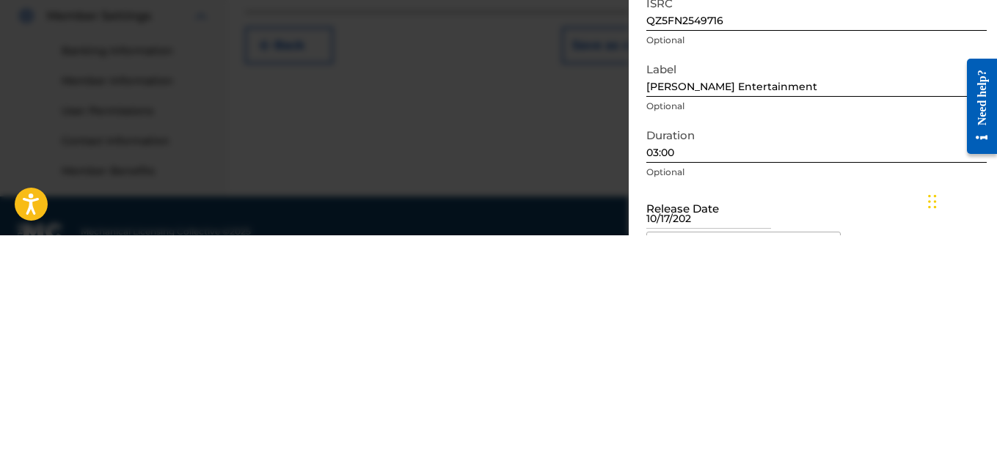
type input "[DATE]"
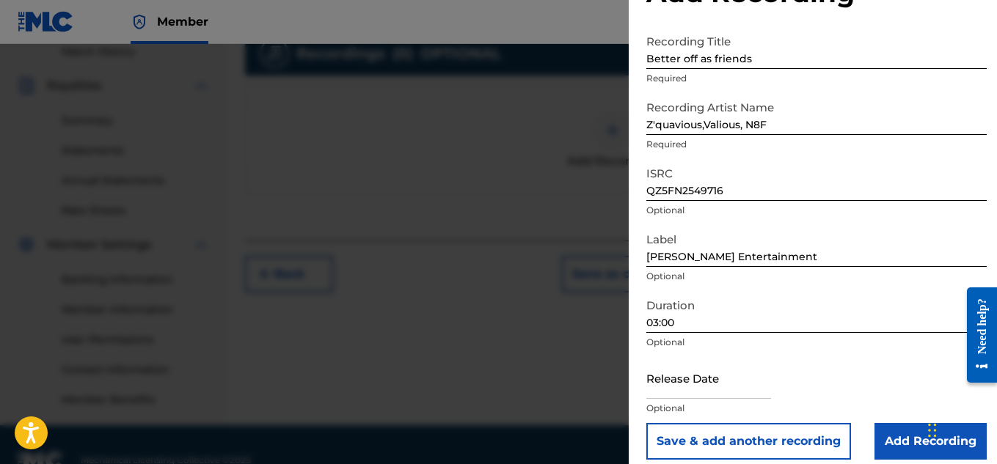
scroll to position [72, 0]
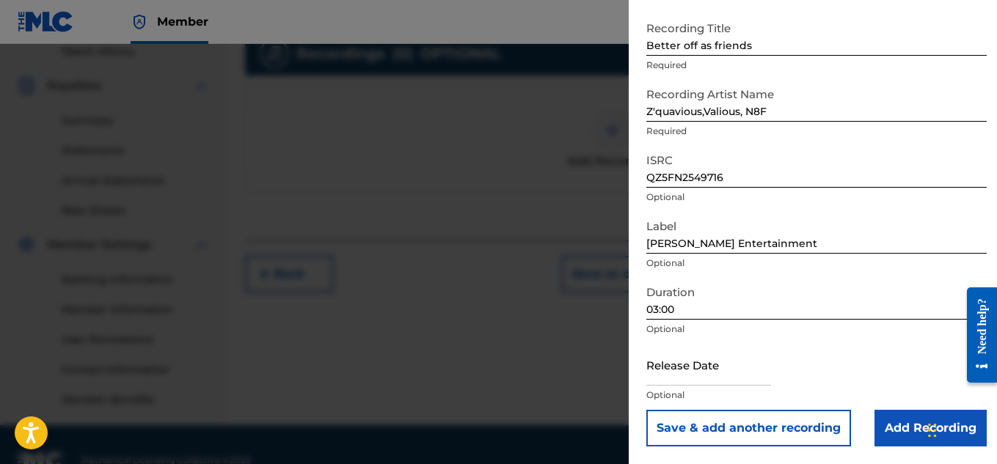
click at [987, 244] on div "Add Recording Recording Title Better off as friends Required Recording Artist N…" at bounding box center [817, 196] width 376 height 536
click at [754, 373] on input "text" at bounding box center [708, 365] width 125 height 42
select select "7"
select select "2025"
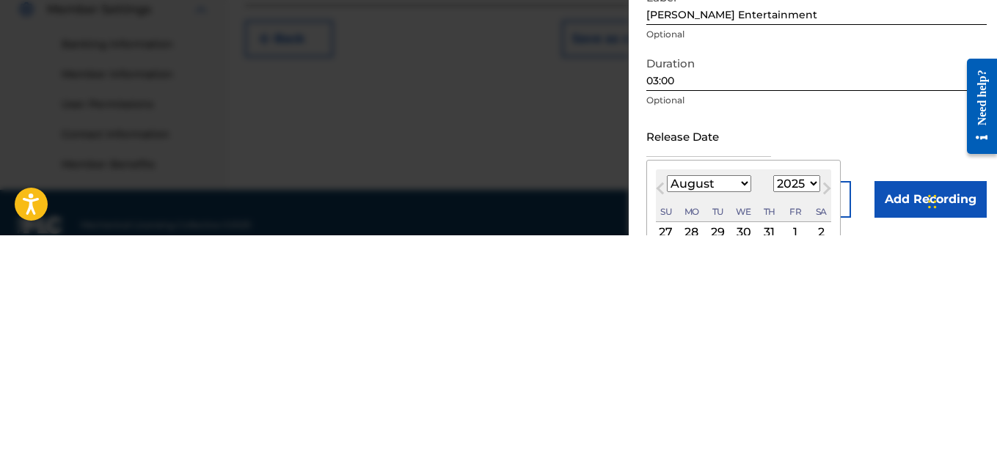
scroll to position [432, 0]
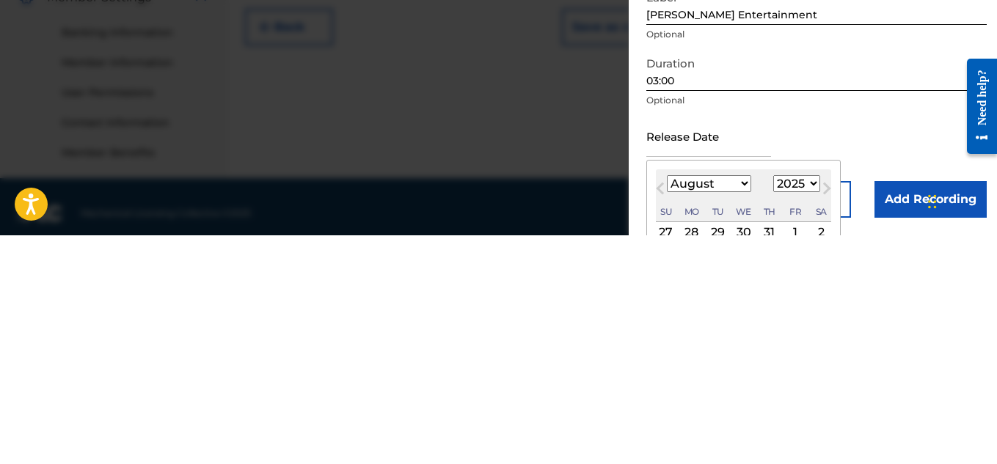
click at [736, 412] on select "January February March April May June July August September October November De…" at bounding box center [709, 412] width 84 height 17
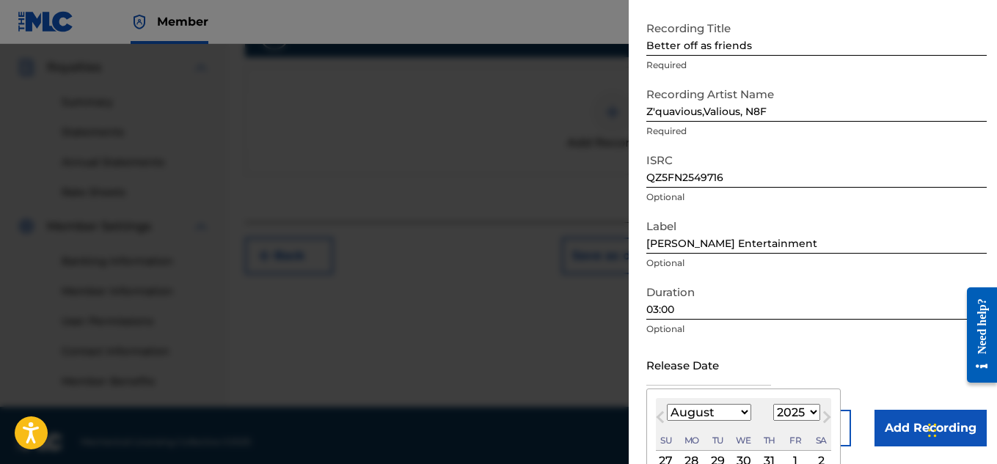
select select "9"
click at [667, 404] on select "January February March April May June July August September October November De…" at bounding box center [709, 412] width 84 height 17
click at [791, 412] on select "1899 1900 1901 1902 1903 1904 1905 1906 1907 1908 1909 1910 1911 1912 1913 1914…" at bounding box center [796, 412] width 47 height 17
select select "2022"
click at [773, 404] on select "1899 1900 1901 1902 1903 1904 1905 1906 1907 1908 1909 1910 1911 1912 1913 1914…" at bounding box center [796, 412] width 47 height 17
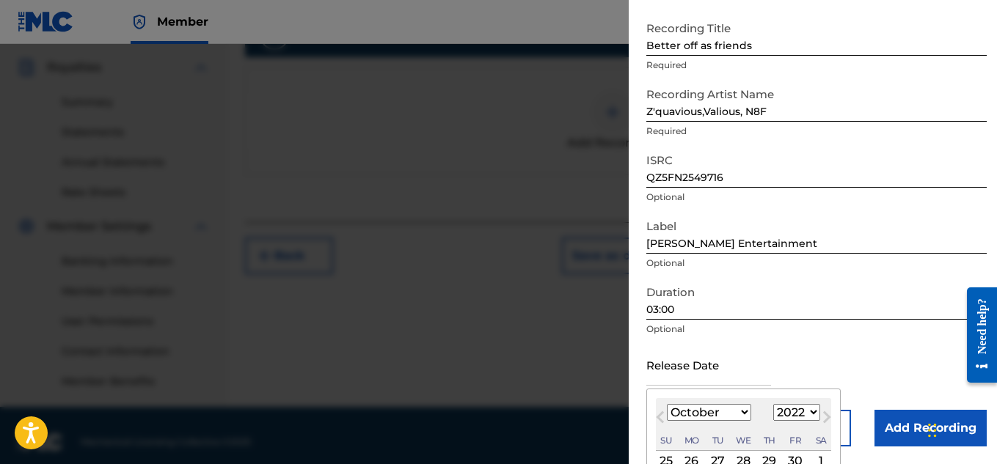
click at [750, 413] on div "January February March April May June July August September October November [D…" at bounding box center [743, 413] width 175 height 18
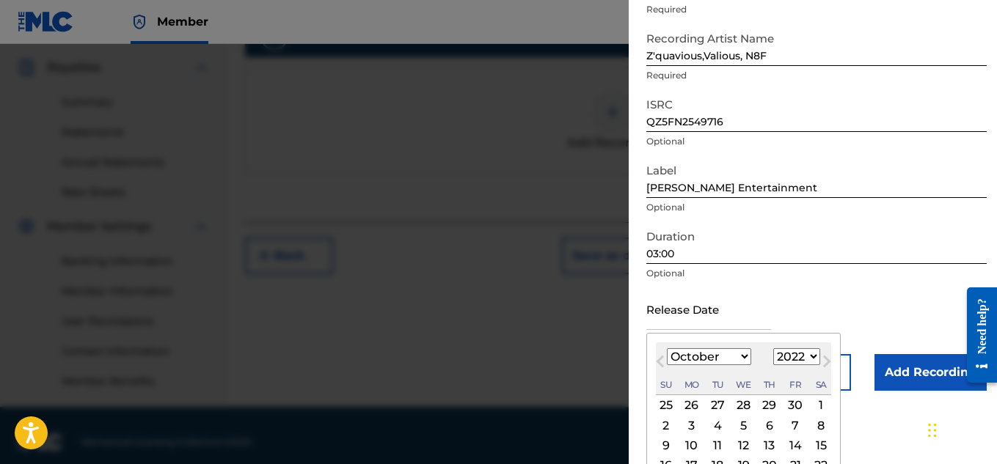
scroll to position [131, 0]
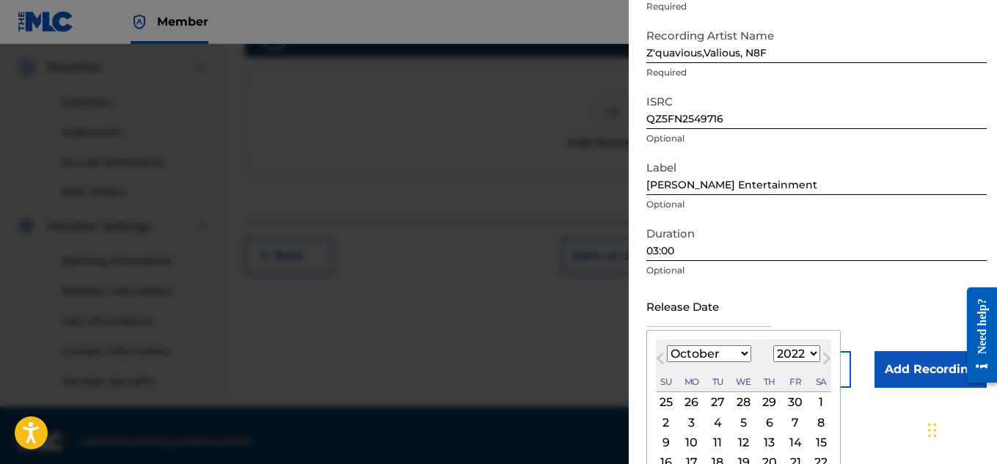
click at [753, 406] on div "[DATE] January February March April May June July August September October Nove…" at bounding box center [743, 437] width 175 height 194
click at [692, 458] on div "17" at bounding box center [692, 463] width 18 height 18
type input "[DATE]"
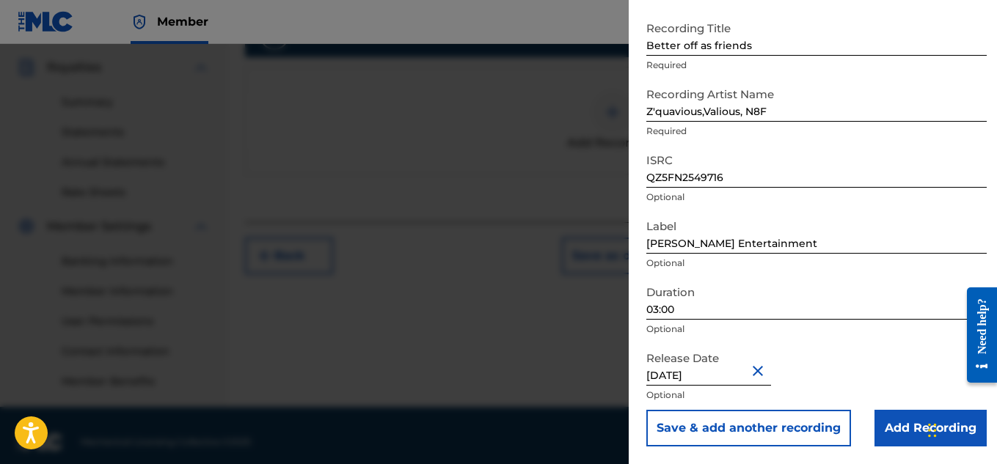
scroll to position [72, 0]
click at [922, 431] on input "Add Recording" at bounding box center [930, 428] width 112 height 37
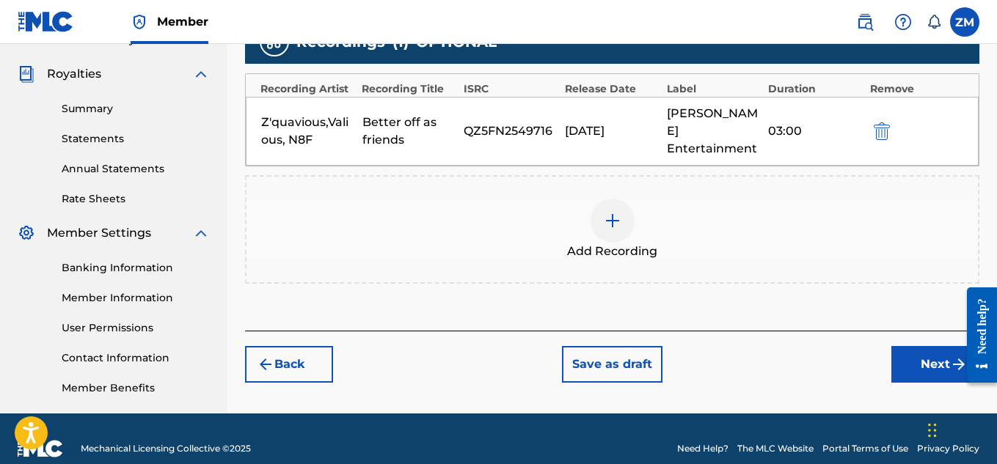
scroll to position [441, 0]
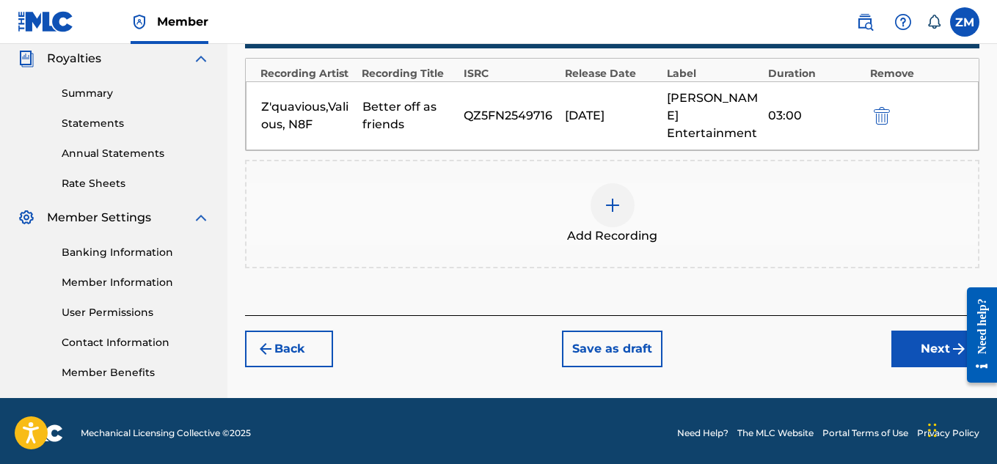
click at [904, 331] on button "Next" at bounding box center [935, 349] width 88 height 37
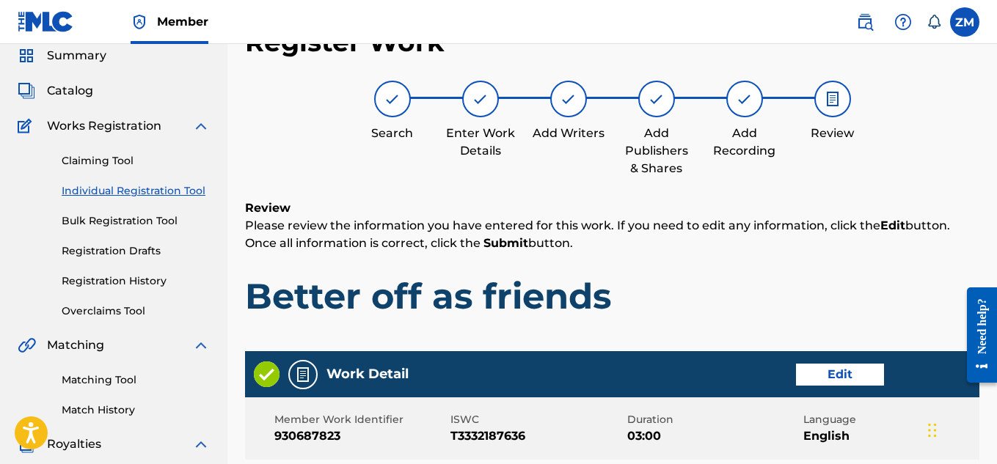
scroll to position [865, 0]
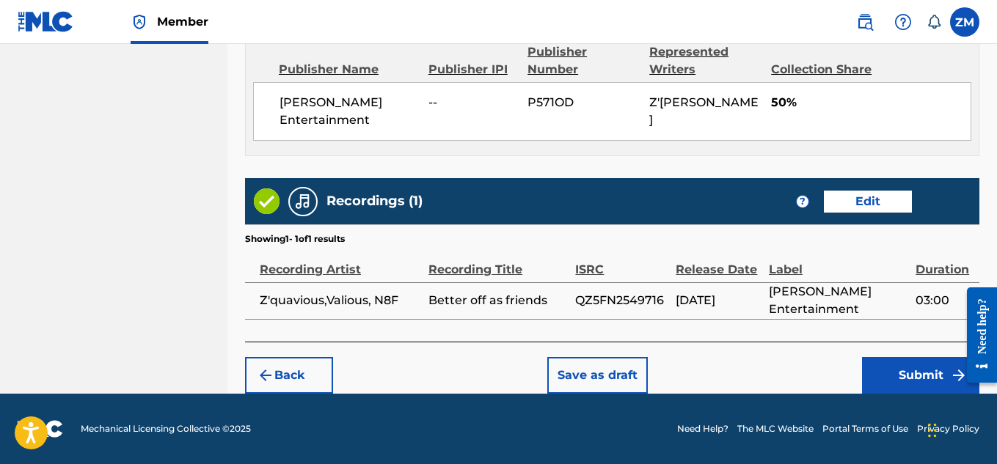
click at [918, 373] on button "Submit" at bounding box center [920, 375] width 117 height 37
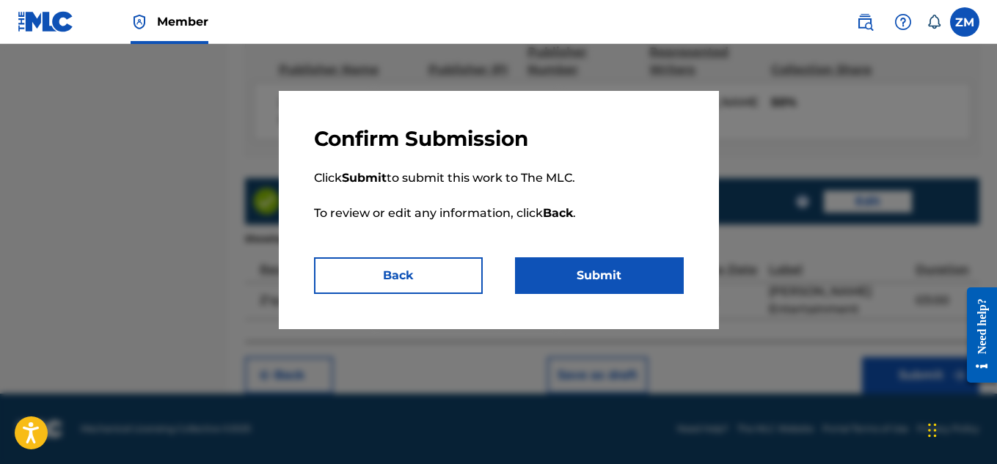
click at [574, 270] on button "Submit" at bounding box center [599, 275] width 169 height 37
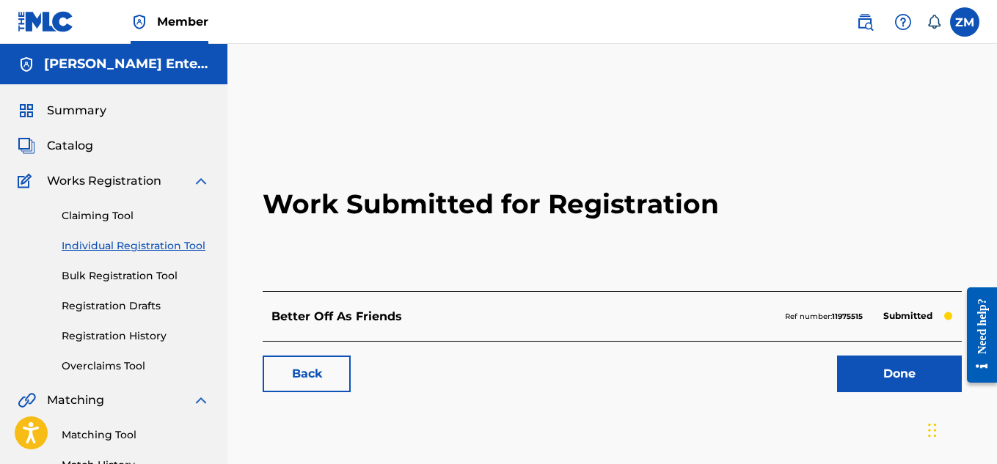
click at [66, 141] on span "Catalog" at bounding box center [70, 146] width 46 height 18
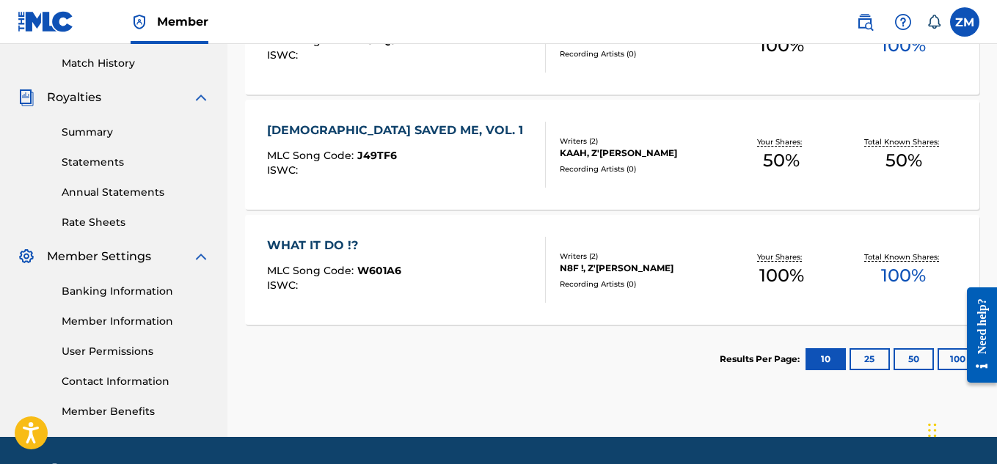
scroll to position [405, 0]
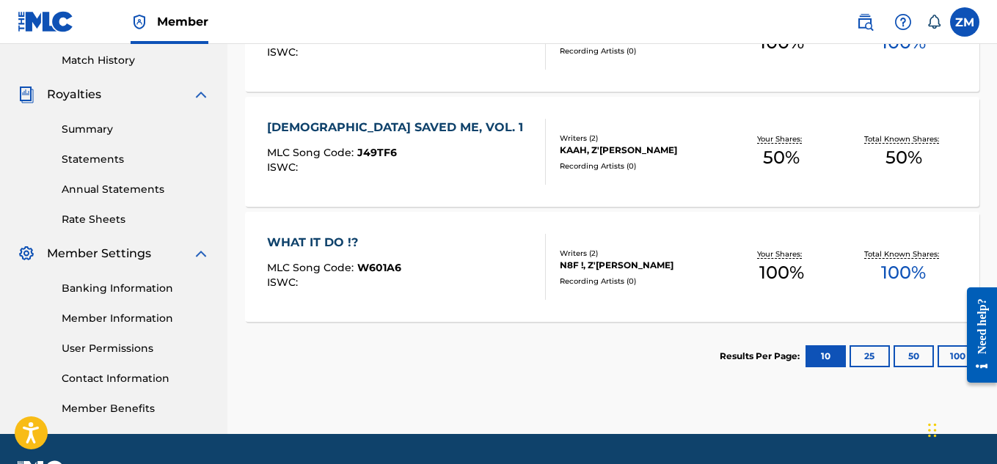
click at [868, 354] on button "25" at bounding box center [869, 356] width 40 height 22
click at [908, 353] on button "50" at bounding box center [913, 356] width 40 height 22
click at [832, 351] on button "10" at bounding box center [825, 356] width 40 height 22
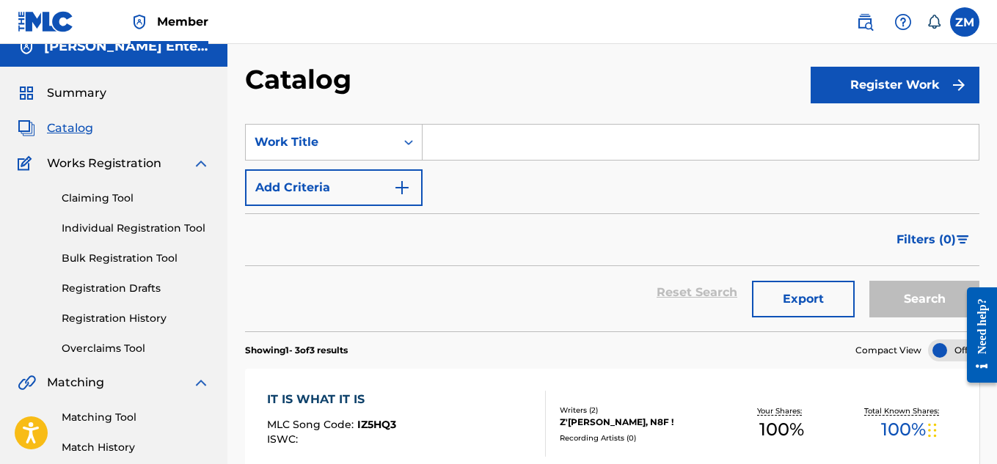
scroll to position [0, 0]
